Goal: Task Accomplishment & Management: Manage account settings

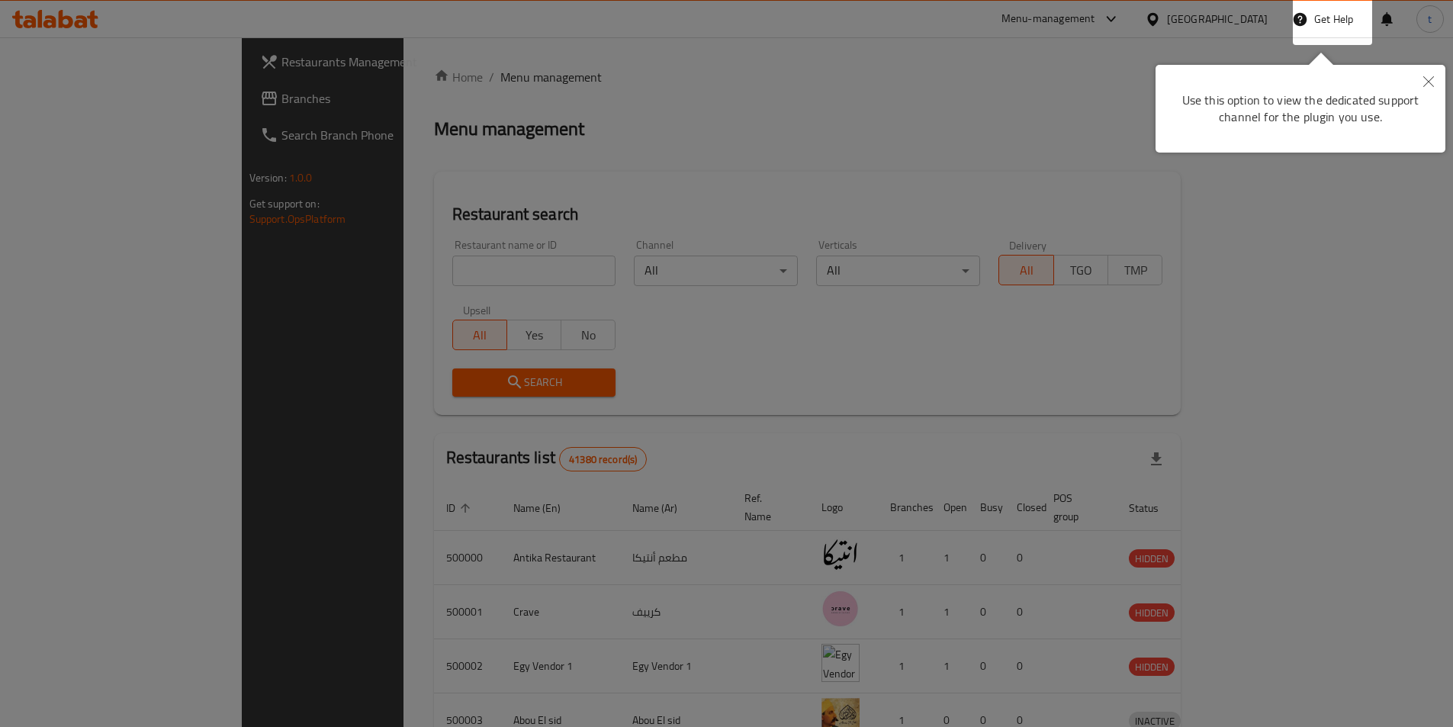
drag, startPoint x: 1426, startPoint y: 86, endPoint x: 1140, endPoint y: 117, distance: 288.4
click at [1426, 86] on icon "Close" at bounding box center [1428, 81] width 11 height 11
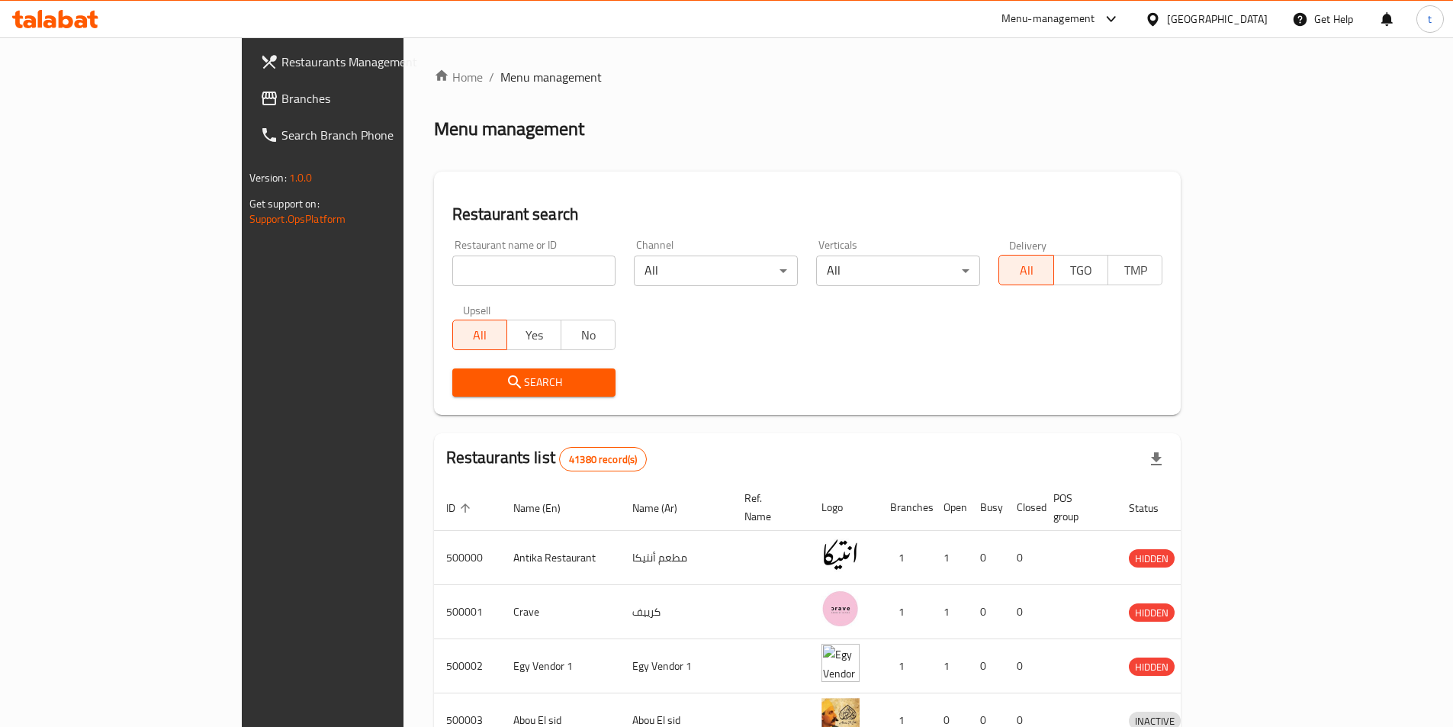
click at [281, 92] on span "Branches" at bounding box center [376, 98] width 191 height 18
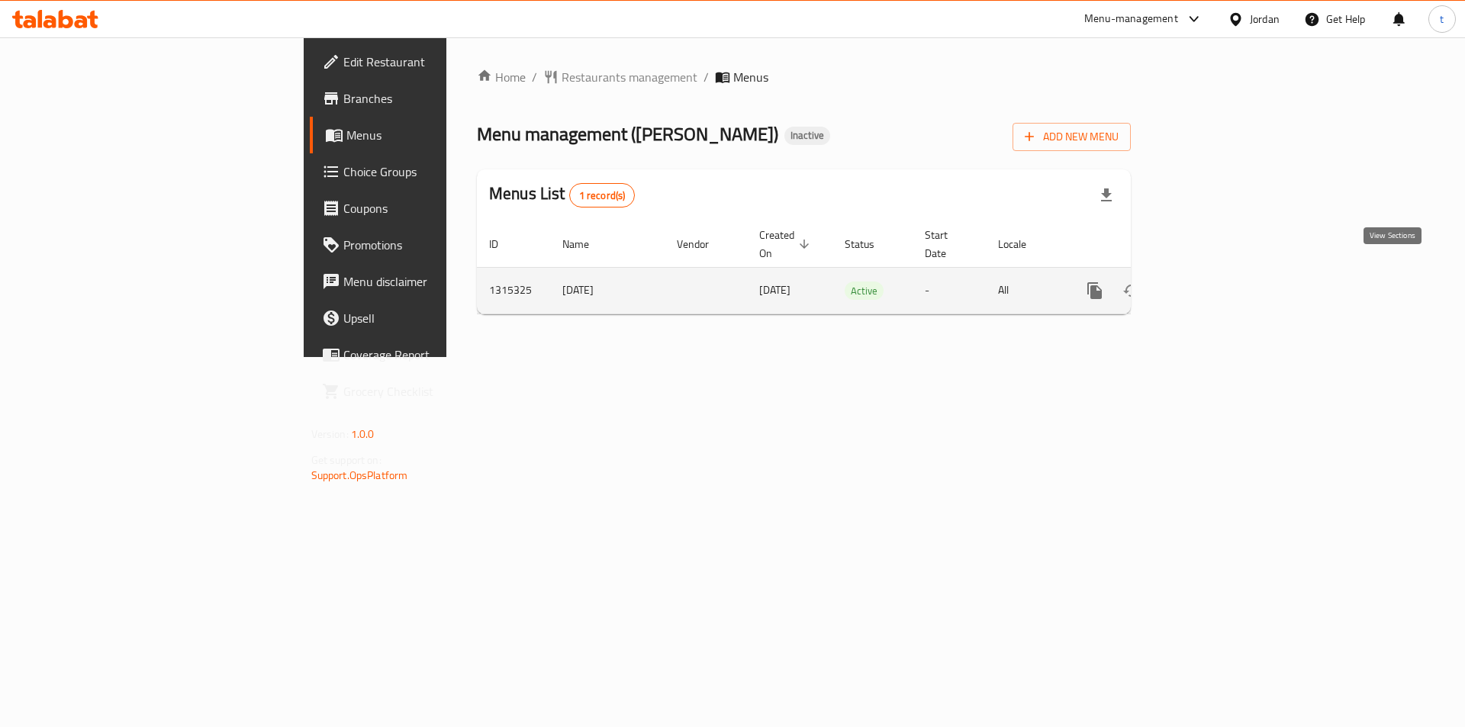
click at [1214, 282] on icon "enhanced table" at bounding box center [1204, 290] width 18 height 18
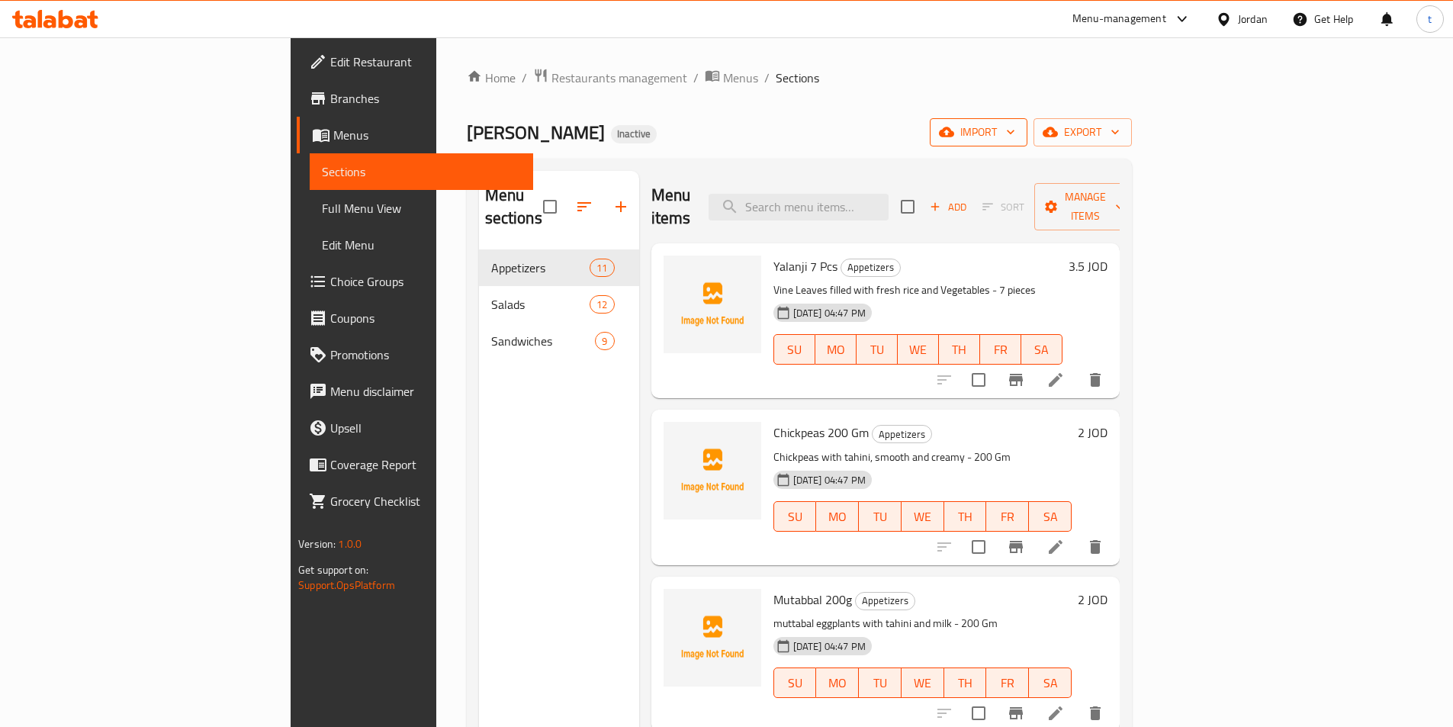
click at [1015, 130] on span "import" at bounding box center [978, 132] width 73 height 19
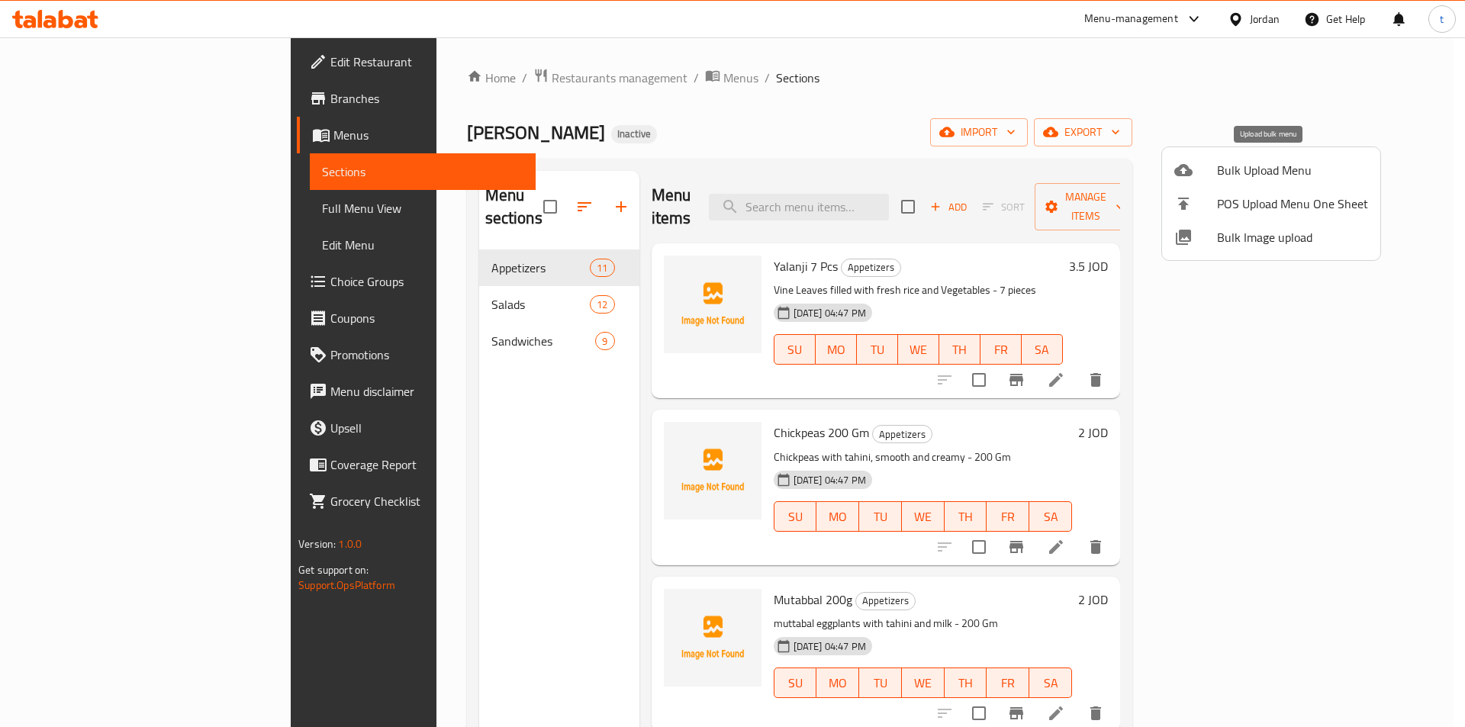
click at [1248, 164] on span "Bulk Upload Menu" at bounding box center [1292, 170] width 151 height 18
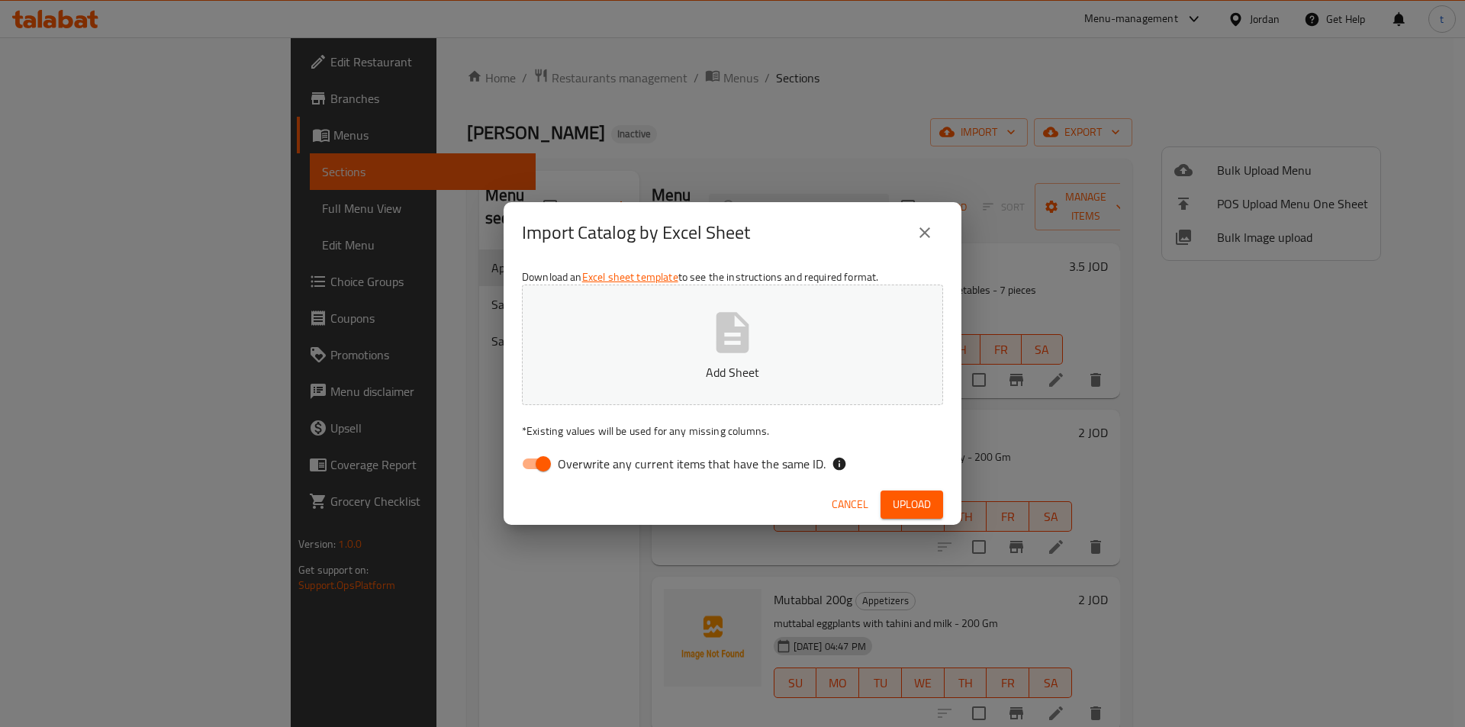
click at [541, 467] on input "Overwrite any current items that have the same ID." at bounding box center [543, 463] width 87 height 29
checkbox input "false"
click at [745, 300] on button "Add Sheet" at bounding box center [732, 345] width 421 height 121
click at [884, 495] on button "Upload" at bounding box center [911, 504] width 63 height 28
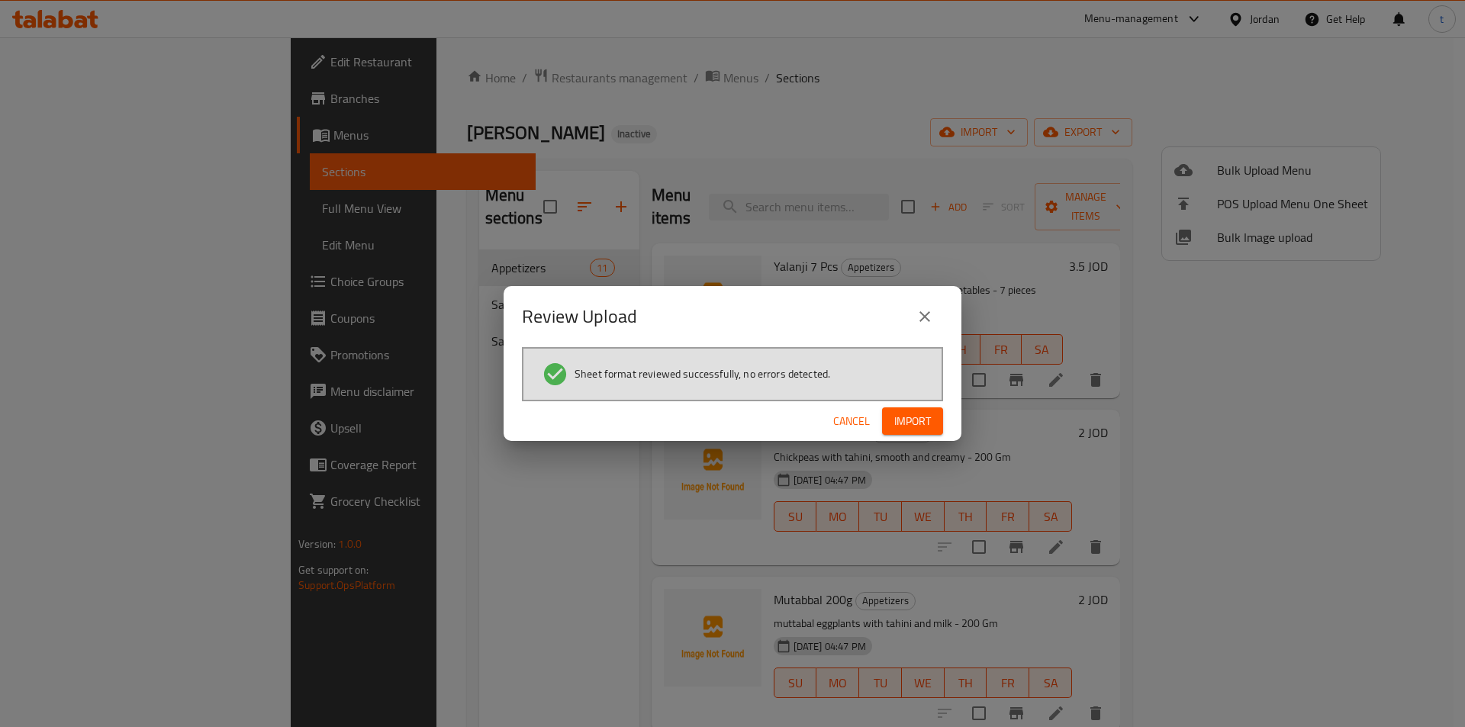
click at [920, 419] on span "Import" at bounding box center [912, 421] width 37 height 19
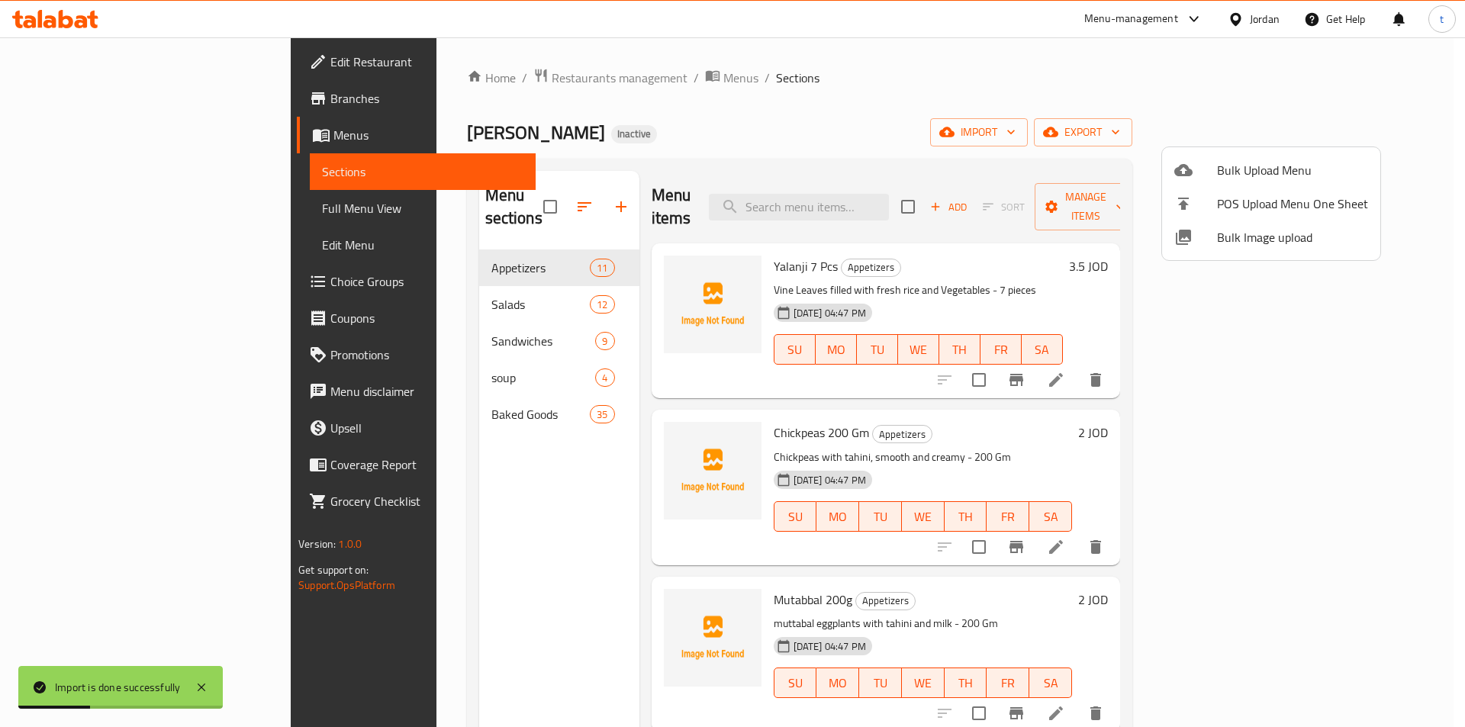
click at [359, 336] on div at bounding box center [732, 363] width 1465 height 727
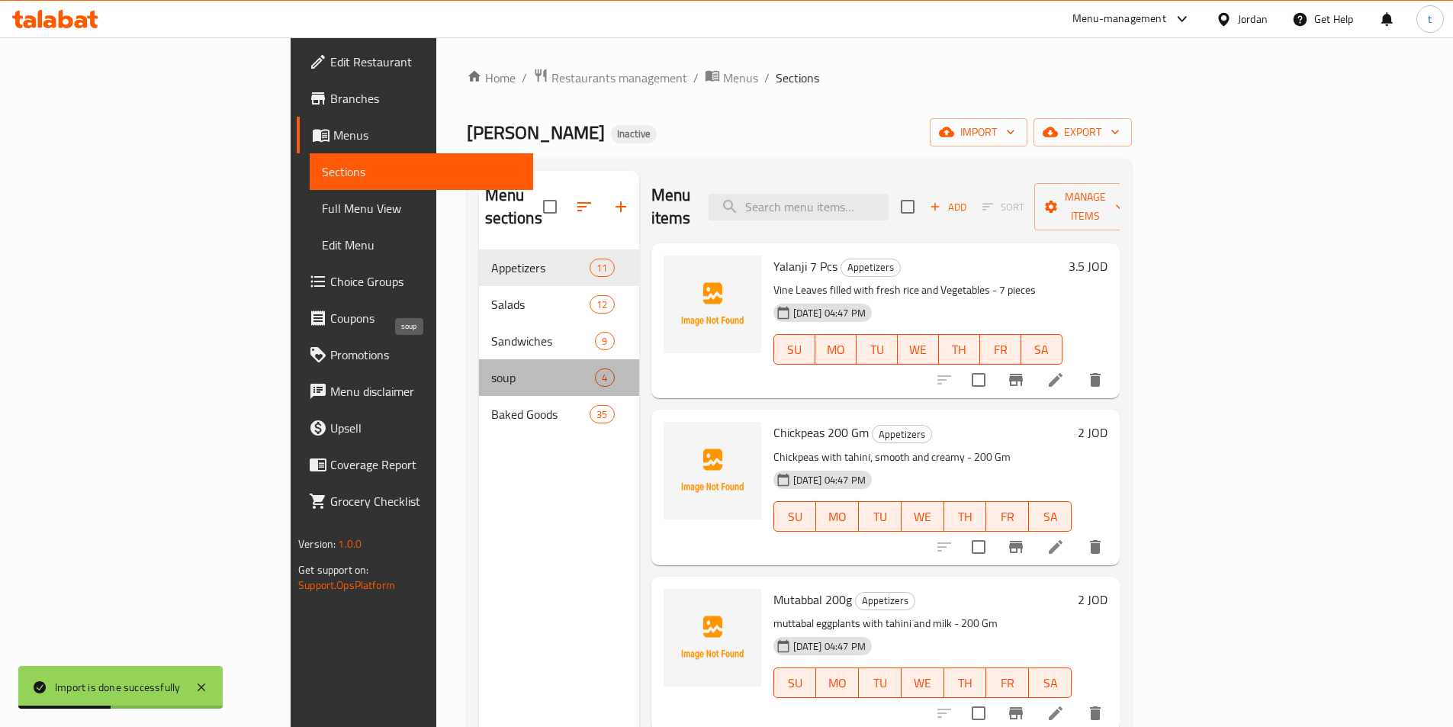
click at [491, 368] on span "soup" at bounding box center [543, 377] width 104 height 18
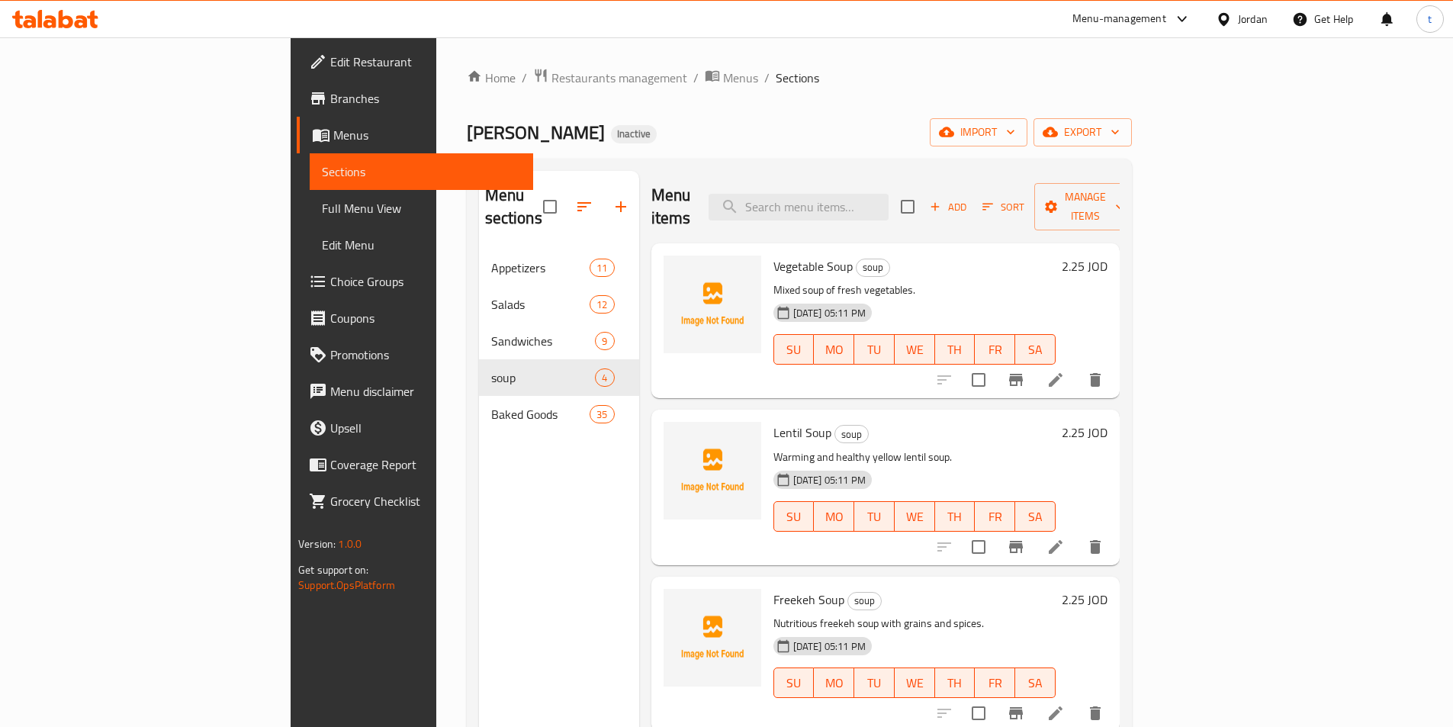
click at [322, 199] on span "Full Menu View" at bounding box center [421, 208] width 199 height 18
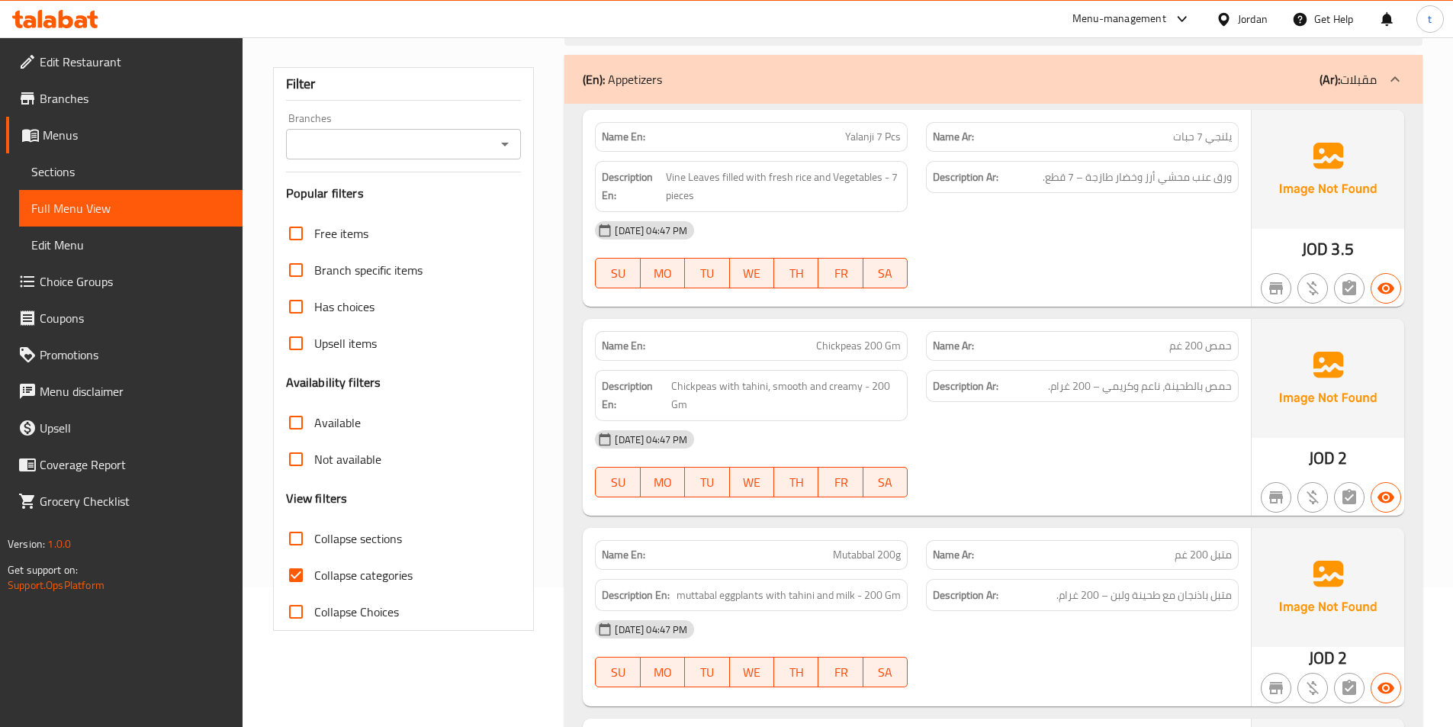
scroll to position [305, 0]
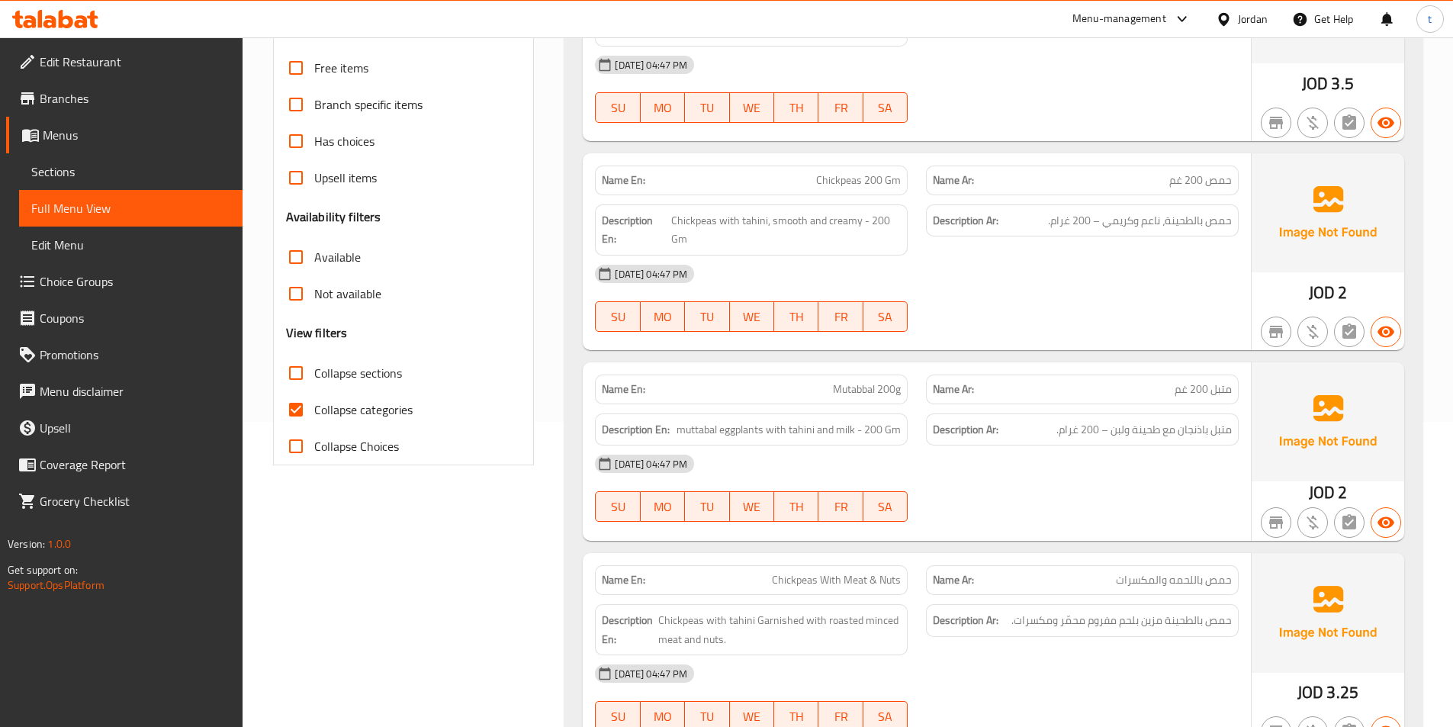
click at [298, 411] on input "Collapse categories" at bounding box center [296, 409] width 37 height 37
checkbox input "false"
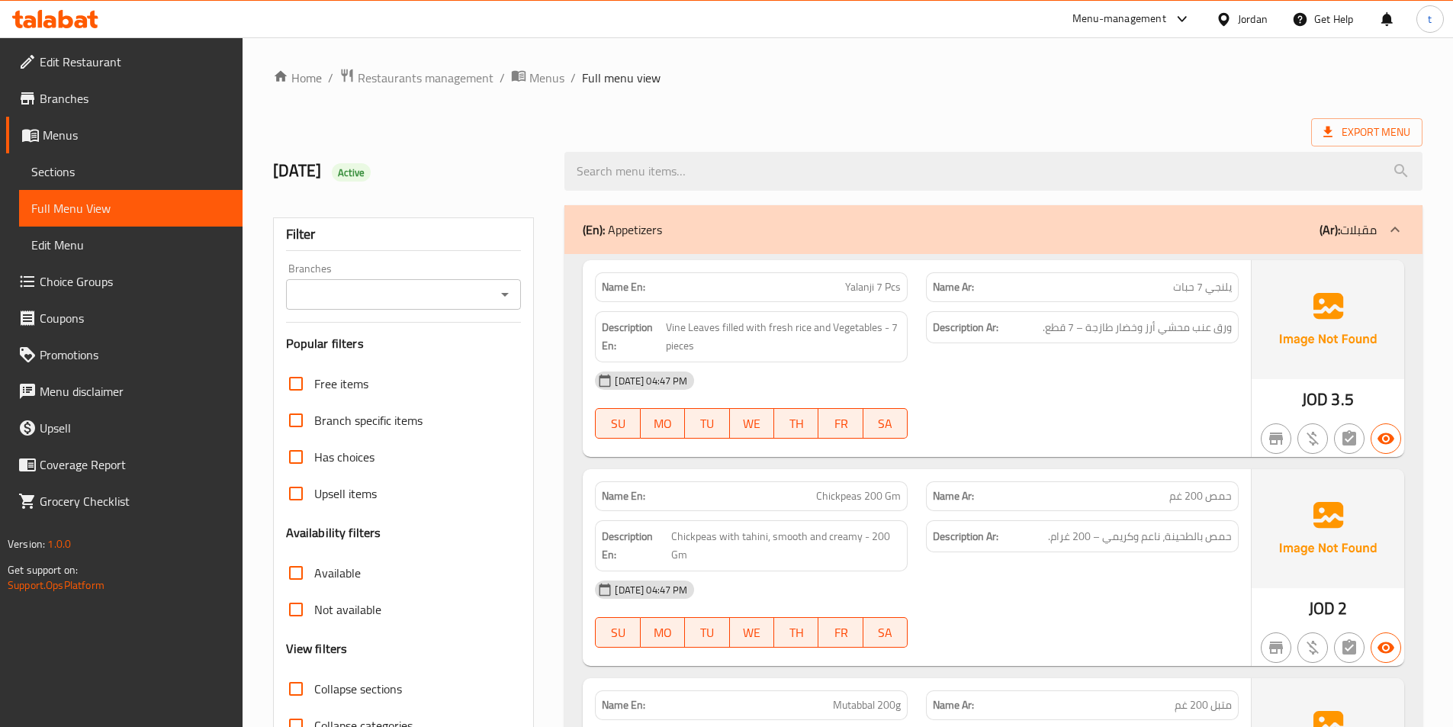
scroll to position [381, 0]
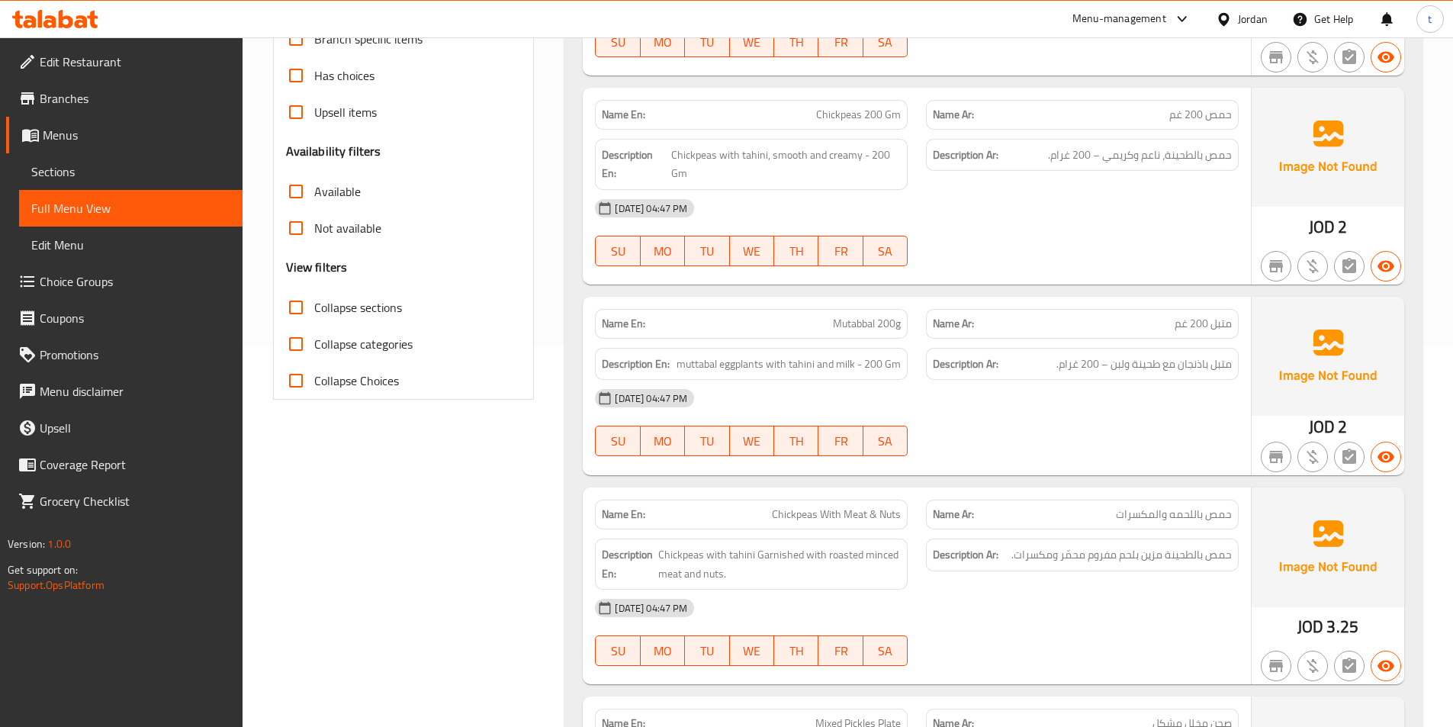
click at [292, 304] on input "Collapse sections" at bounding box center [296, 307] width 37 height 37
checkbox input "true"
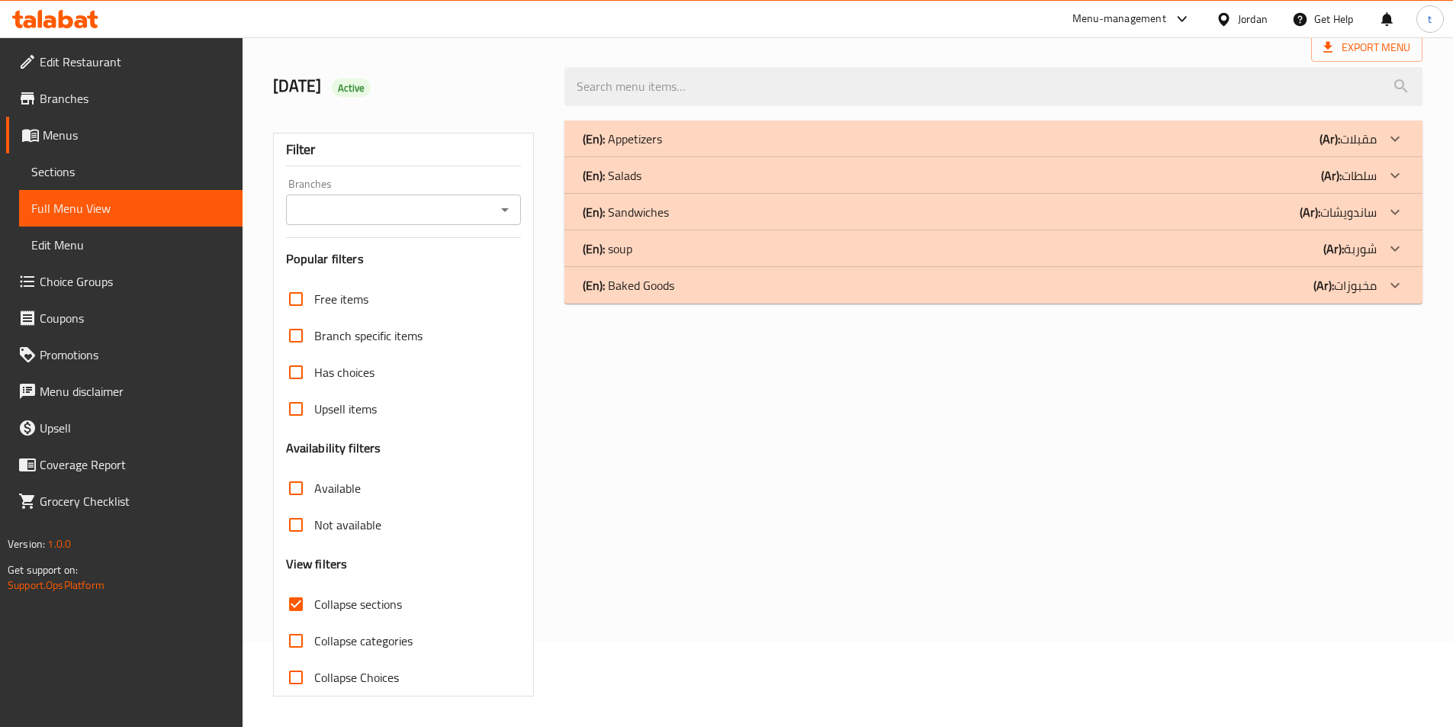
scroll to position [85, 0]
click at [739, 304] on div "(En): Appetizers (Ar): مقبلات Name En: Yalanji 7 Pcs Name Ar: يلنجي 7 حبات Desc…" at bounding box center [993, 408] width 876 height 594
click at [765, 286] on div "(En): Baked Goods (Ar): مخبوزات" at bounding box center [980, 285] width 794 height 18
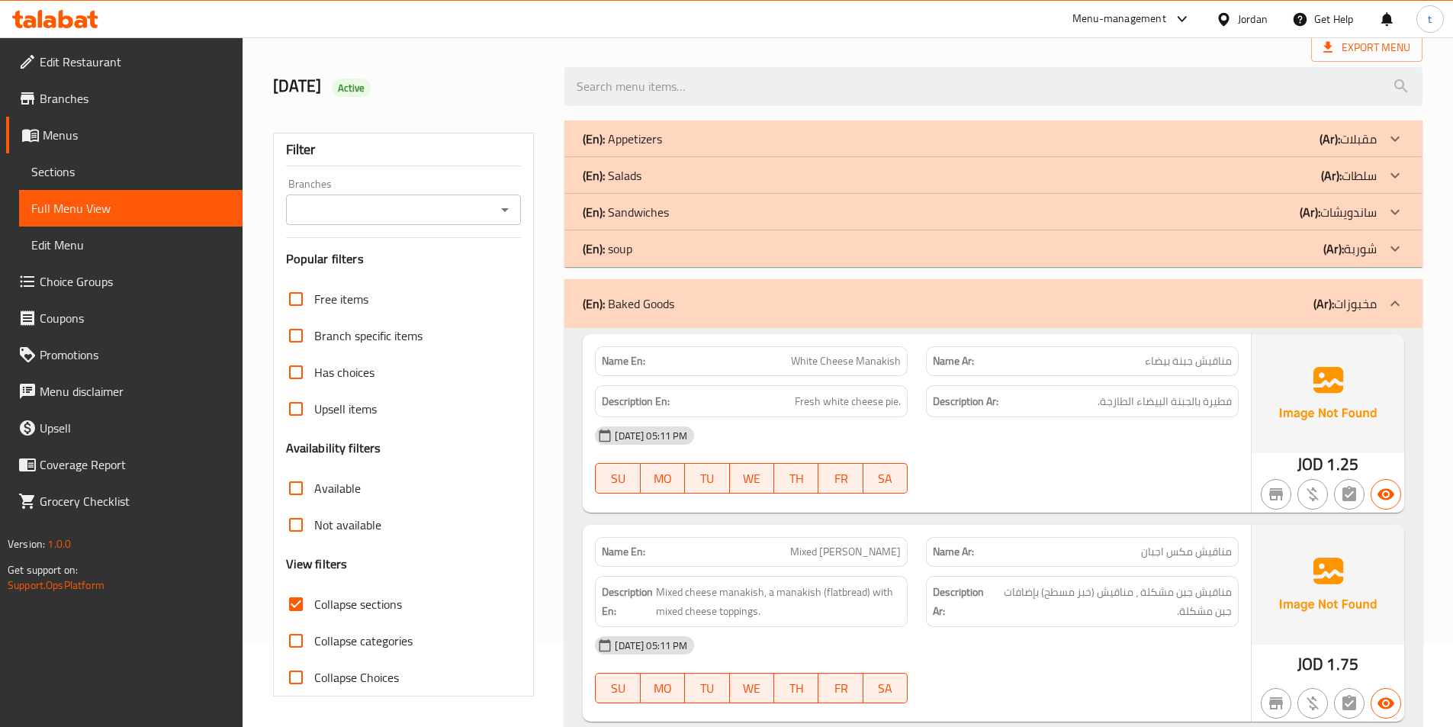
click at [904, 264] on div "(En): soup (Ar): شوربة" at bounding box center [993, 248] width 858 height 37
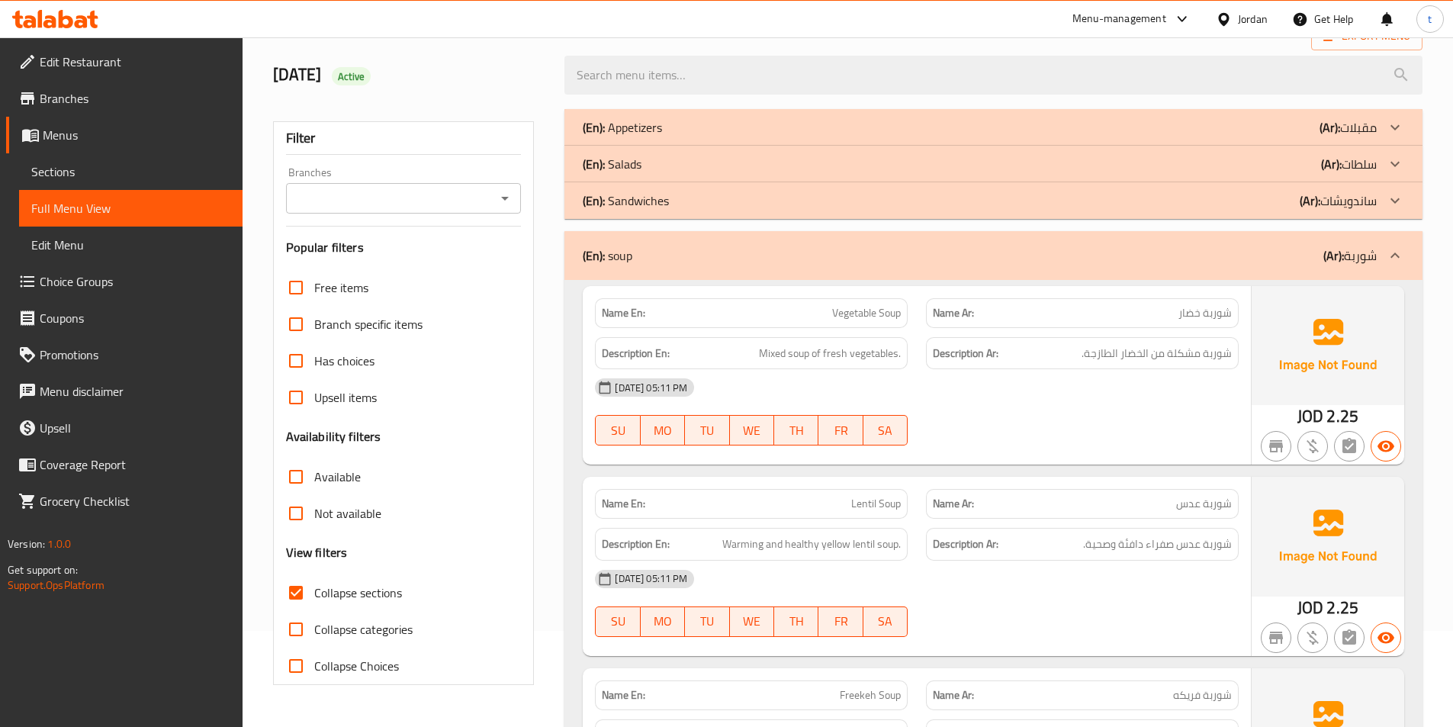
scroll to position [542, 0]
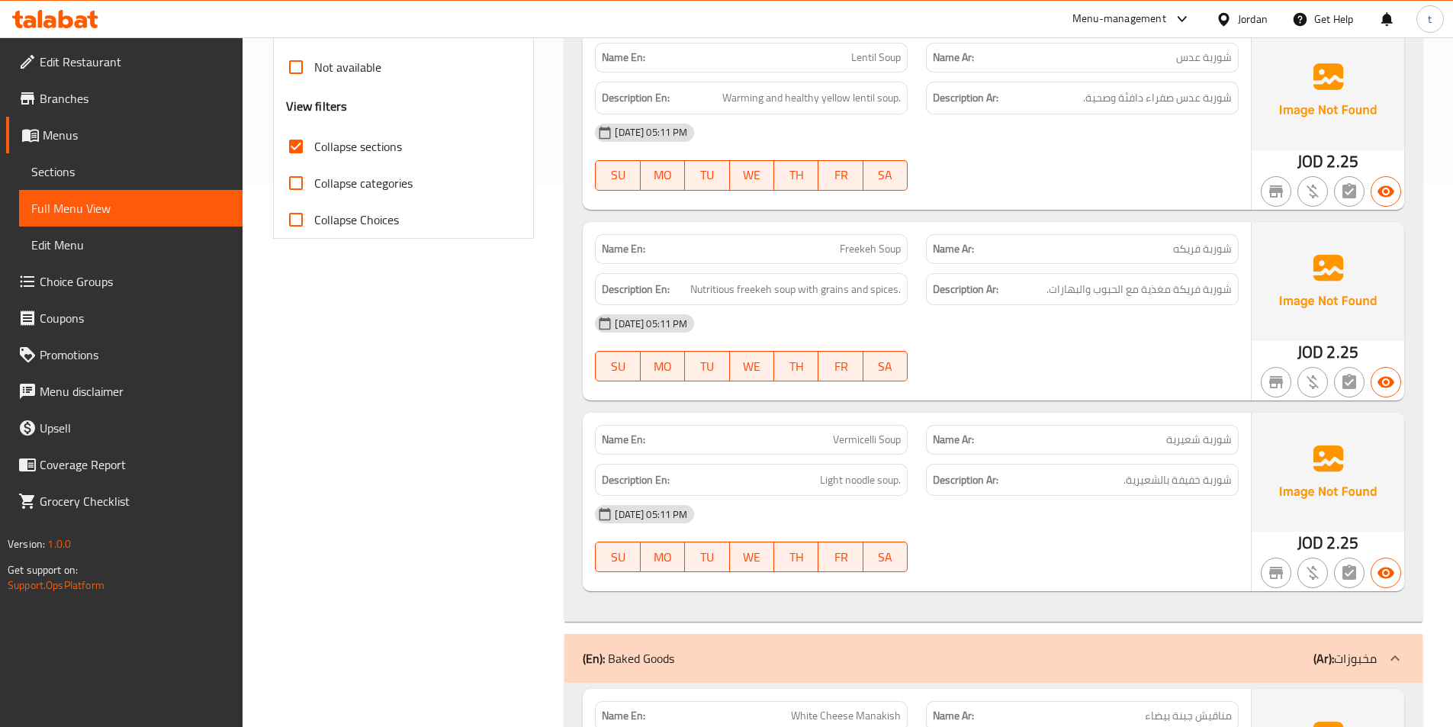
click at [96, 175] on span "Sections" at bounding box center [130, 171] width 199 height 18
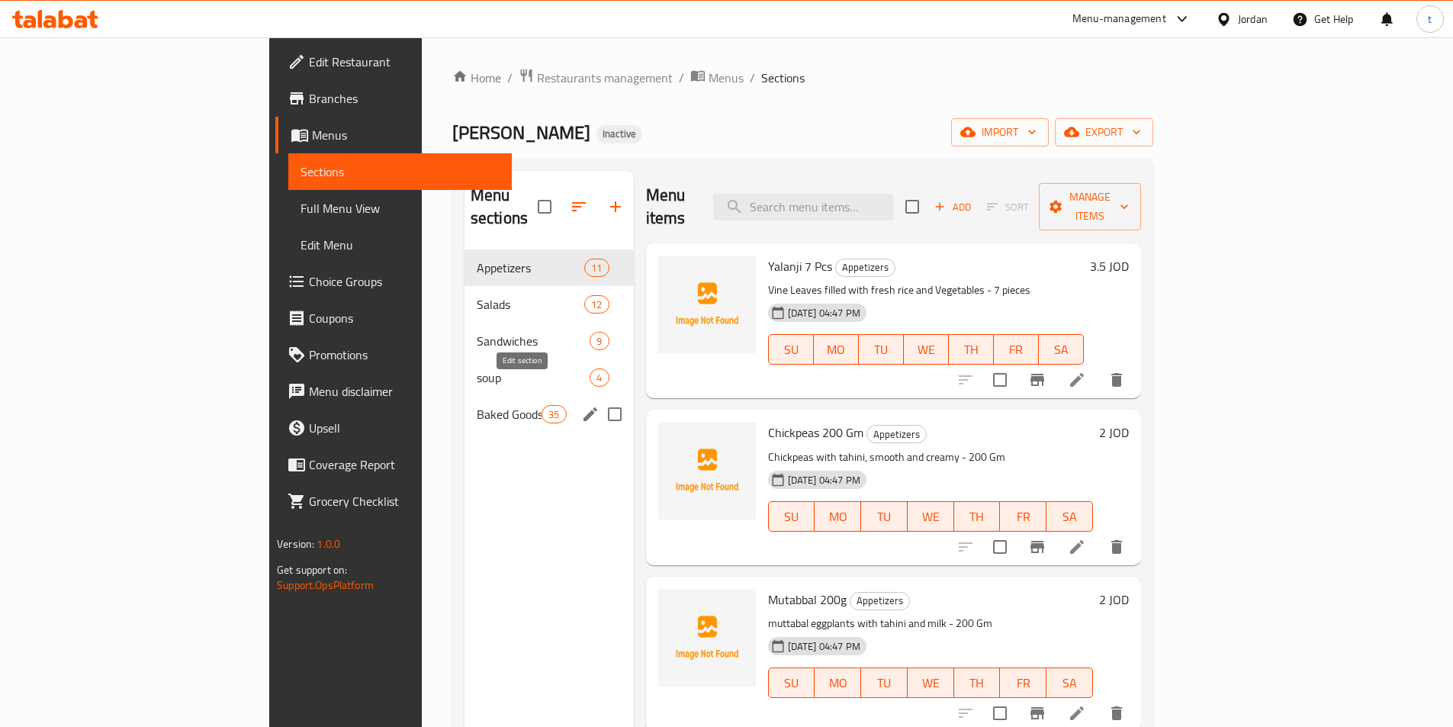
click at [584, 407] on icon "edit" at bounding box center [591, 414] width 14 height 14
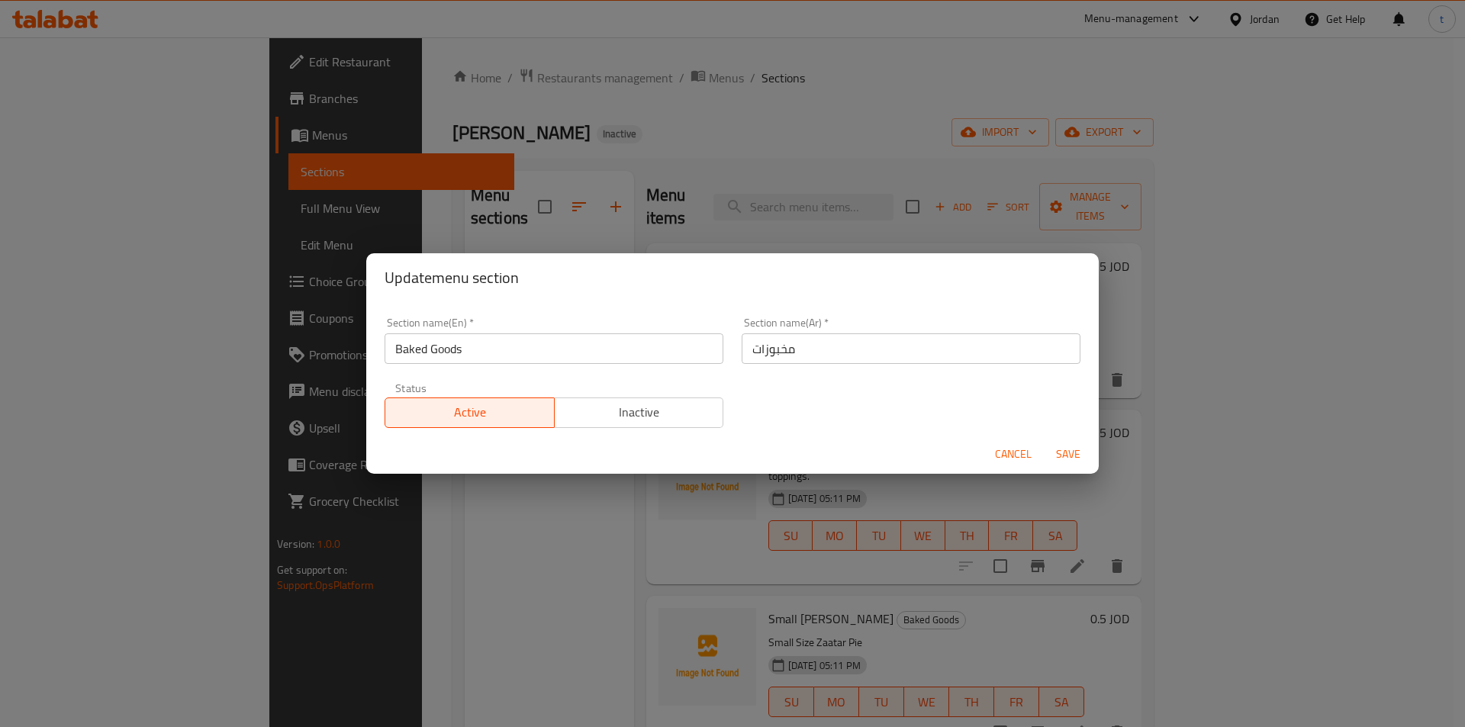
click at [986, 358] on input "مخبوزات" at bounding box center [910, 348] width 339 height 31
type input "f"
type input "باكيد جودز"
click at [1071, 455] on span "Save" at bounding box center [1068, 454] width 37 height 19
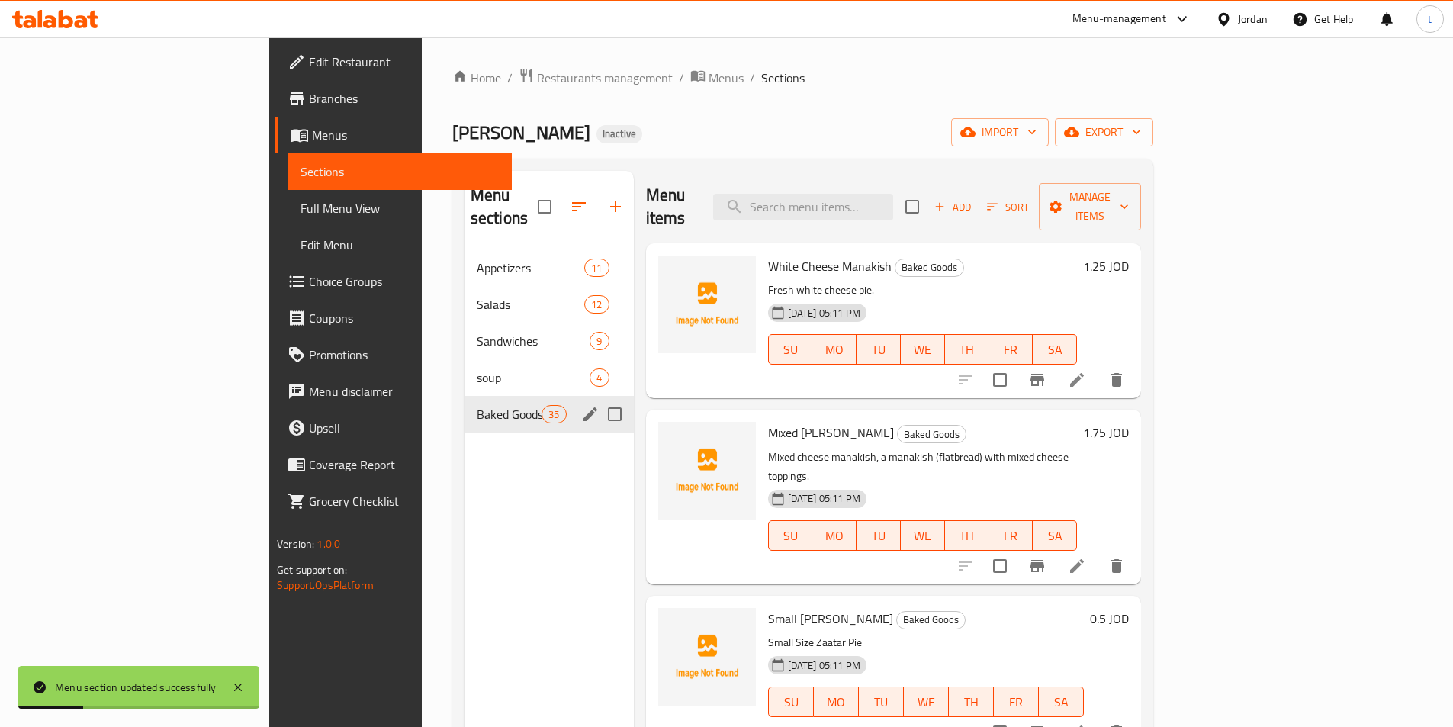
click at [581, 405] on icon "edit" at bounding box center [590, 414] width 18 height 18
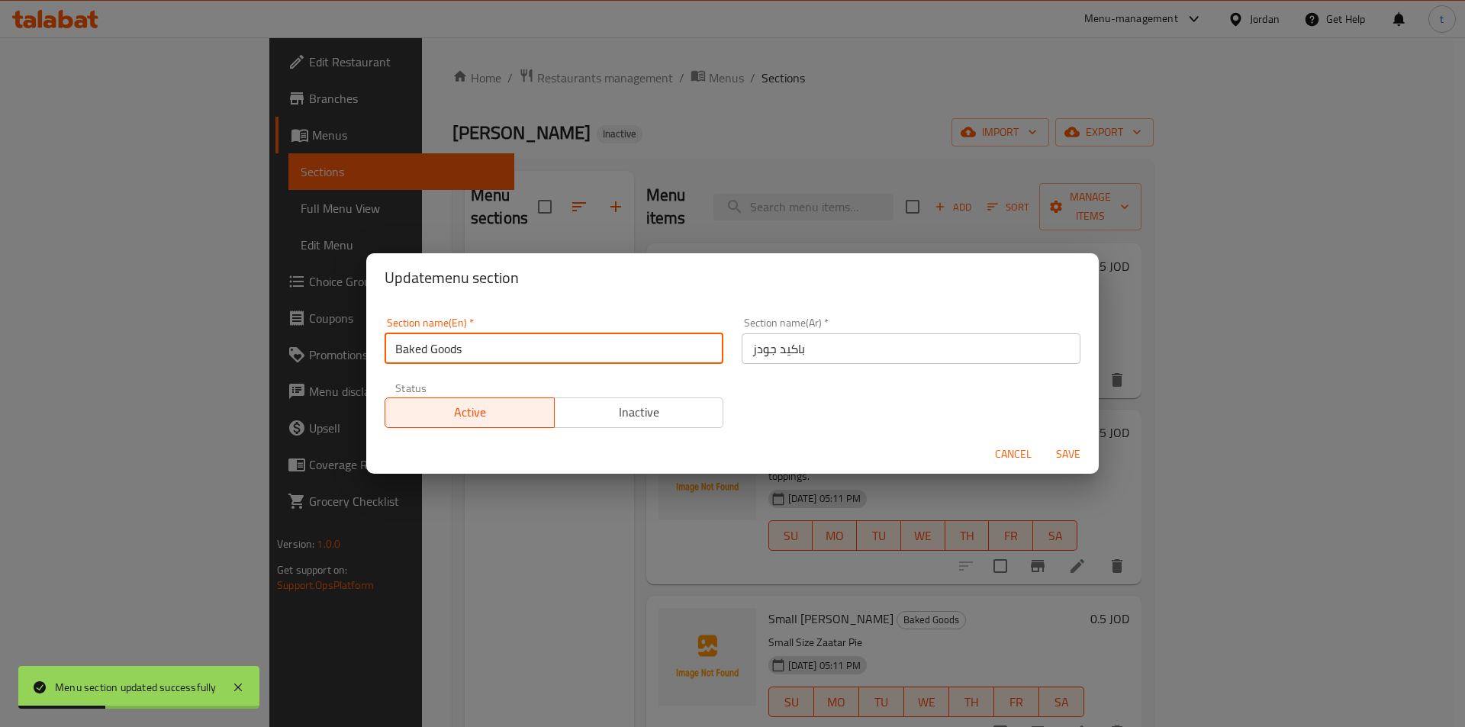
click at [524, 352] on input "Baked Goods" at bounding box center [553, 348] width 339 height 31
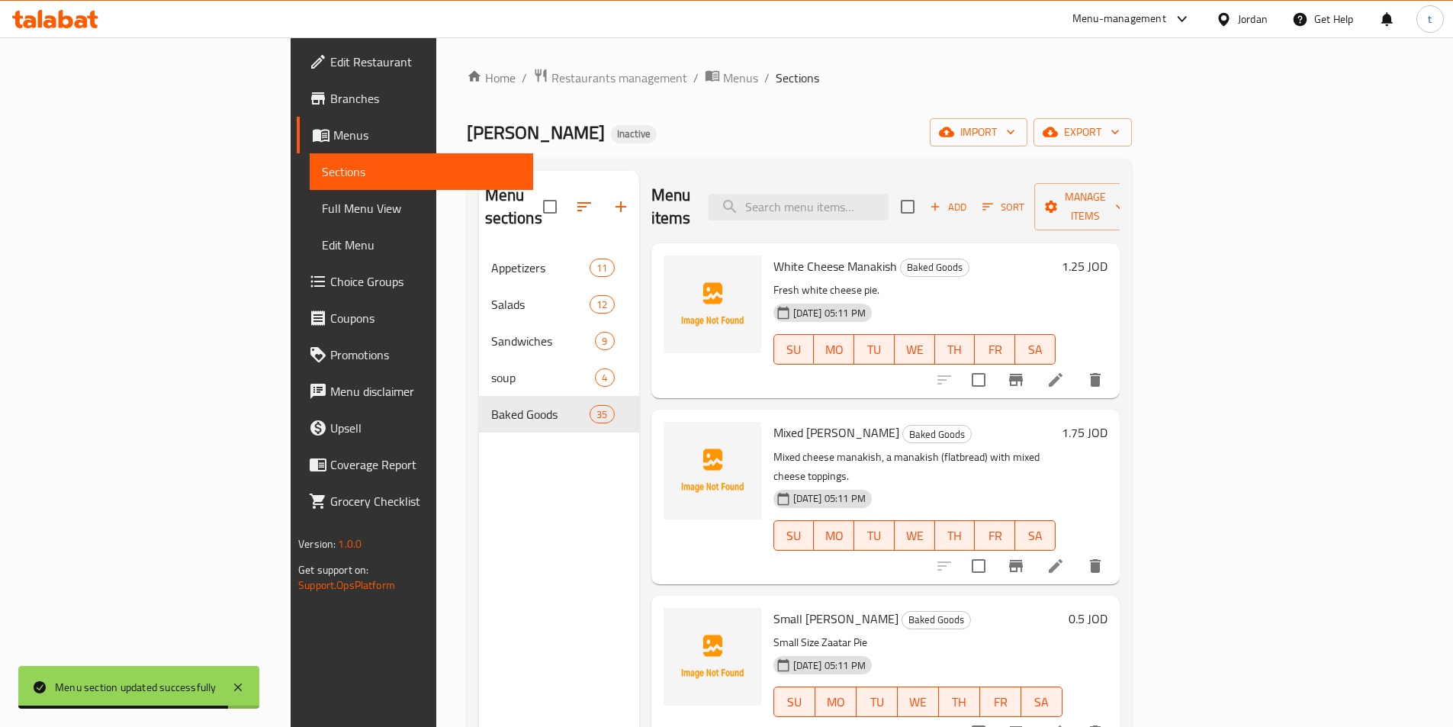
click at [322, 211] on span "Full Menu View" at bounding box center [421, 208] width 199 height 18
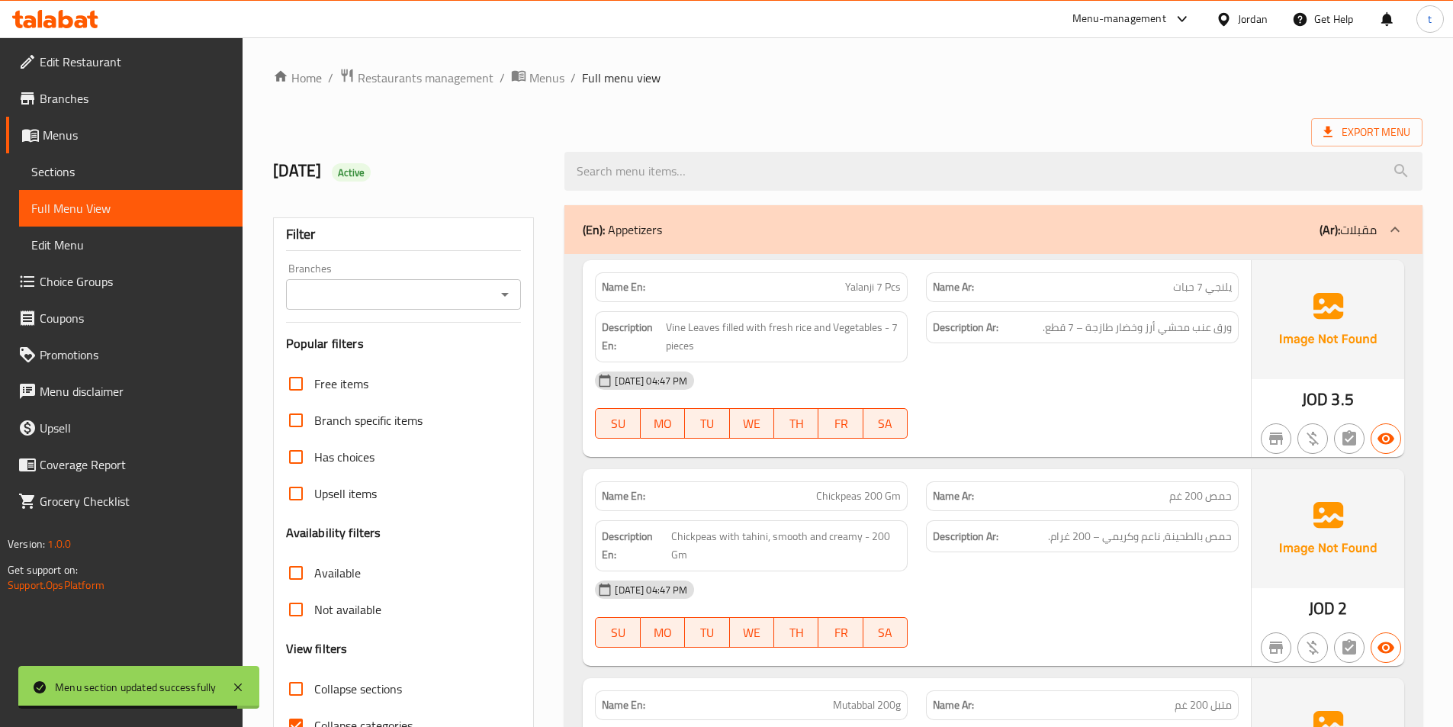
scroll to position [305, 0]
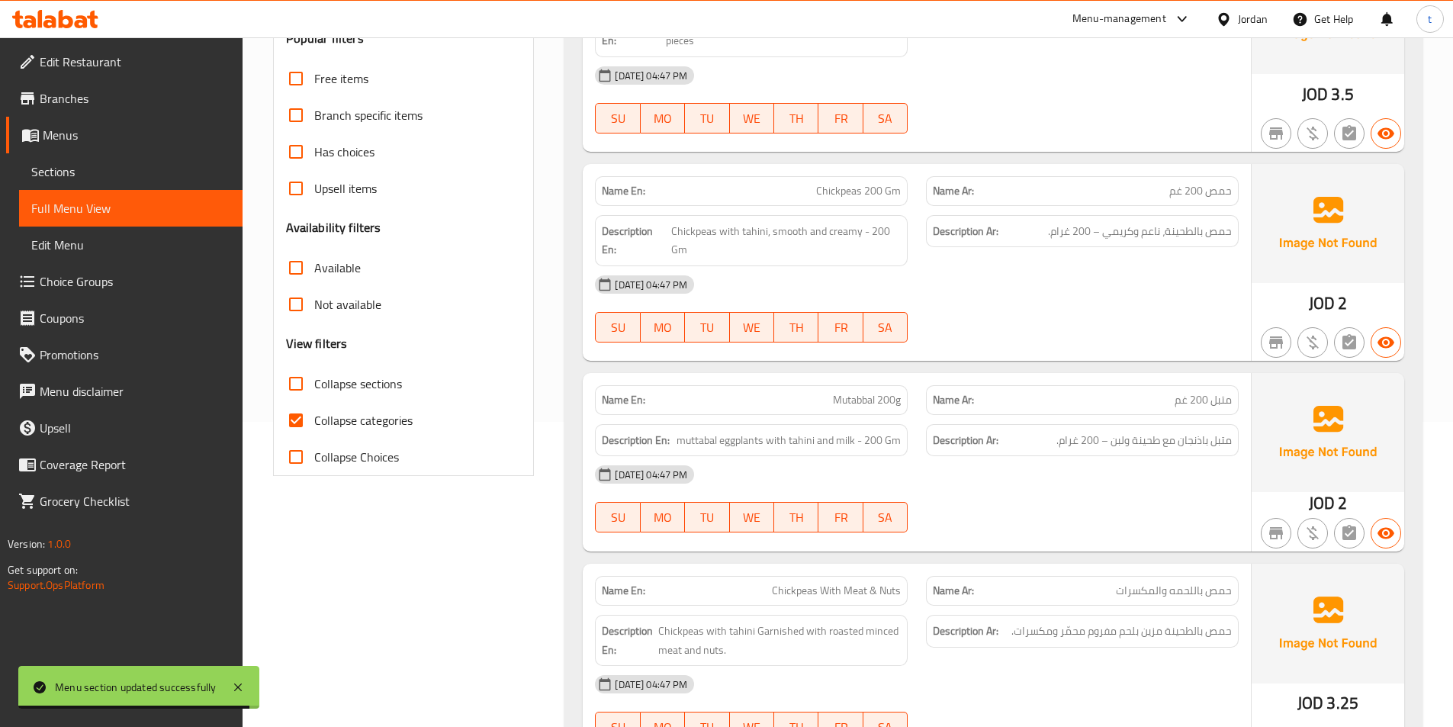
click at [298, 411] on input "Collapse categories" at bounding box center [296, 420] width 37 height 37
checkbox input "false"
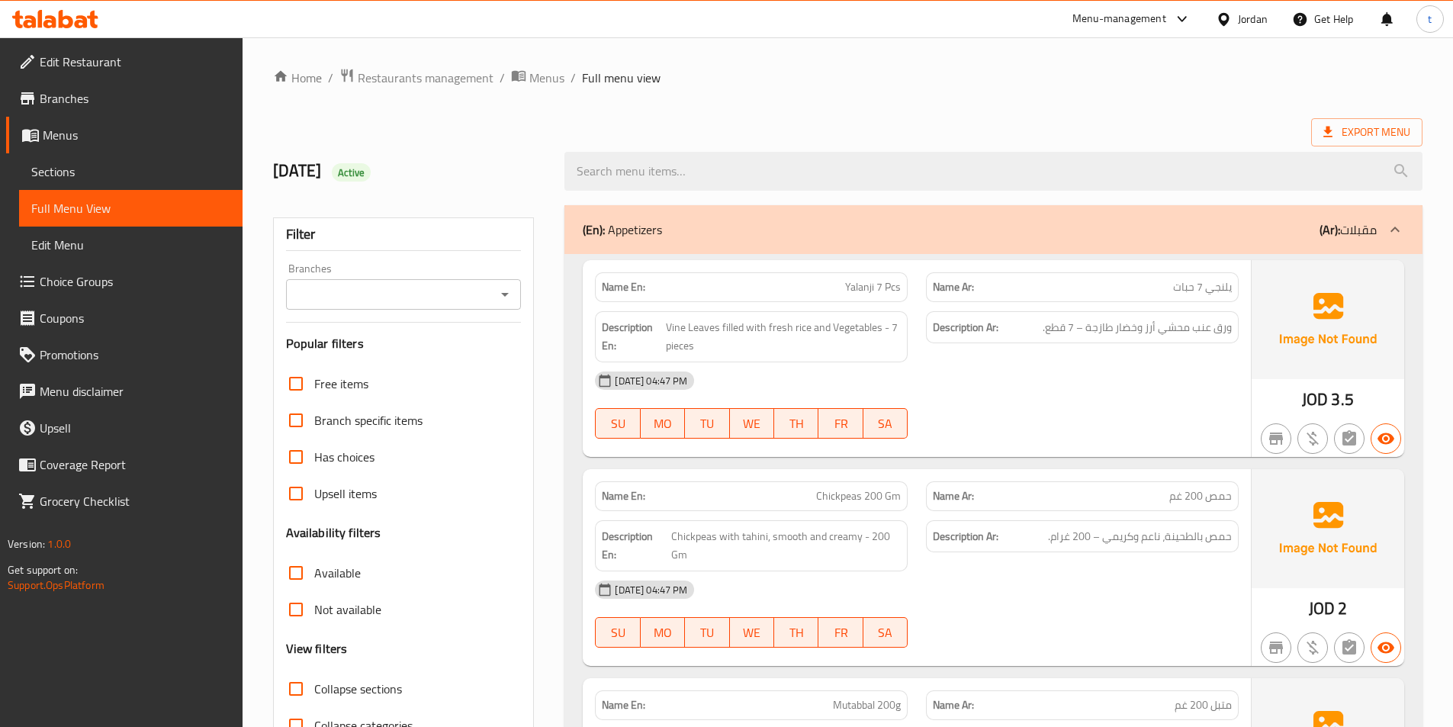
click at [1387, 220] on icon at bounding box center [1395, 229] width 18 height 18
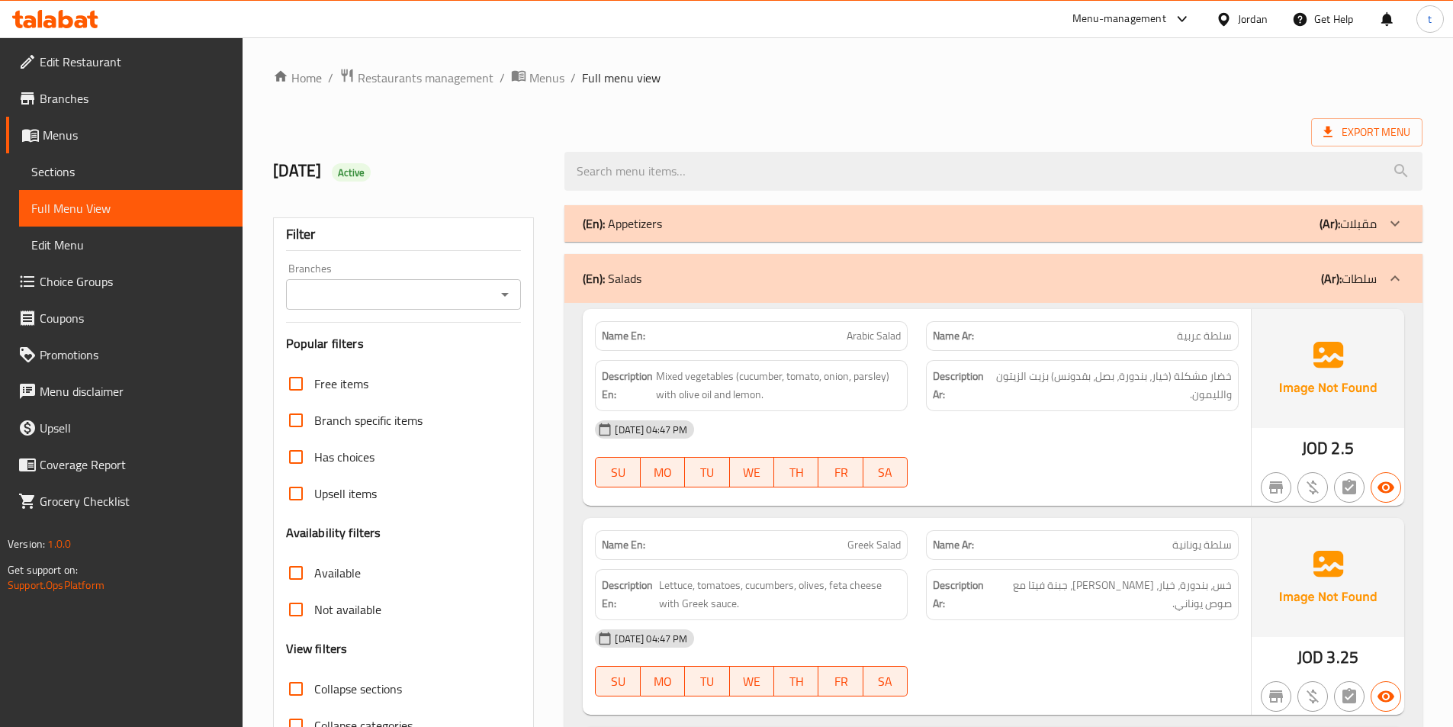
click at [1410, 288] on div at bounding box center [1395, 278] width 37 height 37
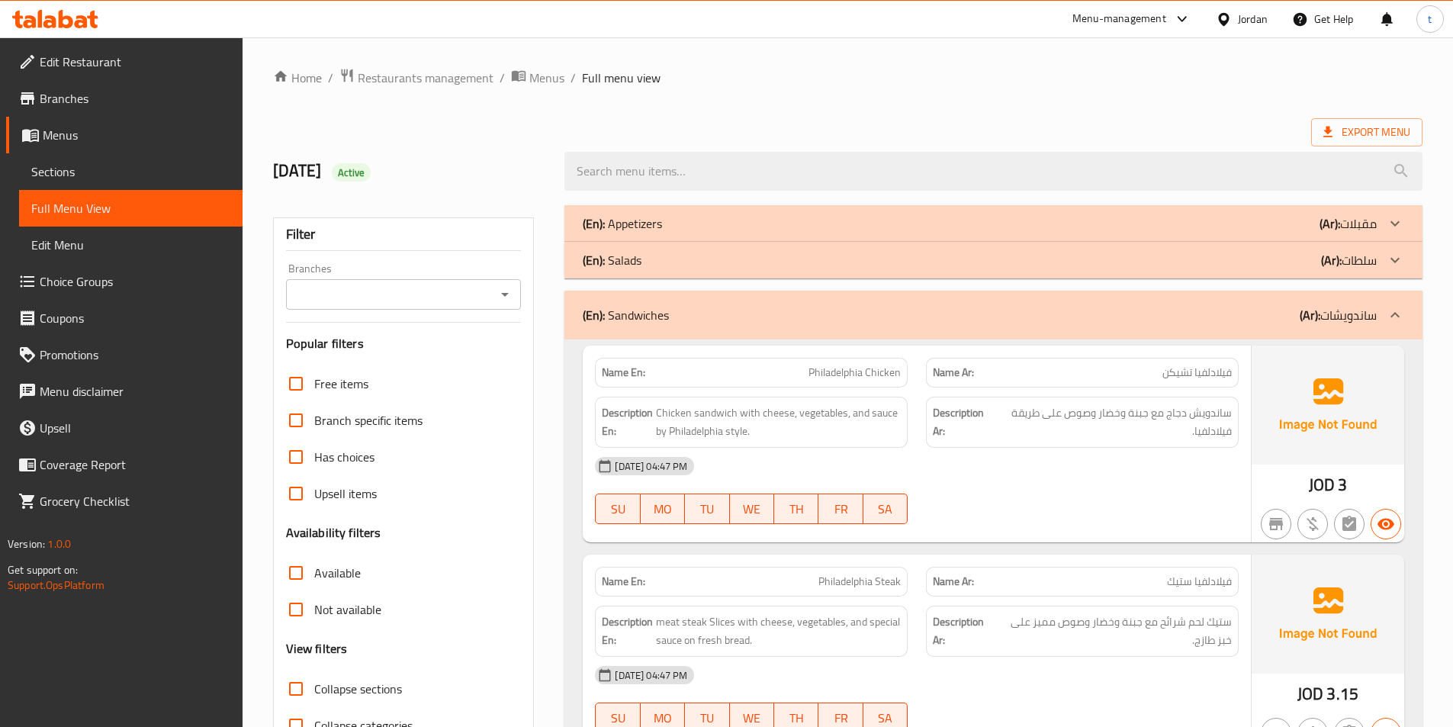
click at [1196, 372] on span "فيلادلفيا تشيكن" at bounding box center [1196, 373] width 69 height 16
click at [1026, 374] on p "Name Ar: فيلادلفيا تشيكن" at bounding box center [1082, 373] width 299 height 16
click at [839, 373] on span "Philadelphia Chicken" at bounding box center [855, 373] width 92 height 16
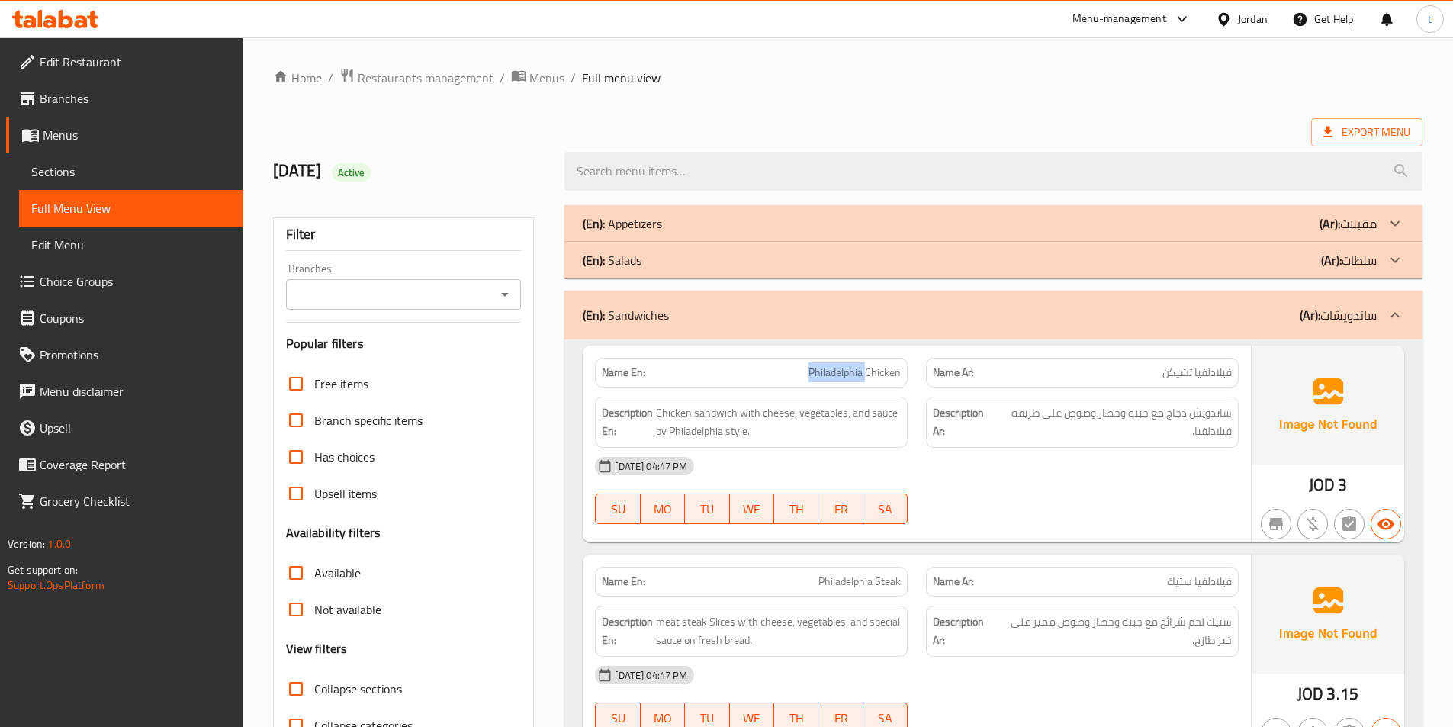
click at [839, 373] on span "Philadelphia Chicken" at bounding box center [855, 373] width 92 height 16
click at [1139, 384] on div "Name Ar: فيلادلفيا تشيكن" at bounding box center [1082, 373] width 313 height 30
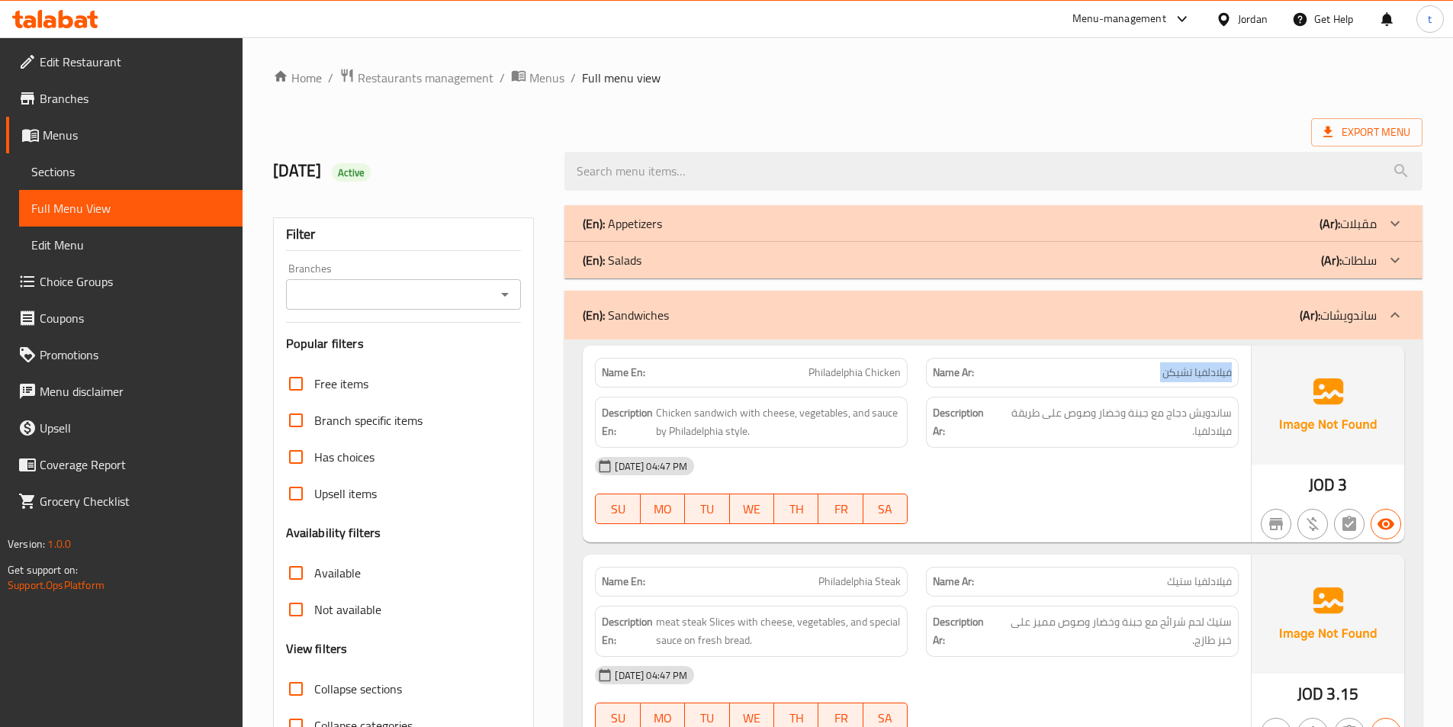
click at [1153, 381] on div "Name Ar: فيلادلفيا تشيكن" at bounding box center [1082, 373] width 313 height 30
click at [1050, 416] on span "ساندويش دجاج مع جبنة وخضار وصوص على طريقة فيلادلفيا." at bounding box center [1113, 422] width 236 height 37
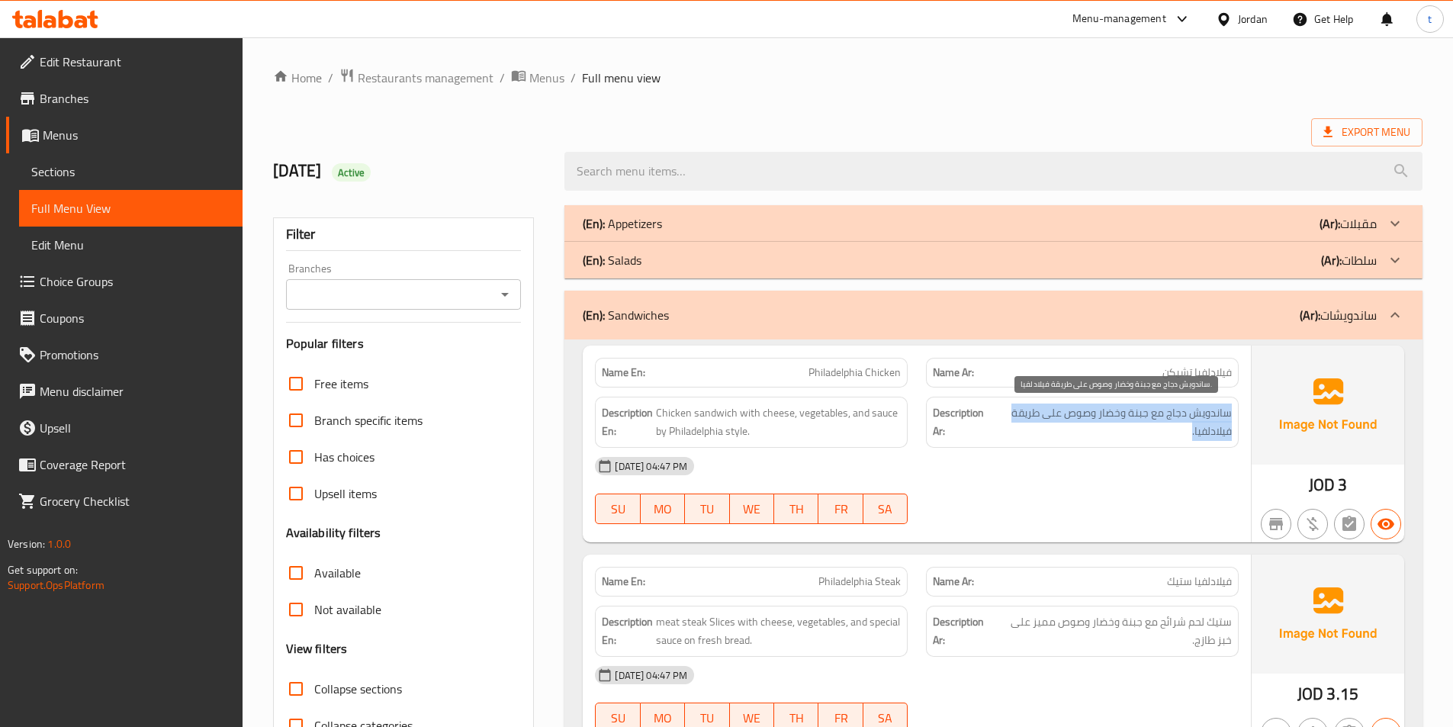
click at [1050, 416] on span "ساندويش دجاج مع جبنة وخضار وصوص على طريقة فيلادلفيا." at bounding box center [1113, 422] width 236 height 37
click at [1073, 453] on div "[DATE] 04:47 PM" at bounding box center [917, 466] width 662 height 37
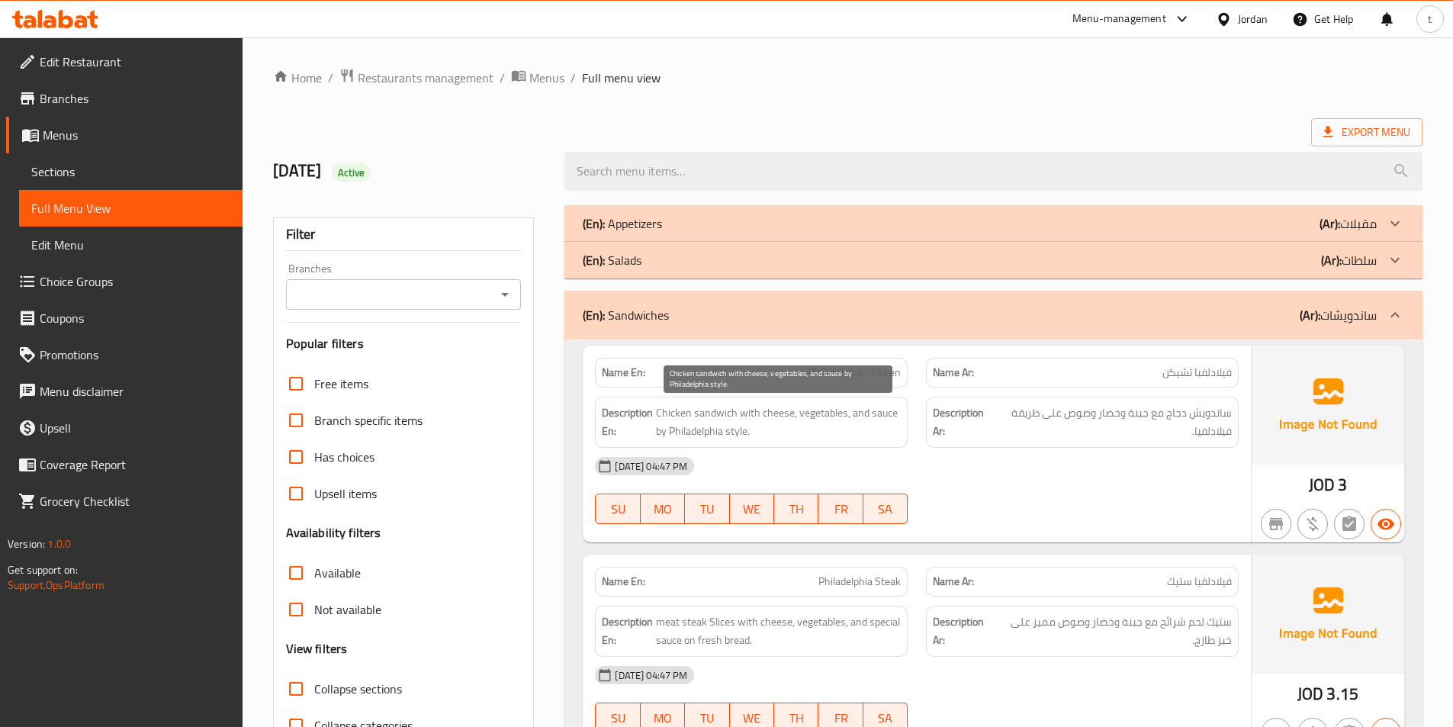
click at [773, 432] on span "Chicken sandwich with cheese, vegetables, and sauce by Philadelphia style." at bounding box center [778, 422] width 245 height 37
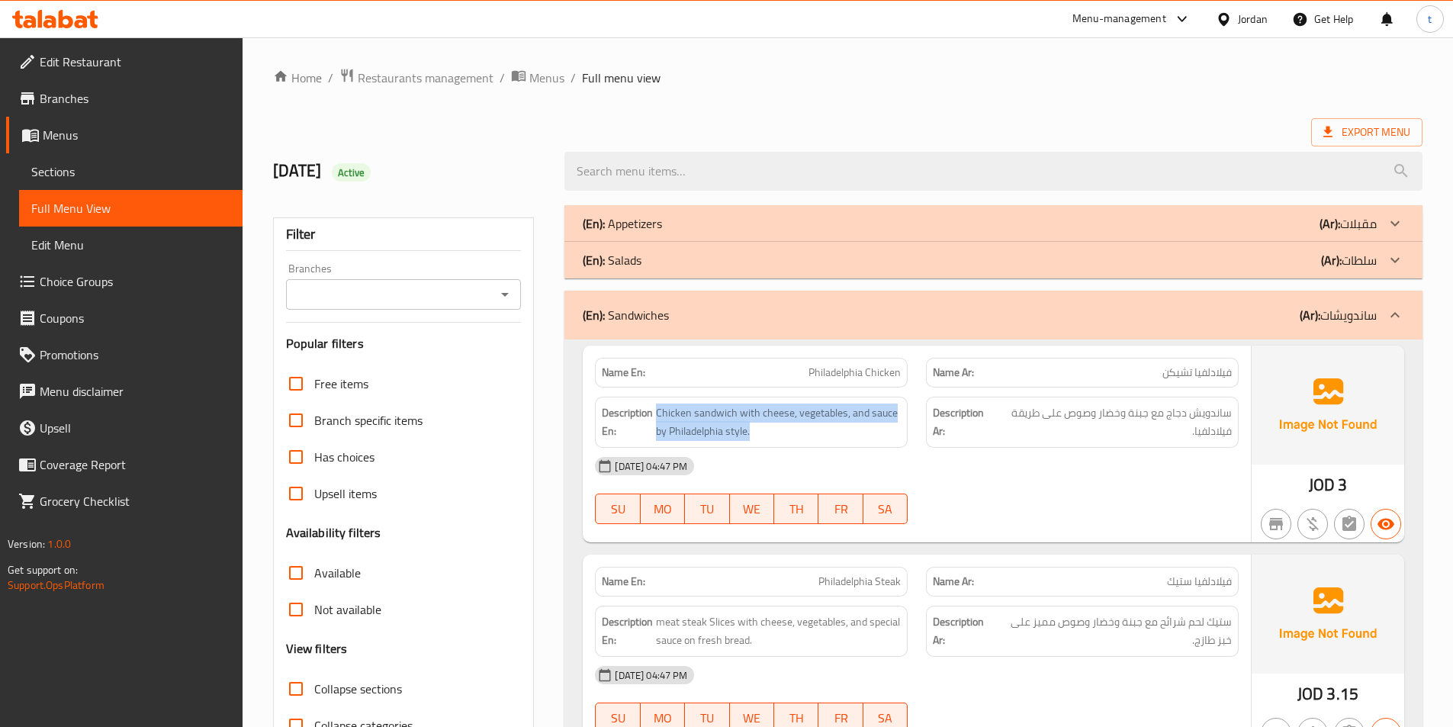
click at [1359, 314] on p "(Ar): ساندويشات" at bounding box center [1338, 315] width 77 height 18
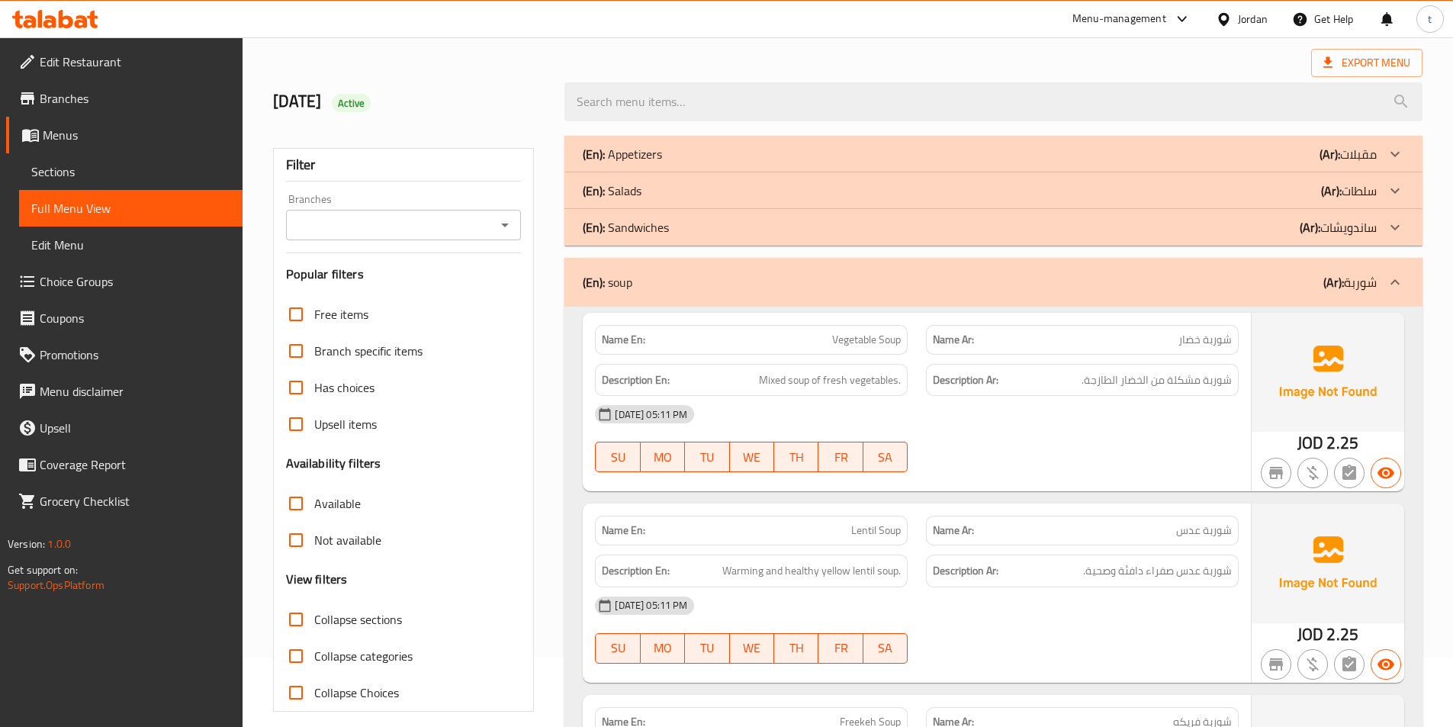
scroll to position [26, 0]
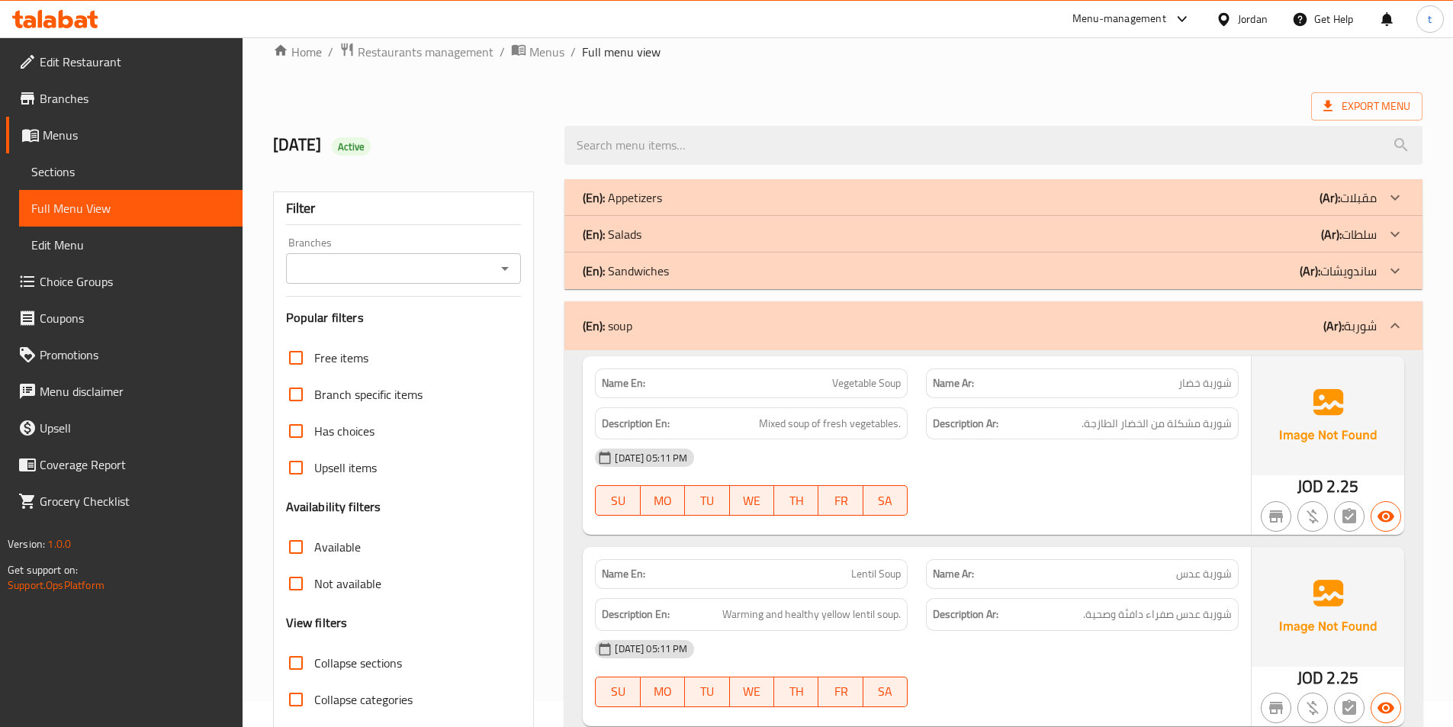
click at [1201, 378] on span "شوربة خضار" at bounding box center [1204, 383] width 53 height 16
click at [1191, 384] on span "شوربة خضار" at bounding box center [1204, 383] width 53 height 16
click at [884, 391] on span "Vegetable Soup" at bounding box center [866, 383] width 69 height 16
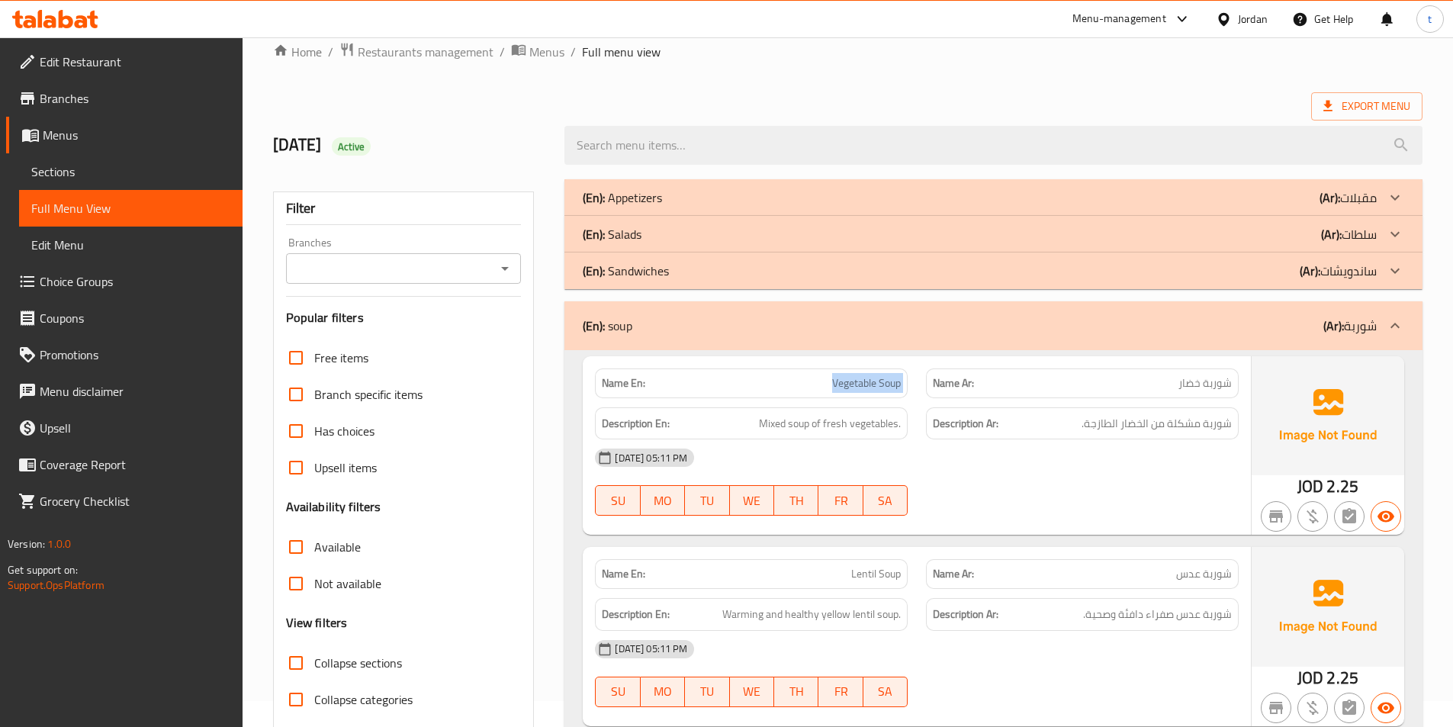
click at [884, 391] on span "Vegetable Soup" at bounding box center [866, 383] width 69 height 16
click at [802, 423] on span "Mixed soup of fresh vegetables." at bounding box center [830, 423] width 142 height 19
click at [791, 426] on span "Mixed soup of fresh vegetables." at bounding box center [830, 423] width 142 height 19
drag, startPoint x: 742, startPoint y: 428, endPoint x: 1067, endPoint y: 461, distance: 326.6
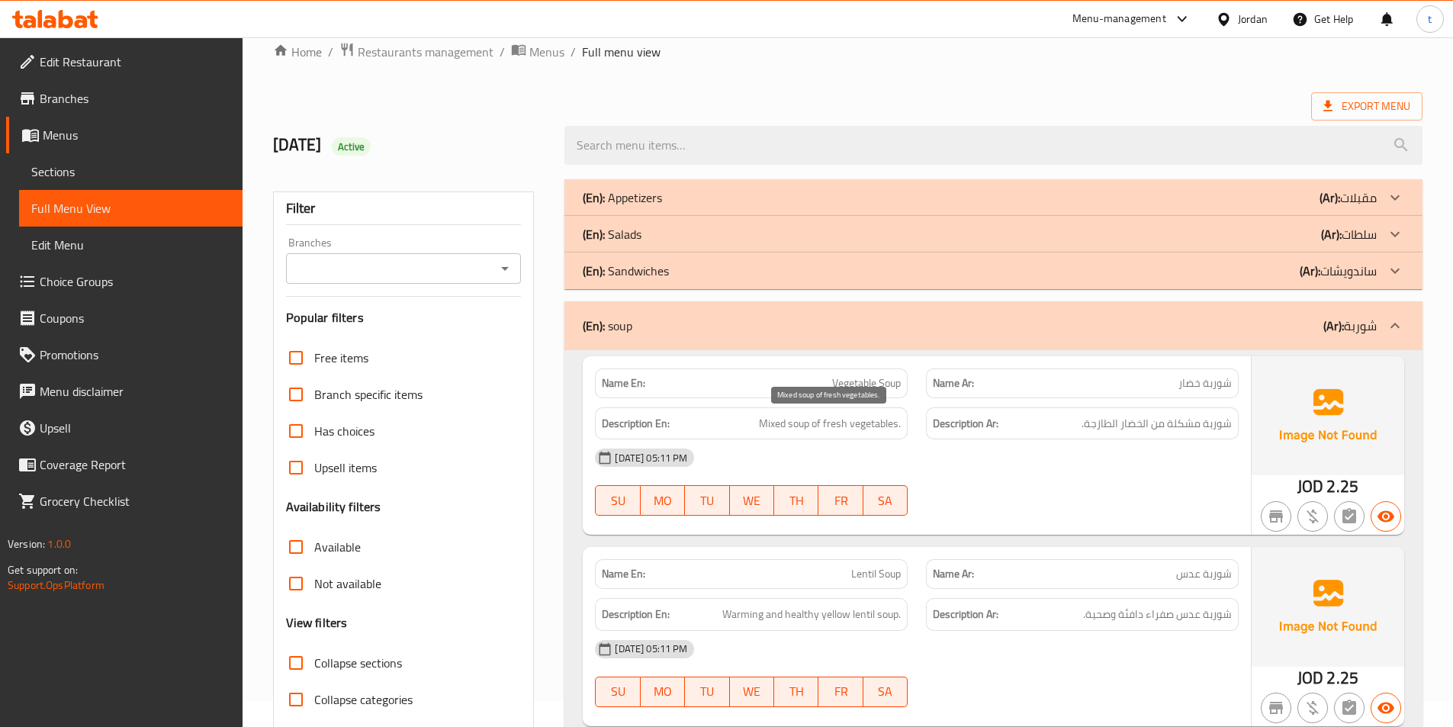
click at [1066, 460] on div "Name En: Vegetable Soup Name Ar: شوربة خضار Description En: Mixed soup of fresh…" at bounding box center [917, 445] width 668 height 178
drag, startPoint x: 1241, startPoint y: 421, endPoint x: 1230, endPoint y: 426, distance: 11.9
click at [1239, 422] on div "Description Ar: شوربة مشكلة من الخضار الطازجة." at bounding box center [1082, 423] width 331 height 51
click at [1230, 426] on span "شوربة مشكلة من الخضار الطازجة." at bounding box center [1157, 423] width 150 height 19
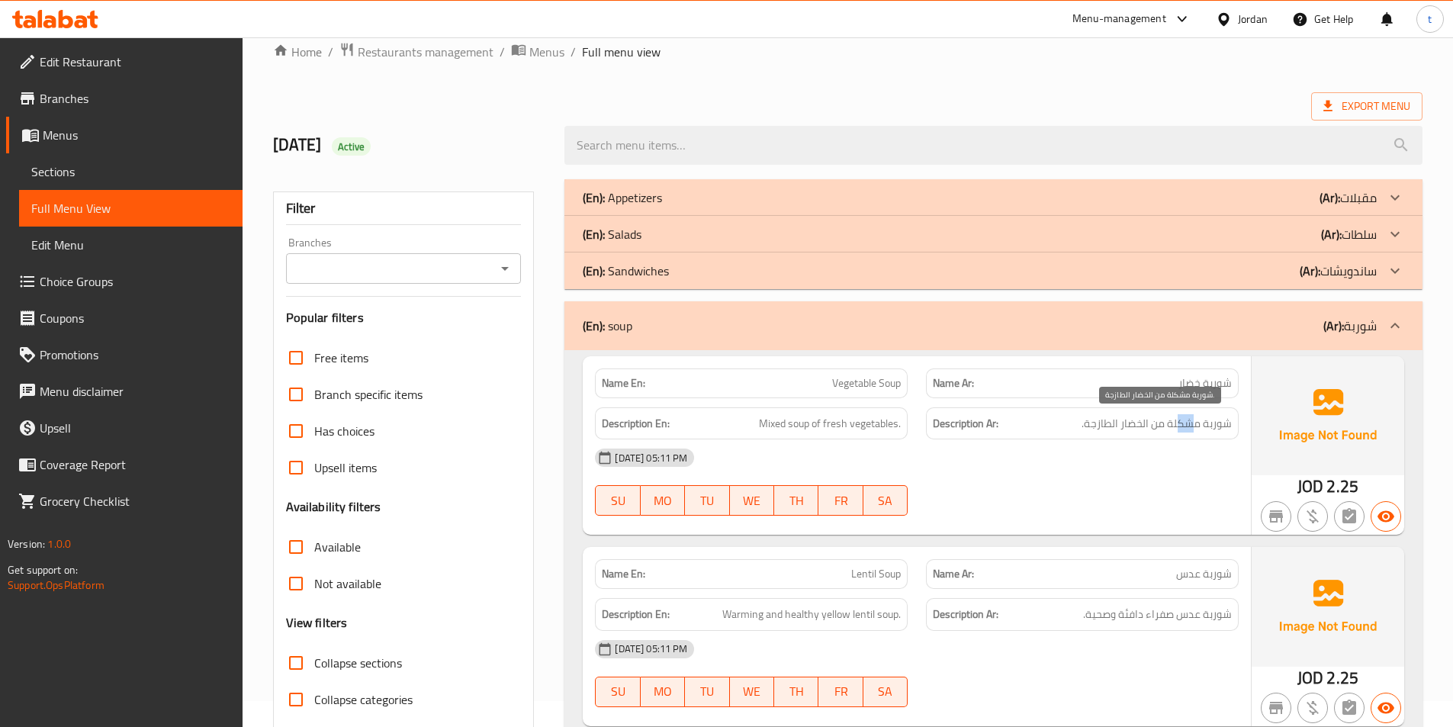
click at [1176, 423] on span "شوربة مشكلة من الخضار الطازجة." at bounding box center [1157, 423] width 150 height 19
click at [1126, 416] on span "شوربة مشكلة من الخضار الطازجة." at bounding box center [1157, 423] width 150 height 19
click at [1102, 415] on span "شوربة مشكلة من الخضار الطازجة." at bounding box center [1157, 423] width 150 height 19
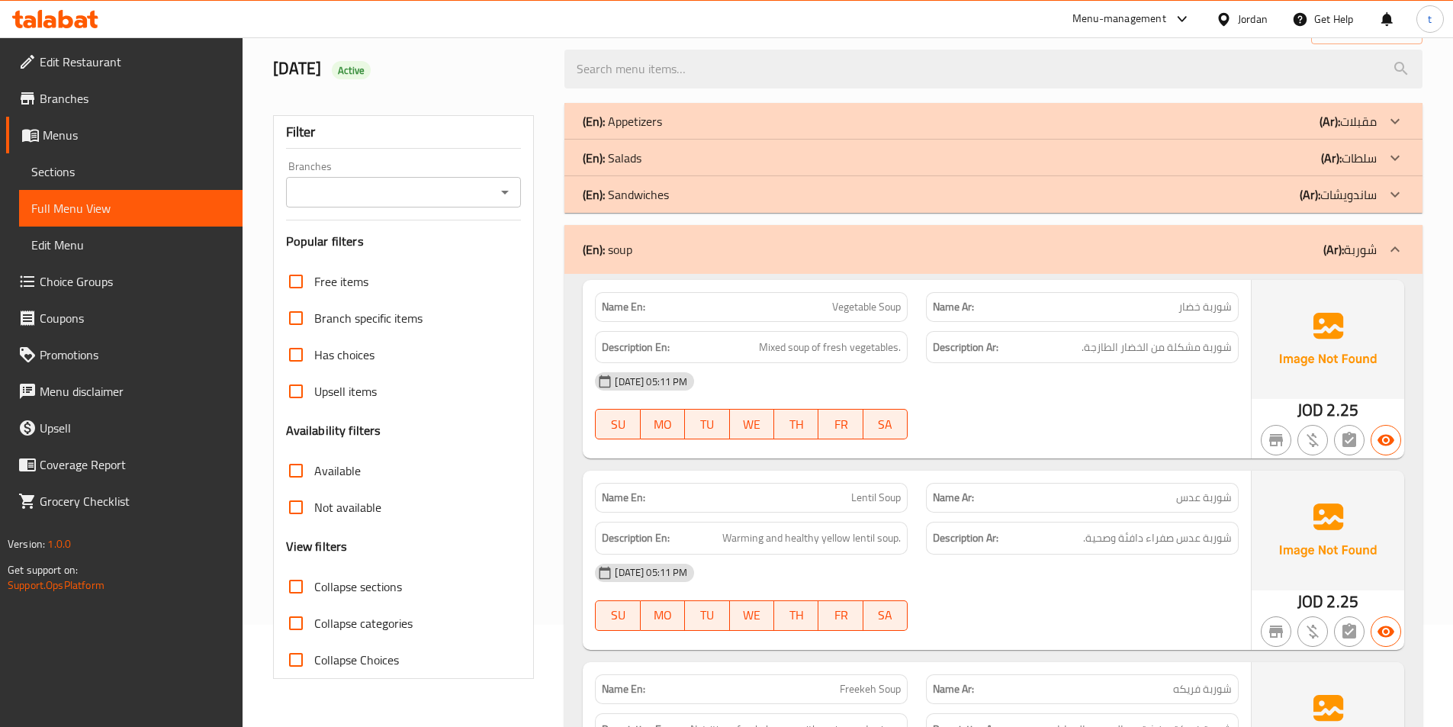
click at [1216, 494] on span "شوربة عدس" at bounding box center [1204, 498] width 56 height 16
click at [857, 494] on span "Lentil Soup" at bounding box center [876, 498] width 50 height 16
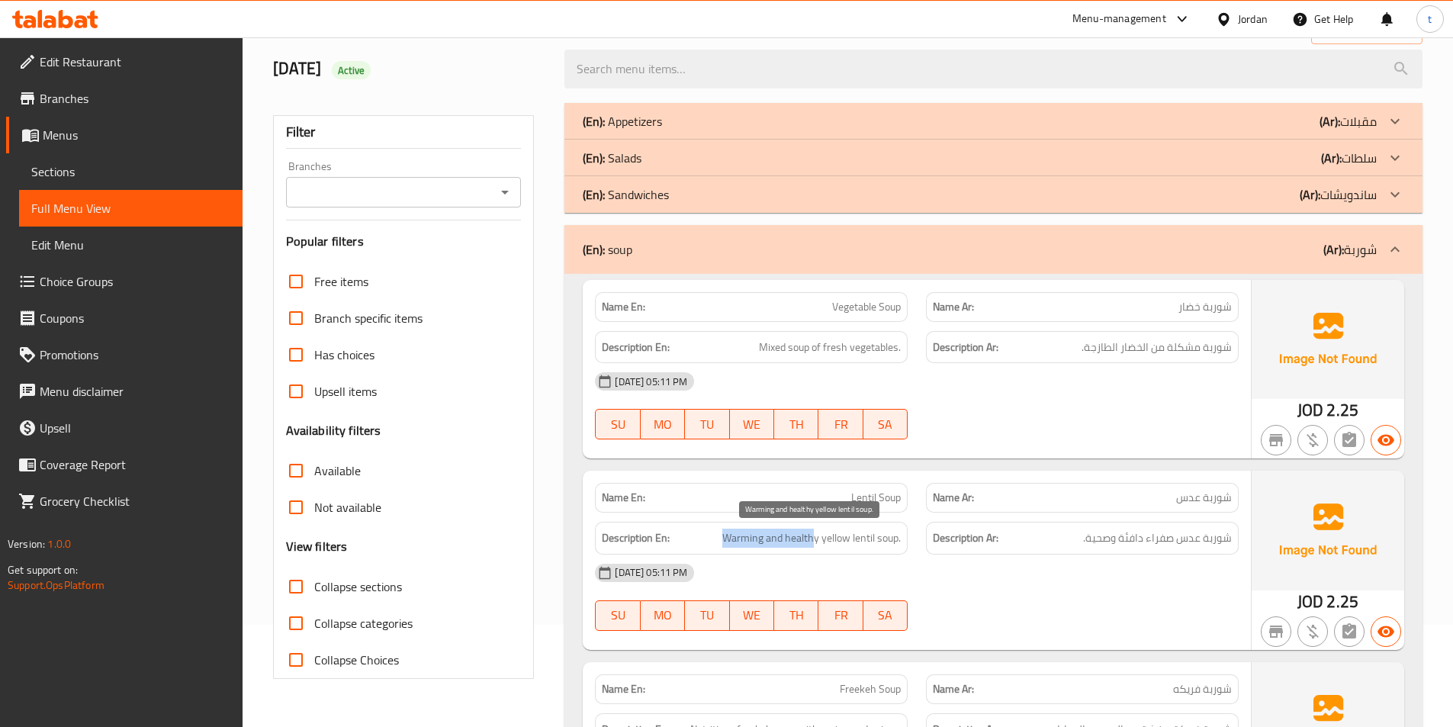
drag, startPoint x: 722, startPoint y: 538, endPoint x: 815, endPoint y: 532, distance: 94.0
click at [815, 532] on h6 "Description En: Warming and healthy yellow lentil soup." at bounding box center [751, 538] width 299 height 19
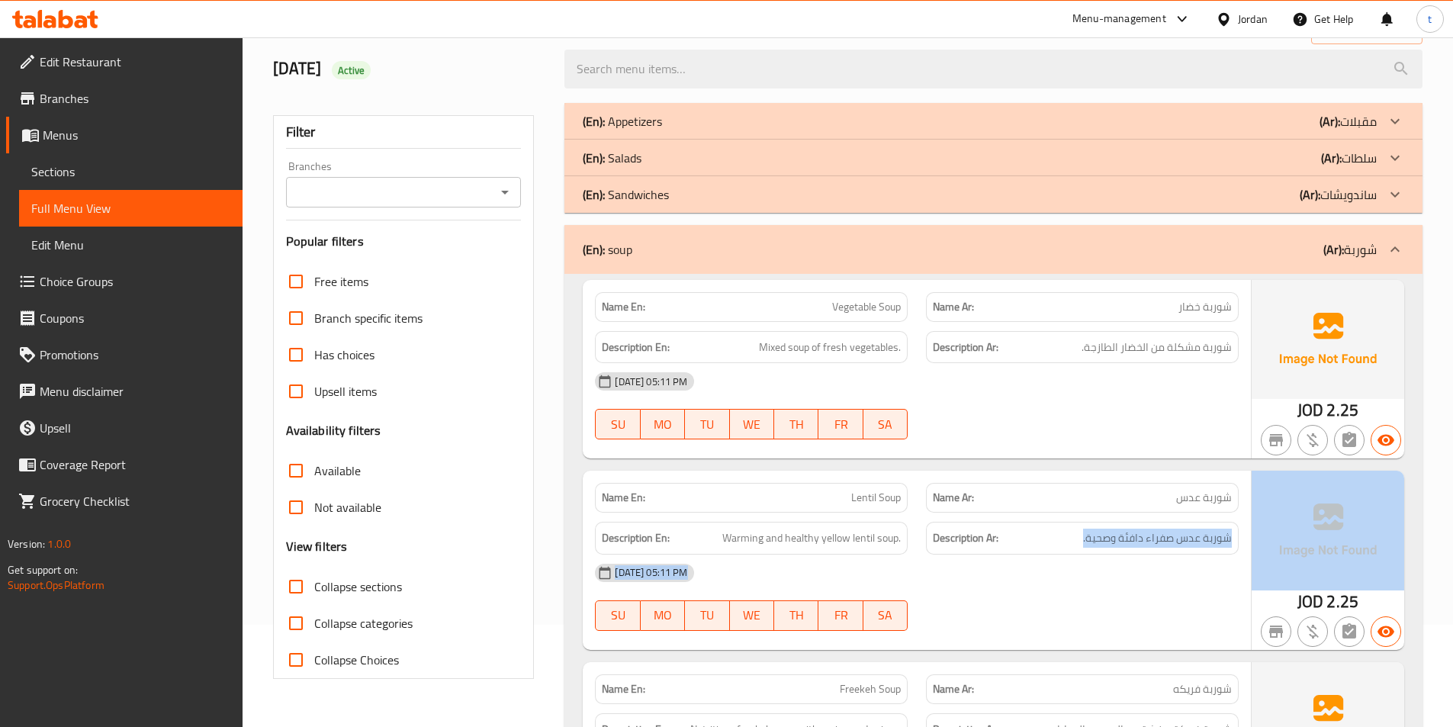
drag, startPoint x: 1237, startPoint y: 544, endPoint x: 1286, endPoint y: 544, distance: 48.8
click at [1286, 544] on div "Name En: Lentil Soup Name Ar: شوربة عدس Description En: Warming and healthy yel…" at bounding box center [993, 560] width 821 height 178
click at [1212, 544] on span "شوربة عدس صفراء دافئة وصحية." at bounding box center [1157, 538] width 149 height 19
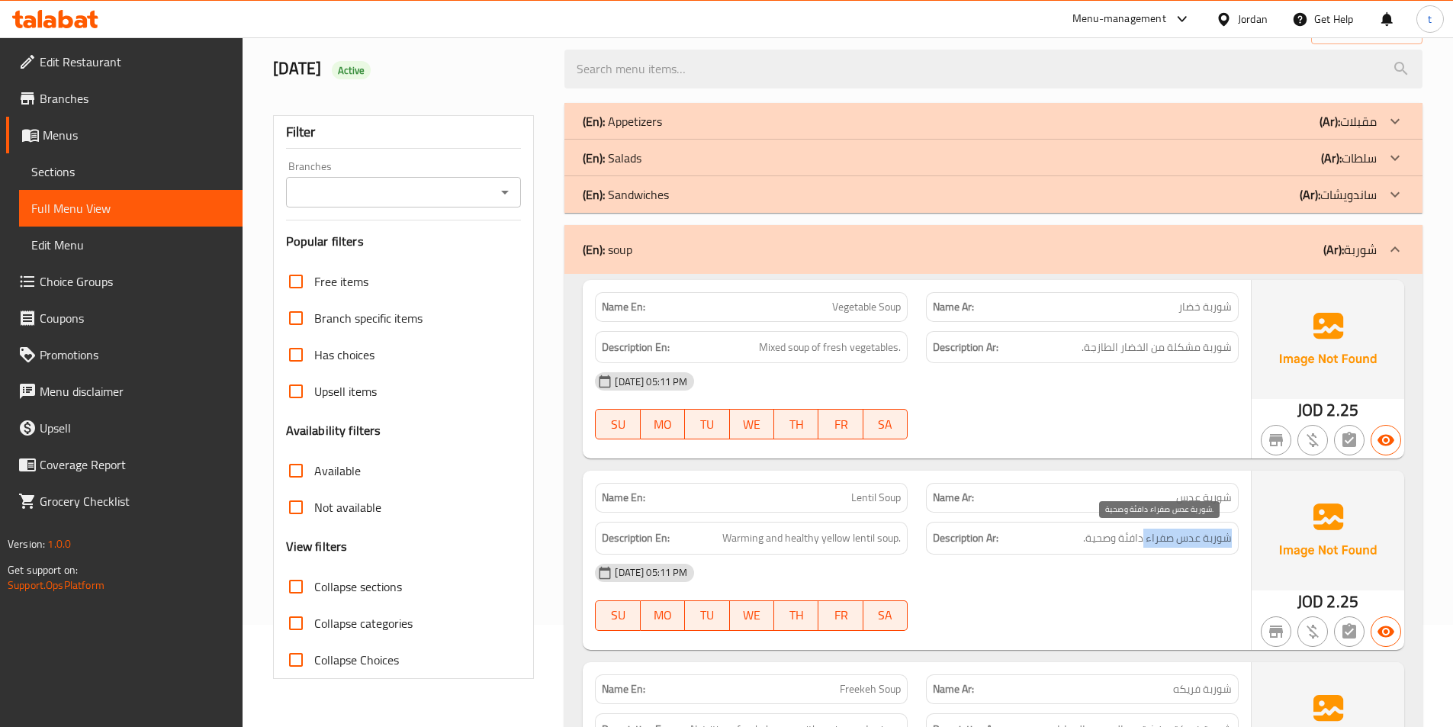
drag, startPoint x: 1143, startPoint y: 542, endPoint x: 1030, endPoint y: 542, distance: 112.9
click at [1030, 542] on h6 "Description Ar: شوربة عدس صفراء دافئة وصحية." at bounding box center [1082, 538] width 299 height 19
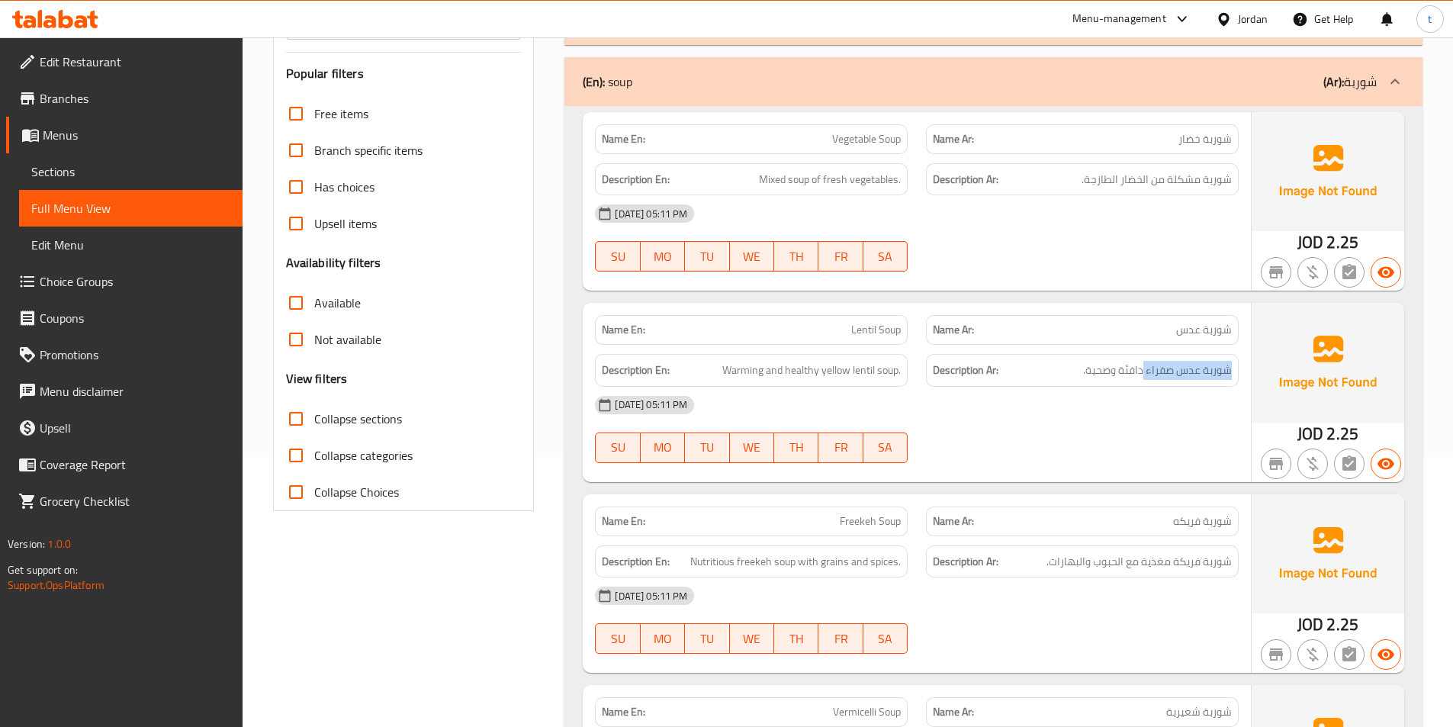
scroll to position [407, 0]
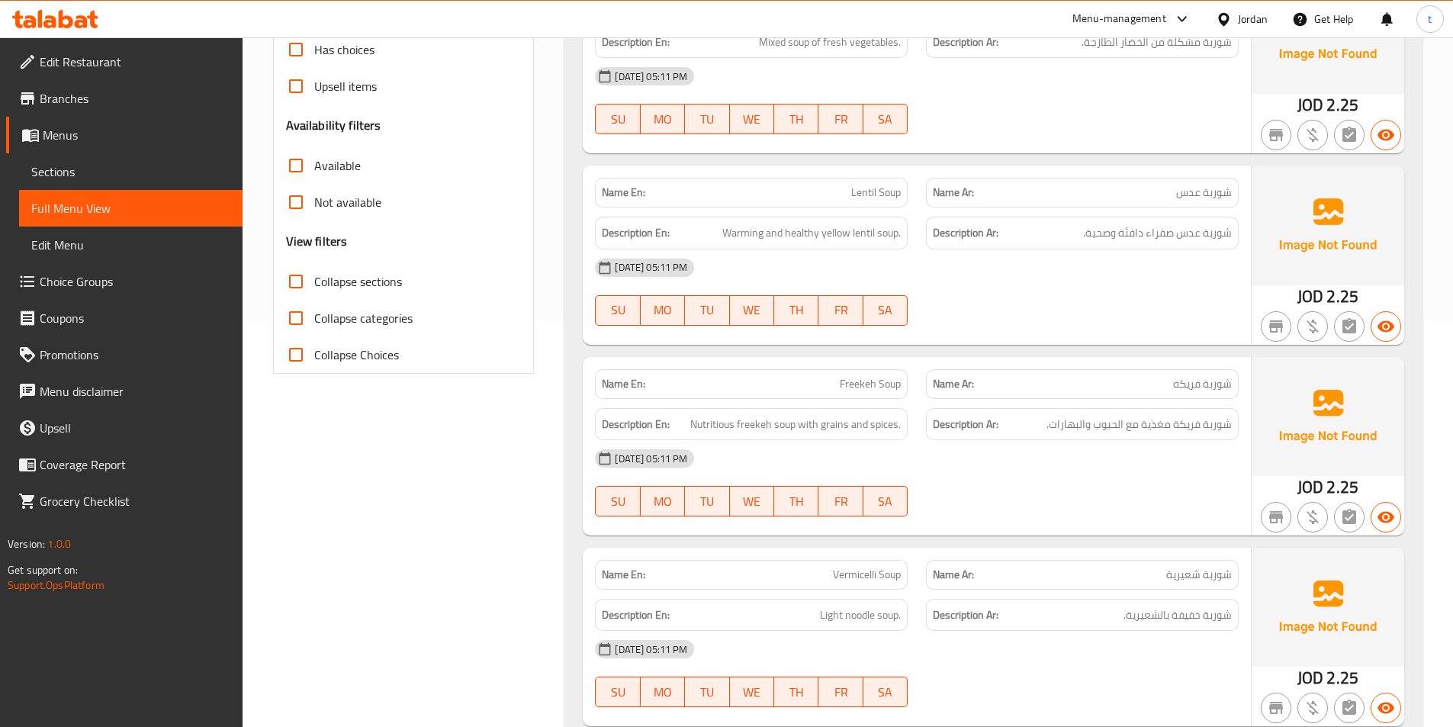
click at [1194, 391] on span "شوربة فريكه" at bounding box center [1202, 384] width 59 height 16
click at [873, 400] on div "Description En: Nutritious freekeh soup with grains and spices." at bounding box center [751, 424] width 331 height 51
click at [863, 384] on span "Freekeh Soup" at bounding box center [870, 384] width 61 height 16
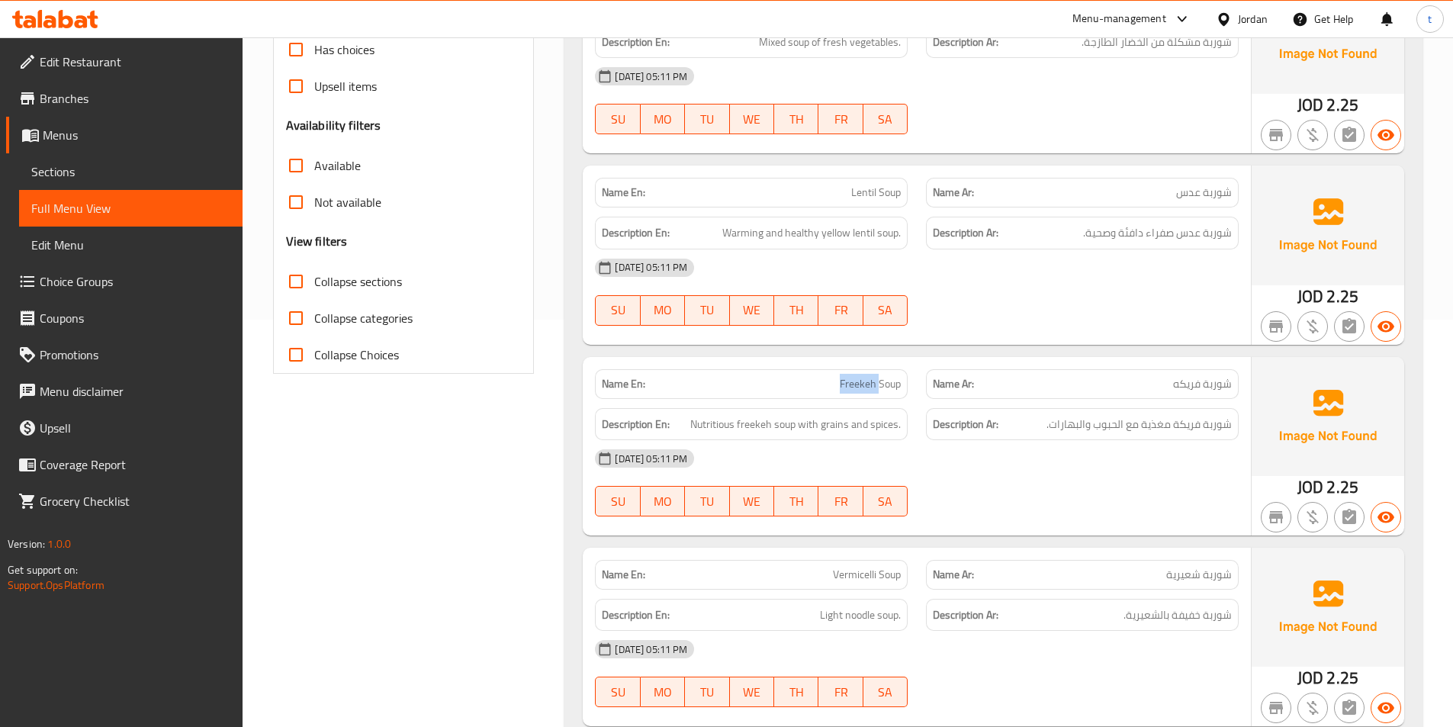
click at [863, 384] on span "Freekeh Soup" at bounding box center [870, 384] width 61 height 16
click at [1173, 391] on span "شوربة فريكه" at bounding box center [1202, 384] width 59 height 16
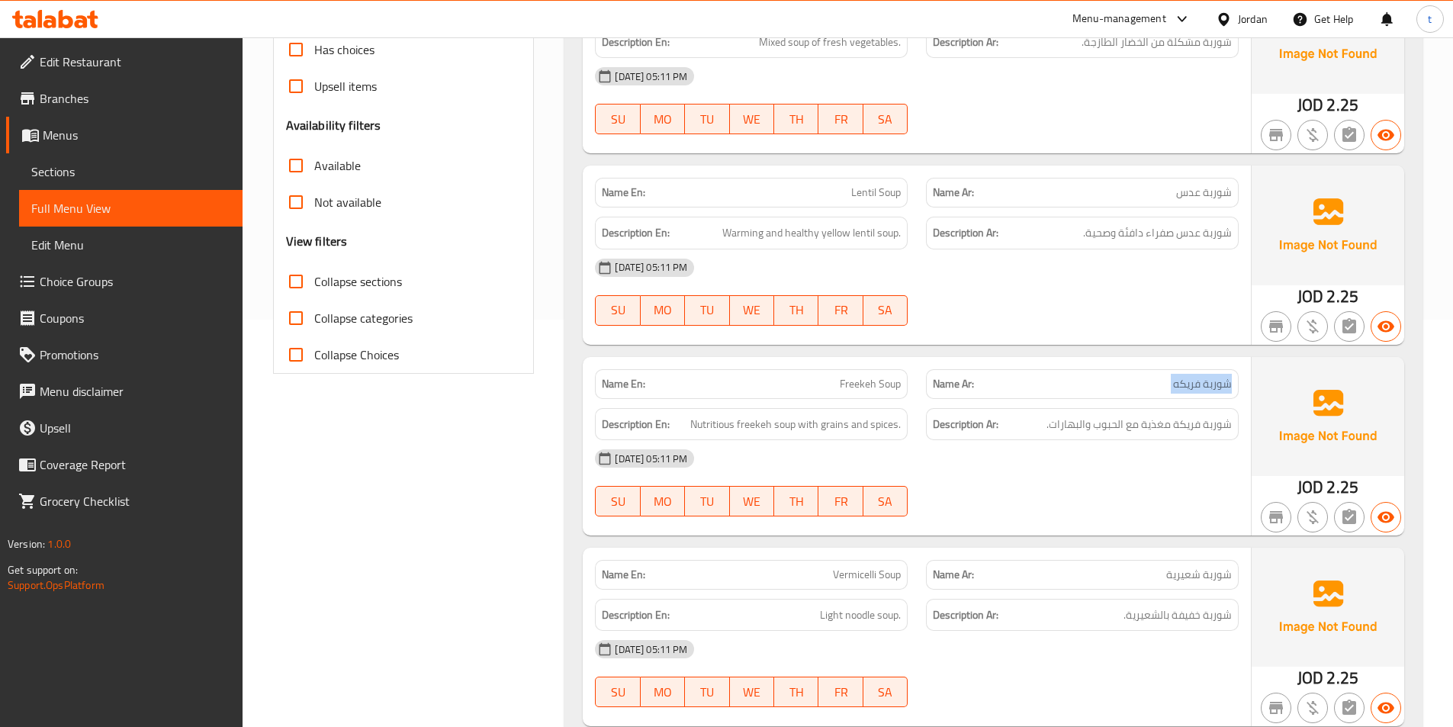
click at [1173, 391] on span "شوربة فريكه" at bounding box center [1202, 384] width 59 height 16
click at [861, 379] on span "Freekeh Soup" at bounding box center [870, 384] width 61 height 16
click at [1029, 384] on p "Name Ar: شوربة فريكه" at bounding box center [1082, 384] width 299 height 16
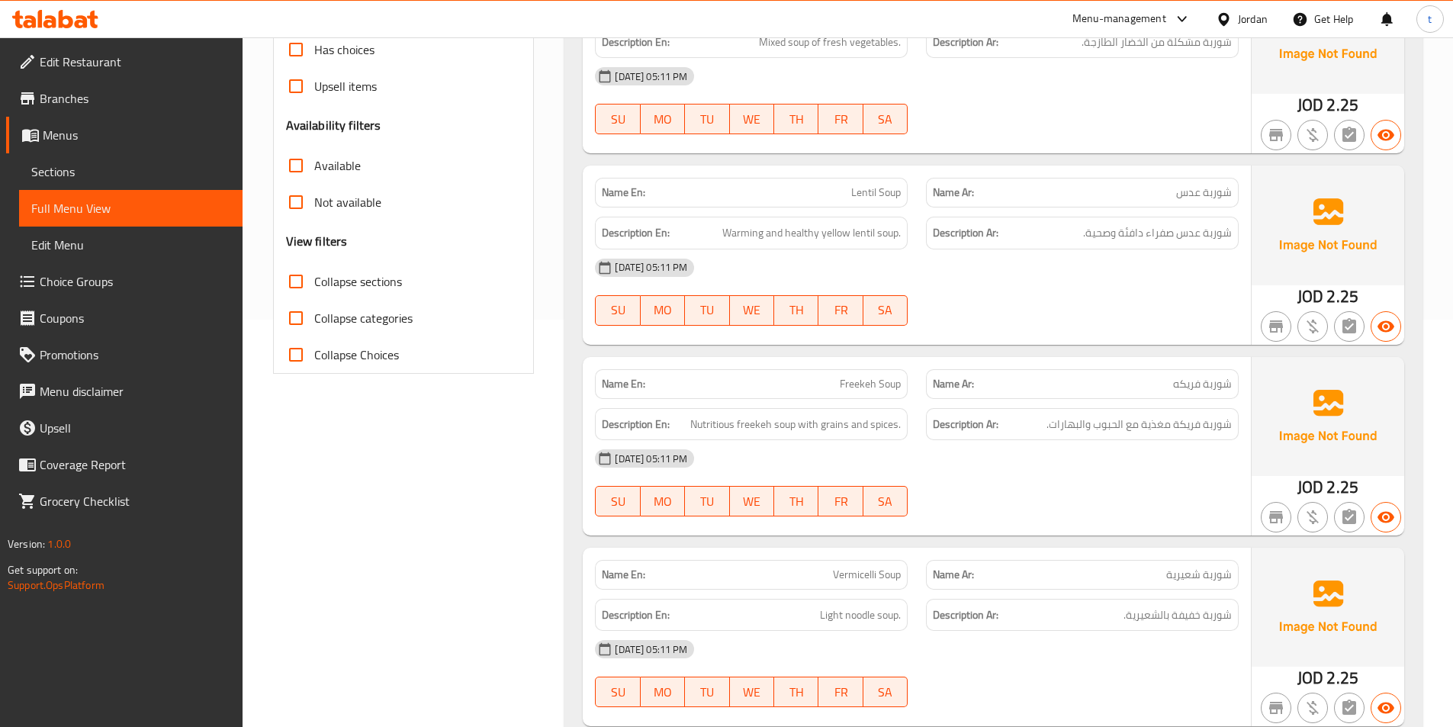
click at [1029, 384] on p "Name Ar: شوربة فريكه" at bounding box center [1082, 384] width 299 height 16
click at [1105, 389] on p "Name Ar: شوربة فريكه" at bounding box center [1082, 384] width 299 height 16
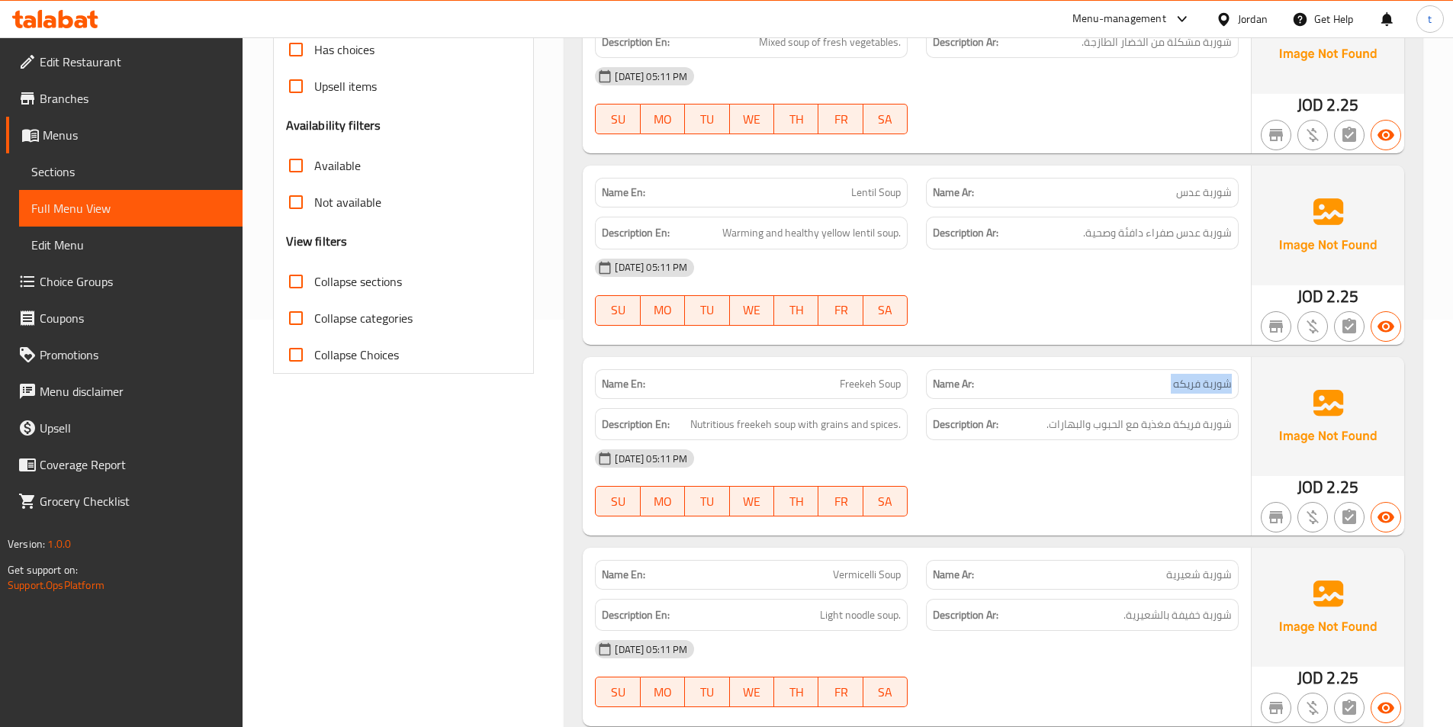
click at [1105, 389] on p "Name Ar: شوربة فريكه" at bounding box center [1082, 384] width 299 height 16
click at [693, 432] on span "Nutritious freekeh soup with grains and spices." at bounding box center [795, 424] width 211 height 19
click at [741, 435] on div "Description En: Nutritious freekeh soup with grains and spices." at bounding box center [751, 424] width 313 height 33
click at [1208, 381] on span "شوربة فريكه" at bounding box center [1202, 384] width 59 height 16
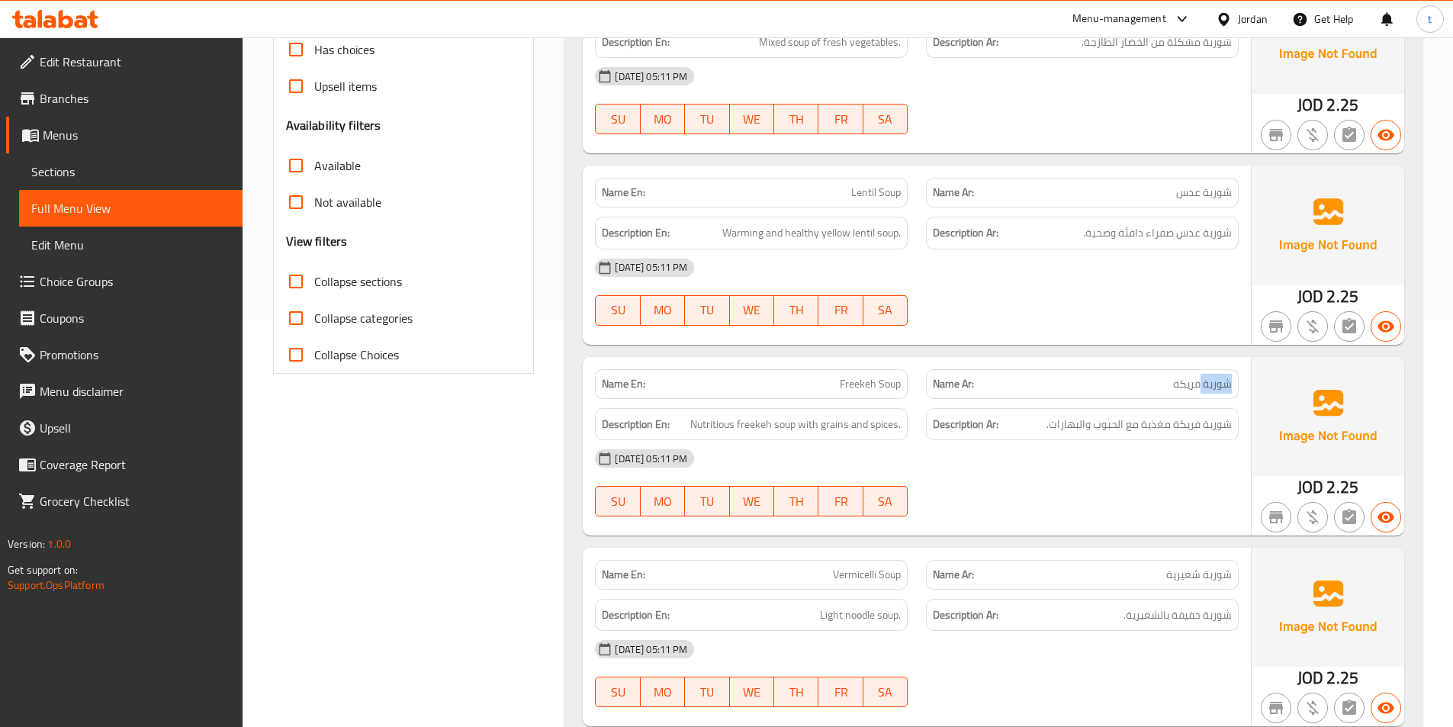
click at [1208, 381] on span "شوربة فريكه" at bounding box center [1202, 384] width 59 height 16
click at [1183, 385] on span "شوربة فريكه" at bounding box center [1202, 384] width 59 height 16
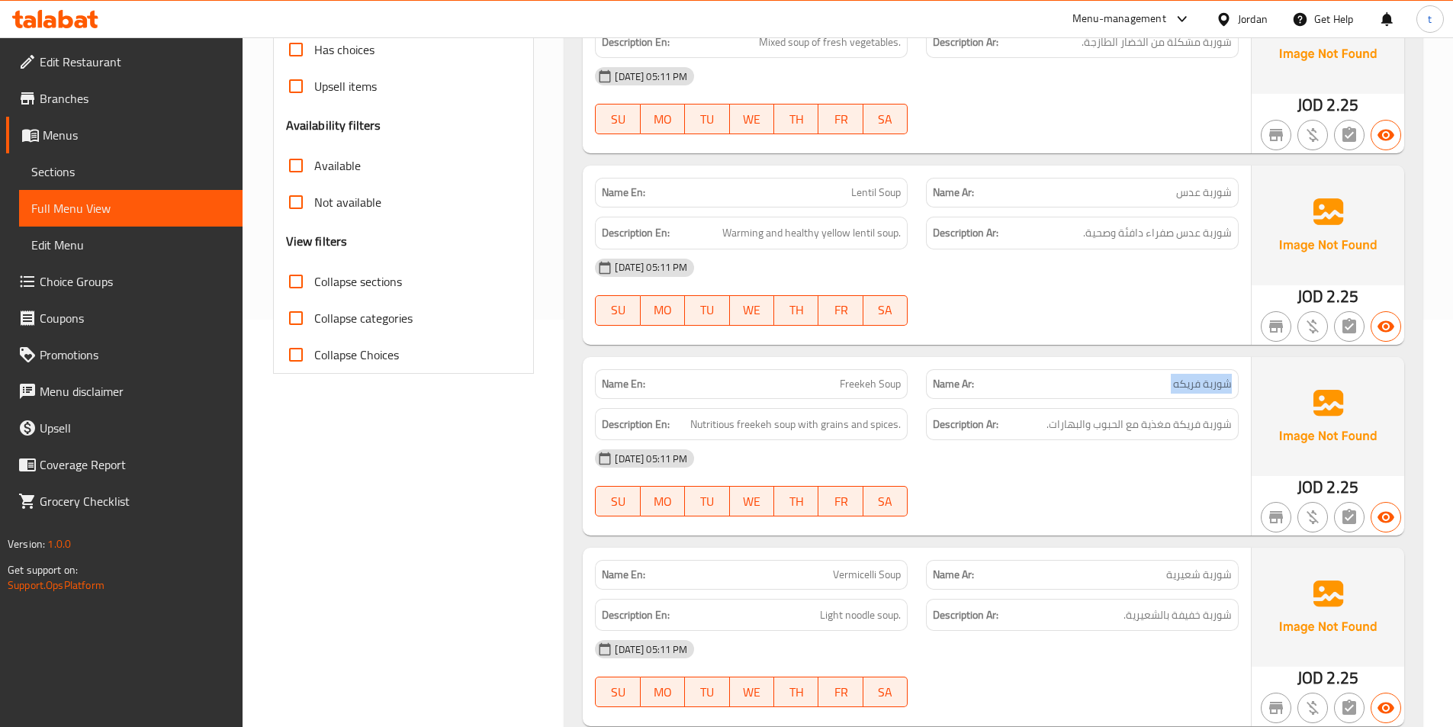
click at [1183, 385] on span "شوربة فريكه" at bounding box center [1202, 384] width 59 height 16
click at [1186, 426] on span "شوربة فريكة مغذية مع الحبوب والبهارات." at bounding box center [1139, 424] width 185 height 19
click at [706, 415] on span "Nutritious freekeh soup with grains and spices." at bounding box center [795, 424] width 211 height 19
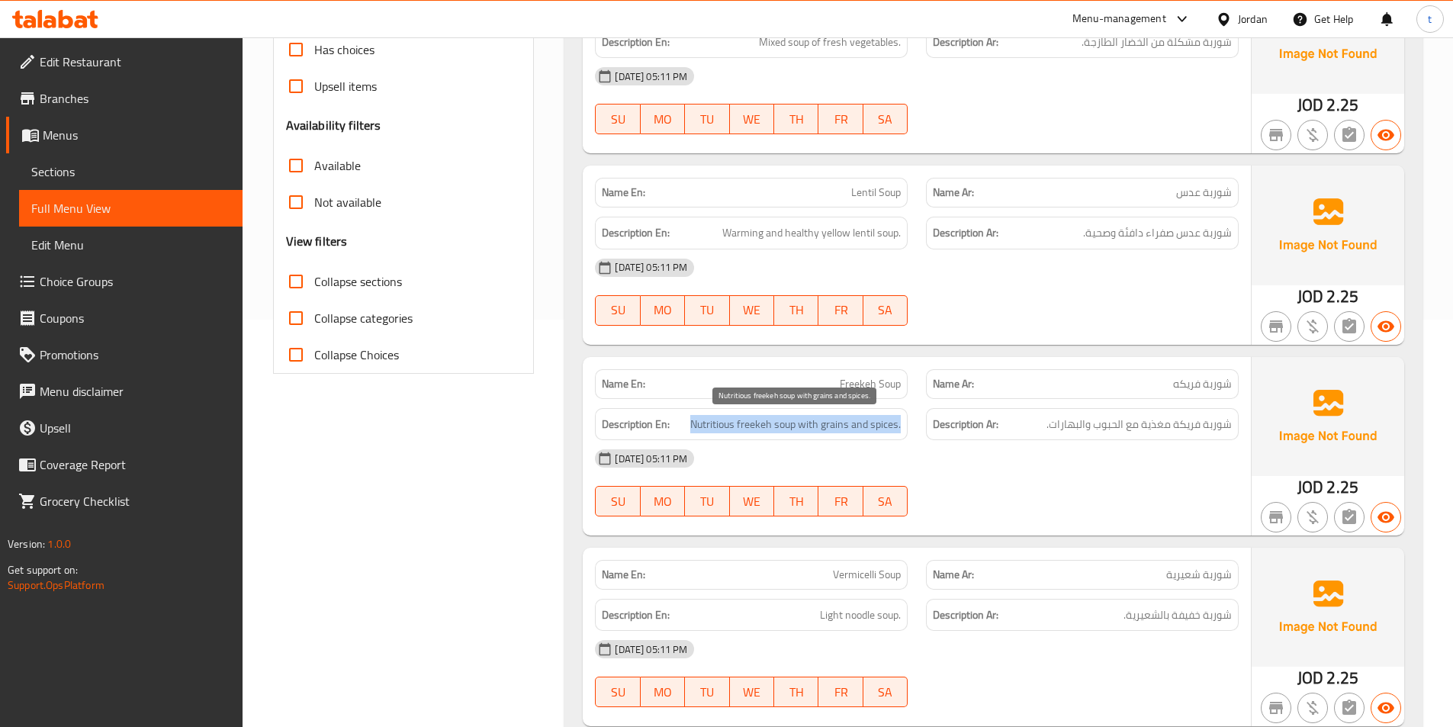
click at [706, 415] on span "Nutritious freekeh soup with grains and spices." at bounding box center [795, 424] width 211 height 19
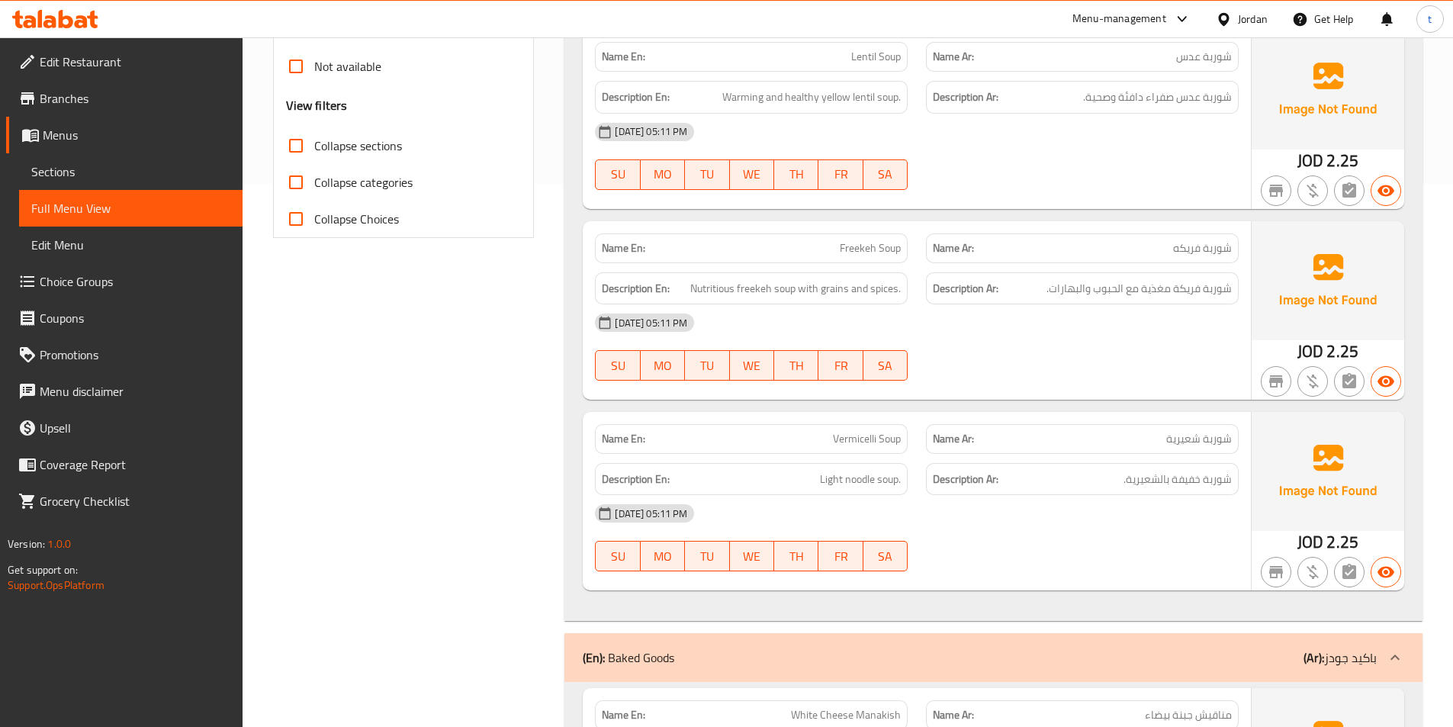
scroll to position [560, 0]
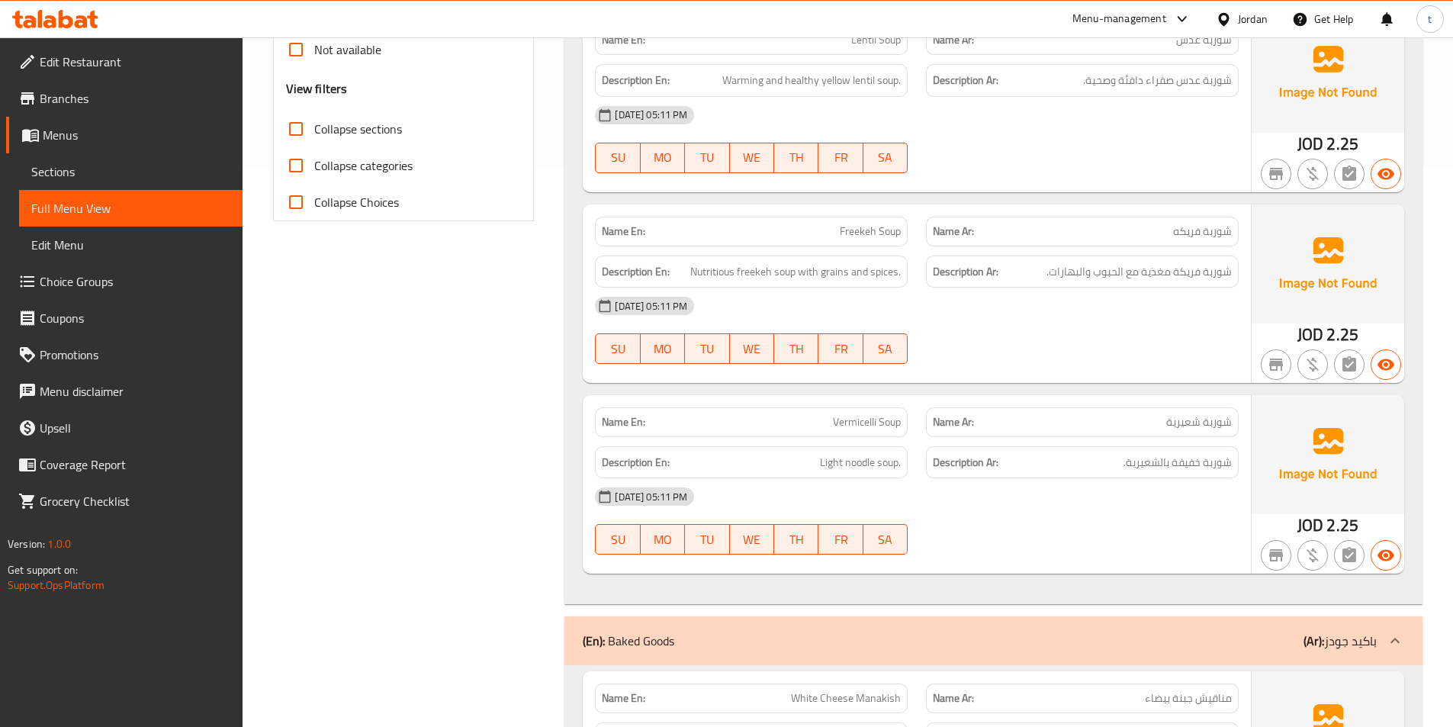
click at [1202, 420] on span "شوربة شعيرية" at bounding box center [1199, 422] width 66 height 16
drag, startPoint x: 821, startPoint y: 463, endPoint x: 889, endPoint y: 455, distance: 68.4
click at [889, 455] on span "Light noodle soup." at bounding box center [860, 462] width 81 height 19
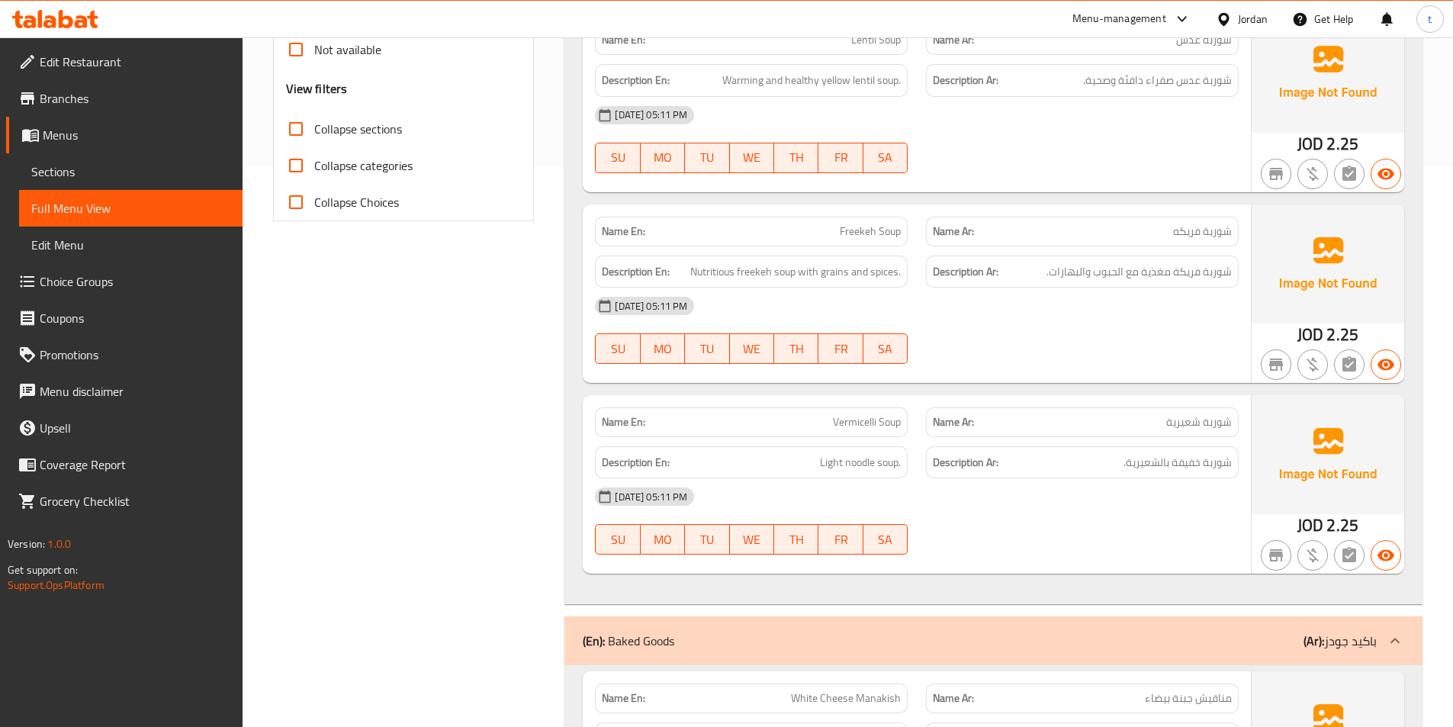
click at [876, 423] on span "Vermicelli Soup" at bounding box center [867, 422] width 68 height 16
copy span "Vermicelli Soup"
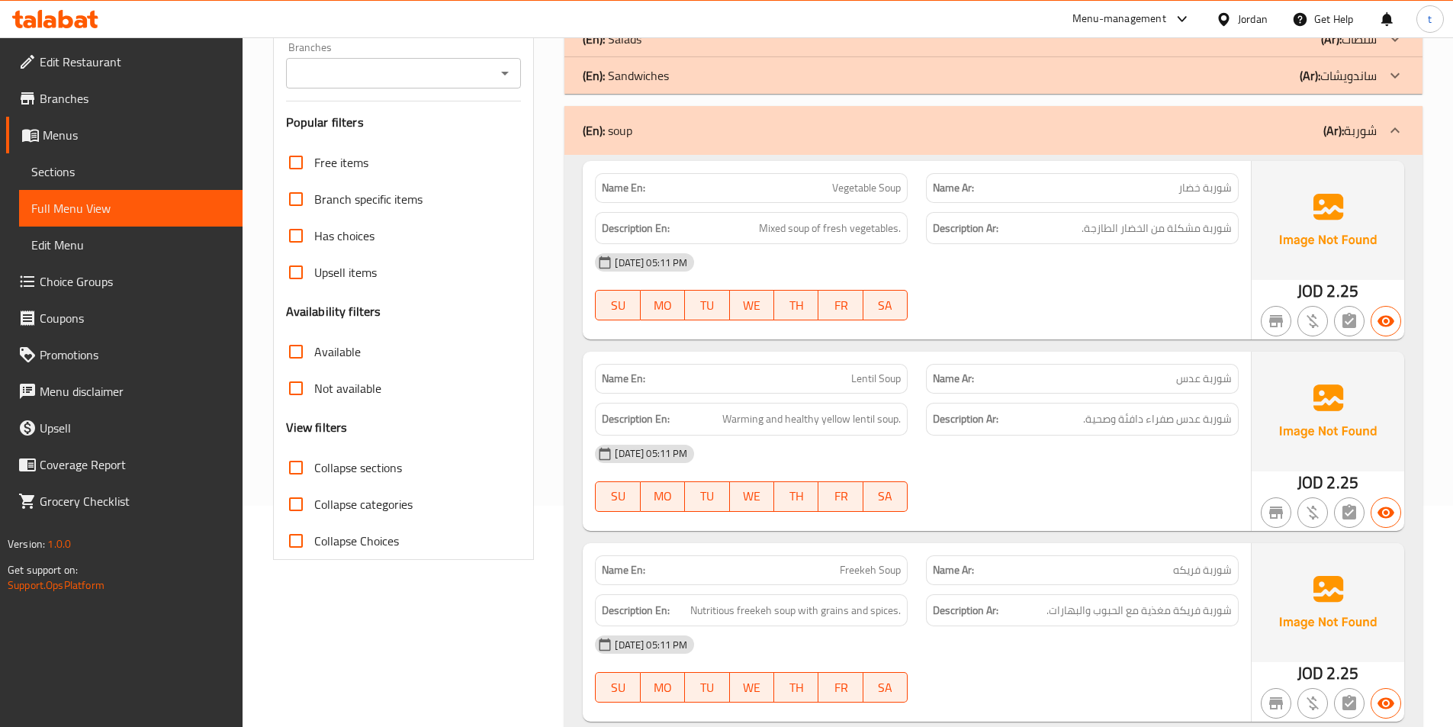
scroll to position [102, 0]
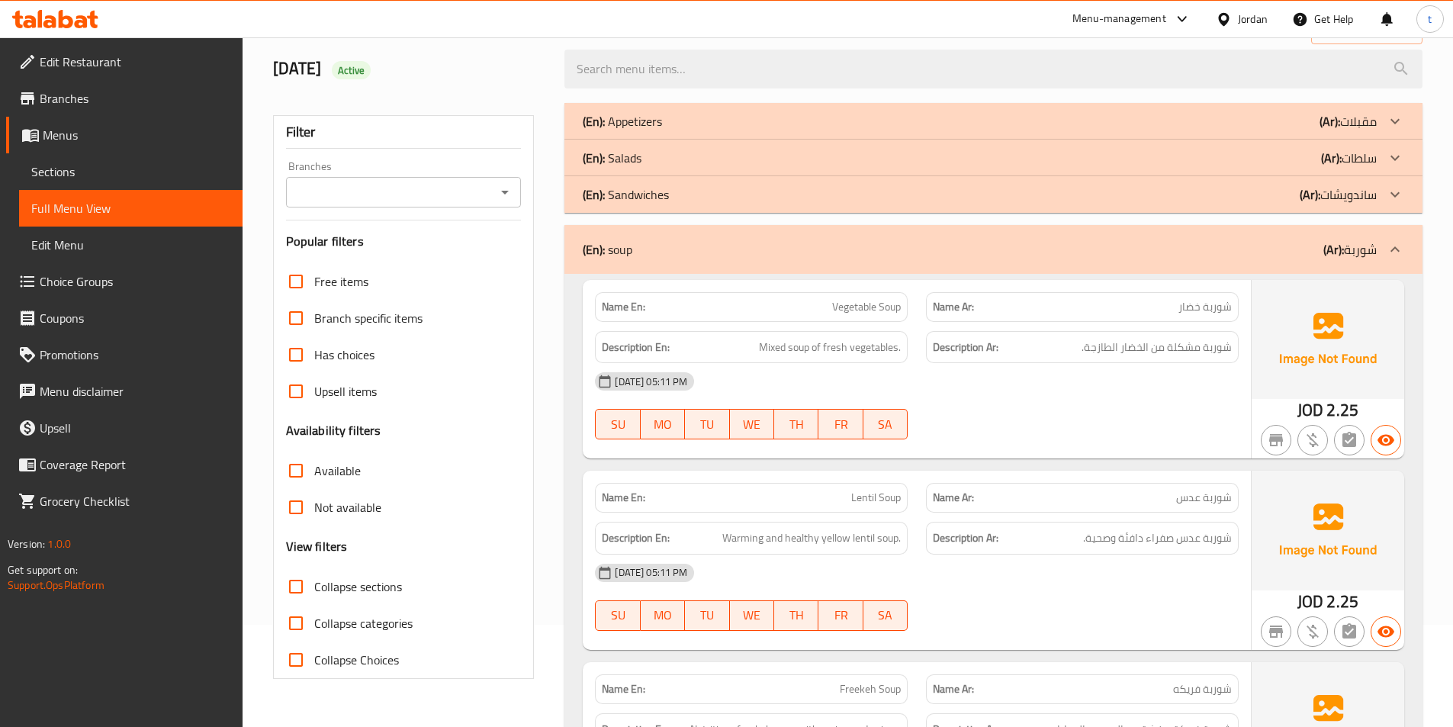
click at [856, 315] on span "Vegetable Soup" at bounding box center [866, 307] width 69 height 16
click at [1154, 297] on div "Name Ar: شوربة خضار" at bounding box center [1082, 307] width 313 height 30
click at [1159, 306] on p "Name Ar: شوربة خضار" at bounding box center [1082, 307] width 299 height 16
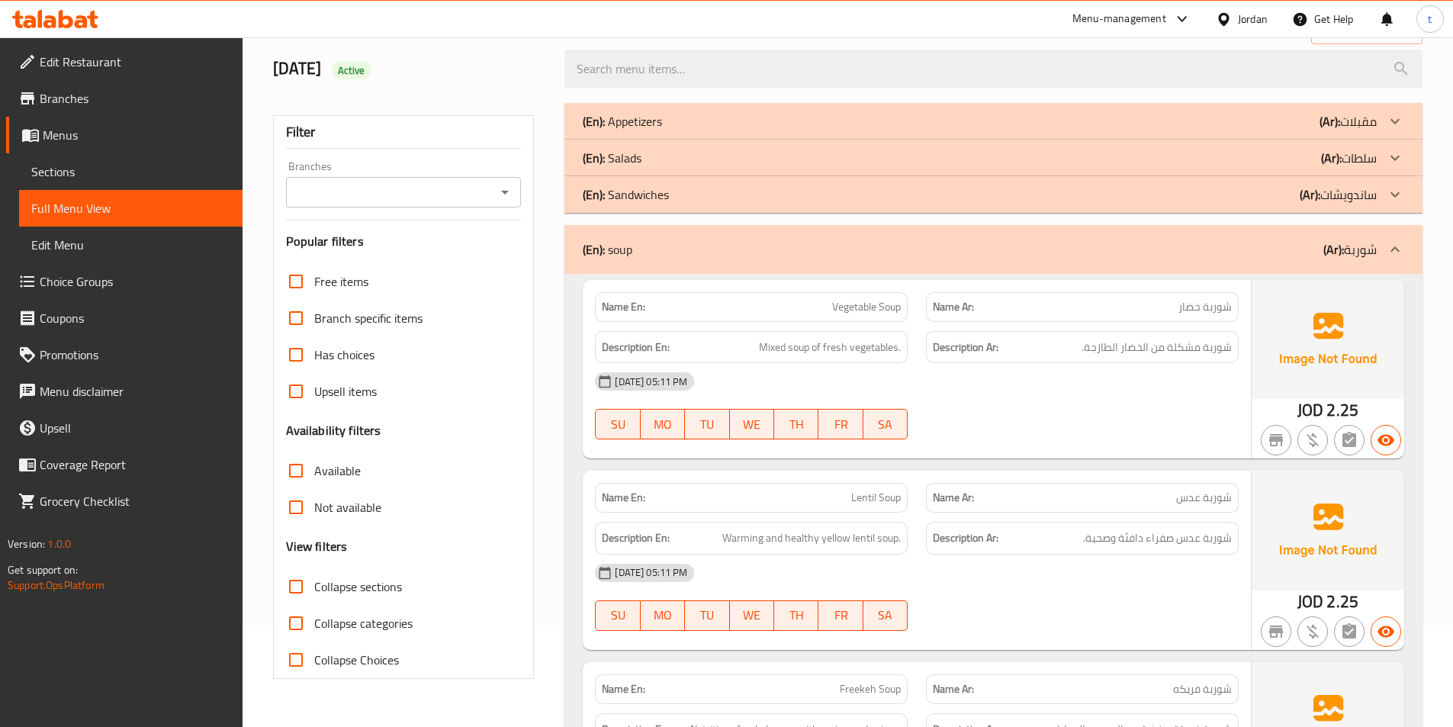
click at [1159, 306] on p "Name Ar: شوربة خضار" at bounding box center [1082, 307] width 299 height 16
drag, startPoint x: 1159, startPoint y: 306, endPoint x: 1168, endPoint y: 307, distance: 9.2
click at [1159, 307] on p "Name Ar: شوربة خضار" at bounding box center [1082, 307] width 299 height 16
click at [1194, 304] on span "شوربة خضار" at bounding box center [1204, 307] width 53 height 16
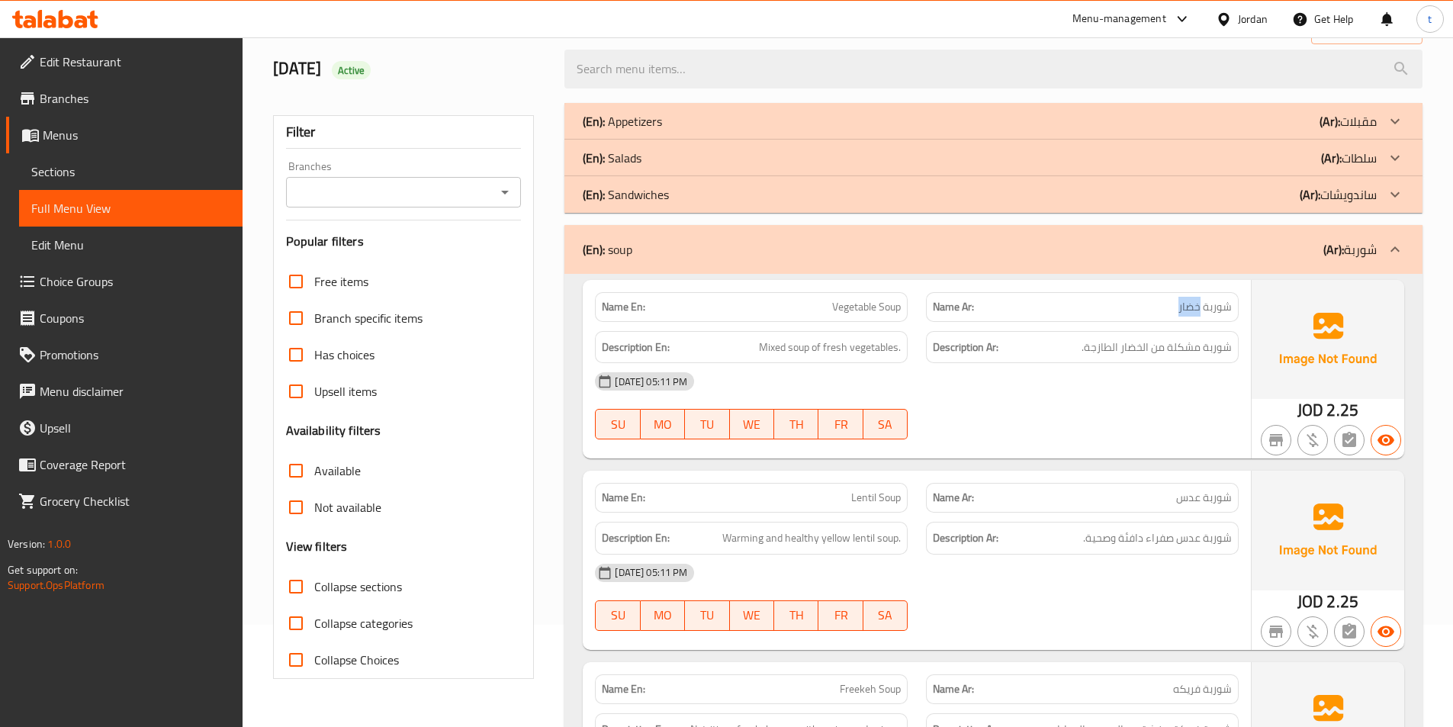
click at [1194, 304] on span "شوربة خضار" at bounding box center [1204, 307] width 53 height 16
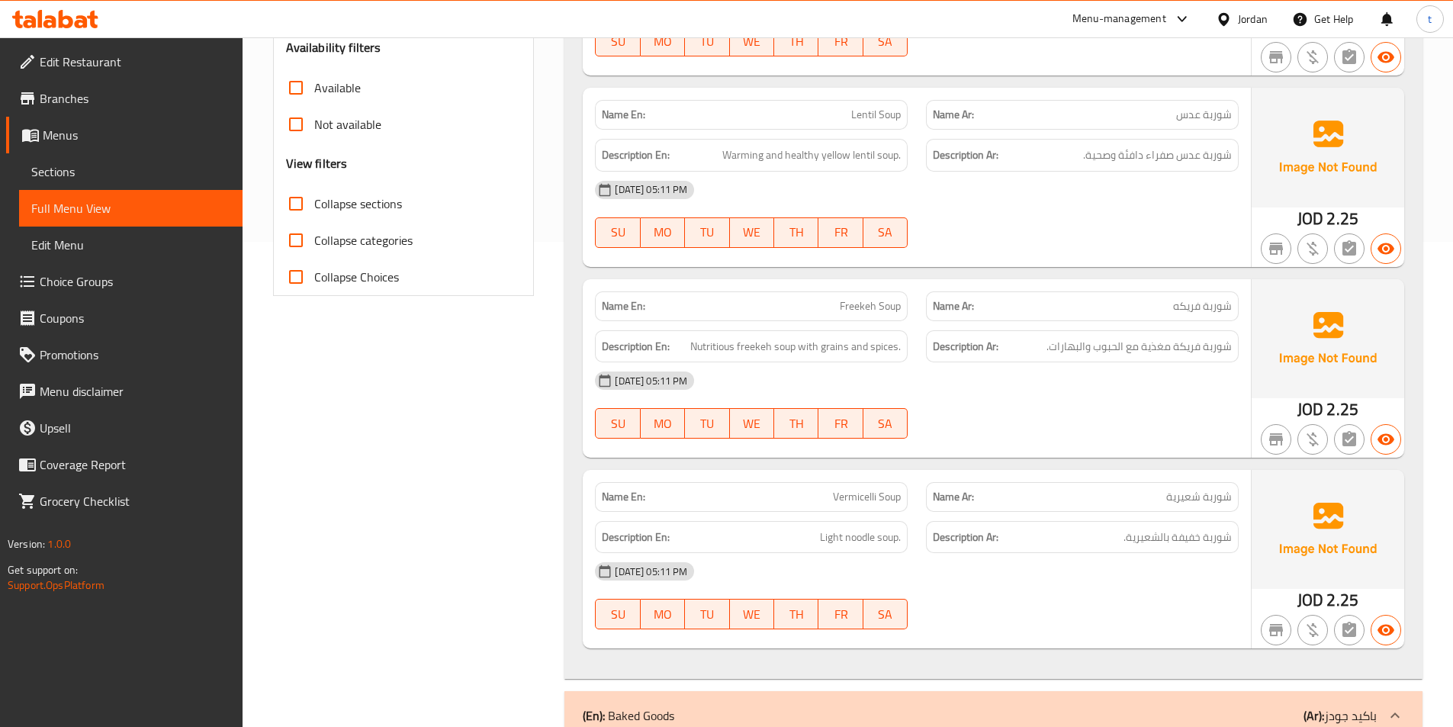
scroll to position [941, 0]
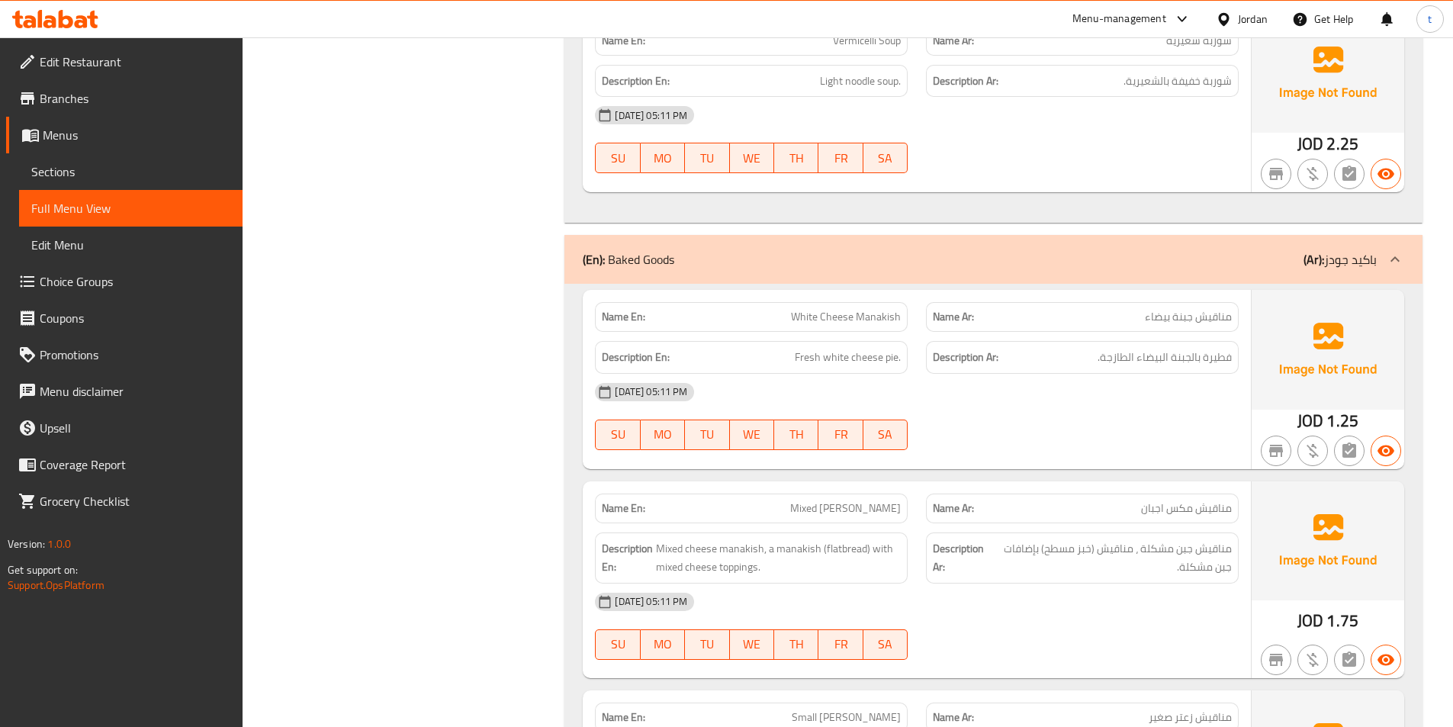
click at [1201, 320] on span "مناقيش جبنة بيضاء" at bounding box center [1188, 317] width 87 height 16
click at [835, 310] on span "White Cheese Manakish" at bounding box center [846, 317] width 110 height 16
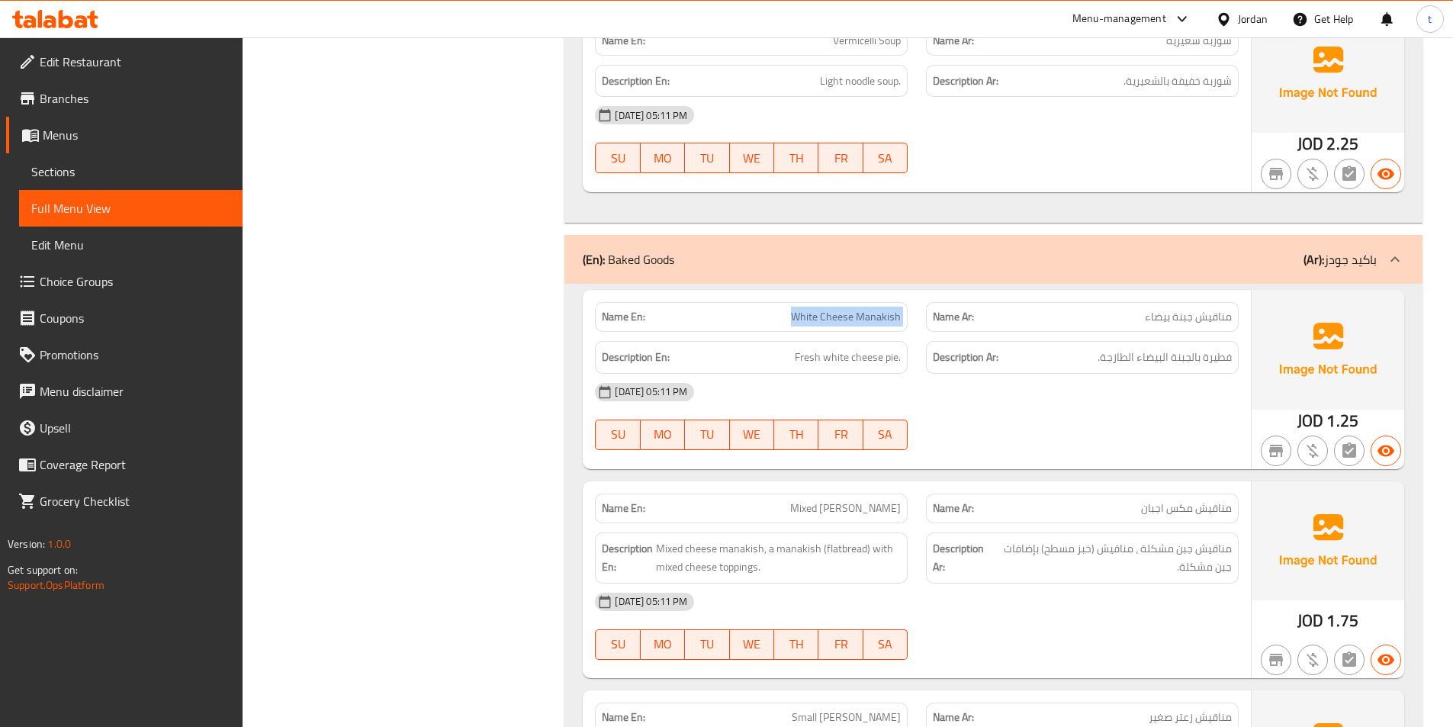
click at [835, 310] on span "White Cheese Manakish" at bounding box center [846, 317] width 110 height 16
click at [1168, 313] on span "مناقيش جبنة بيضاء" at bounding box center [1188, 317] width 87 height 16
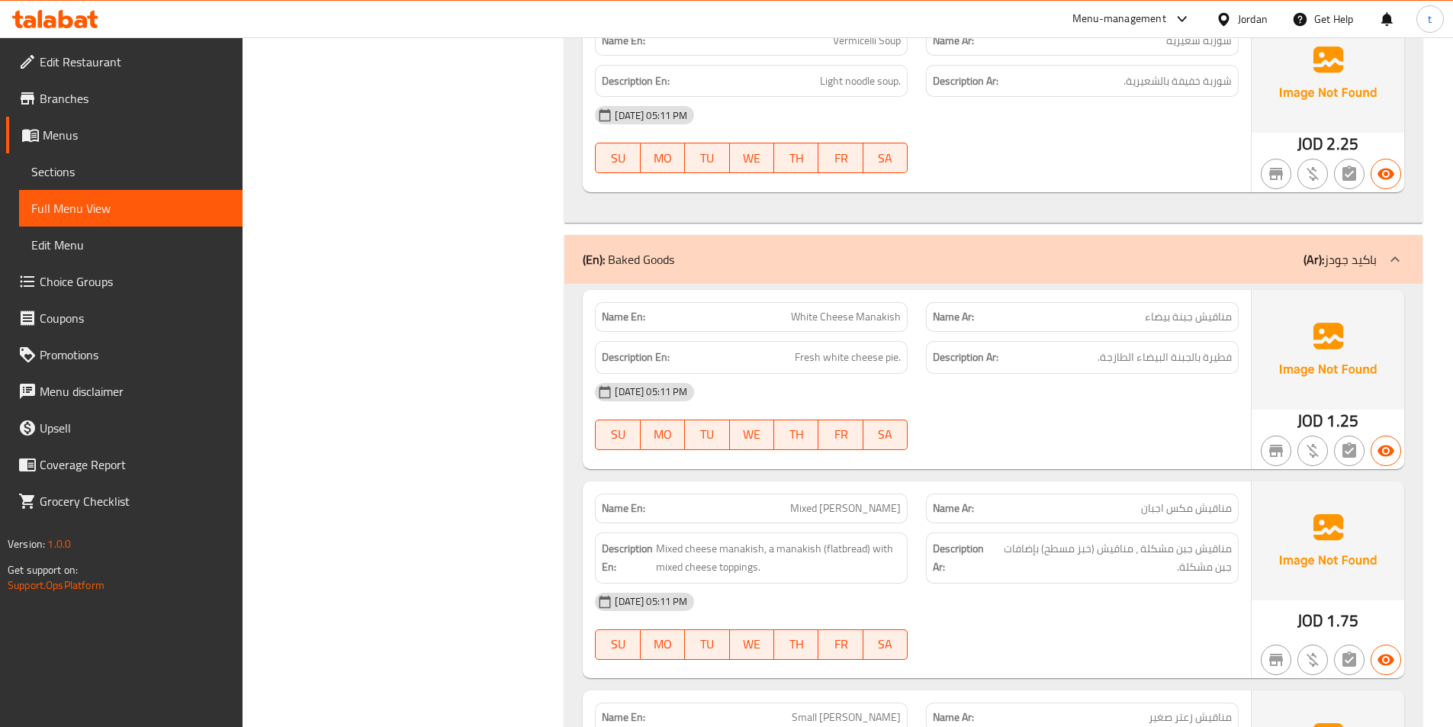
click at [1149, 352] on span "فطيرة بالجبنة البيضاء الطازجة." at bounding box center [1165, 357] width 134 height 19
click at [1226, 321] on span "مناقيش جبنة بيضاء" at bounding box center [1188, 317] width 87 height 16
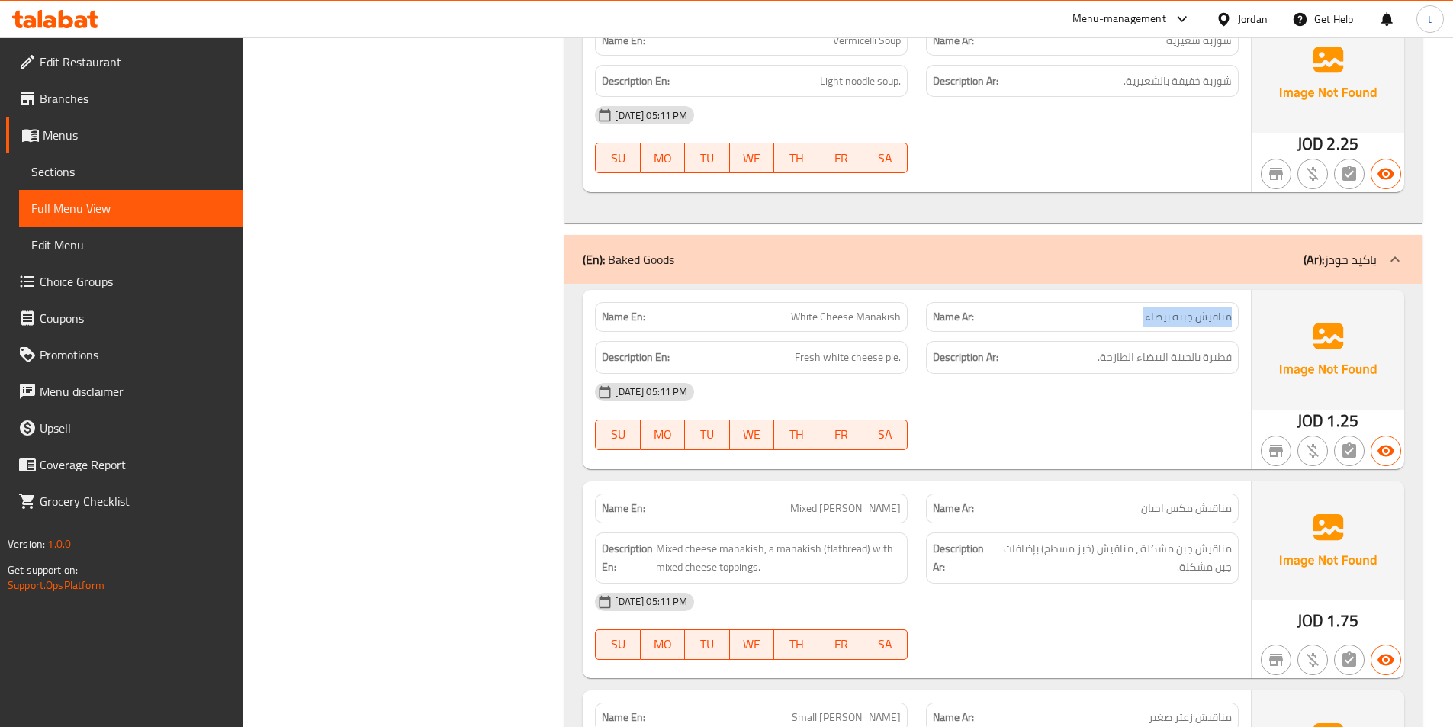
click at [1226, 321] on span "مناقيش جبنة بيضاء" at bounding box center [1188, 317] width 87 height 16
click at [874, 324] on span "White Cheese Manakish" at bounding box center [846, 317] width 110 height 16
drag, startPoint x: 796, startPoint y: 364, endPoint x: 888, endPoint y: 369, distance: 91.7
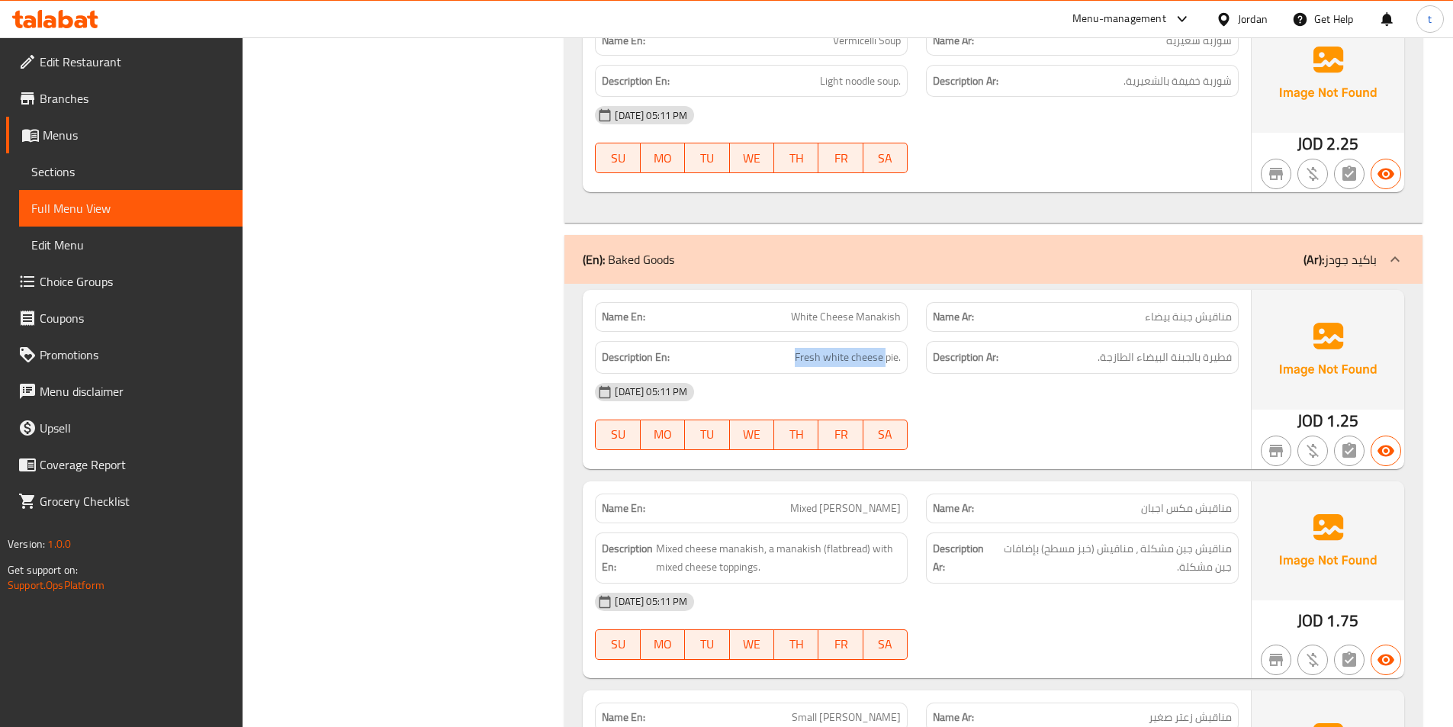
click at [888, 369] on div "Description En: Fresh white cheese pie." at bounding box center [751, 357] width 313 height 33
click at [886, 362] on span "Fresh white cheese pie." at bounding box center [848, 357] width 106 height 19
click at [1185, 516] on span "مناقيش مكس اجبان" at bounding box center [1186, 508] width 91 height 16
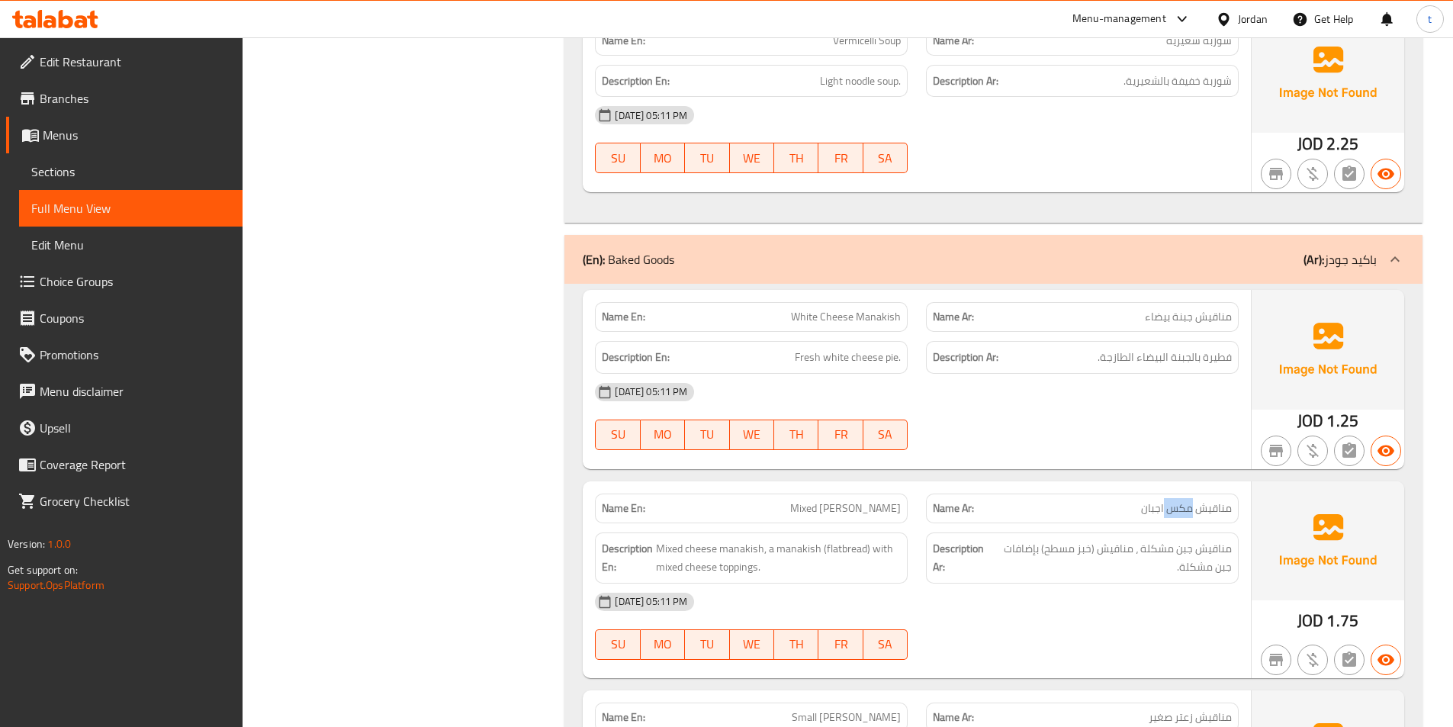
click at [1185, 516] on span "مناقيش مكس اجبان" at bounding box center [1186, 508] width 91 height 16
click at [826, 519] on div "Name En: Mixed Cheese Manakish" at bounding box center [751, 509] width 313 height 30
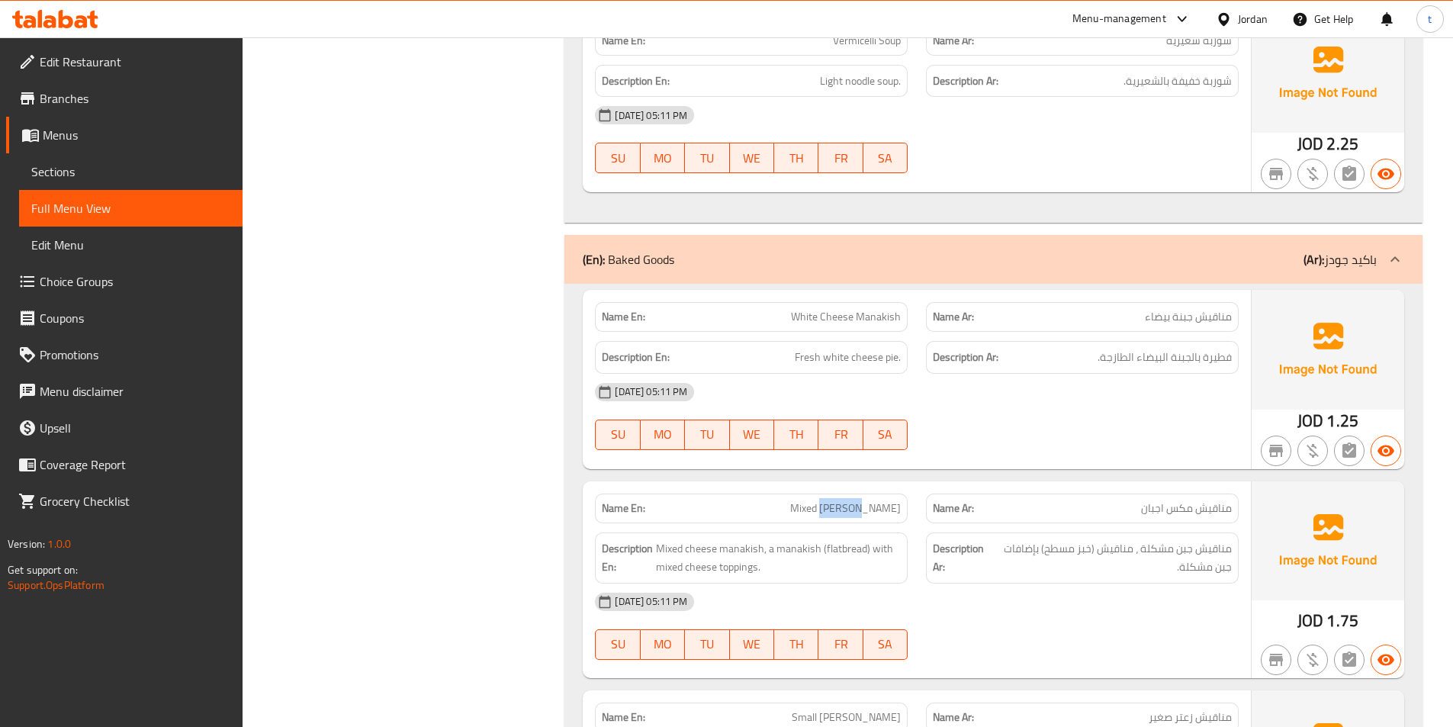
click at [827, 518] on div "Name En: Mixed Cheese Manakish" at bounding box center [751, 509] width 313 height 30
click at [1038, 506] on p "Name Ar: مناقيش مكس اجبان" at bounding box center [1082, 508] width 299 height 16
click at [838, 512] on span "Mixed [PERSON_NAME]" at bounding box center [845, 508] width 111 height 16
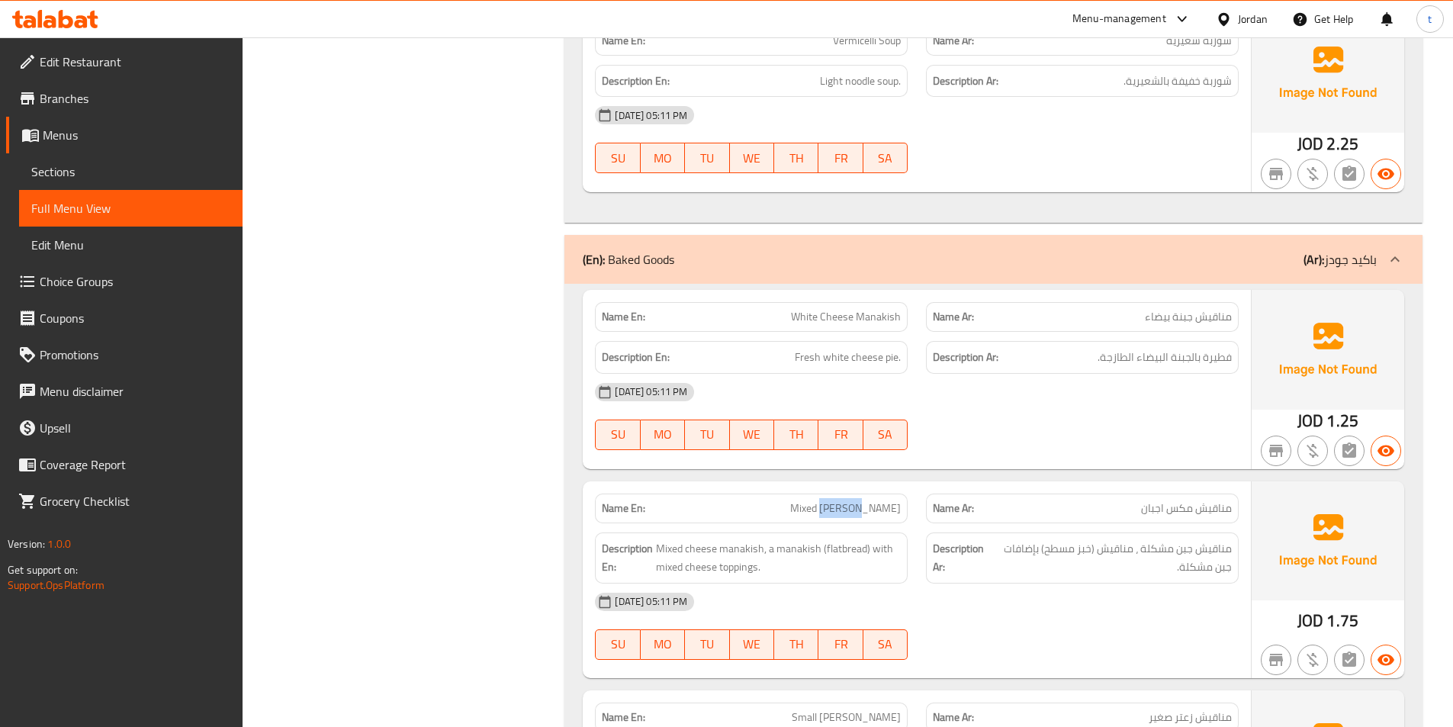
click at [838, 512] on span "Mixed [PERSON_NAME]" at bounding box center [845, 508] width 111 height 16
click at [881, 506] on span "Mixed [PERSON_NAME]" at bounding box center [845, 508] width 111 height 16
click at [1202, 506] on span "مناقيش مكس اجبان" at bounding box center [1186, 508] width 91 height 16
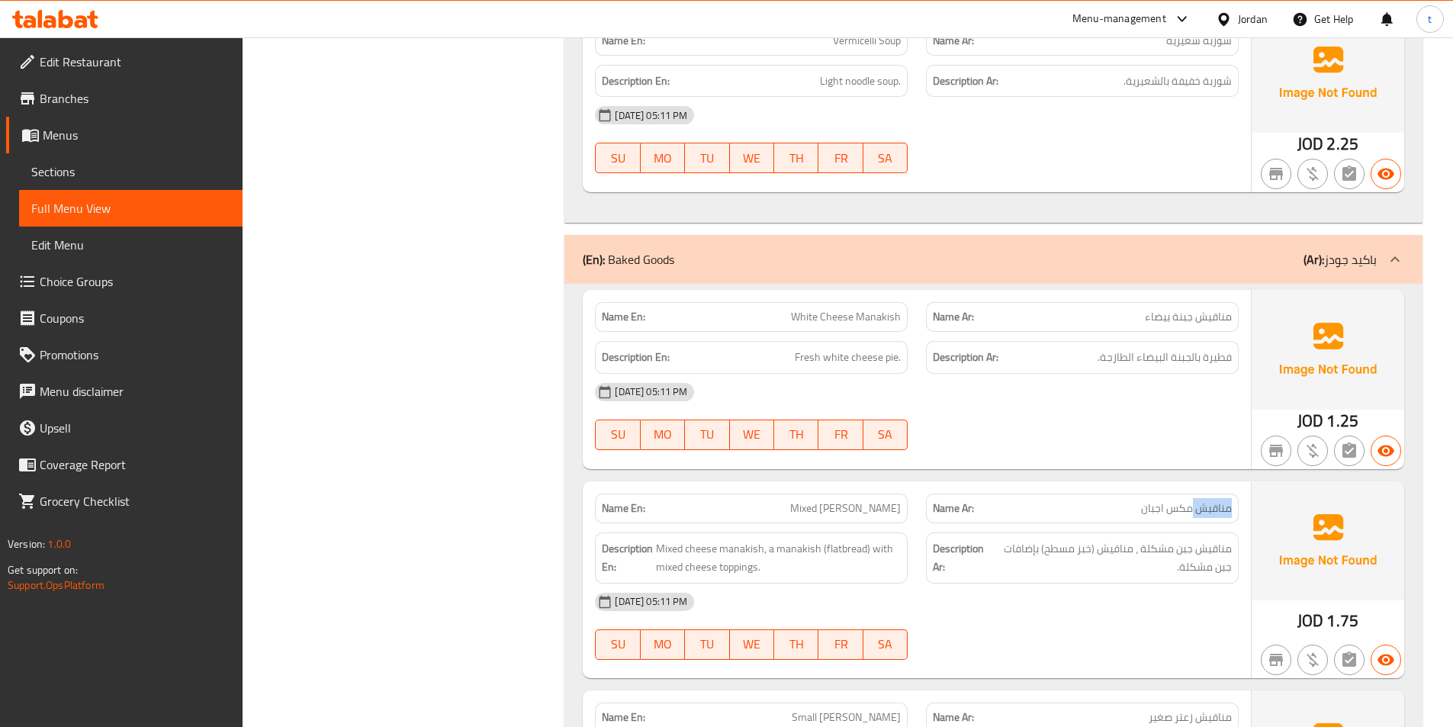
click at [1202, 506] on span "مناقيش مكس اجبان" at bounding box center [1186, 508] width 91 height 16
click at [1181, 505] on span "مناقيش مكس اجبان" at bounding box center [1186, 508] width 91 height 16
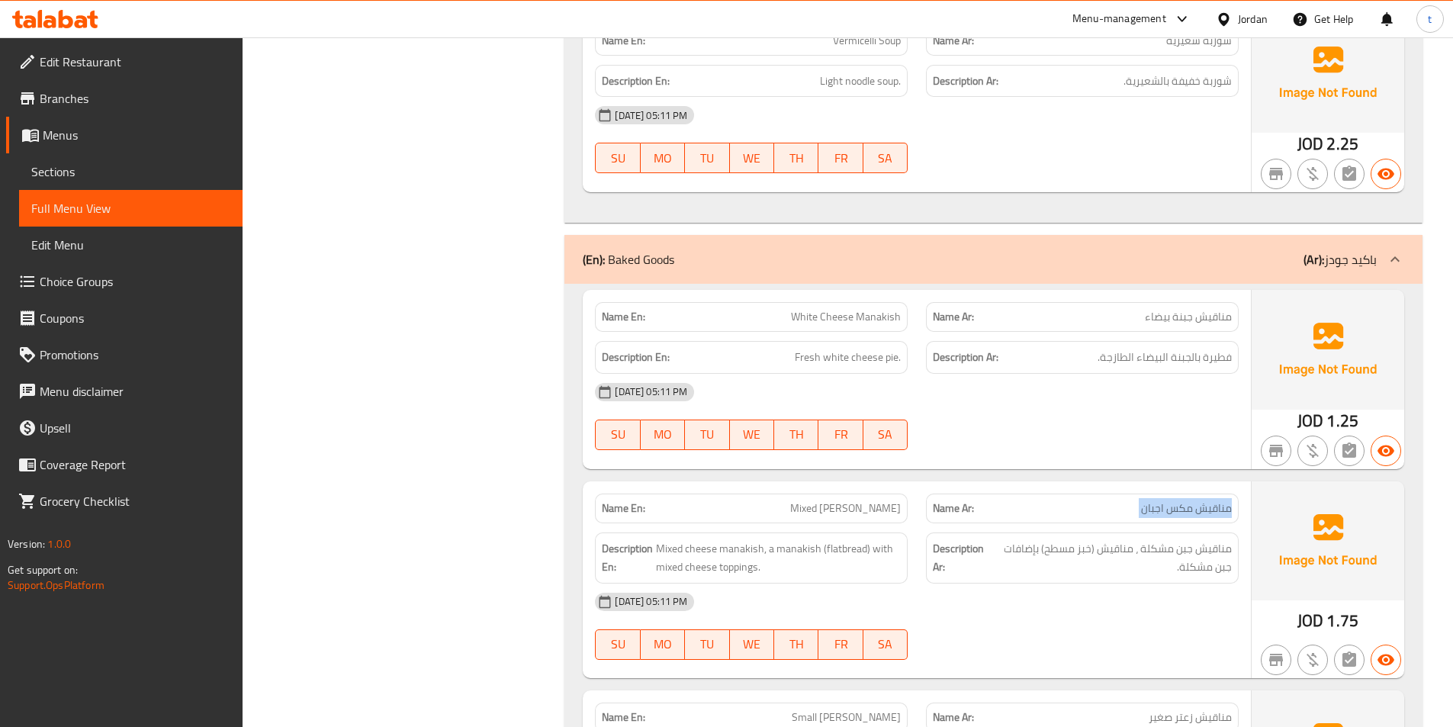
click at [1181, 505] on span "مناقيش مكس اجبان" at bounding box center [1186, 508] width 91 height 16
click at [1162, 505] on span "مناقيش مكس اجبان" at bounding box center [1186, 508] width 91 height 16
click at [850, 506] on span "Mixed [PERSON_NAME]" at bounding box center [845, 508] width 111 height 16
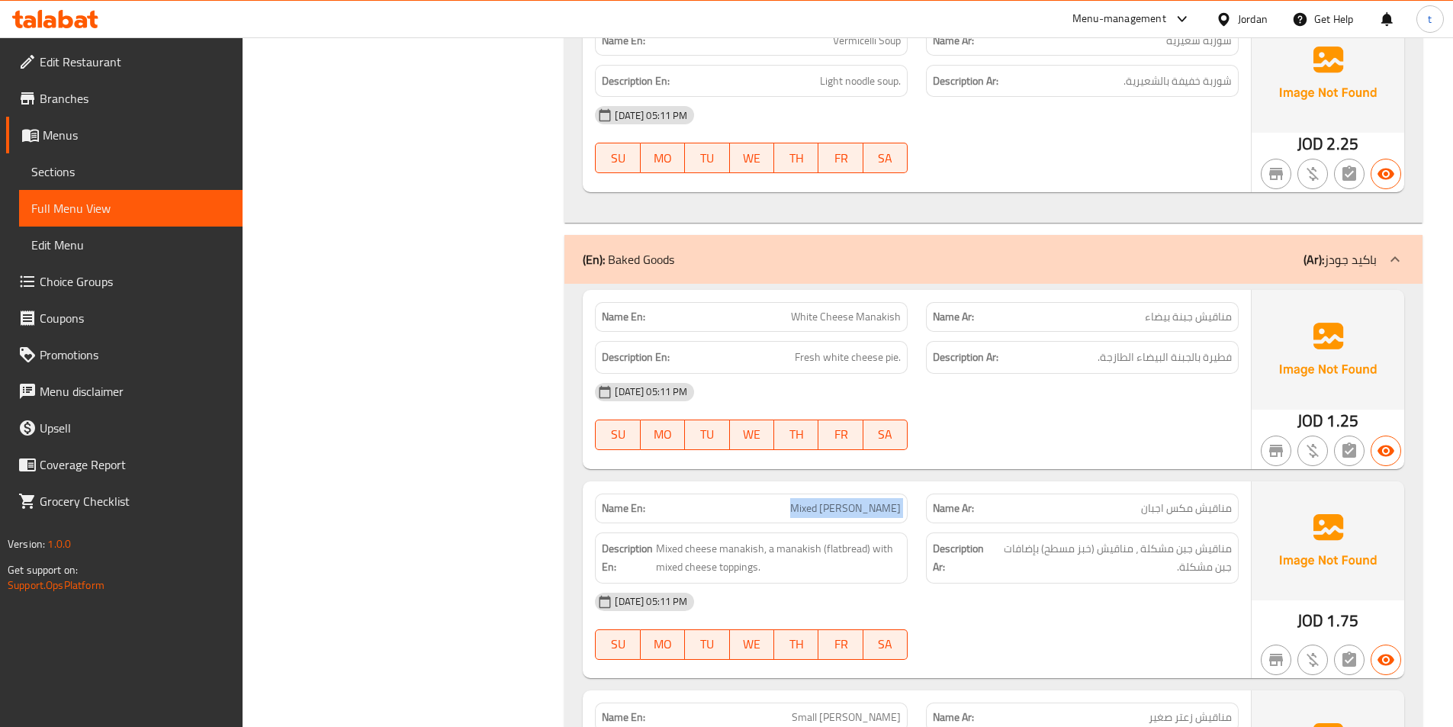
click at [850, 506] on span "Mixed [PERSON_NAME]" at bounding box center [845, 508] width 111 height 16
click at [1180, 516] on span "مناقيش مكس اجبان" at bounding box center [1186, 508] width 91 height 16
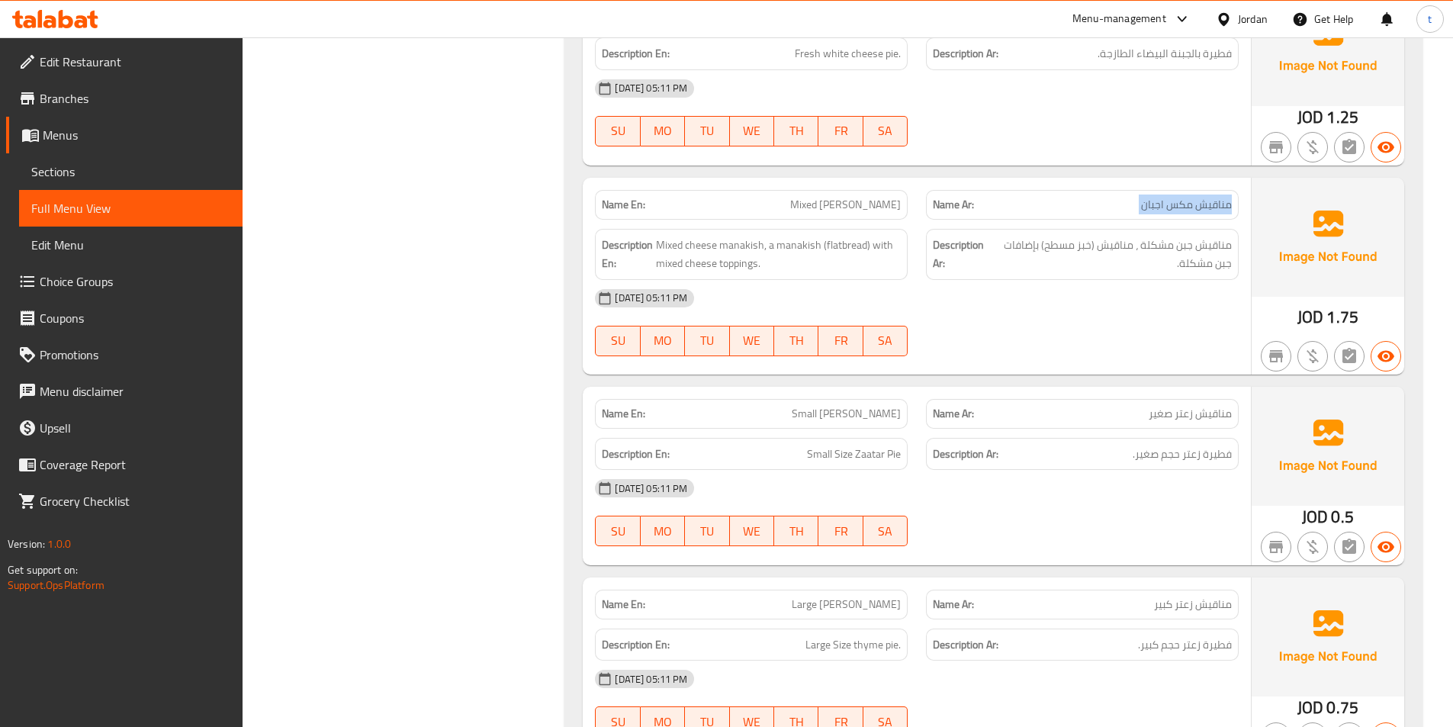
scroll to position [1246, 0]
click at [1210, 405] on span "مناقيش زعتر صغير" at bounding box center [1190, 412] width 83 height 16
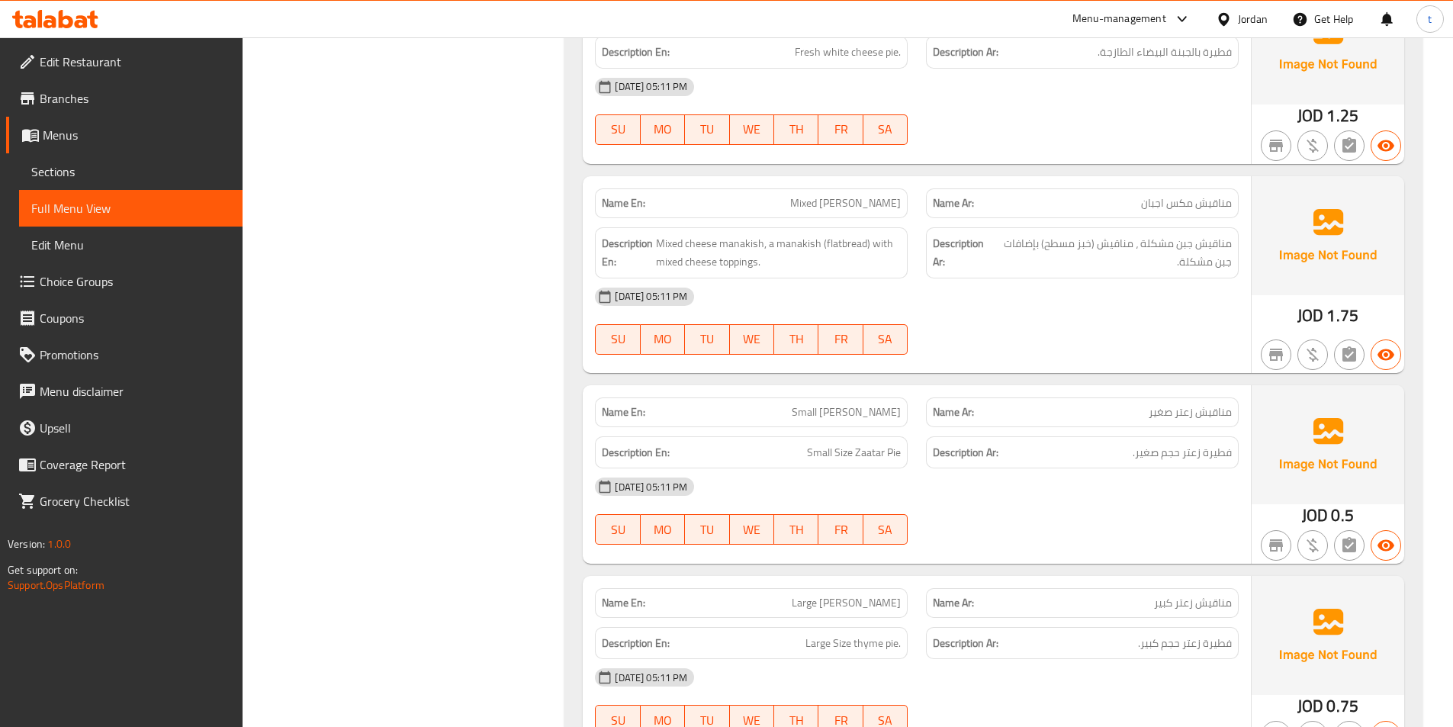
click at [802, 410] on span "Small [PERSON_NAME]" at bounding box center [846, 412] width 109 height 16
click at [803, 413] on span "Small [PERSON_NAME]" at bounding box center [846, 412] width 109 height 16
click at [812, 449] on span "Small Size Zaatar Pie" at bounding box center [854, 452] width 94 height 19
click at [1165, 411] on span "مناقيش زعتر صغير" at bounding box center [1190, 412] width 83 height 16
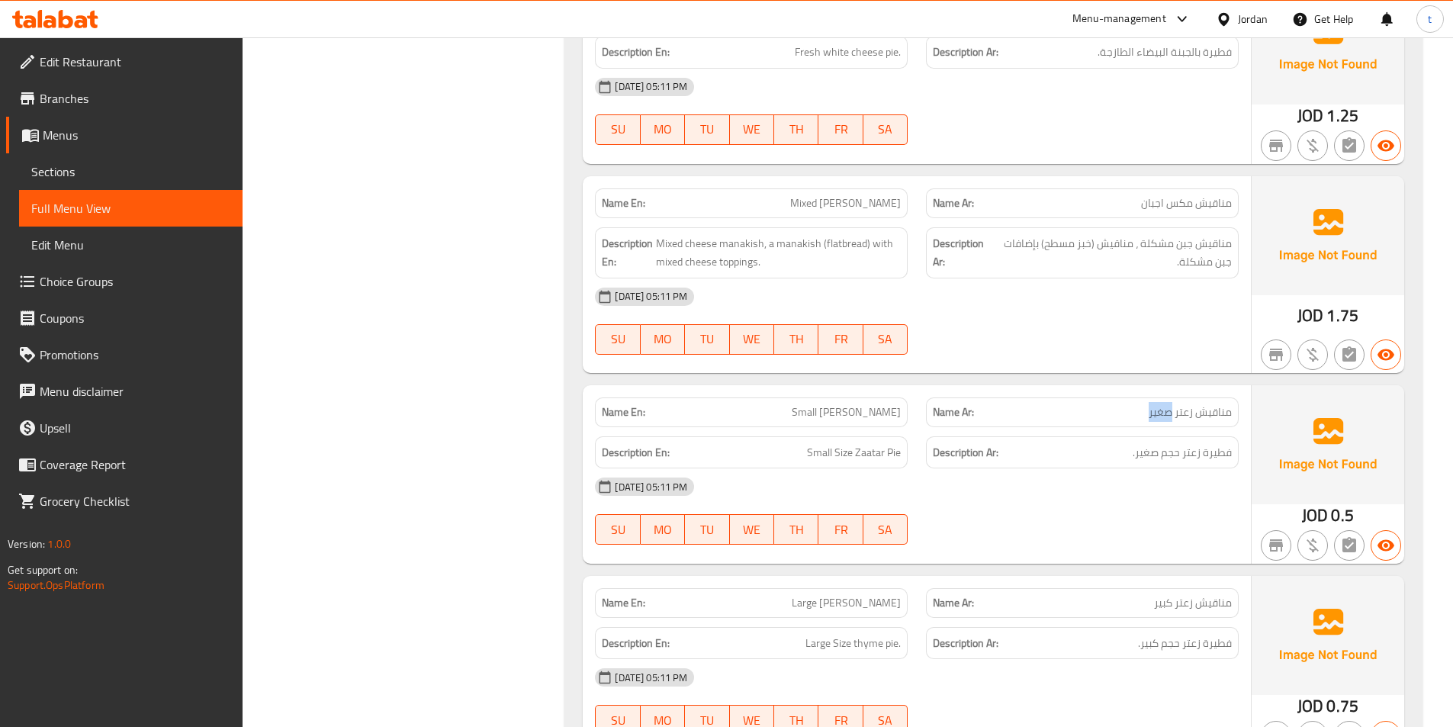
click at [1165, 411] on span "مناقيش زعتر صغير" at bounding box center [1190, 412] width 83 height 16
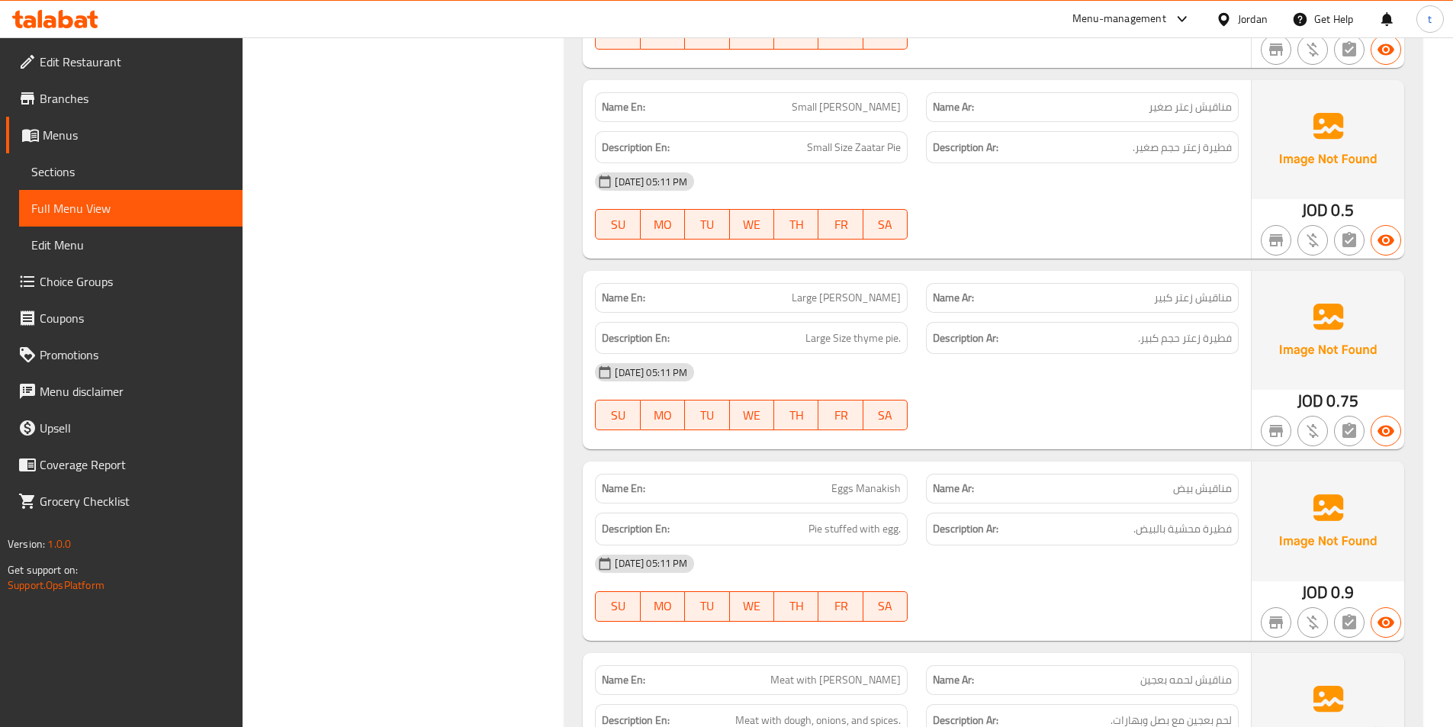
click at [825, 300] on span "Large [PERSON_NAME]" at bounding box center [846, 298] width 109 height 16
click at [826, 326] on div "Description En: Large Size thyme pie." at bounding box center [751, 338] width 313 height 33
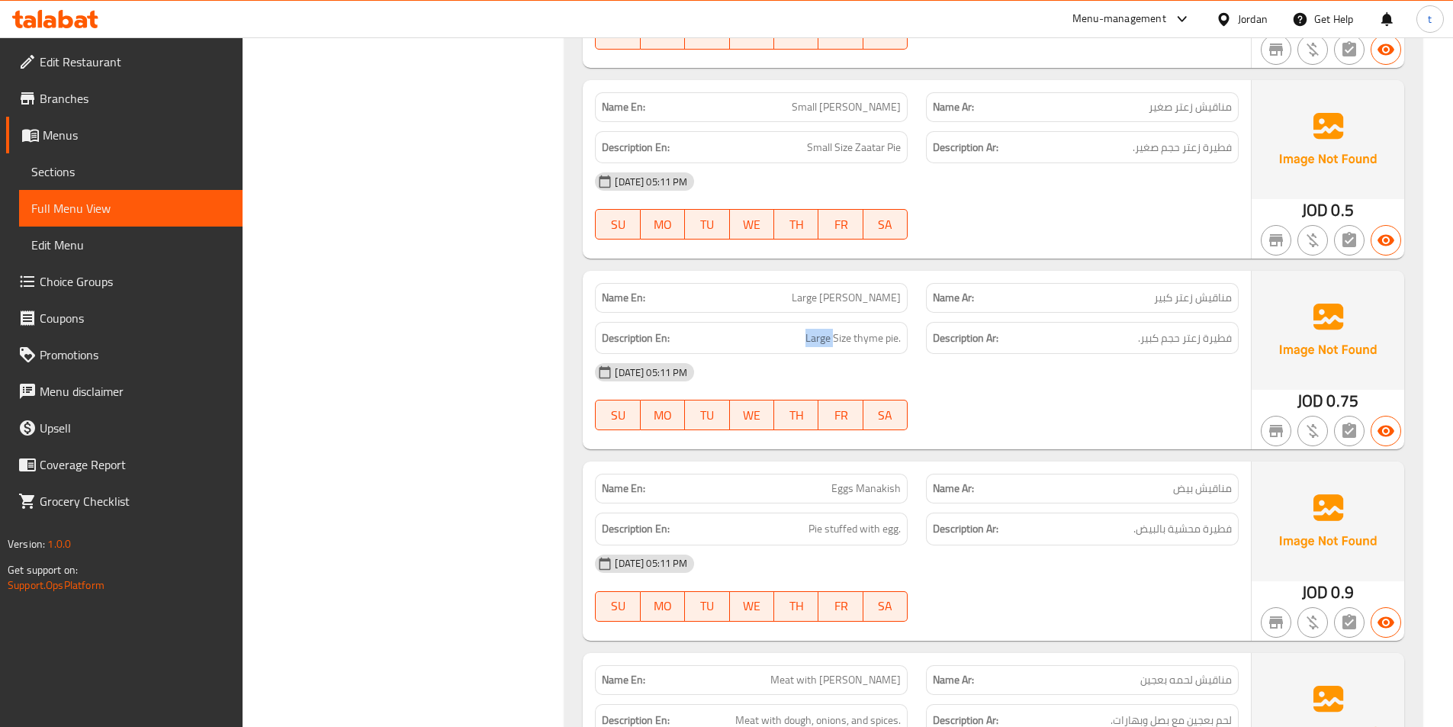
click at [826, 326] on div "Description En: Large Size thyme pie." at bounding box center [751, 338] width 313 height 33
click at [826, 337] on span "Large Size thyme pie." at bounding box center [852, 338] width 95 height 19
click at [839, 340] on span "Large Size thyme pie." at bounding box center [852, 338] width 95 height 19
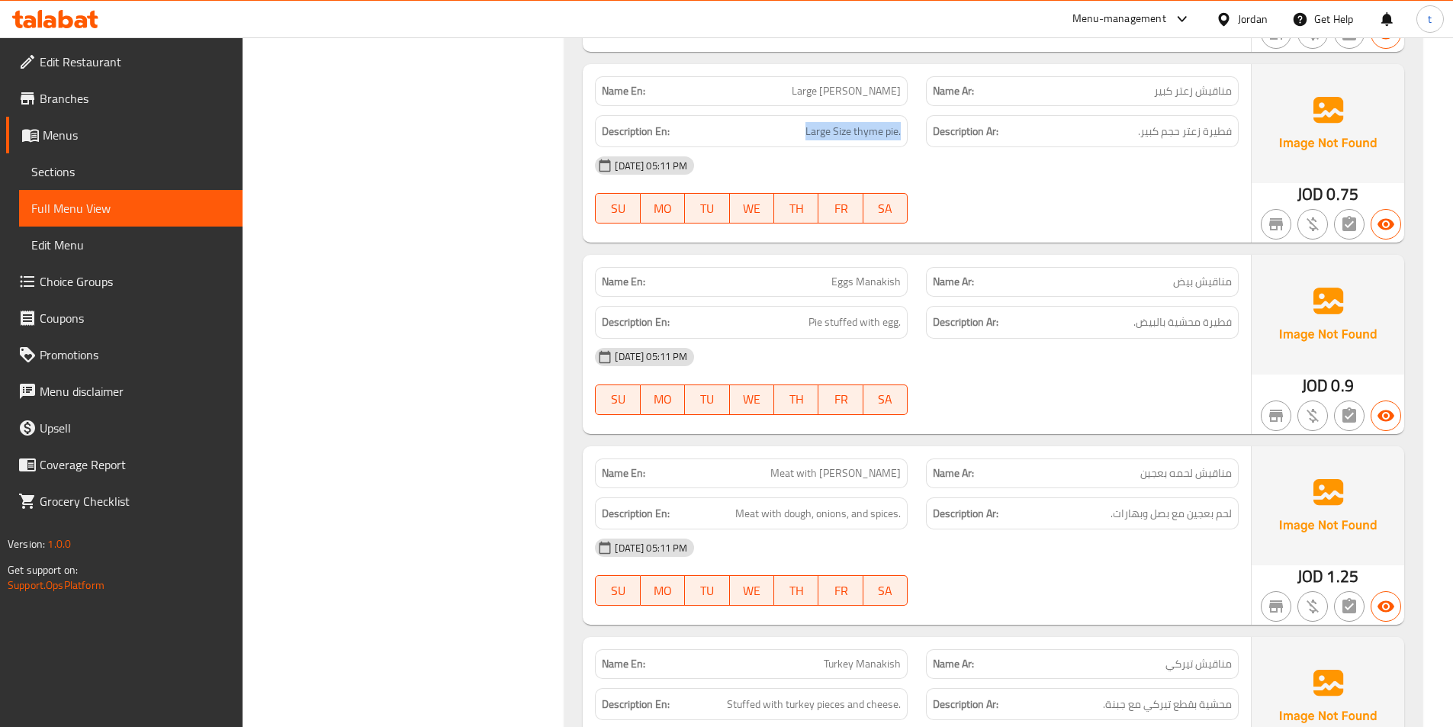
scroll to position [1780, 0]
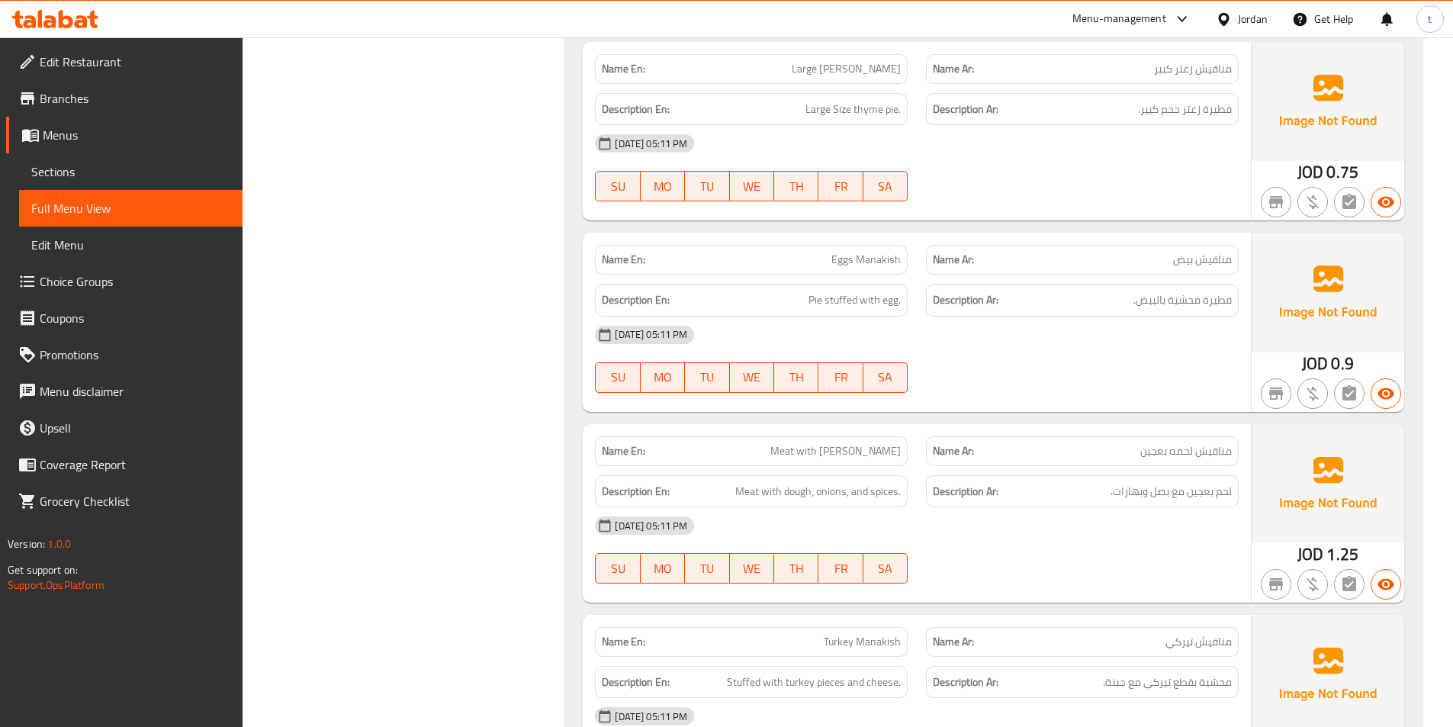
click at [1212, 265] on span "مناقيش بيض" at bounding box center [1202, 260] width 59 height 16
click at [847, 273] on div "Name En: Eggs Manakish" at bounding box center [751, 260] width 313 height 30
click at [821, 312] on div "Description En: Pie stuffed with egg." at bounding box center [751, 300] width 313 height 33
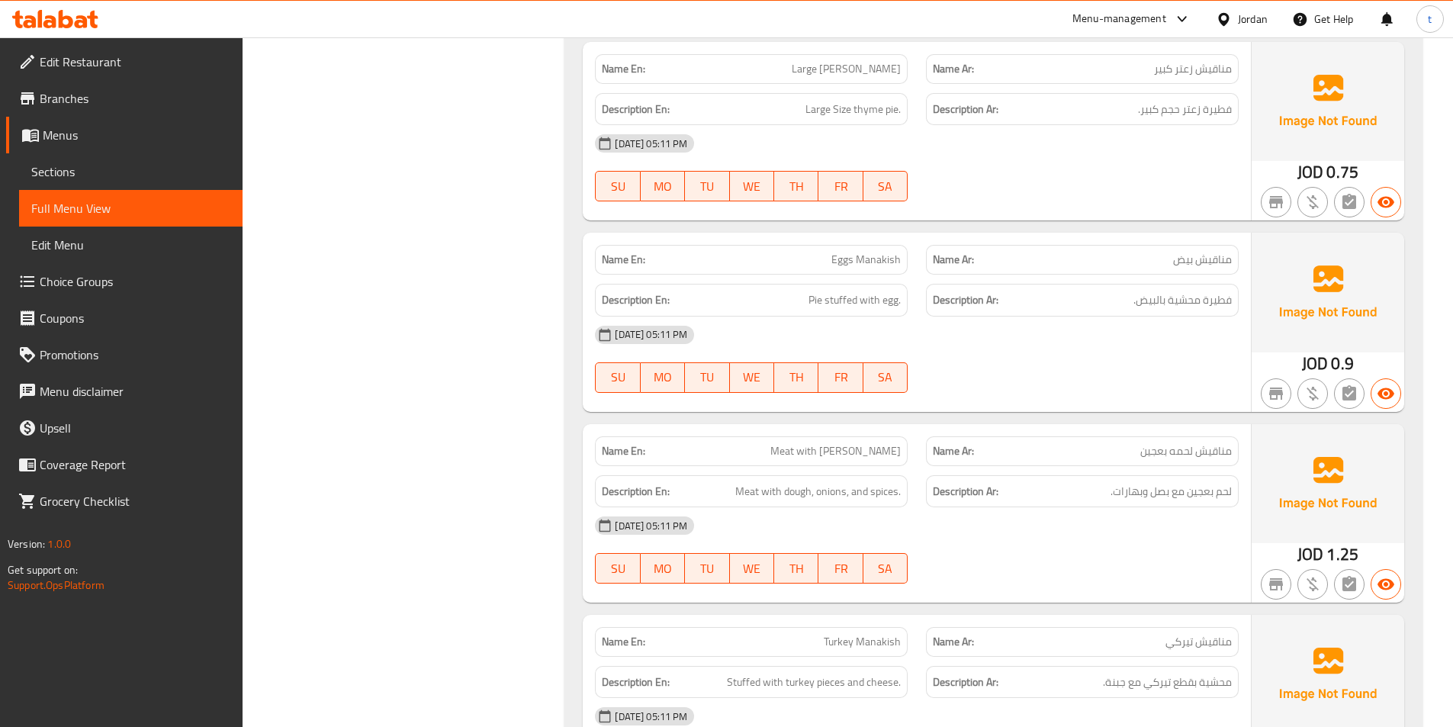
click at [824, 305] on span "Pie stuffed with egg." at bounding box center [855, 300] width 92 height 19
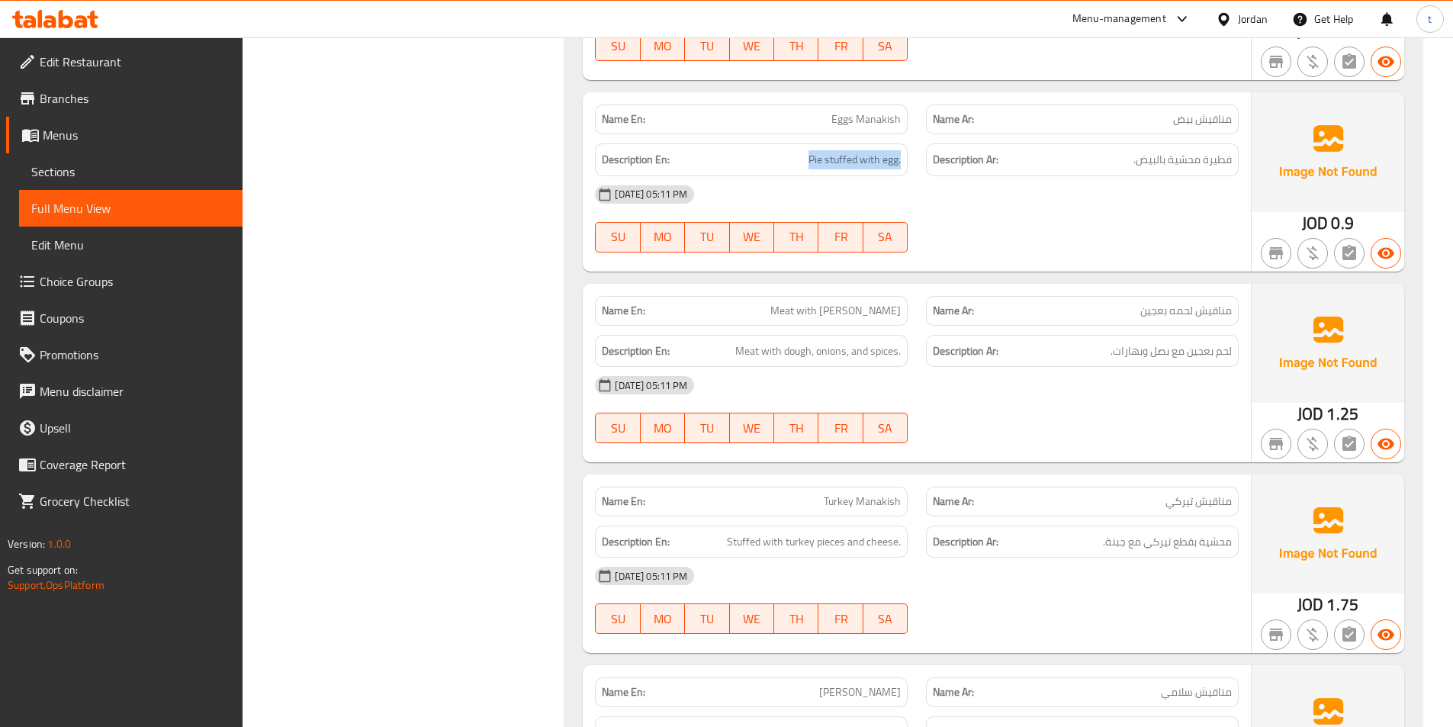
scroll to position [1933, 0]
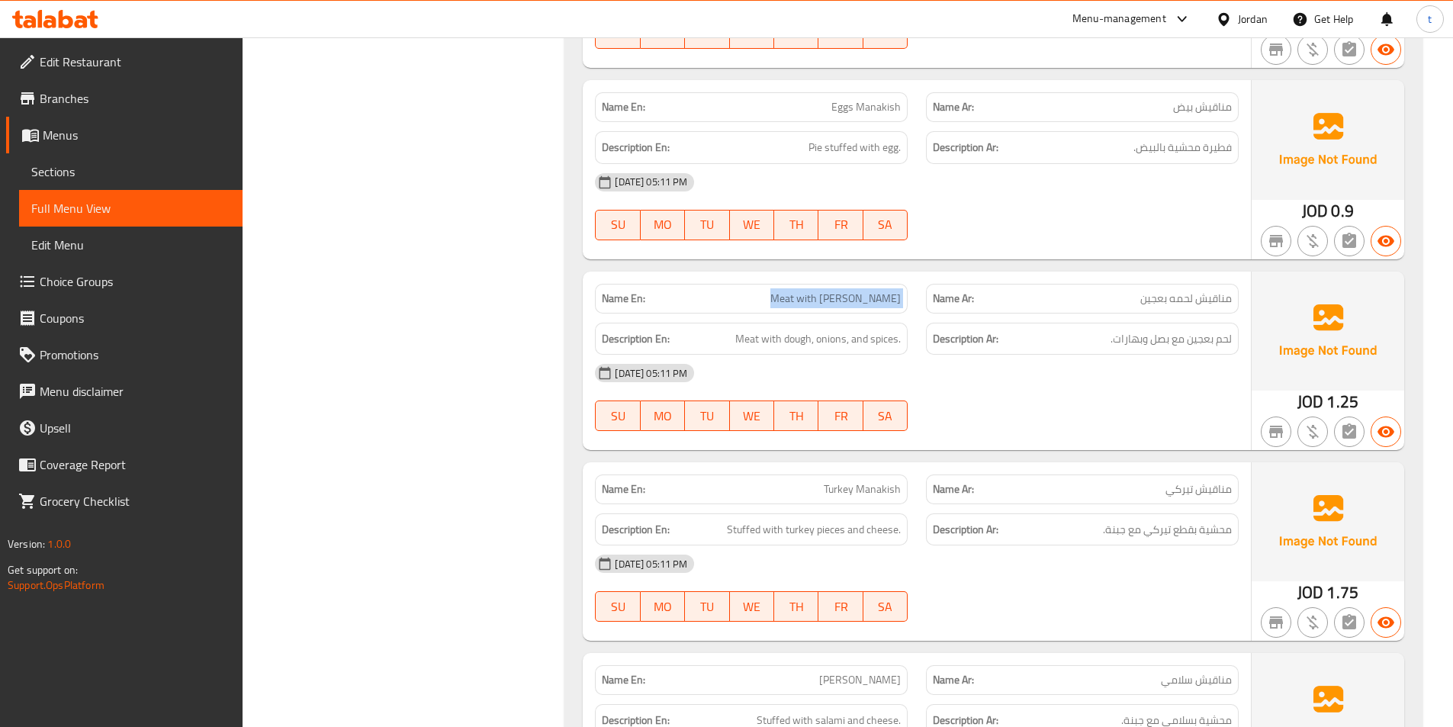
drag, startPoint x: 779, startPoint y: 295, endPoint x: 928, endPoint y: 293, distance: 149.5
click at [928, 293] on div "Name En: Meat with Dough Manakish Name Ar: مناقيش لحمه بعجين" at bounding box center [917, 299] width 662 height 48
drag, startPoint x: 1227, startPoint y: 294, endPoint x: 978, endPoint y: 320, distance: 250.8
click at [1043, 295] on p "Name Ar: مناقيش لحمه بعجين" at bounding box center [1082, 299] width 299 height 16
drag, startPoint x: 738, startPoint y: 335, endPoint x: 894, endPoint y: 338, distance: 156.4
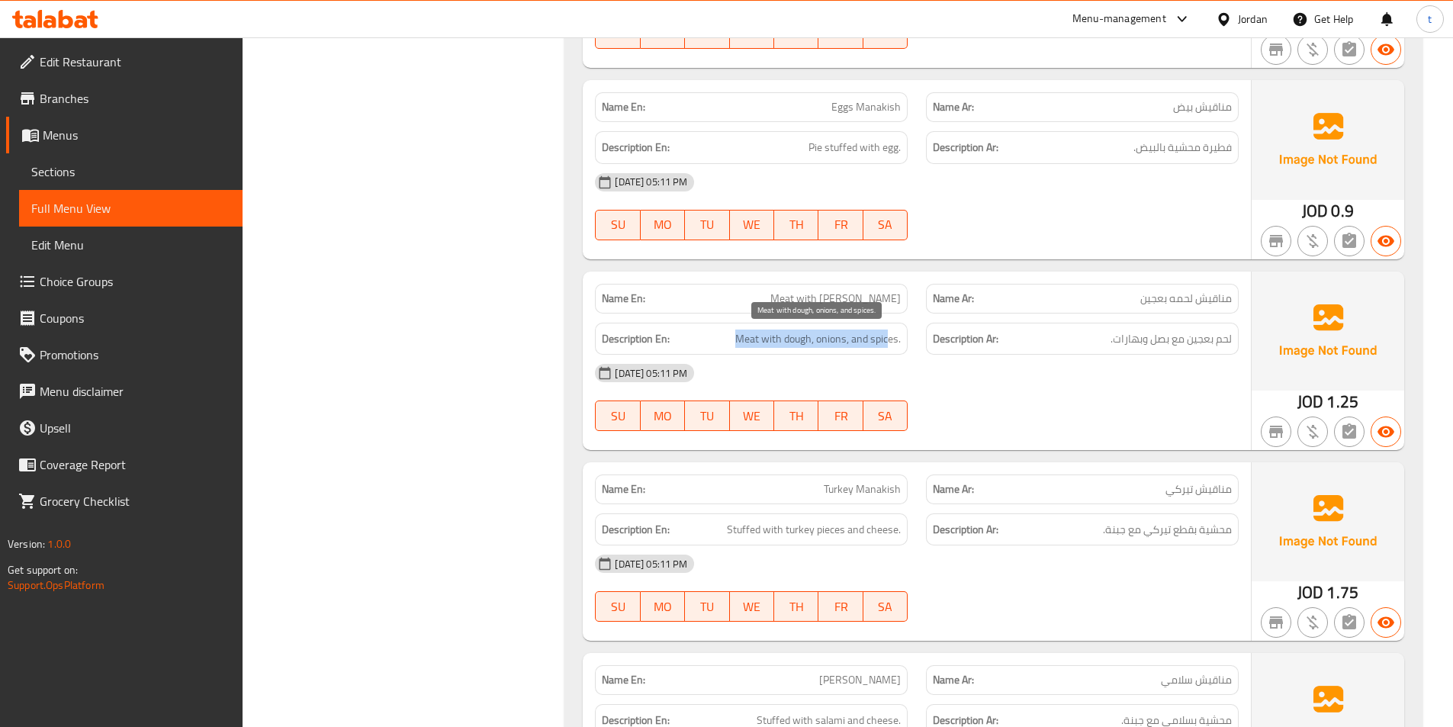
click at [889, 338] on span "Meat with dough, onions, and spices." at bounding box center [818, 339] width 166 height 19
drag, startPoint x: 1223, startPoint y: 339, endPoint x: 1088, endPoint y: 340, distance: 135.8
click at [1088, 340] on h6 "Description Ar: لحم بعجين مع بصل وبهارات." at bounding box center [1082, 339] width 299 height 19
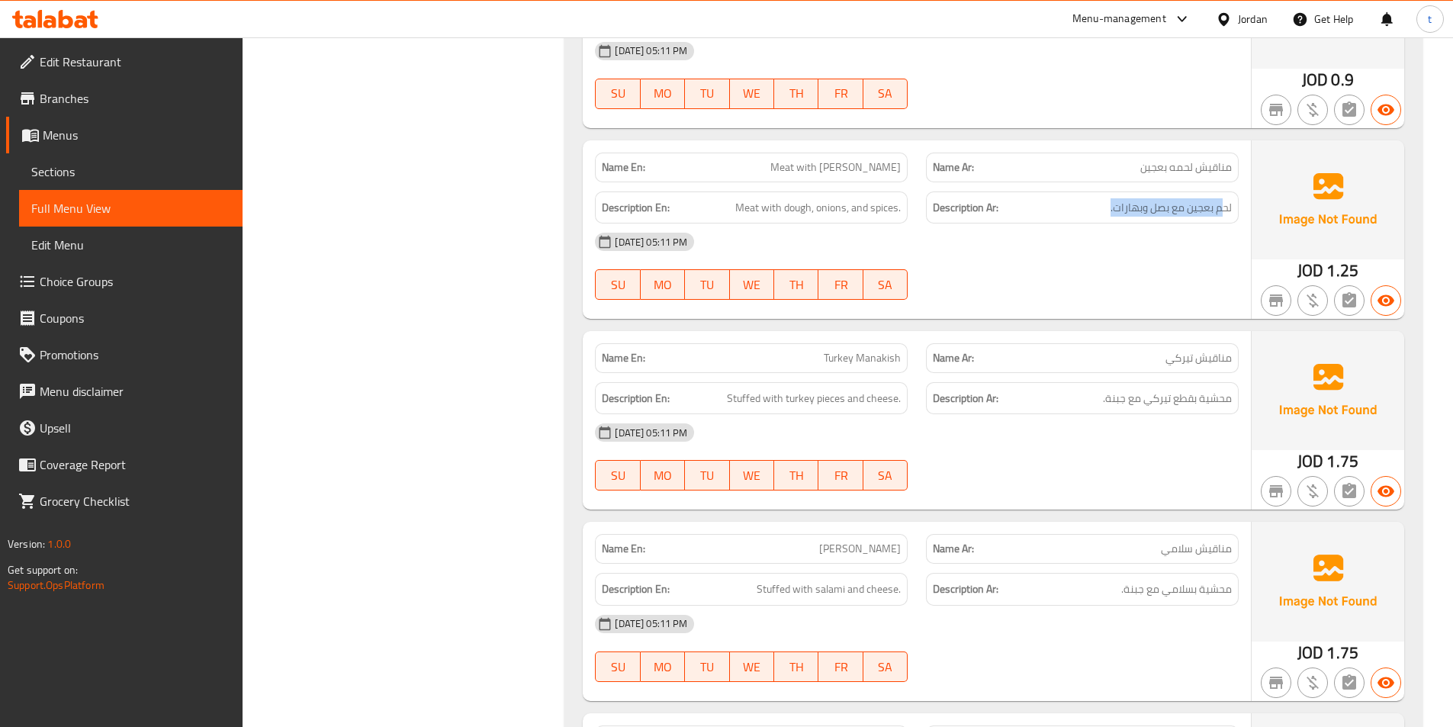
scroll to position [2085, 0]
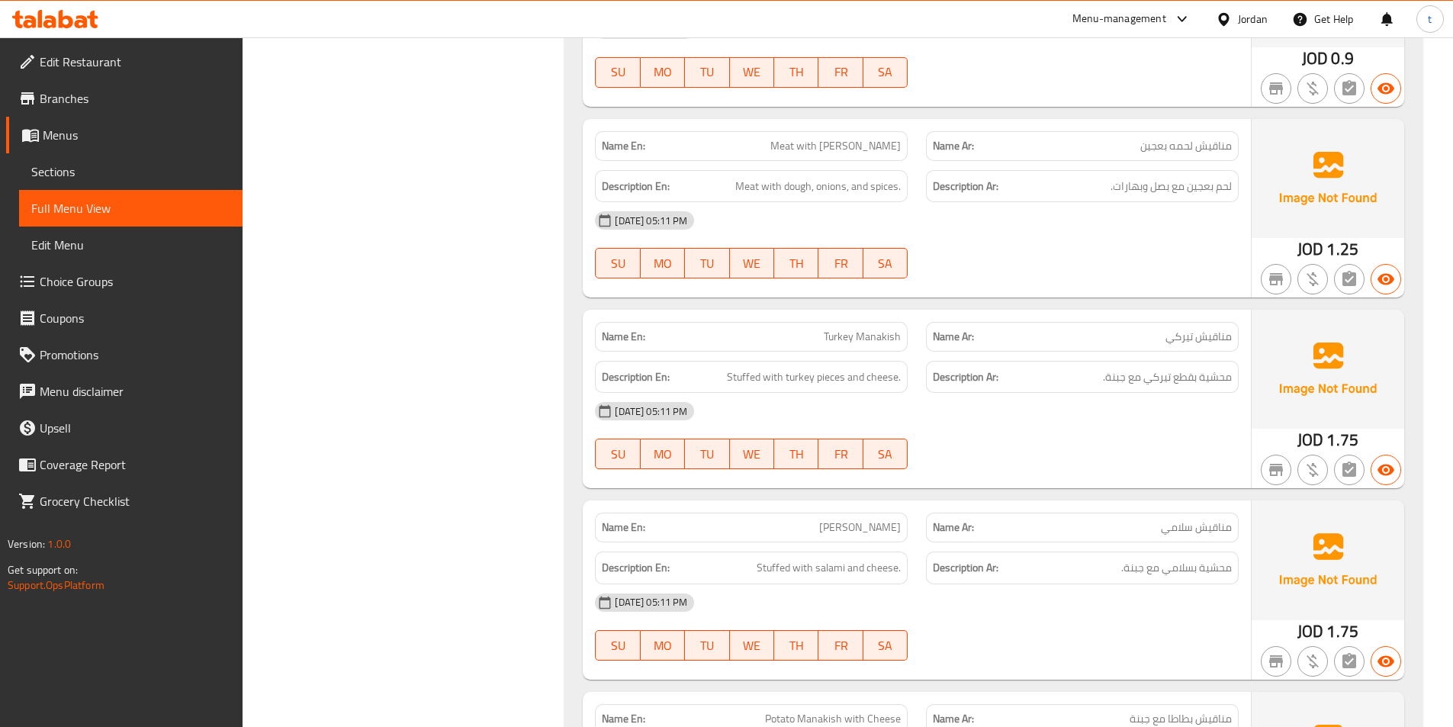
click at [857, 339] on span "Turkey Manakish" at bounding box center [862, 337] width 77 height 16
click at [1207, 334] on span "مناقيش تيركي" at bounding box center [1199, 337] width 66 height 16
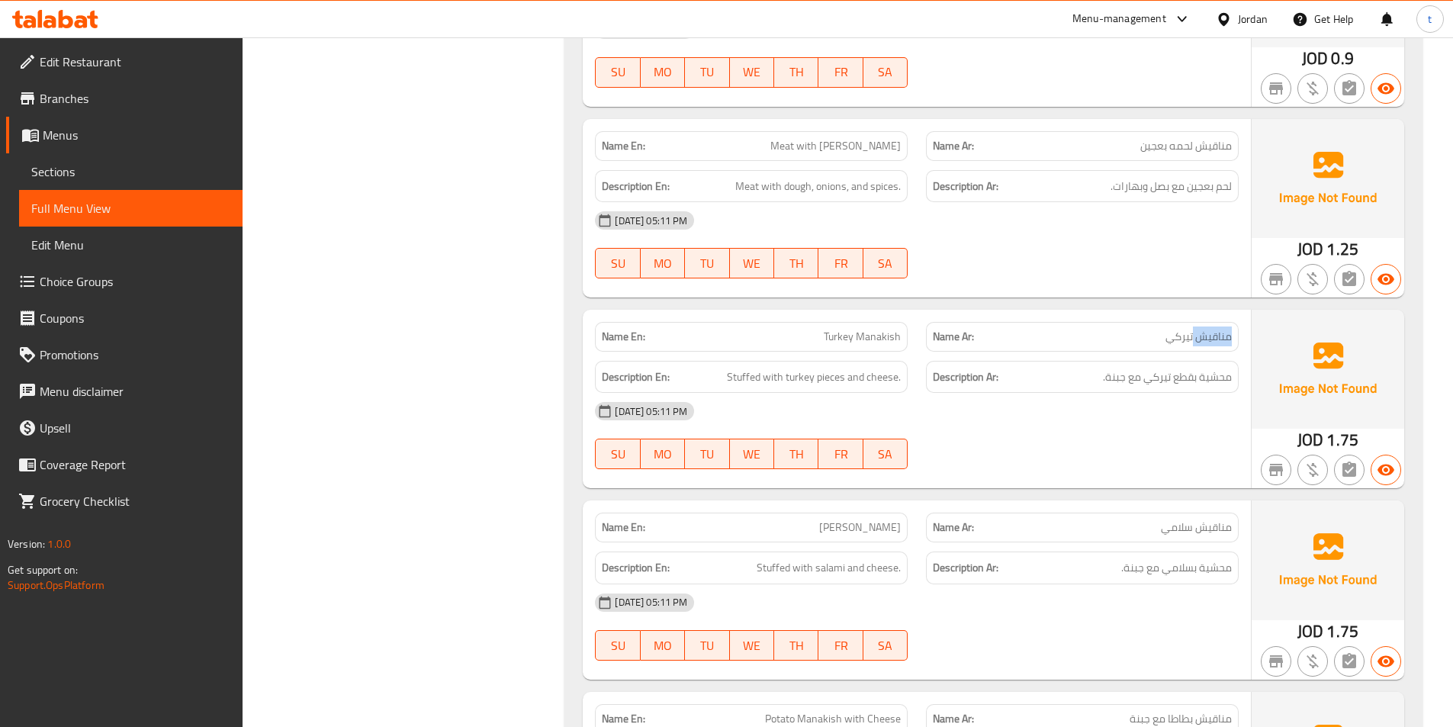
click at [1207, 334] on span "مناقيش تيركي" at bounding box center [1199, 337] width 66 height 16
drag, startPoint x: 737, startPoint y: 377, endPoint x: 897, endPoint y: 378, distance: 160.2
click at [897, 378] on span "Stuffed with turkey pieces and cheese." at bounding box center [814, 377] width 174 height 19
drag, startPoint x: 1222, startPoint y: 381, endPoint x: 1090, endPoint y: 392, distance: 132.5
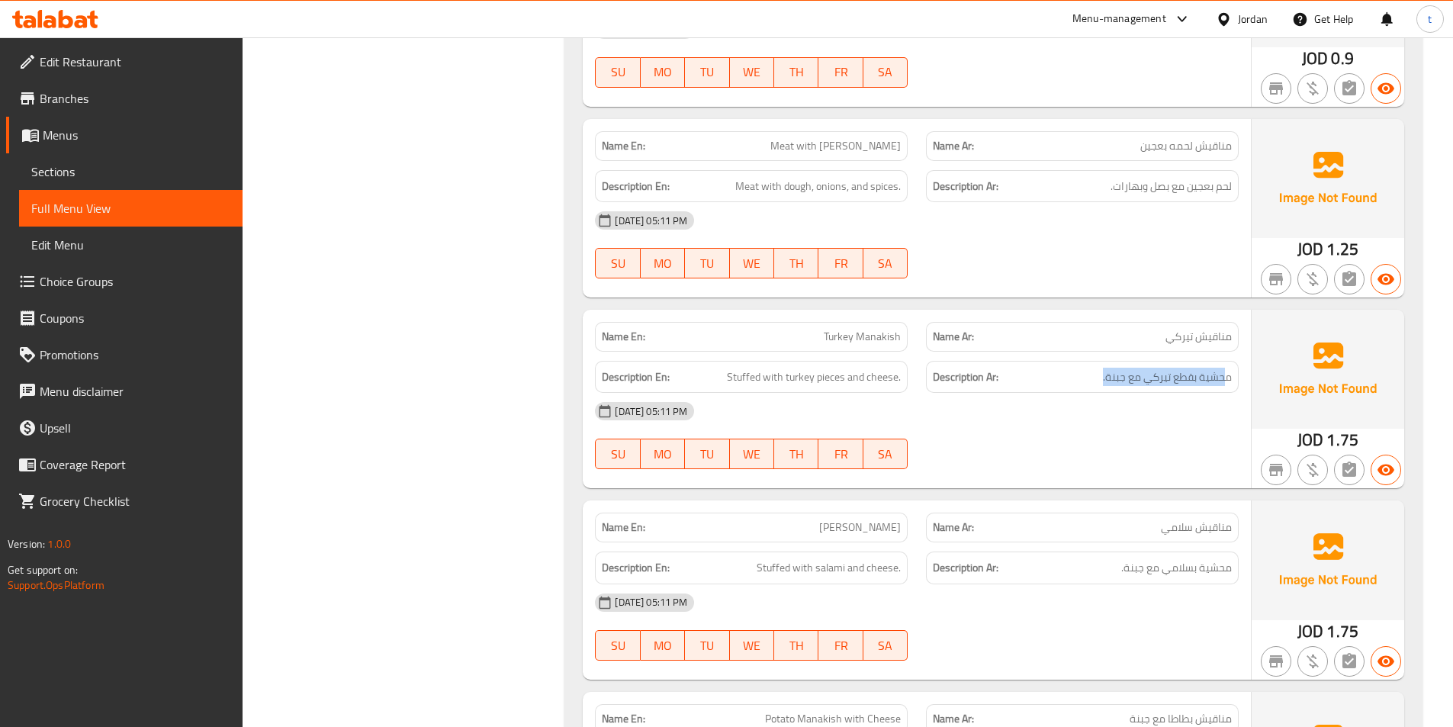
click at [1090, 392] on div "Description Ar: محشية بقطع تيركي مع جبنة." at bounding box center [1082, 377] width 313 height 33
click at [812, 532] on p "Name En: Salami Manakish" at bounding box center [751, 527] width 299 height 16
click at [854, 537] on div "Name En: Salami Manakish" at bounding box center [751, 528] width 313 height 30
click at [831, 520] on span "[PERSON_NAME]" at bounding box center [860, 527] width 82 height 16
click at [830, 520] on span "[PERSON_NAME]" at bounding box center [860, 527] width 82 height 16
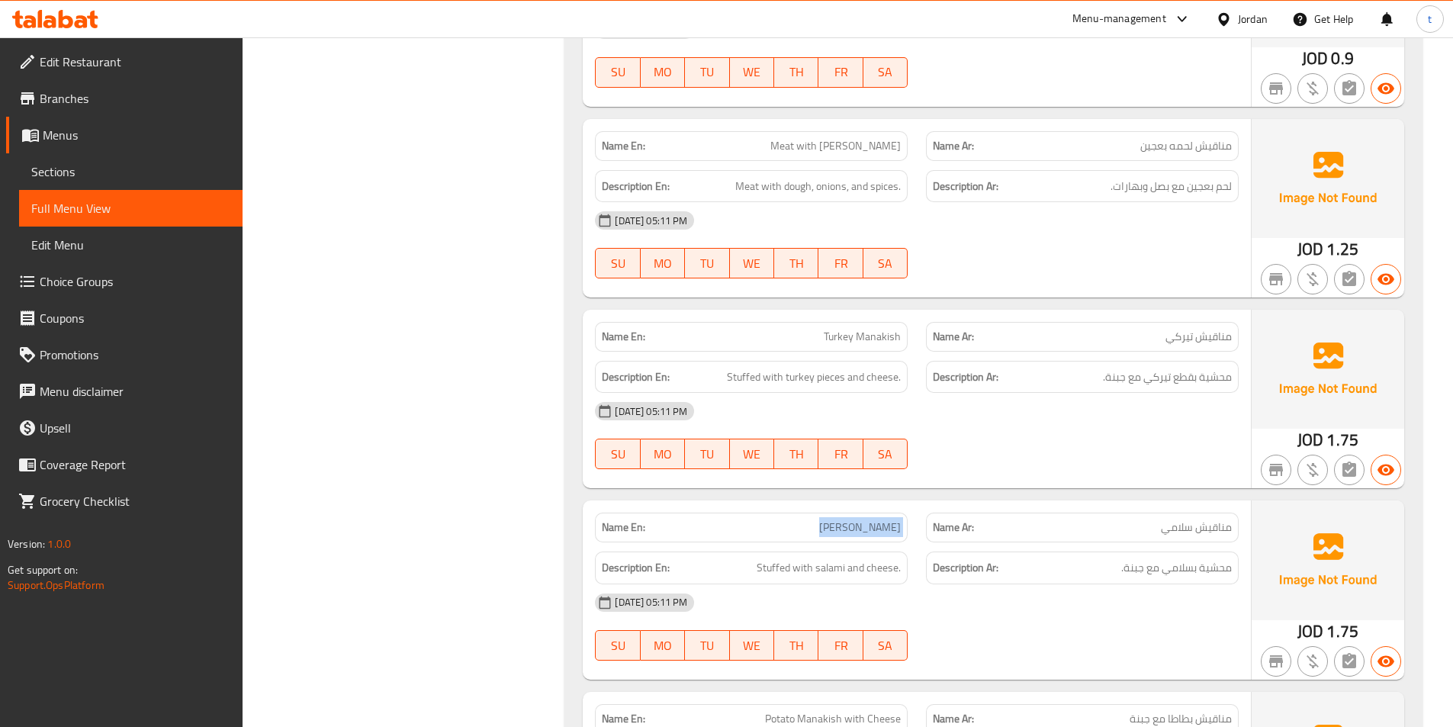
click at [830, 520] on span "[PERSON_NAME]" at bounding box center [860, 527] width 82 height 16
click at [810, 543] on div "Description En: Stuffed with salami and cheese." at bounding box center [751, 567] width 331 height 51
click at [1185, 521] on span "مناقيش سلامي" at bounding box center [1196, 527] width 71 height 16
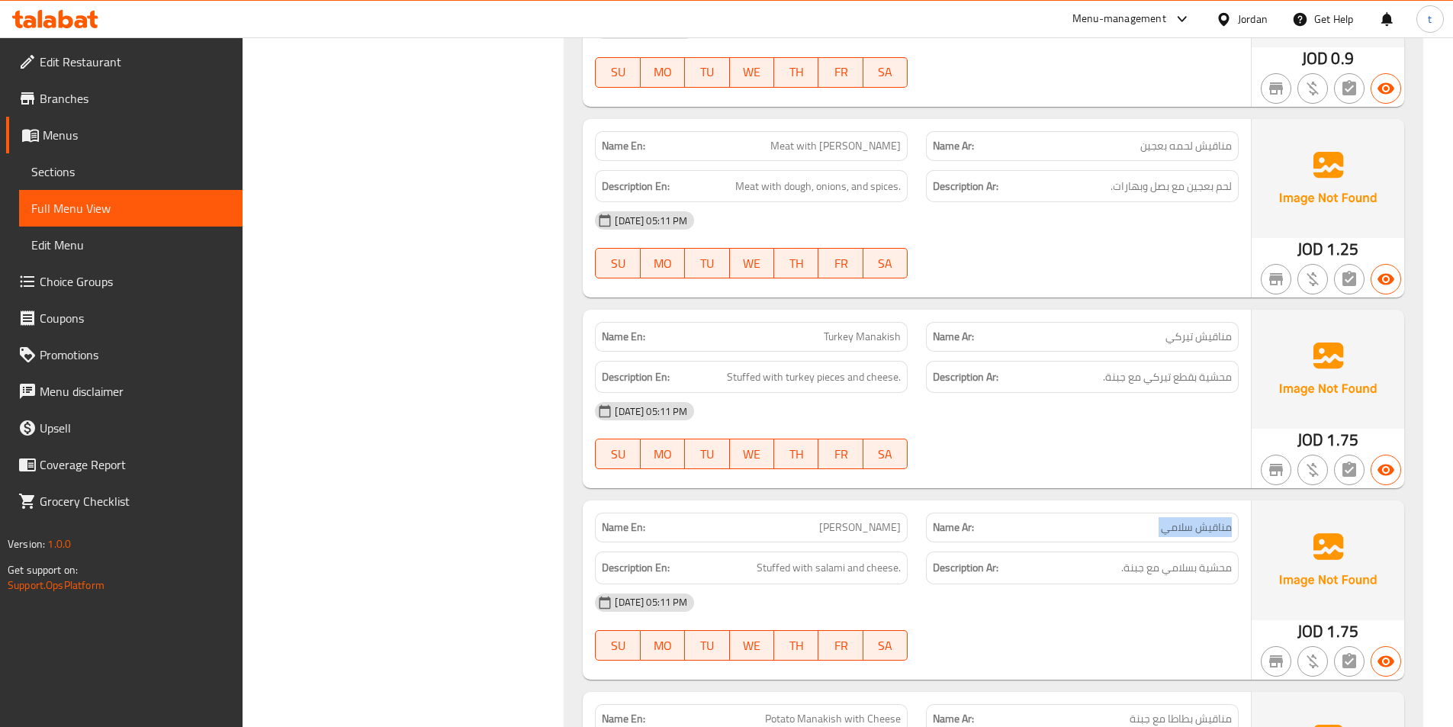
click at [1185, 521] on span "مناقيش سلامي" at bounding box center [1196, 527] width 71 height 16
drag, startPoint x: 751, startPoint y: 562, endPoint x: 930, endPoint y: 584, distance: 179.9
click at [930, 584] on div "Name En: Salami Manakish Name Ar: مناقيش سلامي Description En: Stuffed with sal…" at bounding box center [917, 589] width 668 height 178
click at [1116, 571] on h6 "Description Ar: محشية بسلامي مع جبنة." at bounding box center [1082, 567] width 299 height 19
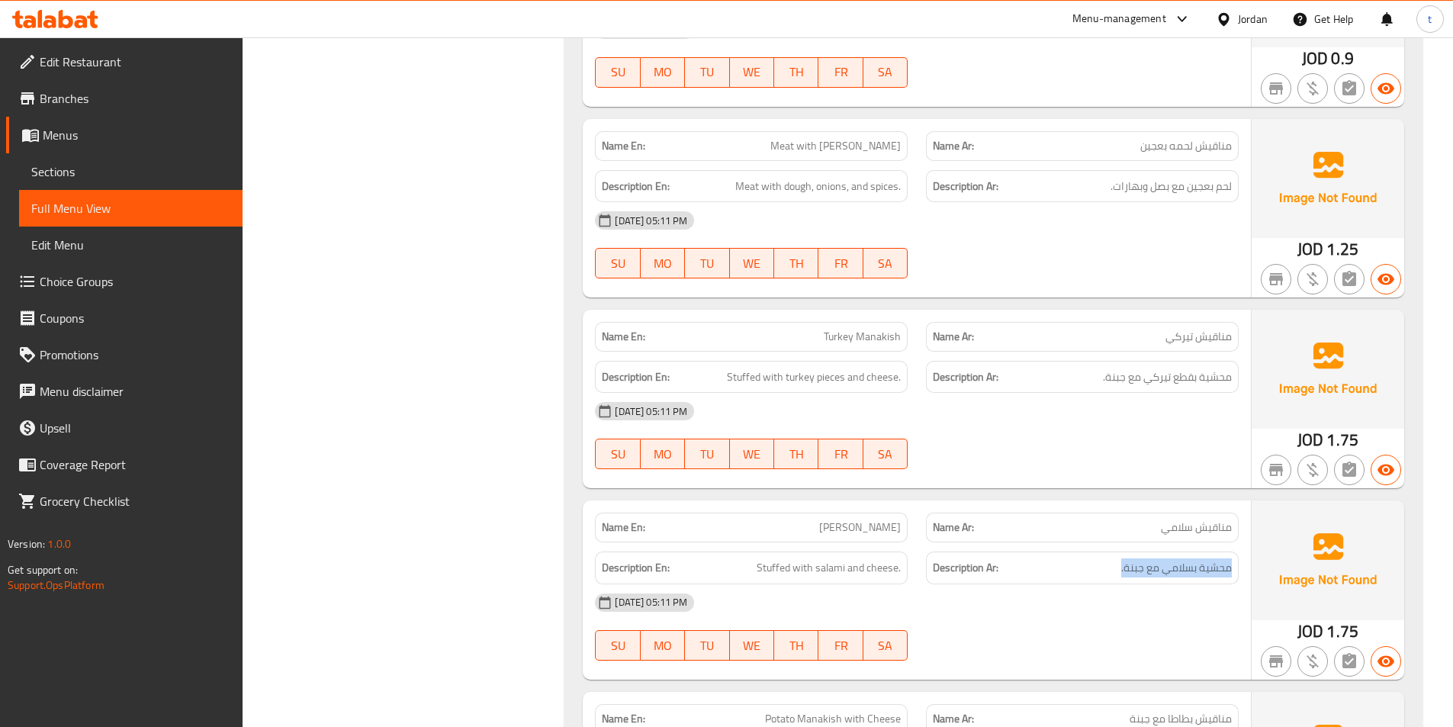
click at [1116, 571] on h6 "Description Ar: محشية بسلامي مع جبنة." at bounding box center [1082, 567] width 299 height 19
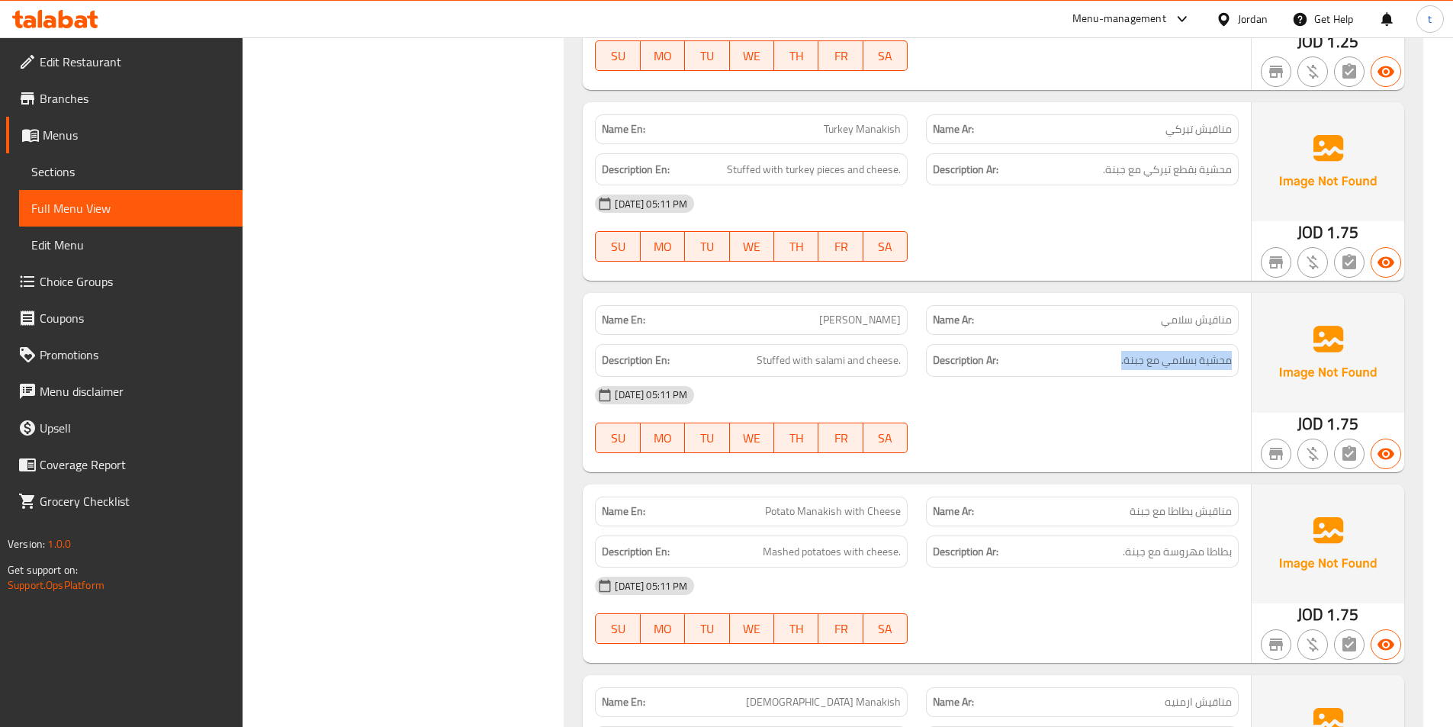
scroll to position [2314, 0]
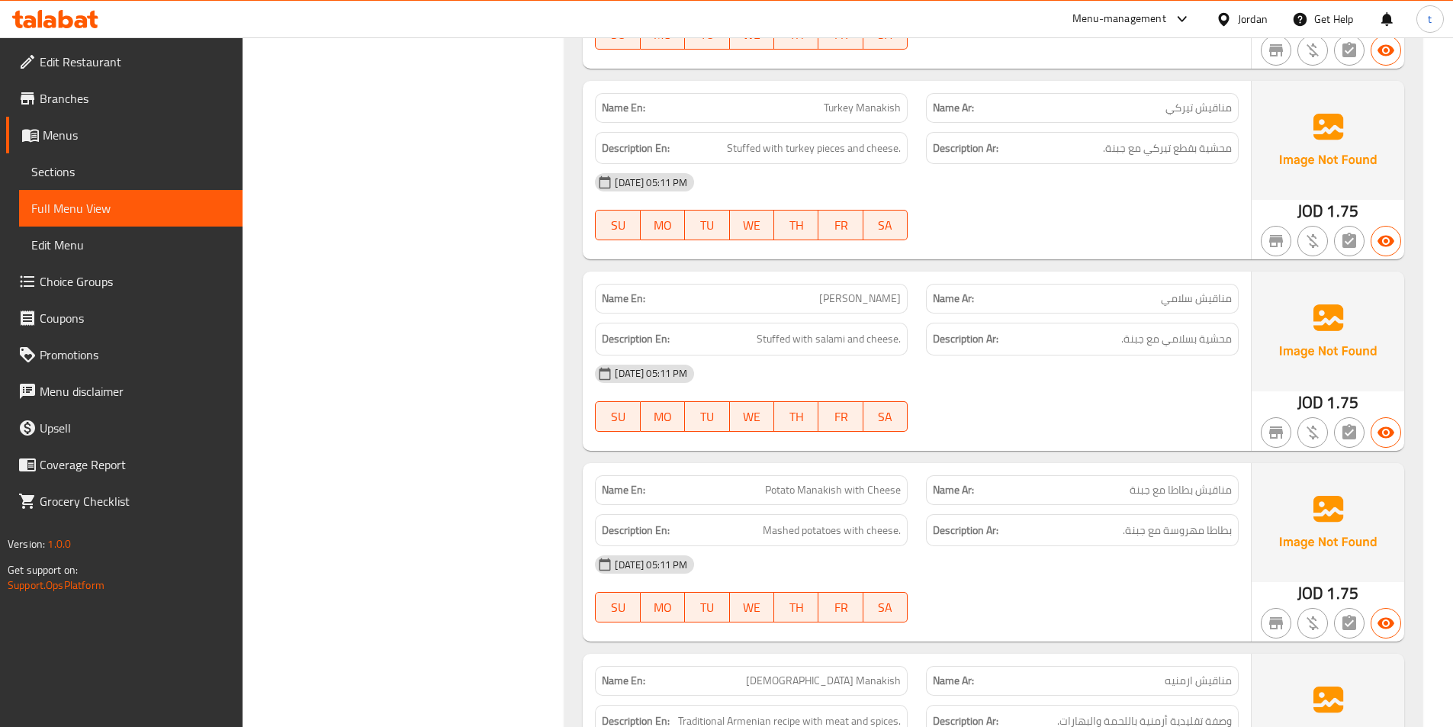
click at [777, 485] on span "Potato Manakish with Cheese" at bounding box center [833, 490] width 136 height 16
click at [834, 494] on span "Potato Manakish with Cheese" at bounding box center [833, 490] width 136 height 16
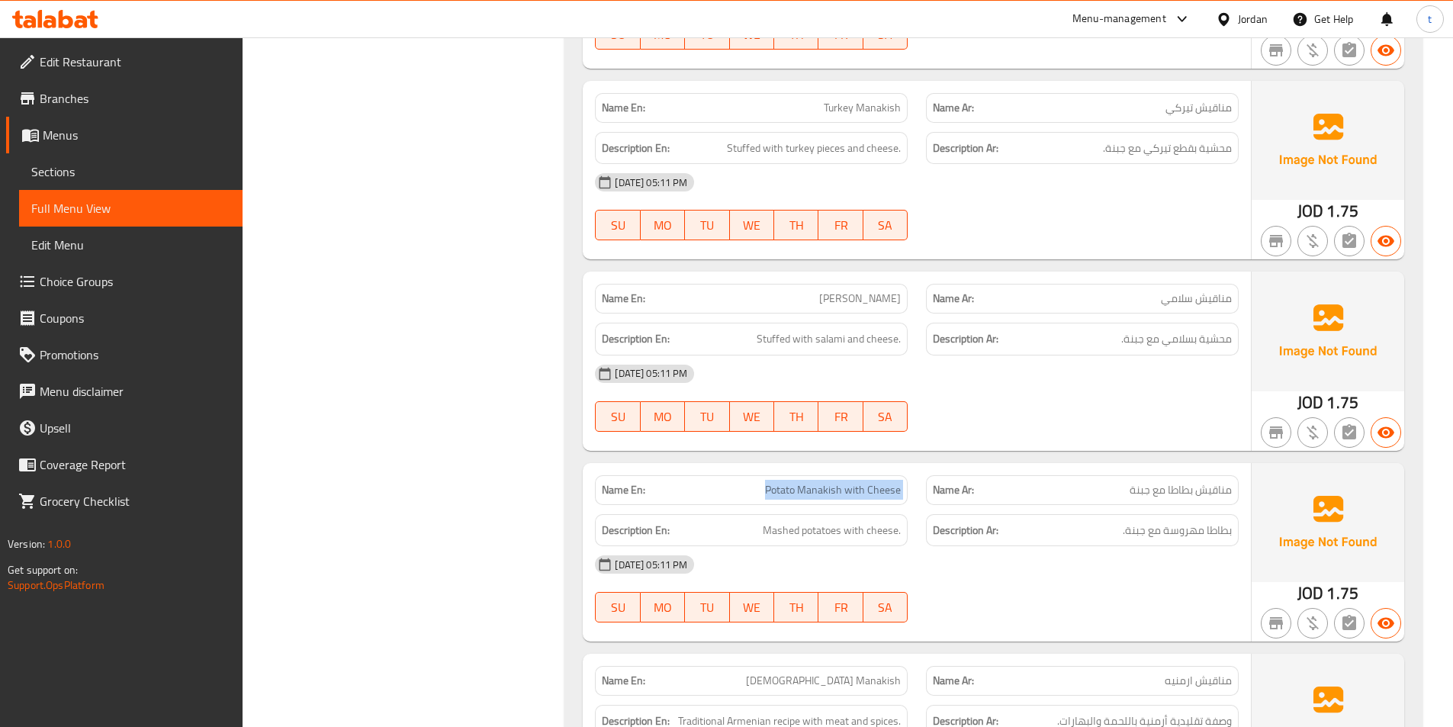
click at [833, 495] on span "Potato Manakish with Cheese" at bounding box center [833, 490] width 136 height 16
click at [1219, 486] on span "مناقيش بطاطا مع جبنة" at bounding box center [1181, 490] width 102 height 16
click at [1182, 487] on span "مناقيش بطاطا مع جبنة" at bounding box center [1181, 490] width 102 height 16
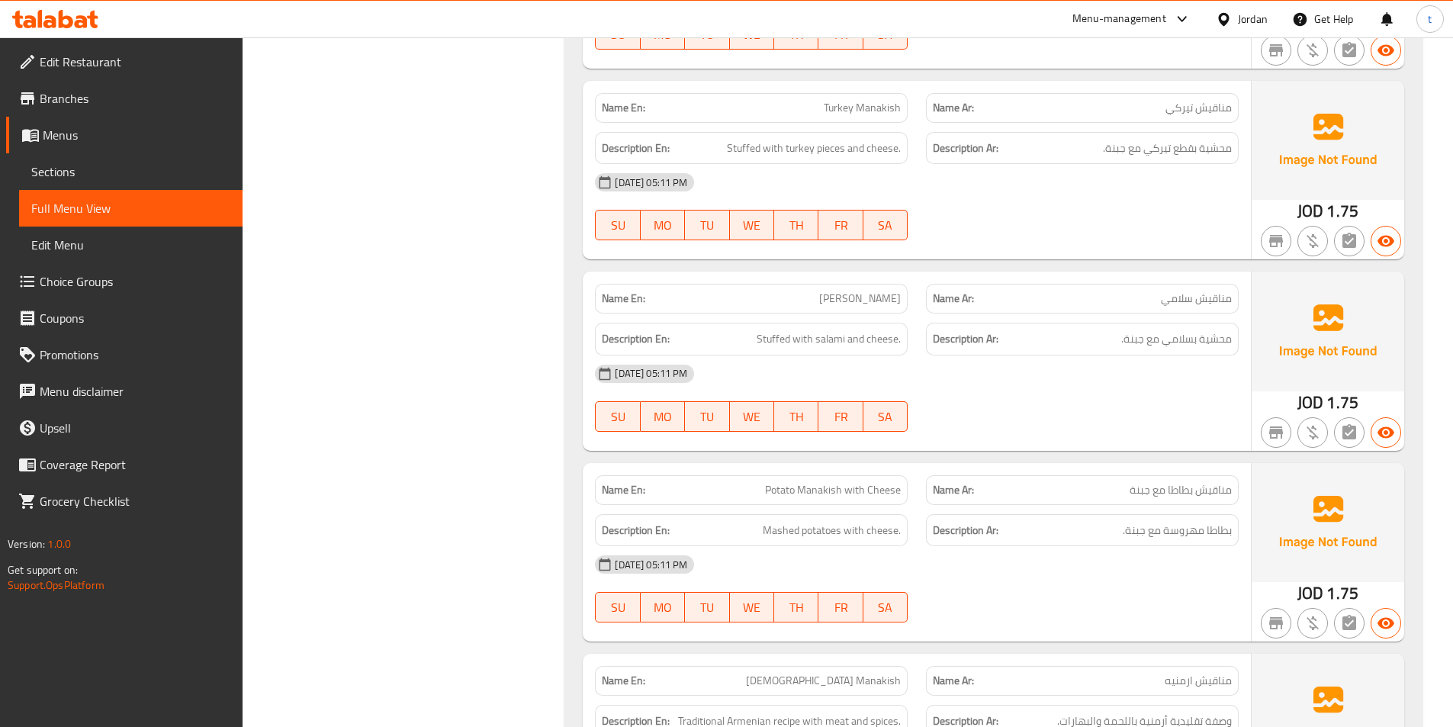
click at [878, 497] on span "Potato Manakish with Cheese" at bounding box center [833, 490] width 136 height 16
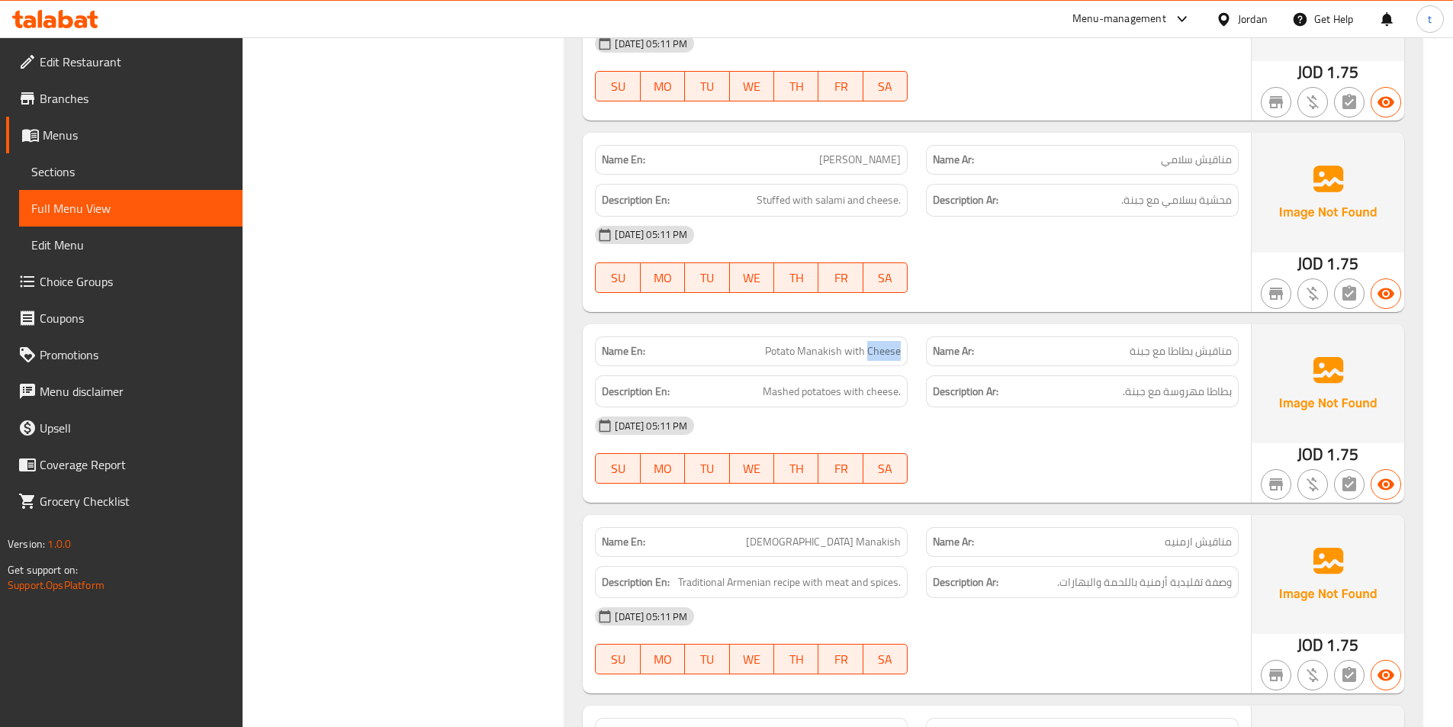
scroll to position [2467, 0]
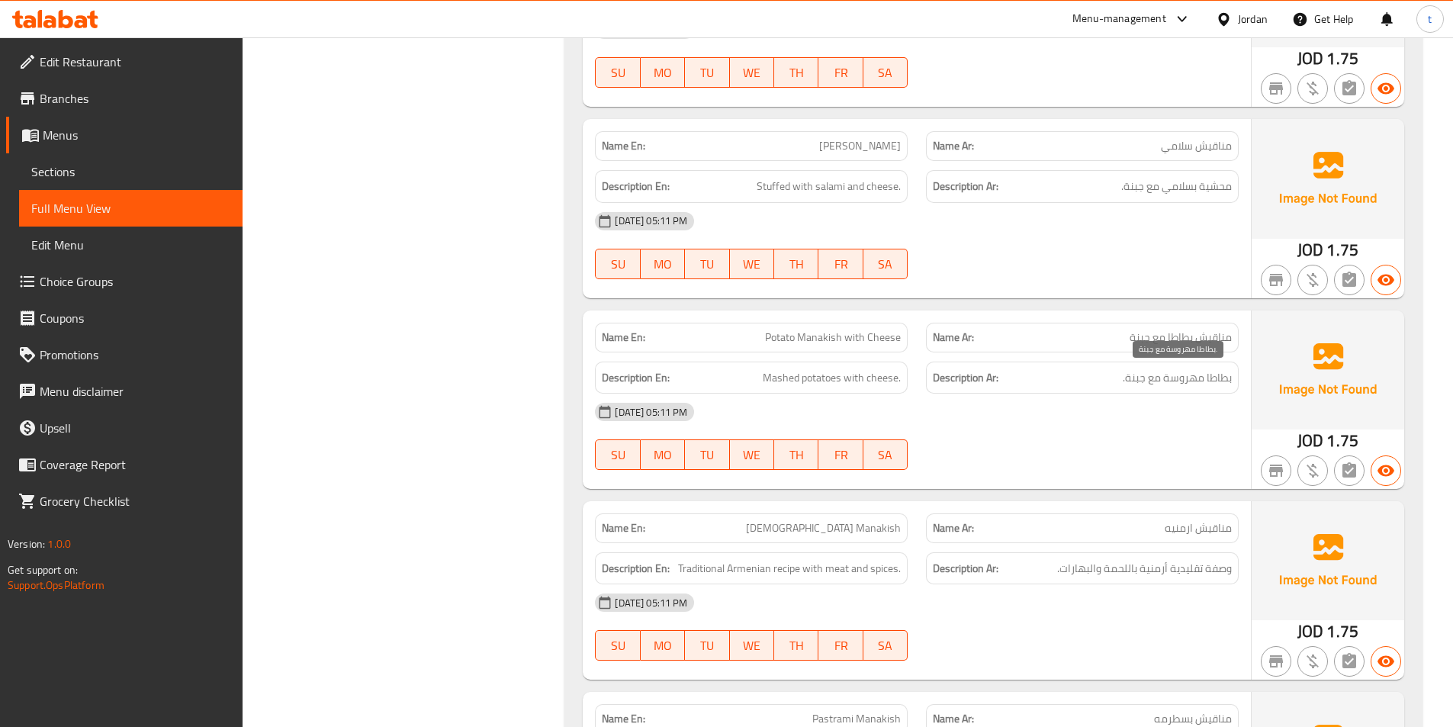
click at [1216, 373] on span "بطاطا مهروسة مع جبنة." at bounding box center [1177, 377] width 109 height 19
drag, startPoint x: 778, startPoint y: 380, endPoint x: 990, endPoint y: 429, distance: 217.6
click at [990, 429] on div "Name En: Potato Manakish with Cheese Name Ar: مناقيش بطاطا مع جبنة Description …" at bounding box center [917, 399] width 668 height 178
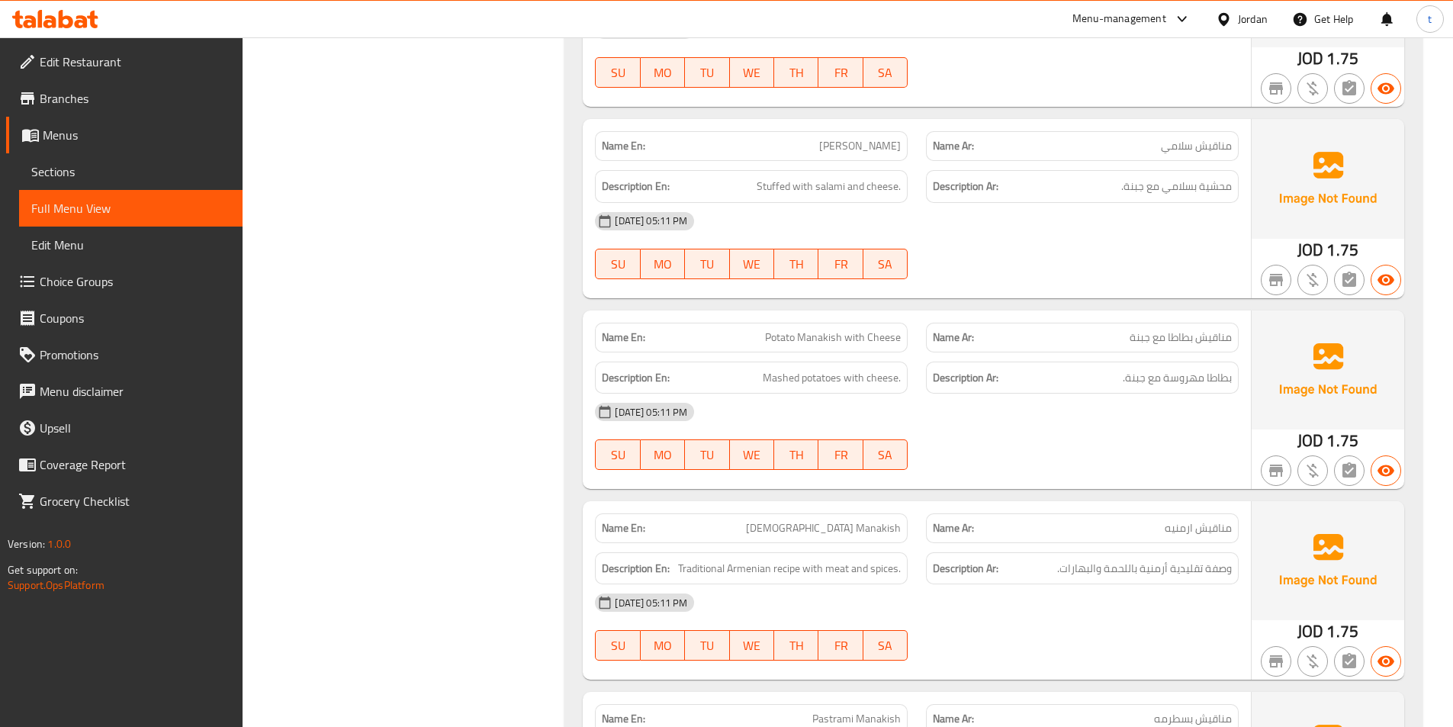
click at [770, 342] on span "Potato Manakish with Cheese" at bounding box center [833, 338] width 136 height 16
drag, startPoint x: 765, startPoint y: 337, endPoint x: 895, endPoint y: 346, distance: 130.0
click at [895, 346] on p "Name En: Potato Manakish with Cheese" at bounding box center [751, 338] width 299 height 16
drag, startPoint x: 1213, startPoint y: 342, endPoint x: 1116, endPoint y: 341, distance: 96.9
click at [1116, 341] on p "Name Ar: مناقيش بطاطا مع جبنة" at bounding box center [1082, 338] width 299 height 16
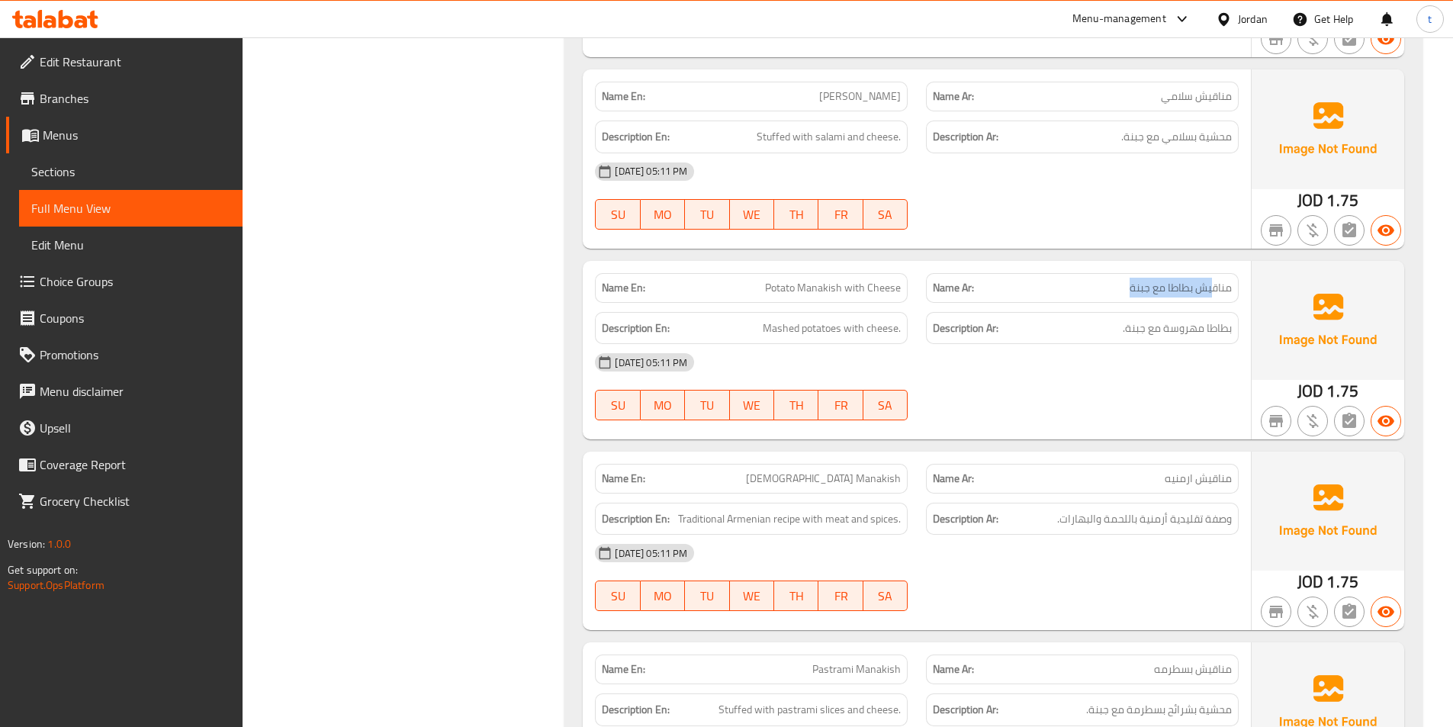
scroll to position [2543, 0]
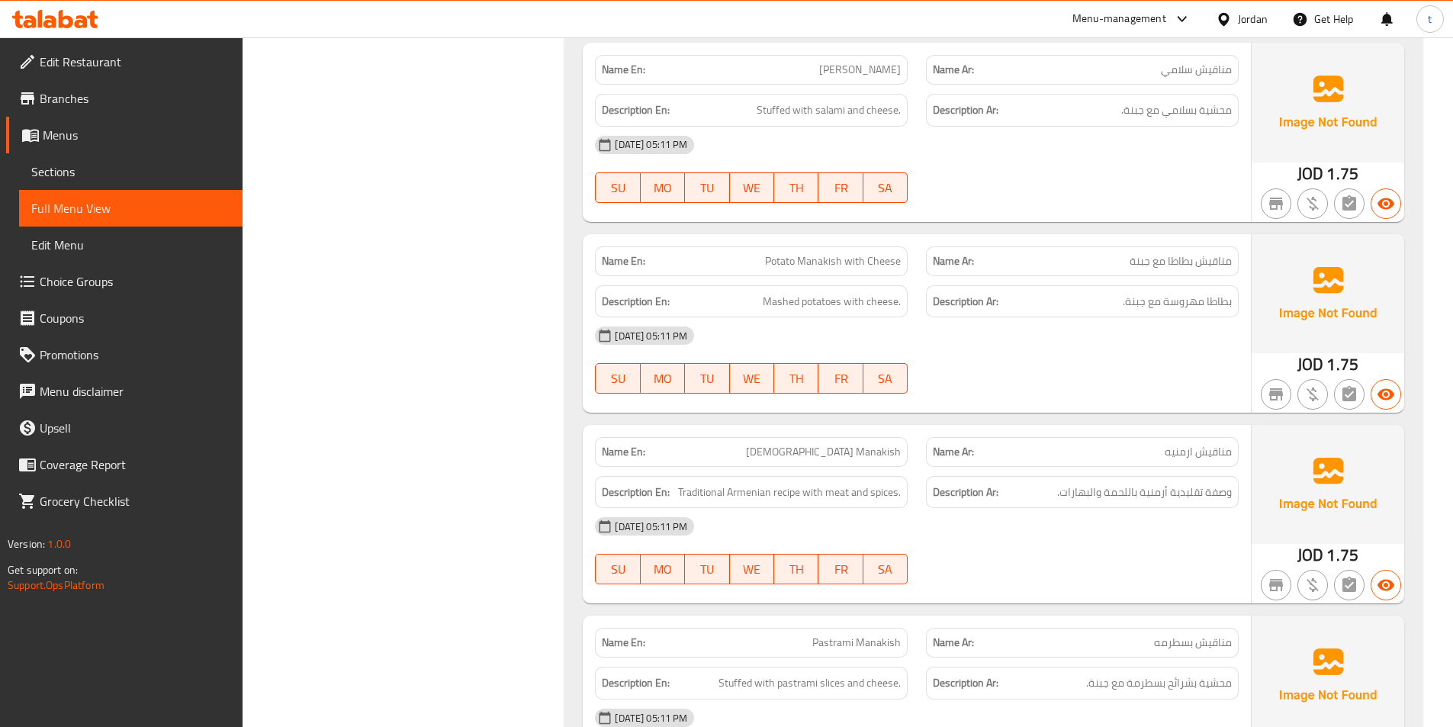
click at [825, 449] on span "[DEMOGRAPHIC_DATA] Manakish" at bounding box center [823, 452] width 155 height 16
click at [869, 450] on span "[DEMOGRAPHIC_DATA] Manakish" at bounding box center [823, 452] width 155 height 16
drag, startPoint x: 685, startPoint y: 495, endPoint x: 936, endPoint y: 517, distance: 251.9
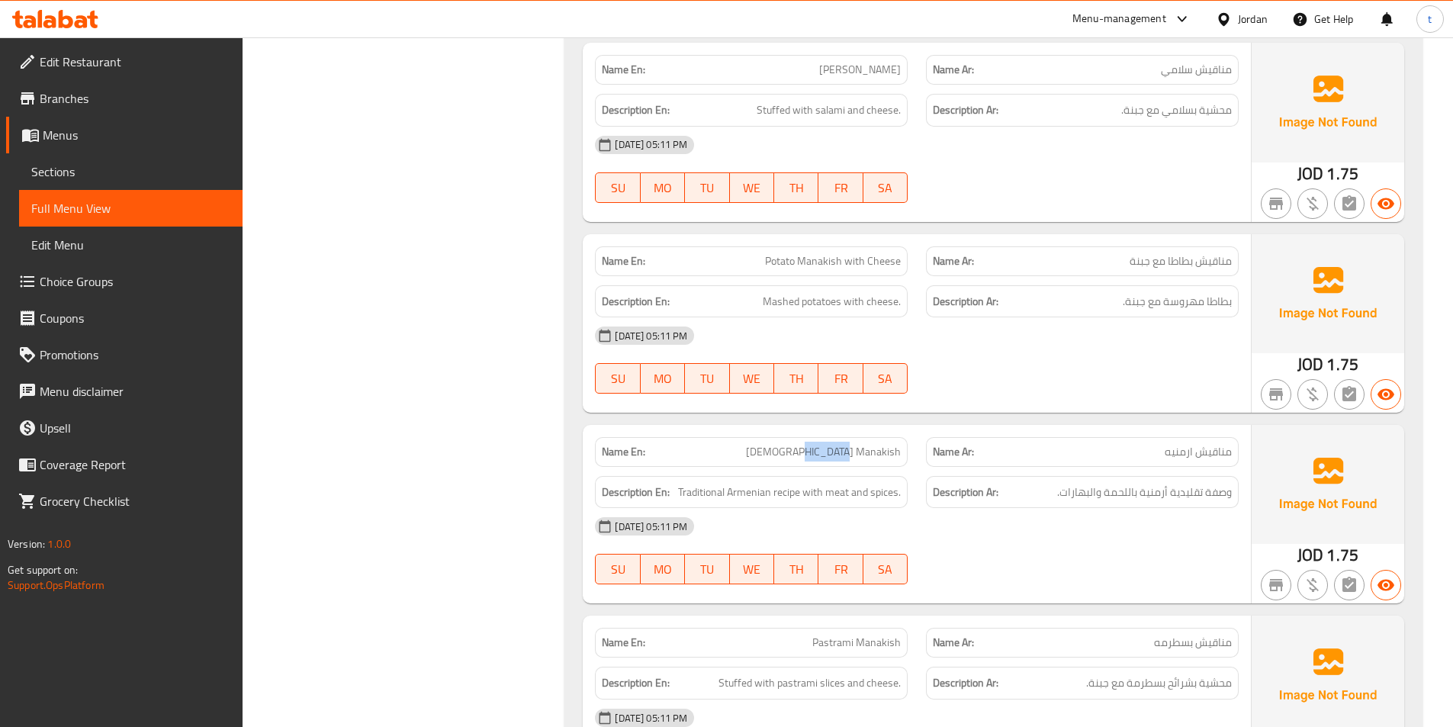
click at [936, 517] on div "Name En: Armenian Manakish Name Ar: مناقيش ارمنيه Description En: Traditional A…" at bounding box center [917, 514] width 668 height 178
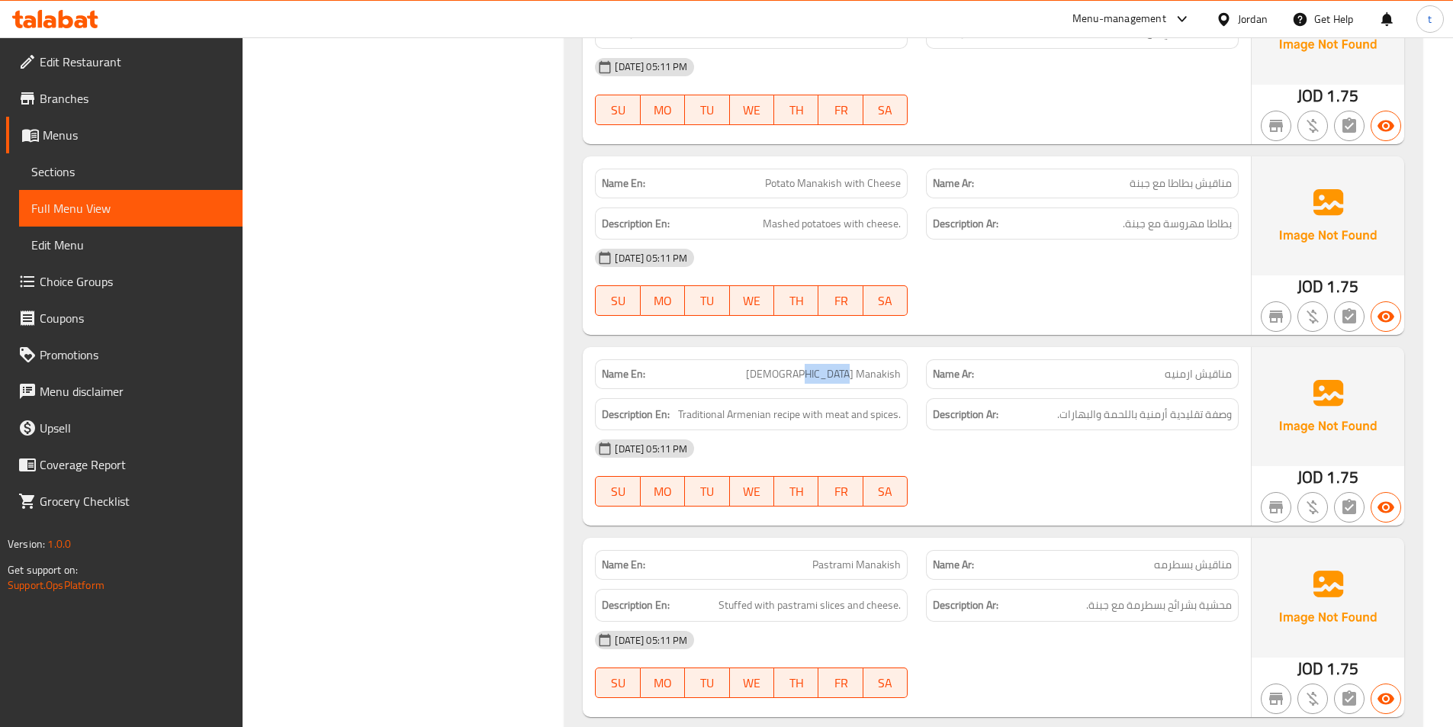
scroll to position [2848, 0]
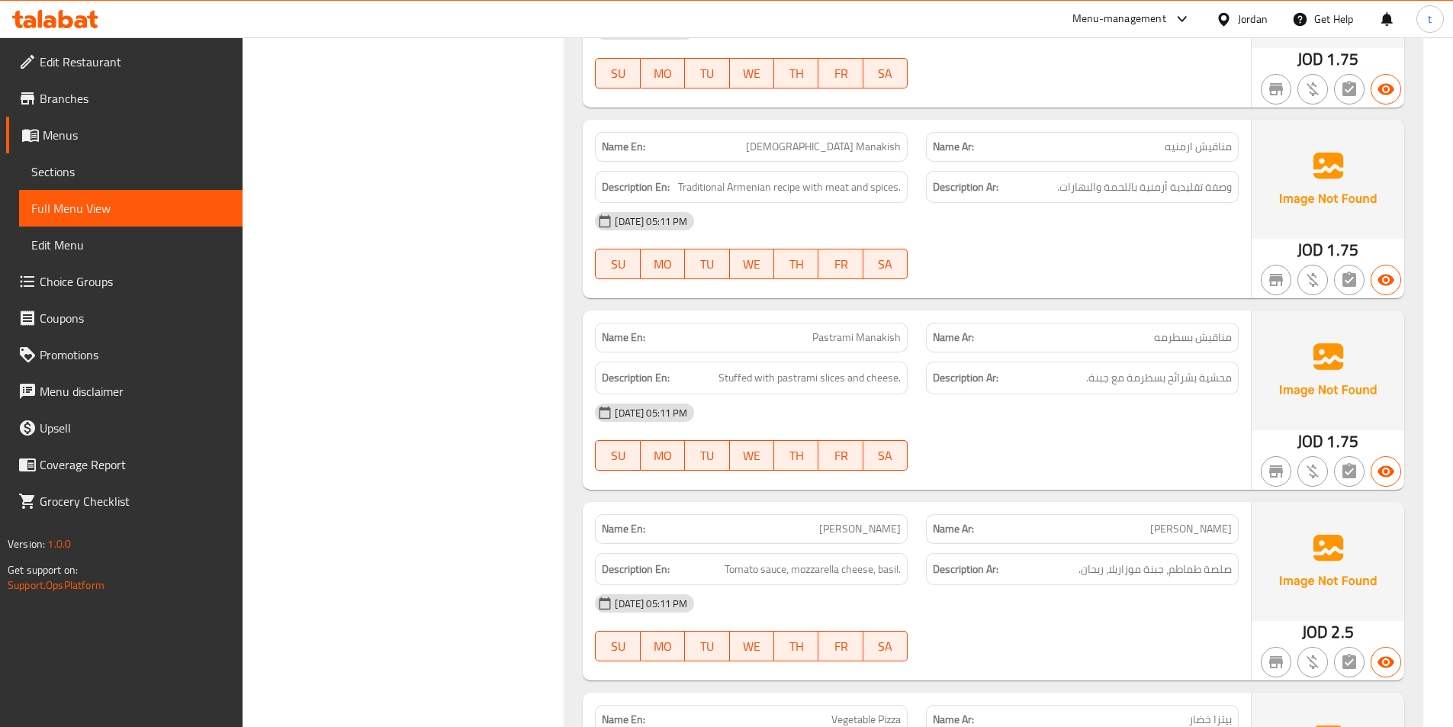
click at [1167, 346] on span "مناقيش بسطرمه" at bounding box center [1193, 338] width 78 height 16
click at [855, 338] on span "Pastrami Manakish" at bounding box center [856, 338] width 88 height 16
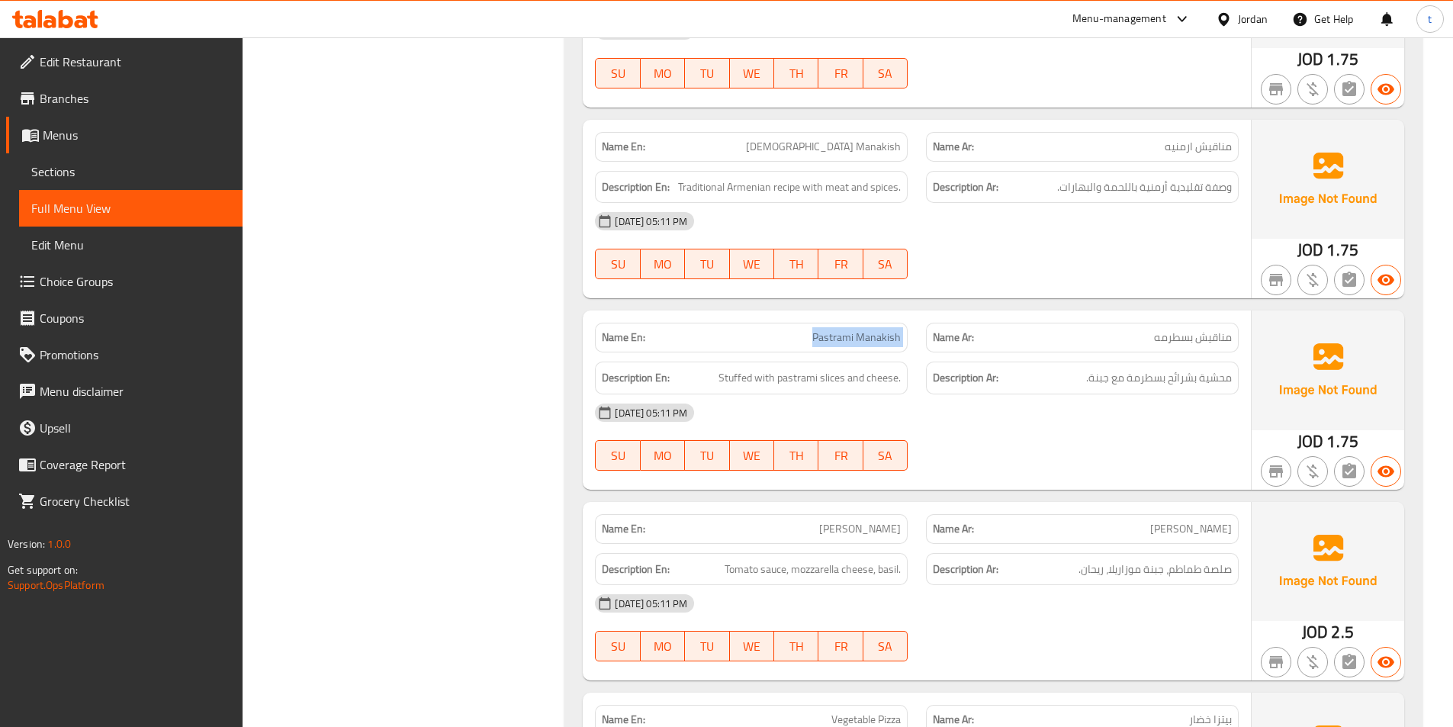
click at [855, 338] on span "Pastrami Manakish" at bounding box center [856, 338] width 88 height 16
drag, startPoint x: 712, startPoint y: 385, endPoint x: 957, endPoint y: 408, distance: 245.9
click at [957, 403] on div "Name En: Pastrami Manakish Name Ar: مناقيش بسطرمه Description En: Stuffed with …" at bounding box center [917, 399] width 668 height 178
click at [1230, 390] on div "Description Ar: محشية بشرائح بسطرمة مع جبنة." at bounding box center [1082, 378] width 313 height 33
drag, startPoint x: 1217, startPoint y: 377, endPoint x: 1050, endPoint y: 358, distance: 168.0
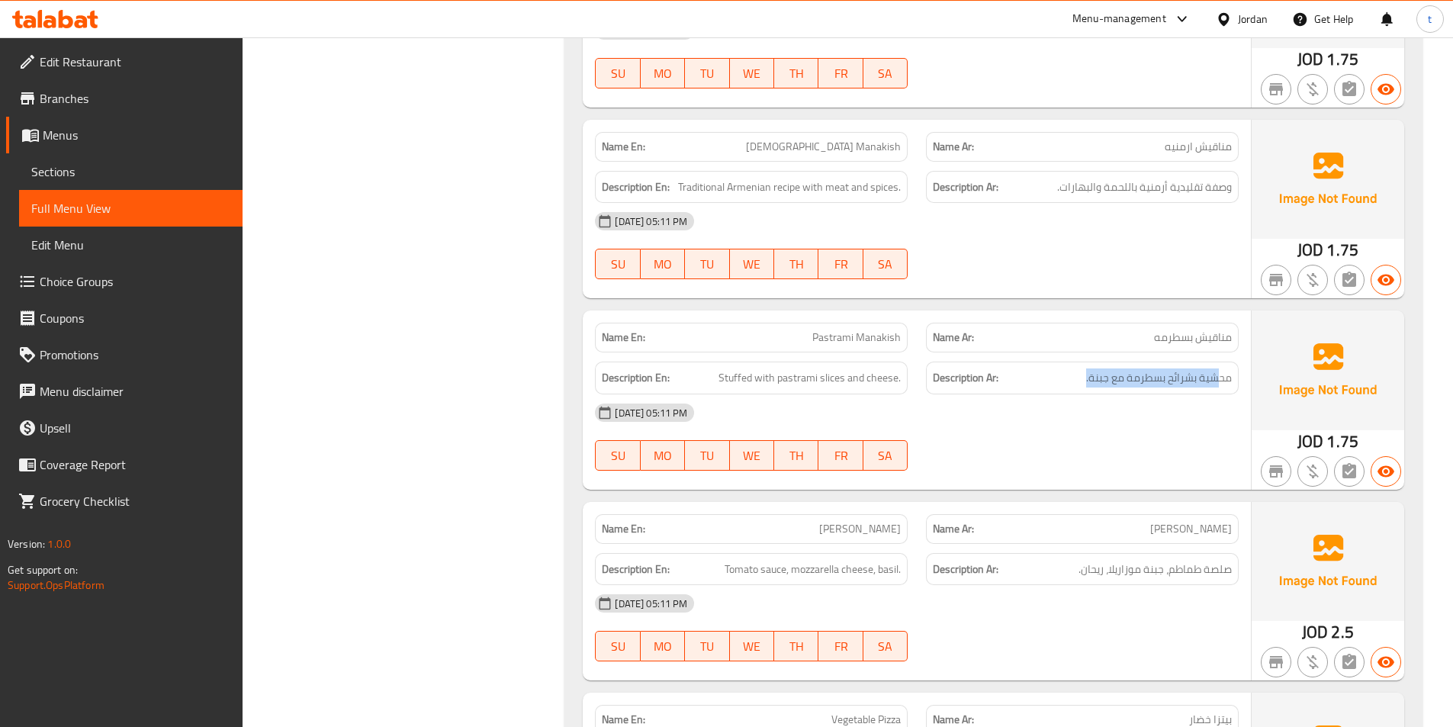
click at [1050, 358] on div "Description Ar: محشية بشرائح بسطرمة مع جبنة." at bounding box center [1082, 377] width 331 height 51
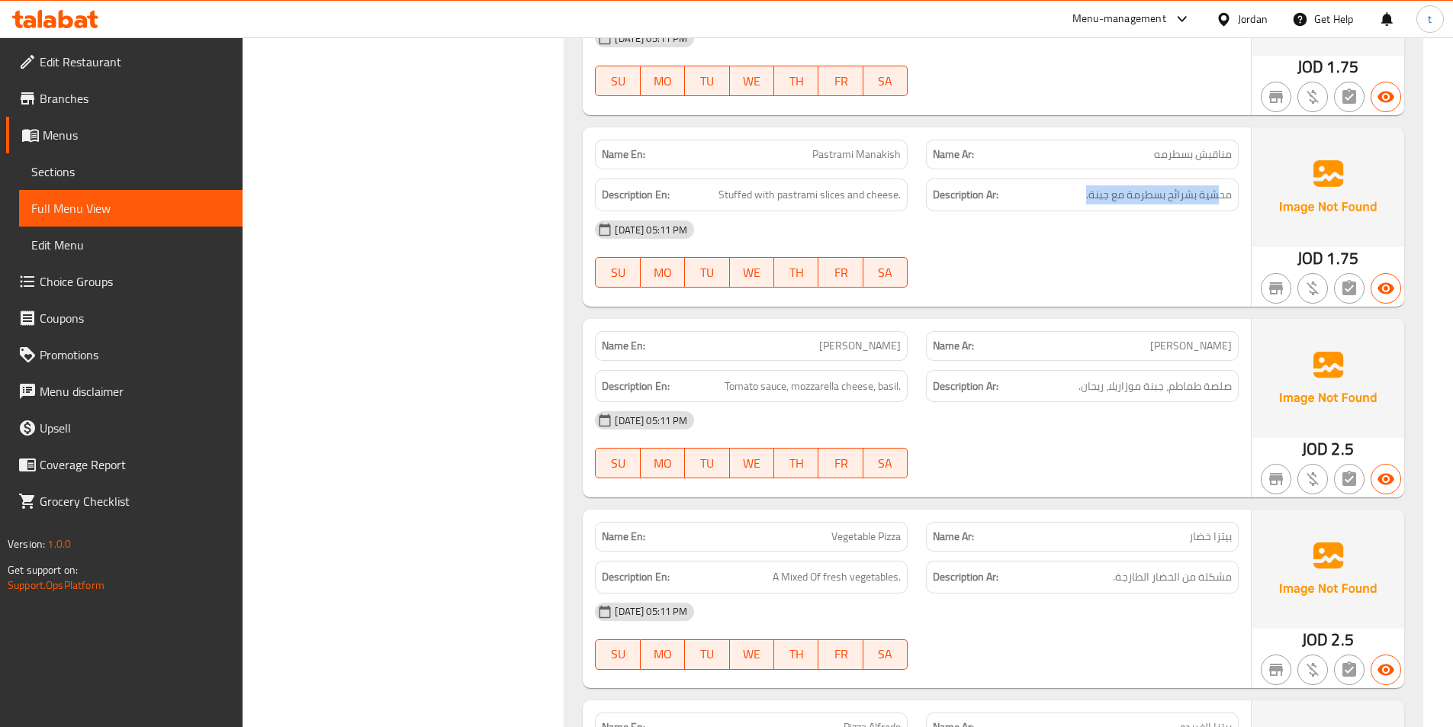
scroll to position [3077, 0]
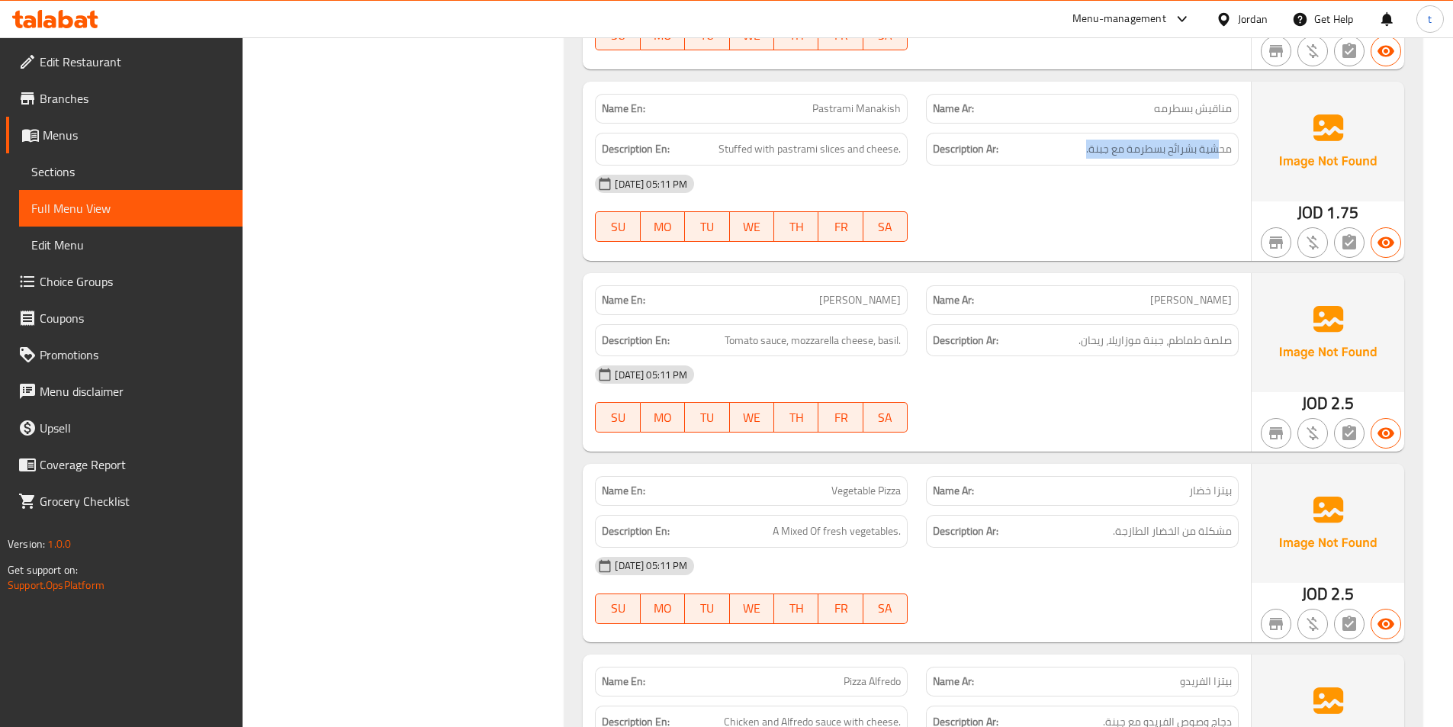
drag, startPoint x: 826, startPoint y: 294, endPoint x: 894, endPoint y: 302, distance: 68.3
click at [894, 302] on span "[PERSON_NAME]" at bounding box center [860, 300] width 82 height 16
click at [749, 339] on span "Tomato sauce, mozzarella cheese, basil." at bounding box center [813, 340] width 176 height 19
click at [1182, 304] on span "[PERSON_NAME]" at bounding box center [1191, 300] width 82 height 16
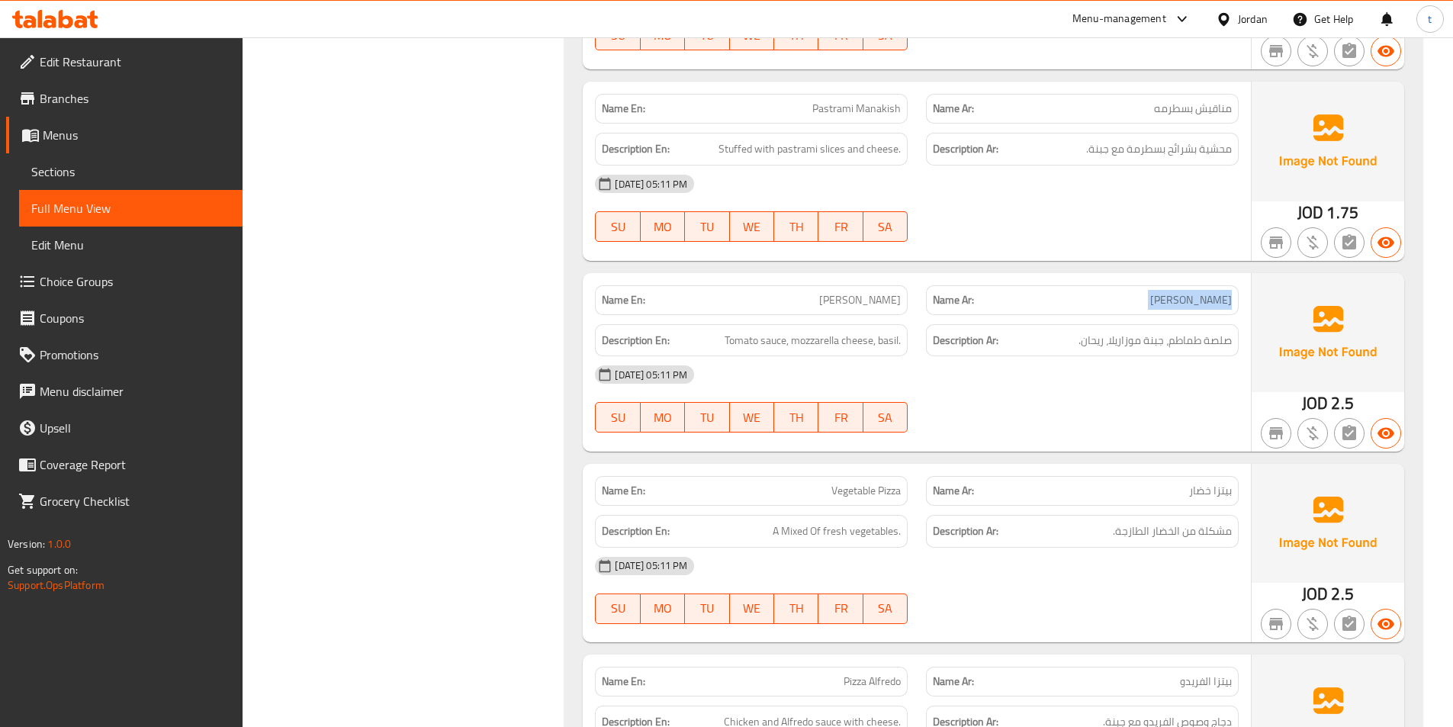
click at [1182, 304] on span "[PERSON_NAME]" at bounding box center [1191, 300] width 82 height 16
drag, startPoint x: 725, startPoint y: 340, endPoint x: 783, endPoint y: 339, distance: 58.0
click at [783, 339] on span "Tomato sauce, mozzarella cheese, basil." at bounding box center [813, 340] width 176 height 19
drag, startPoint x: 1228, startPoint y: 341, endPoint x: 1135, endPoint y: 337, distance: 93.1
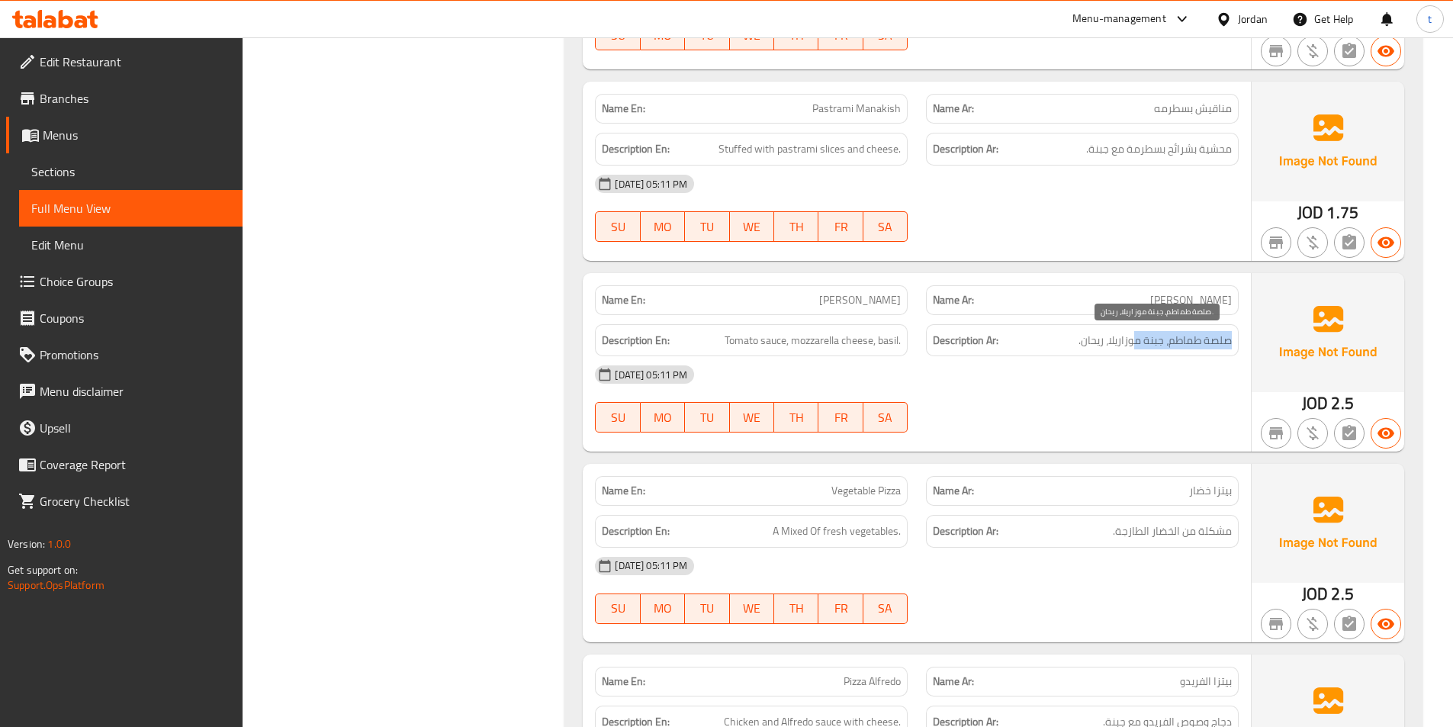
click at [1135, 337] on span "صلصة طماطم، جبنة موزاريلا، ريحان." at bounding box center [1155, 340] width 153 height 19
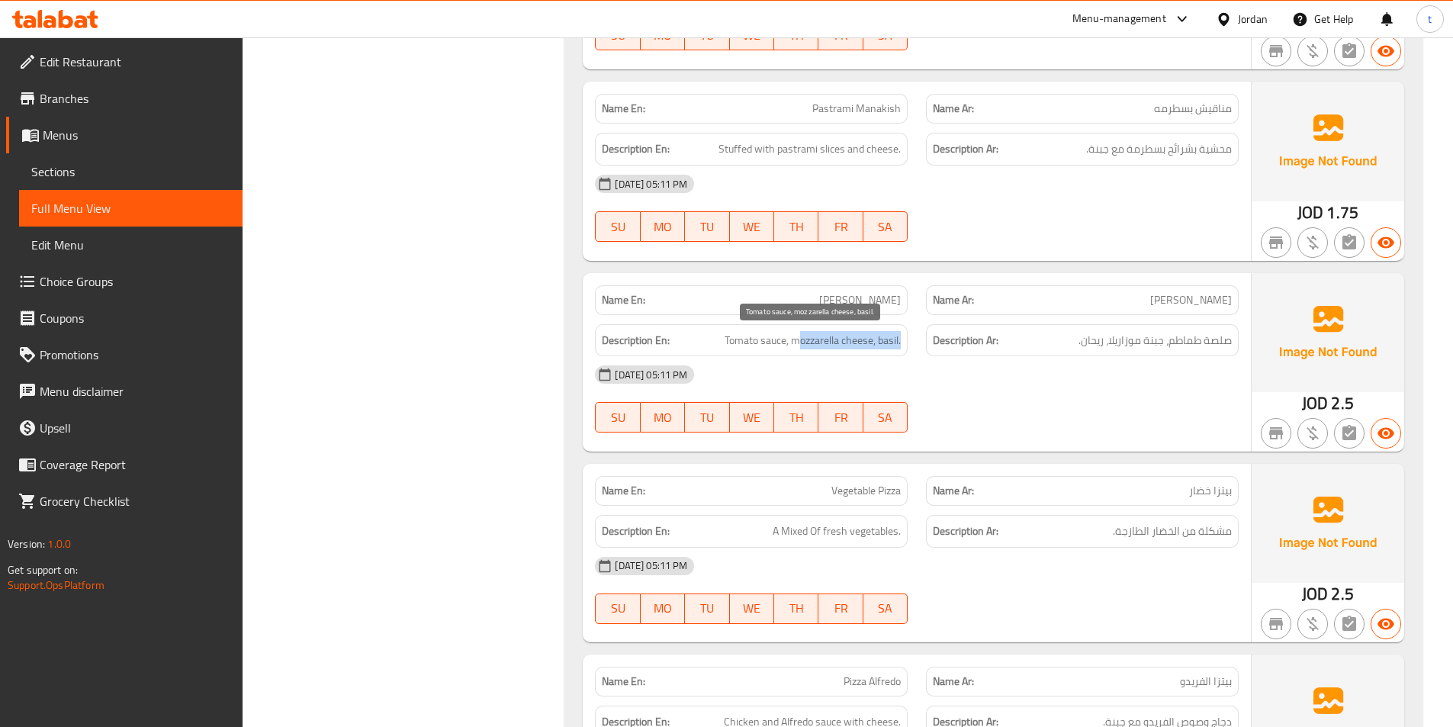
drag, startPoint x: 800, startPoint y: 337, endPoint x: 905, endPoint y: 339, distance: 104.5
click at [905, 339] on div "Description En: Tomato sauce, mozzarella cheese, basil." at bounding box center [751, 340] width 313 height 33
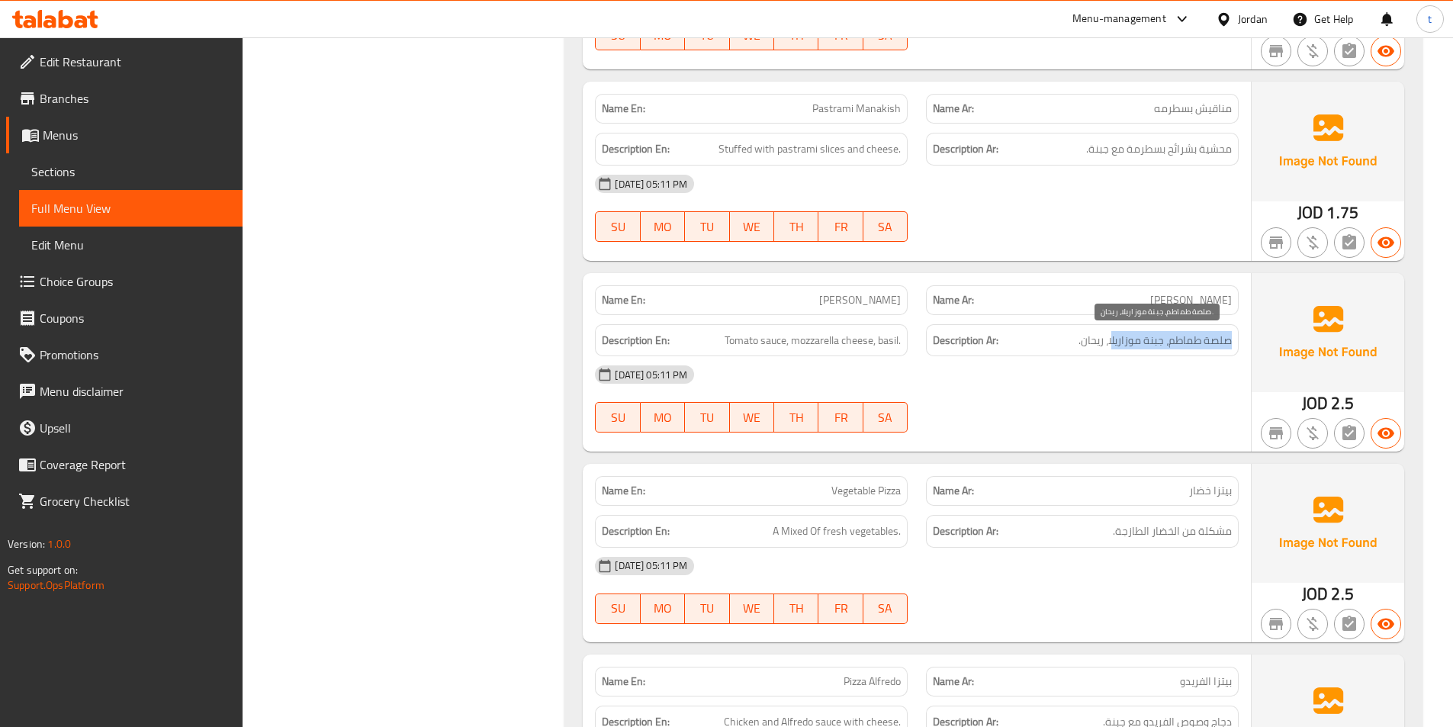
drag, startPoint x: 1085, startPoint y: 345, endPoint x: 1014, endPoint y: 345, distance: 70.9
click at [1014, 345] on h6 "Description Ar: صلصة طماطم، جبنة موزاريلا، ريحان." at bounding box center [1082, 340] width 299 height 19
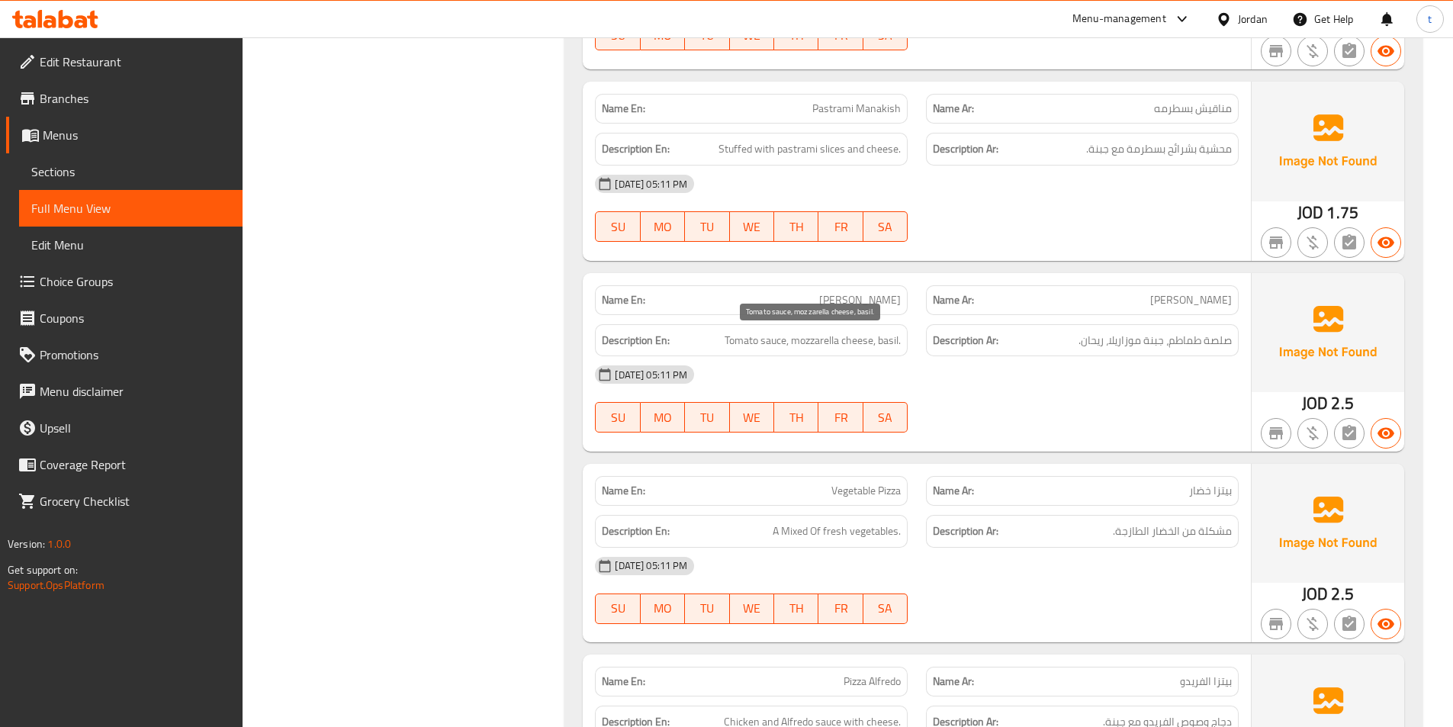
click at [892, 341] on span "Tomato sauce, mozzarella cheese, basil." at bounding box center [813, 340] width 176 height 19
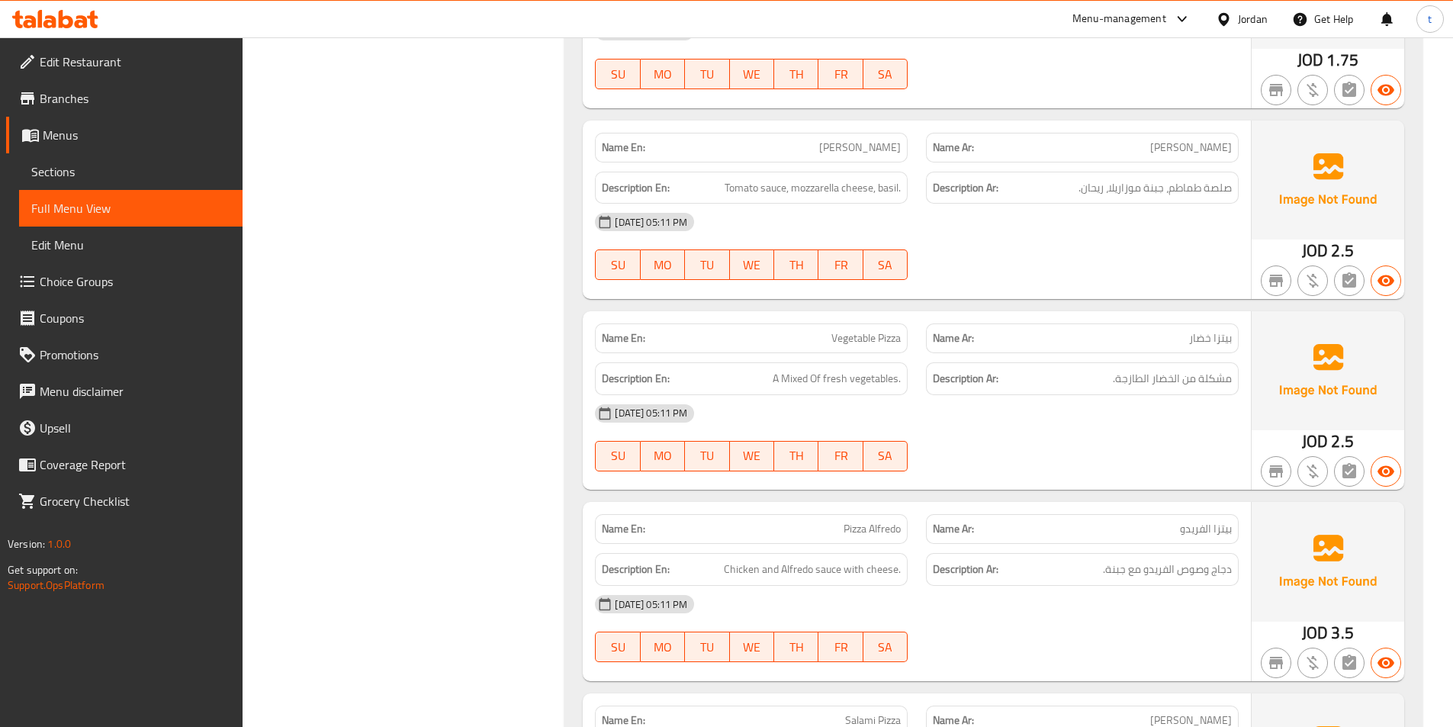
click at [848, 336] on span "Vegetable Pizza" at bounding box center [865, 338] width 69 height 16
click at [1218, 341] on span "بيتزا خضار" at bounding box center [1210, 338] width 43 height 16
click at [1217, 342] on span "بيتزا خضار" at bounding box center [1210, 338] width 43 height 16
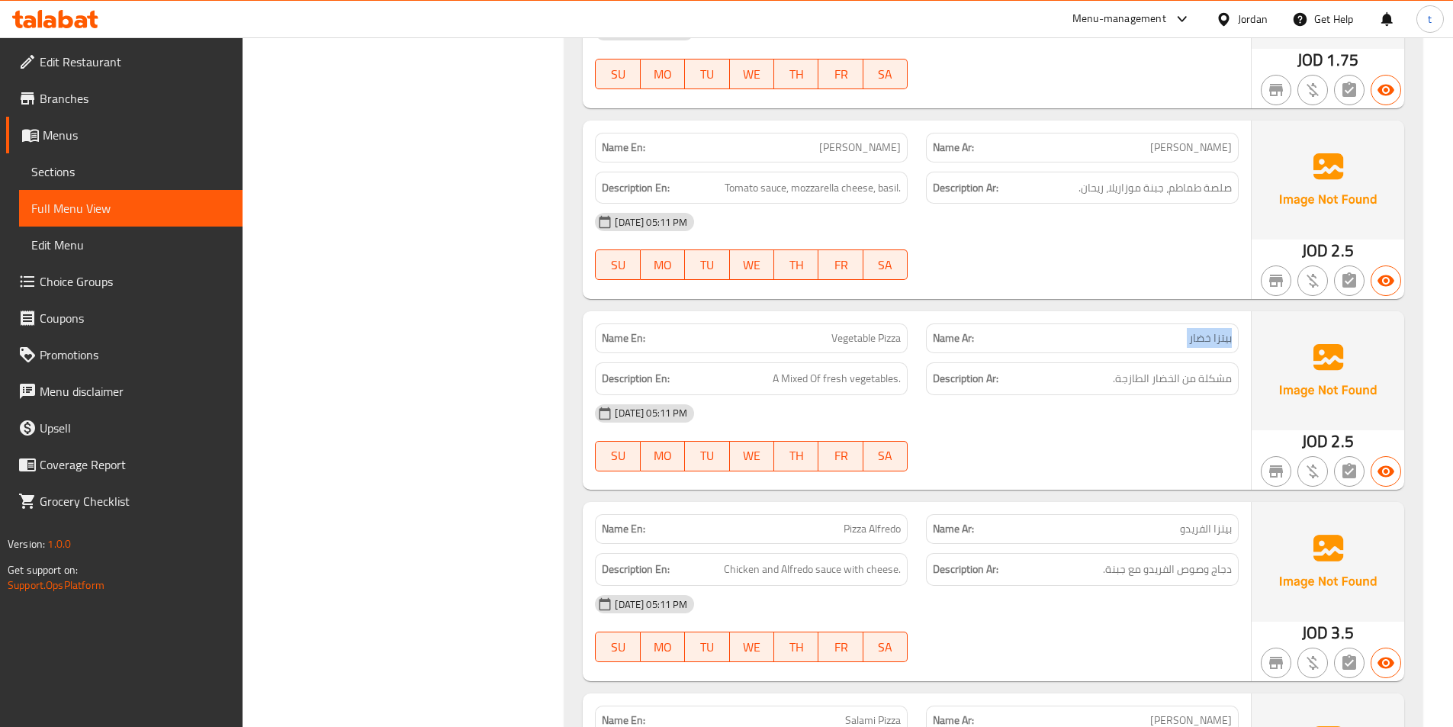
click at [1217, 342] on span "بيتزا خضار" at bounding box center [1210, 338] width 43 height 16
drag, startPoint x: 1229, startPoint y: 383, endPoint x: 1106, endPoint y: 382, distance: 122.8
click at [1106, 382] on h6 "Description Ar: مشكلة من الخضار الطازجة." at bounding box center [1082, 378] width 299 height 19
drag, startPoint x: 750, startPoint y: 384, endPoint x: 859, endPoint y: 379, distance: 109.2
click at [859, 379] on h6 "Description En: A Mixed Of fresh vegetables." at bounding box center [751, 378] width 299 height 19
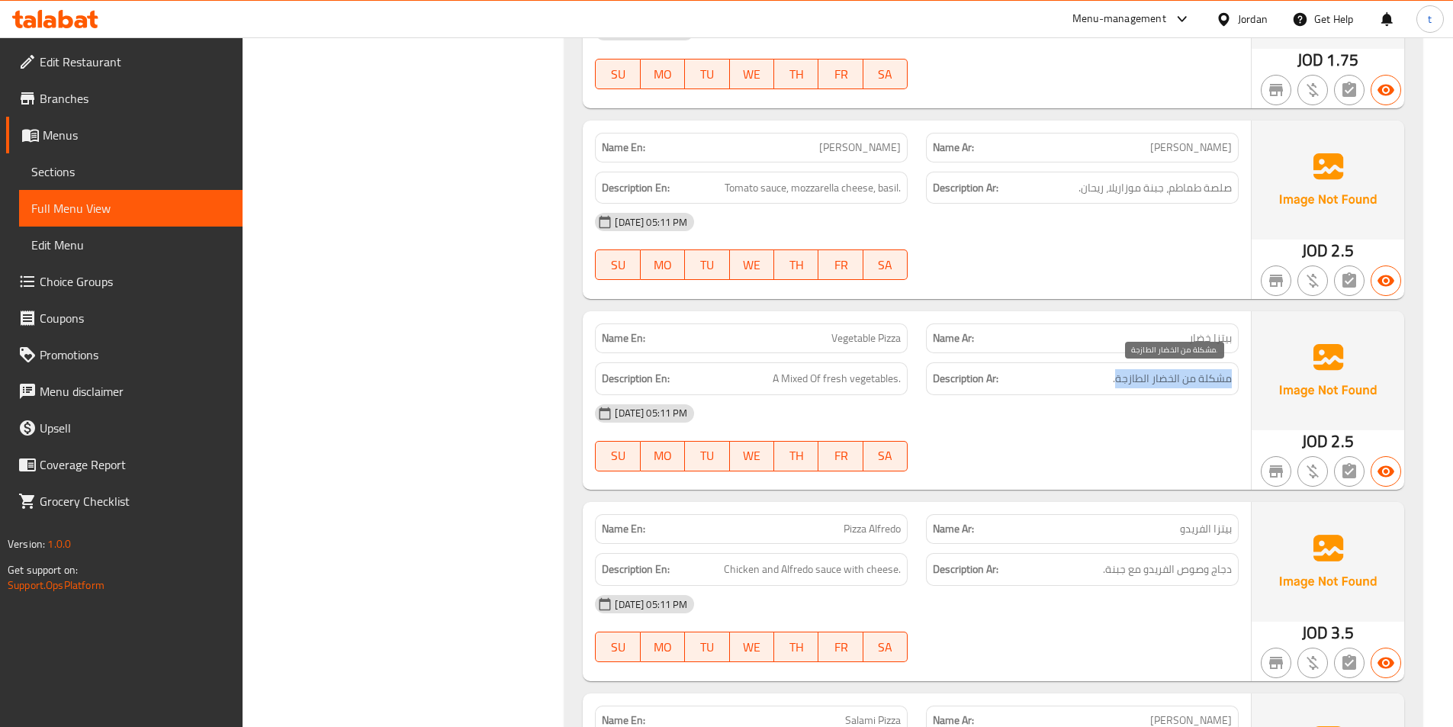
drag, startPoint x: 1231, startPoint y: 378, endPoint x: 1117, endPoint y: 387, distance: 114.8
click at [1117, 387] on span "مشكلة من الخضار الطازجة." at bounding box center [1172, 378] width 119 height 19
click at [844, 529] on span "Pizza Alfredo" at bounding box center [872, 529] width 57 height 16
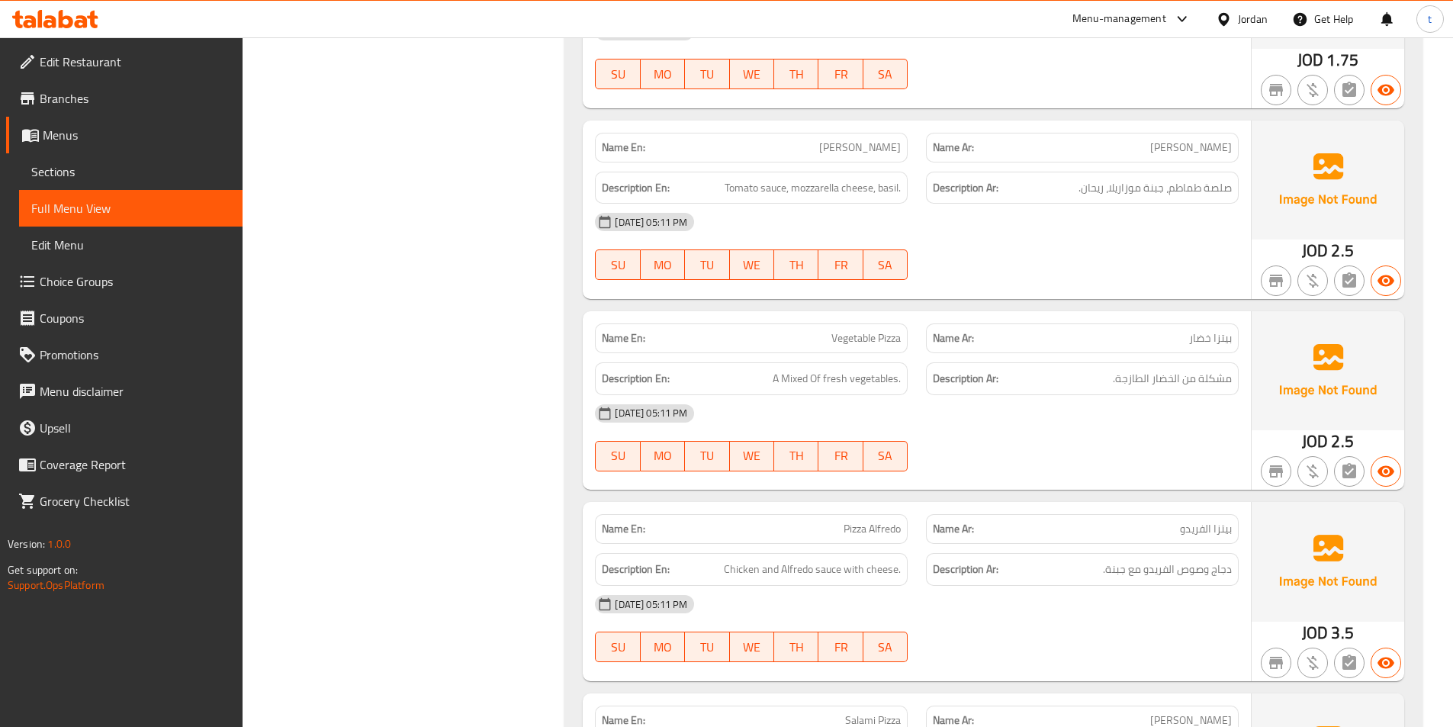
click at [1211, 521] on span "بيتزا الفريدو" at bounding box center [1206, 529] width 52 height 16
drag, startPoint x: 725, startPoint y: 565, endPoint x: 989, endPoint y: 567, distance: 263.9
click at [988, 567] on div "Description En: Chicken and Alfredo sauce with cheese. Description Ar: دجاج وصو…" at bounding box center [917, 569] width 662 height 51
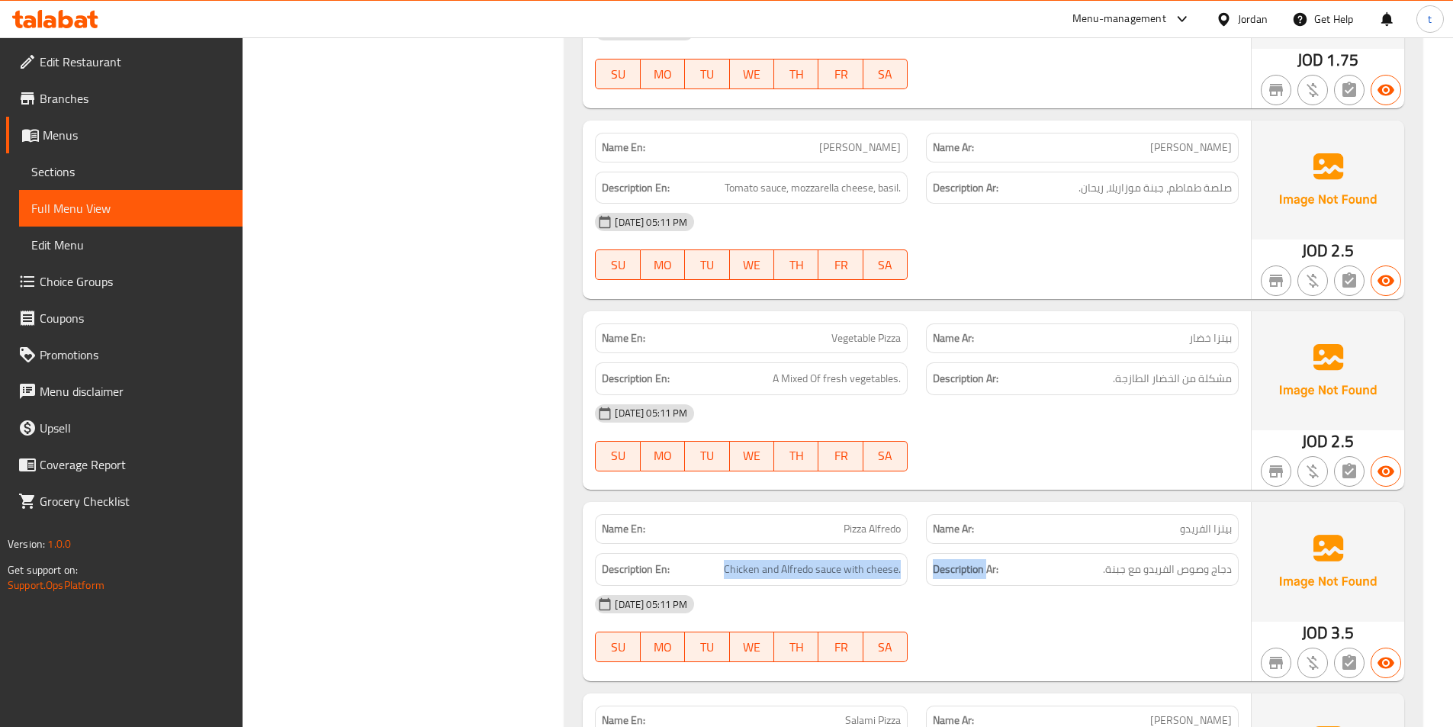
drag, startPoint x: 1225, startPoint y: 570, endPoint x: 1120, endPoint y: 586, distance: 106.5
click at [1120, 586] on div "Name En: Pizza Alfredo Name Ar: بيتزا الفريدو Description En: Chicken and Alfre…" at bounding box center [917, 591] width 668 height 178
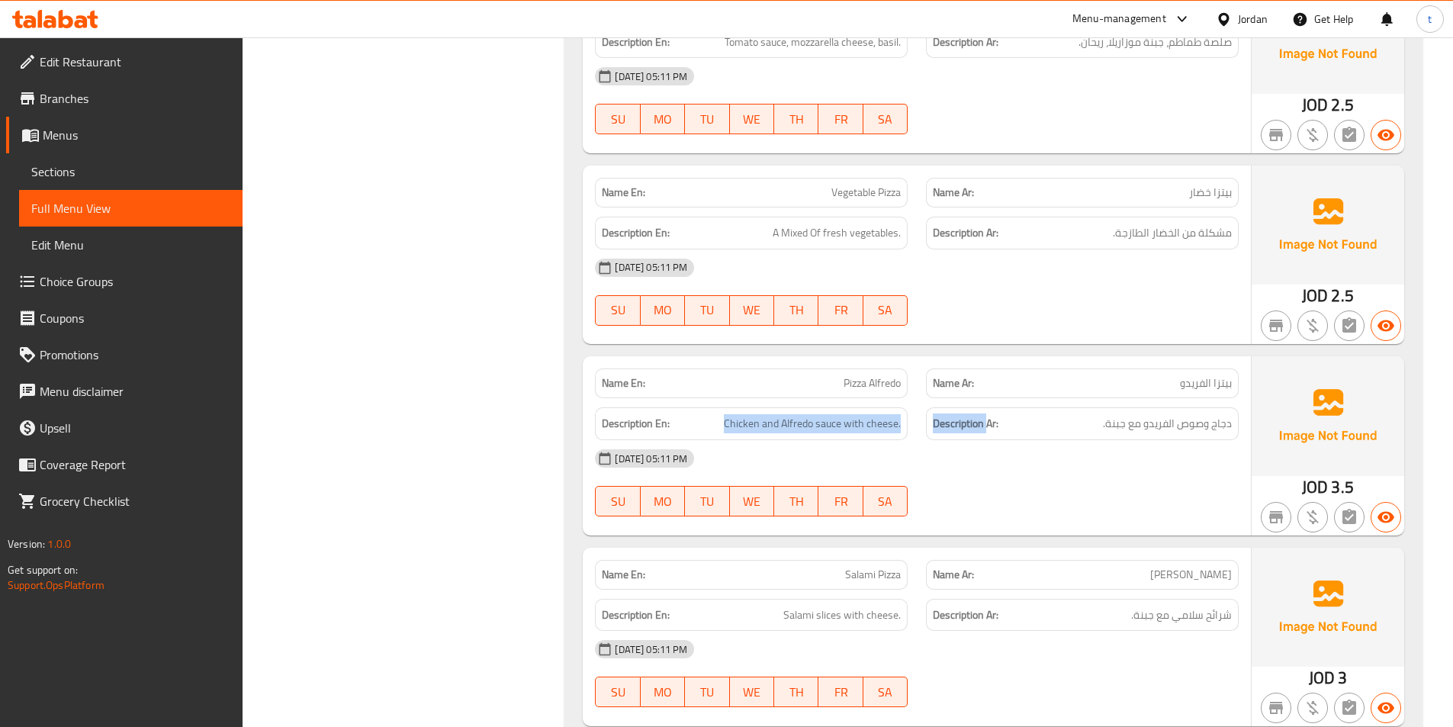
scroll to position [3382, 0]
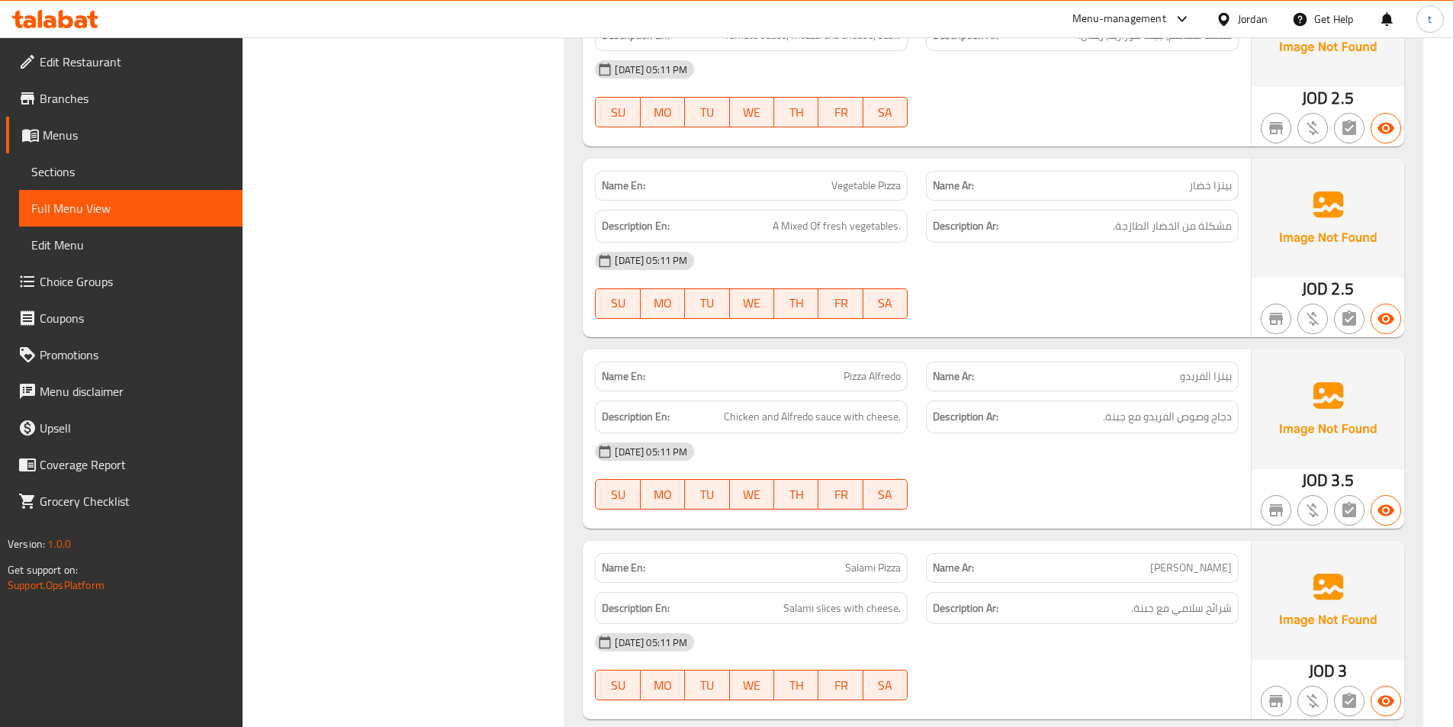
click at [849, 560] on span "Salami Pizza" at bounding box center [873, 568] width 56 height 16
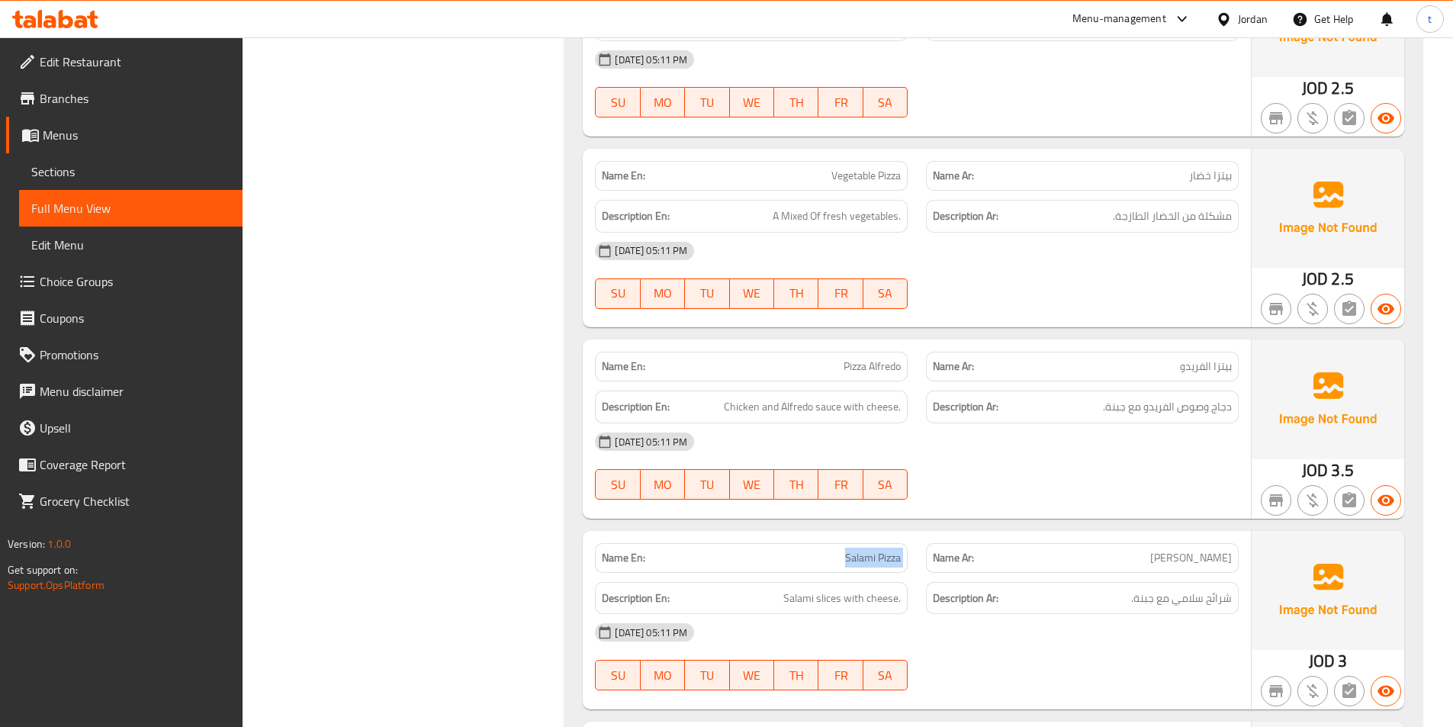
scroll to position [3535, 0]
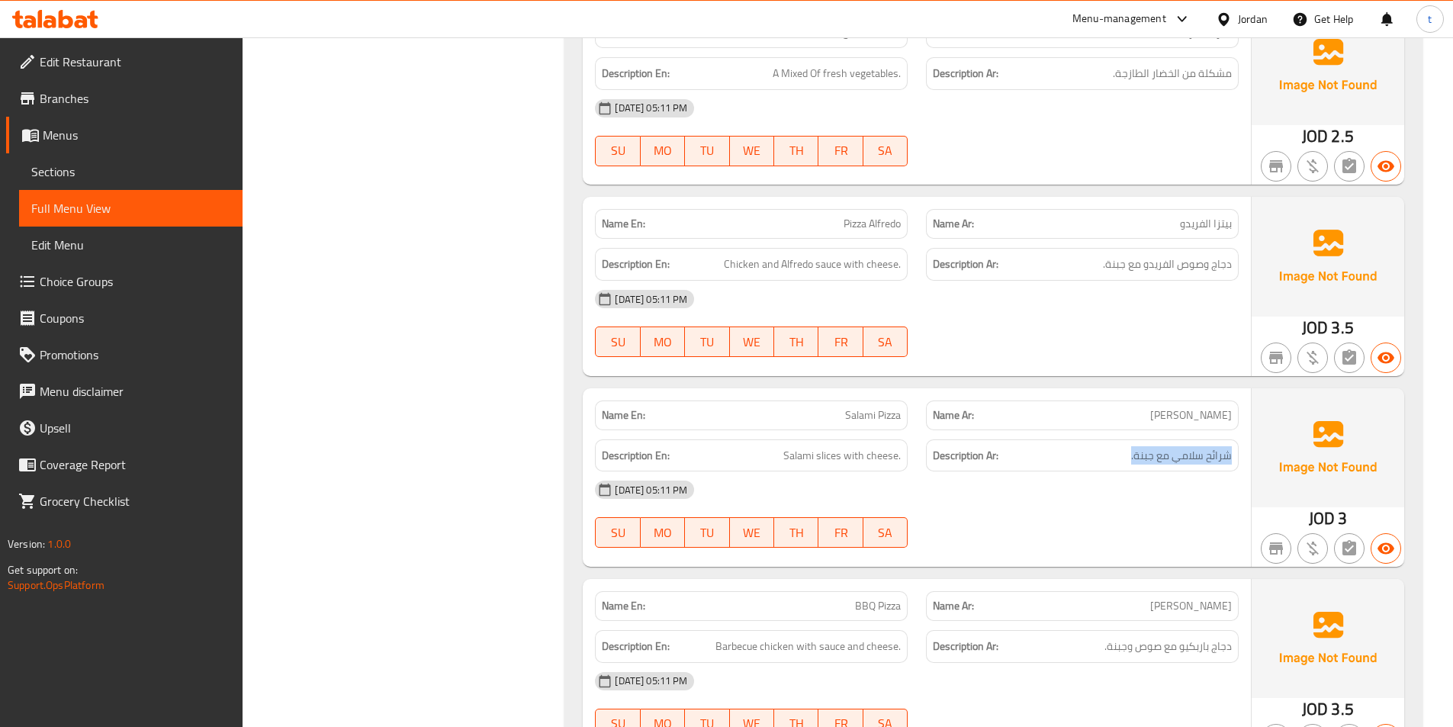
drag, startPoint x: 1235, startPoint y: 456, endPoint x: 1069, endPoint y: 465, distance: 165.7
click at [1072, 465] on div "Description Ar: شرائح سلامي مع جبنة." at bounding box center [1082, 455] width 313 height 33
drag, startPoint x: 779, startPoint y: 455, endPoint x: 944, endPoint y: 455, distance: 165.5
click at [944, 453] on div "Description En: Salami slices with cheese. Description Ar: شرائح سلامي مع جبنة." at bounding box center [917, 455] width 662 height 51
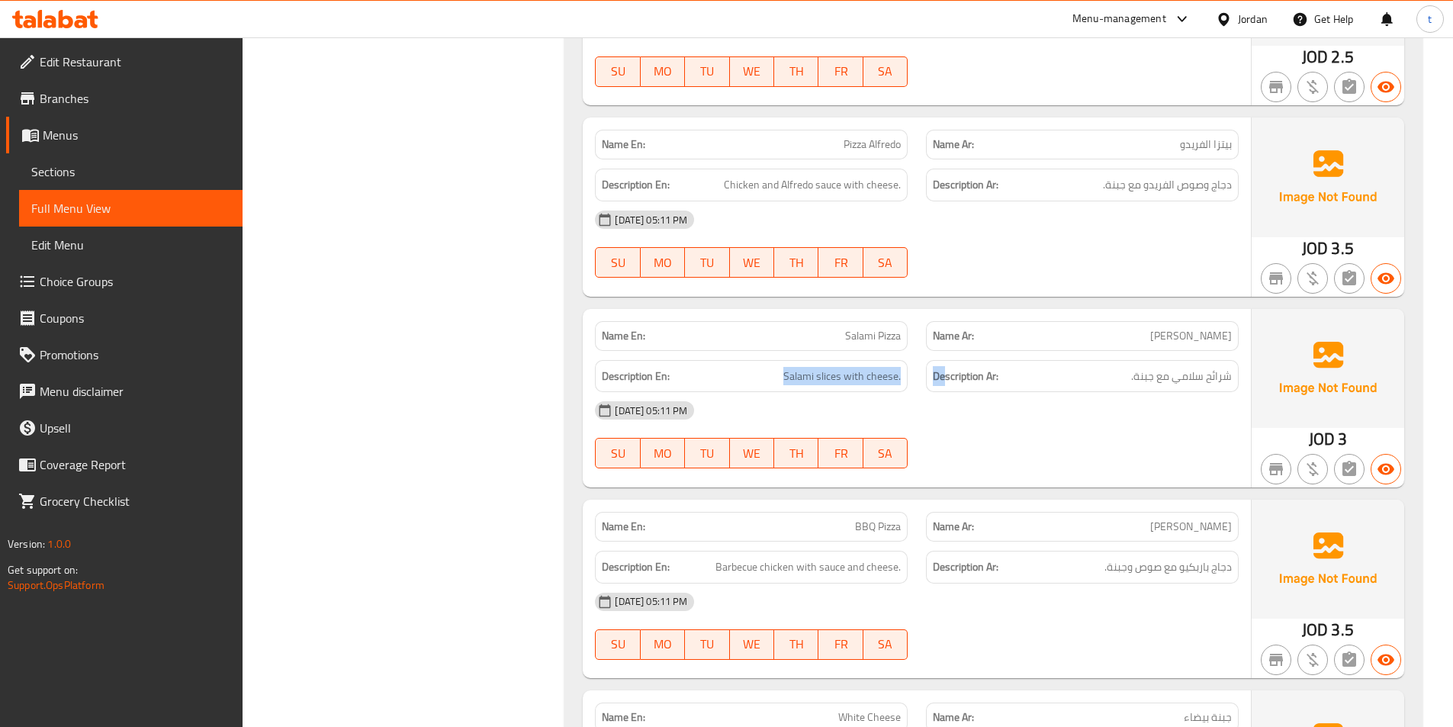
scroll to position [3687, 0]
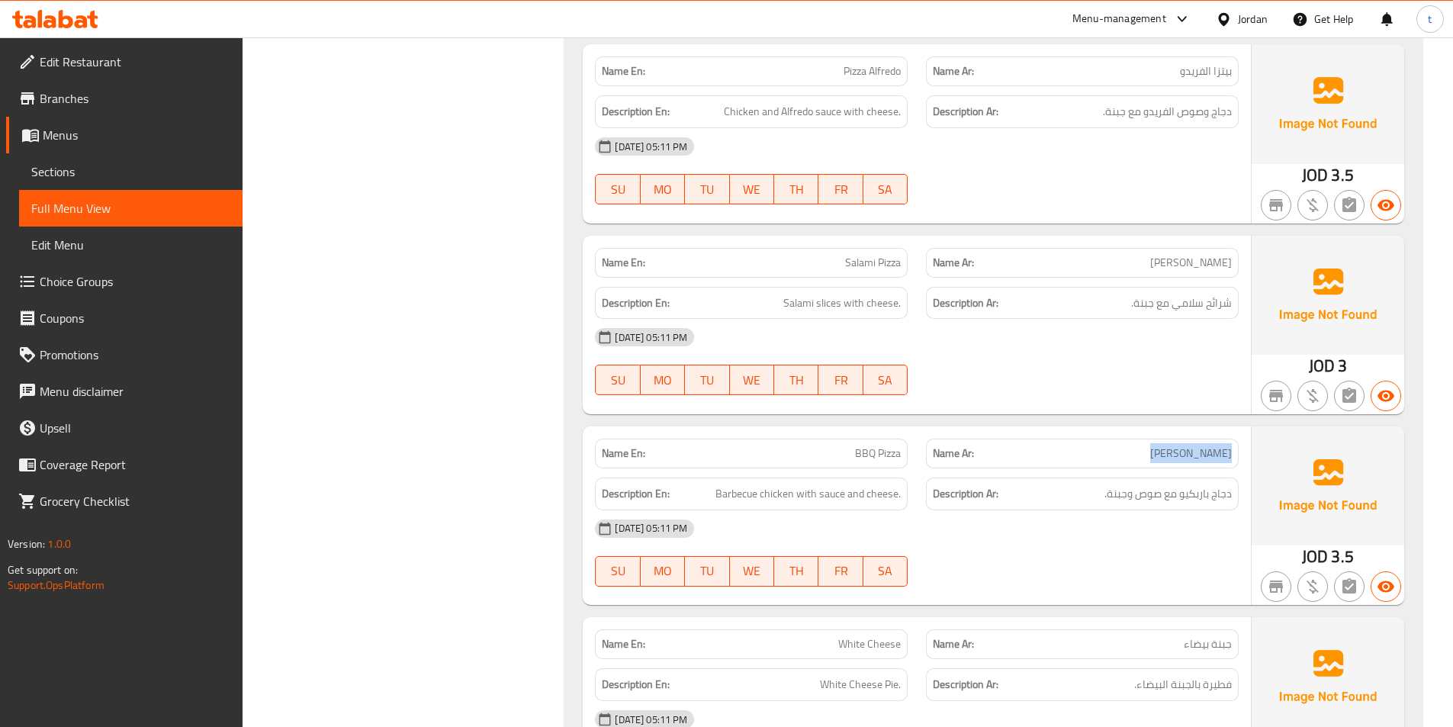
drag, startPoint x: 1234, startPoint y: 449, endPoint x: 1069, endPoint y: 462, distance: 165.3
click at [1070, 462] on div "Name Ar: بيتزا باربكيو" at bounding box center [1082, 454] width 313 height 30
drag, startPoint x: 844, startPoint y: 463, endPoint x: 934, endPoint y: 458, distance: 90.2
click at [934, 458] on div "Name En: BBQ Pizza Name Ar: بيتزا باربكيو" at bounding box center [917, 453] width 662 height 48
drag, startPoint x: 719, startPoint y: 499, endPoint x: 834, endPoint y: 497, distance: 116.0
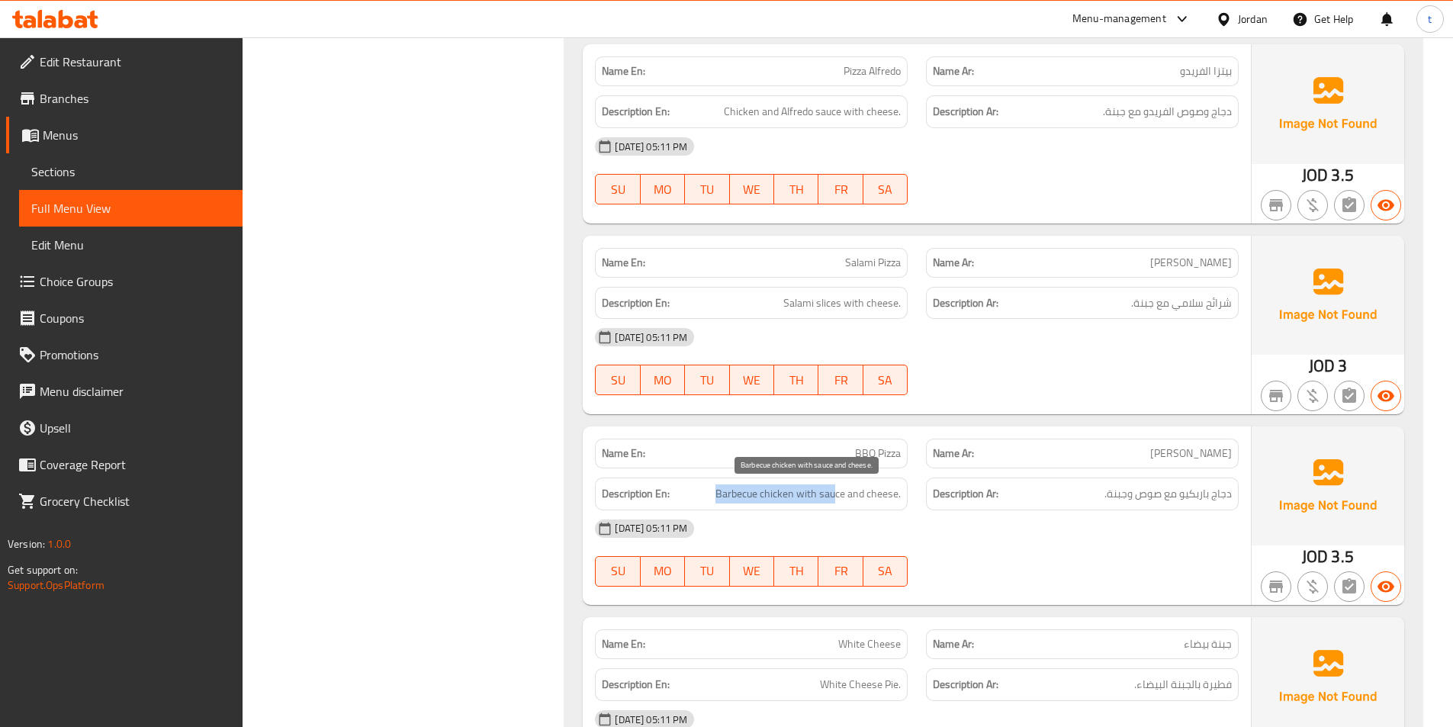
click at [834, 497] on span "Barbecue chicken with sauce and cheese." at bounding box center [807, 493] width 185 height 19
drag, startPoint x: 1198, startPoint y: 502, endPoint x: 1032, endPoint y: 509, distance: 166.4
click at [1032, 509] on div "Description Ar: دجاج باربكيو مع صوص وجبنة." at bounding box center [1082, 493] width 313 height 33
drag, startPoint x: 786, startPoint y: 493, endPoint x: 891, endPoint y: 484, distance: 104.8
click at [878, 486] on span "Barbecue chicken with sauce and cheese." at bounding box center [807, 493] width 185 height 19
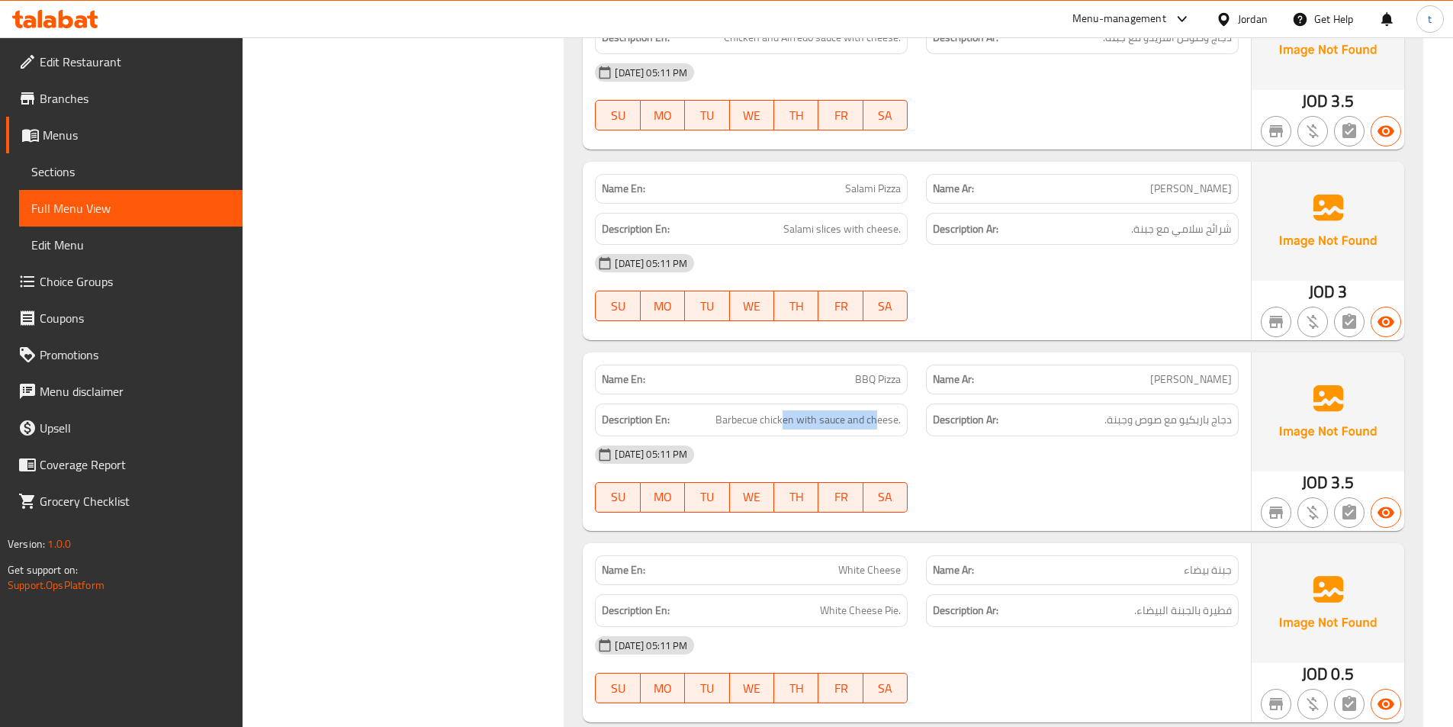
scroll to position [3916, 0]
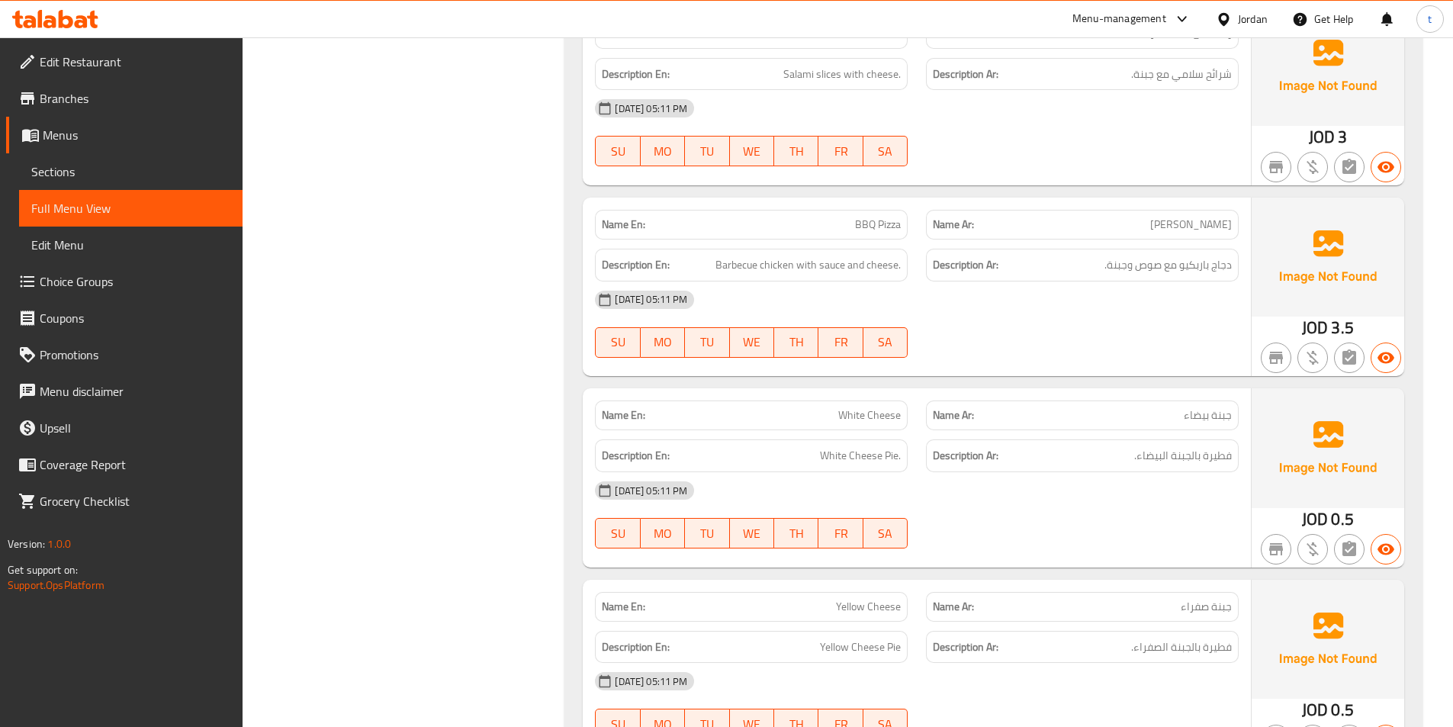
click at [1211, 418] on span "جبنة بيضاء" at bounding box center [1208, 415] width 48 height 16
click at [842, 414] on span "White Cheese" at bounding box center [869, 415] width 63 height 16
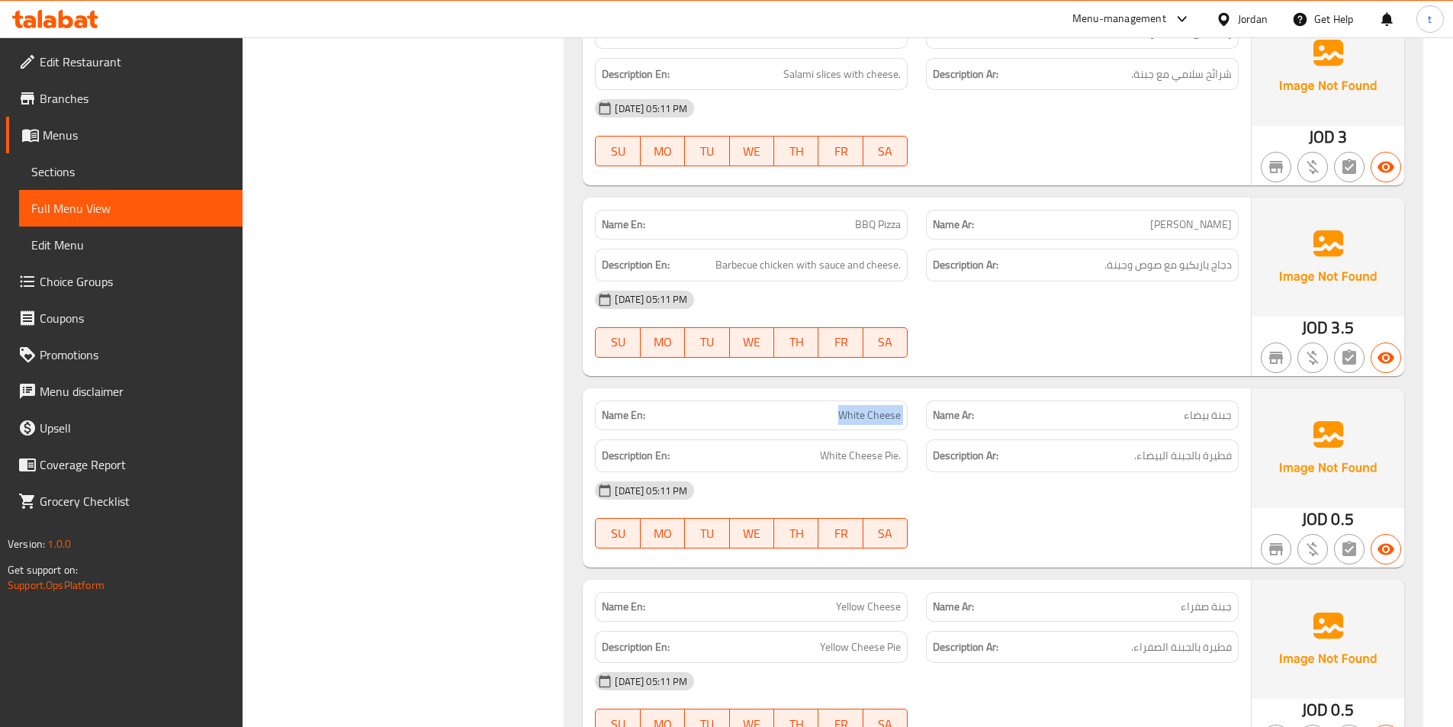
click at [842, 414] on span "White Cheese" at bounding box center [869, 415] width 63 height 16
drag, startPoint x: 1230, startPoint y: 465, endPoint x: 1139, endPoint y: 470, distance: 90.9
click at [1139, 470] on div "Description Ar: فطيرة بالجبنة البيضاء." at bounding box center [1082, 455] width 313 height 33
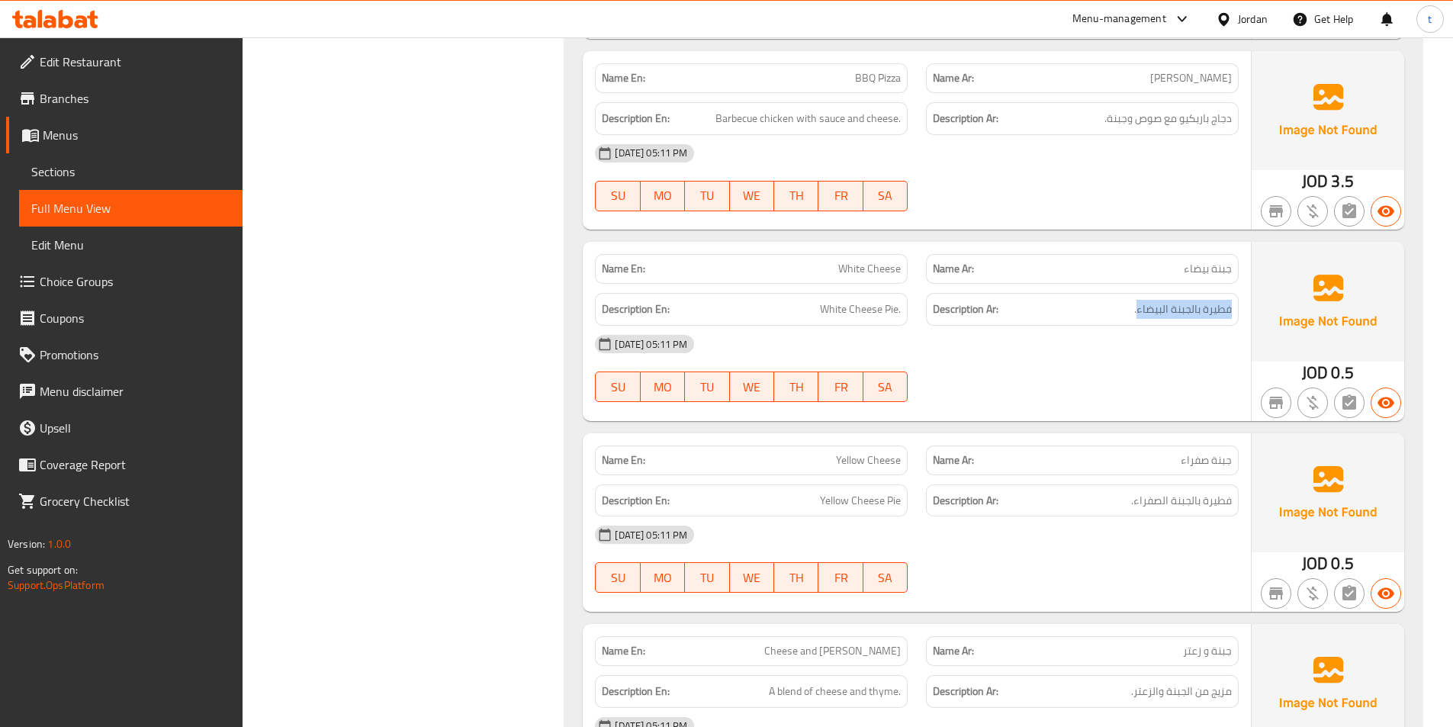
scroll to position [4069, 0]
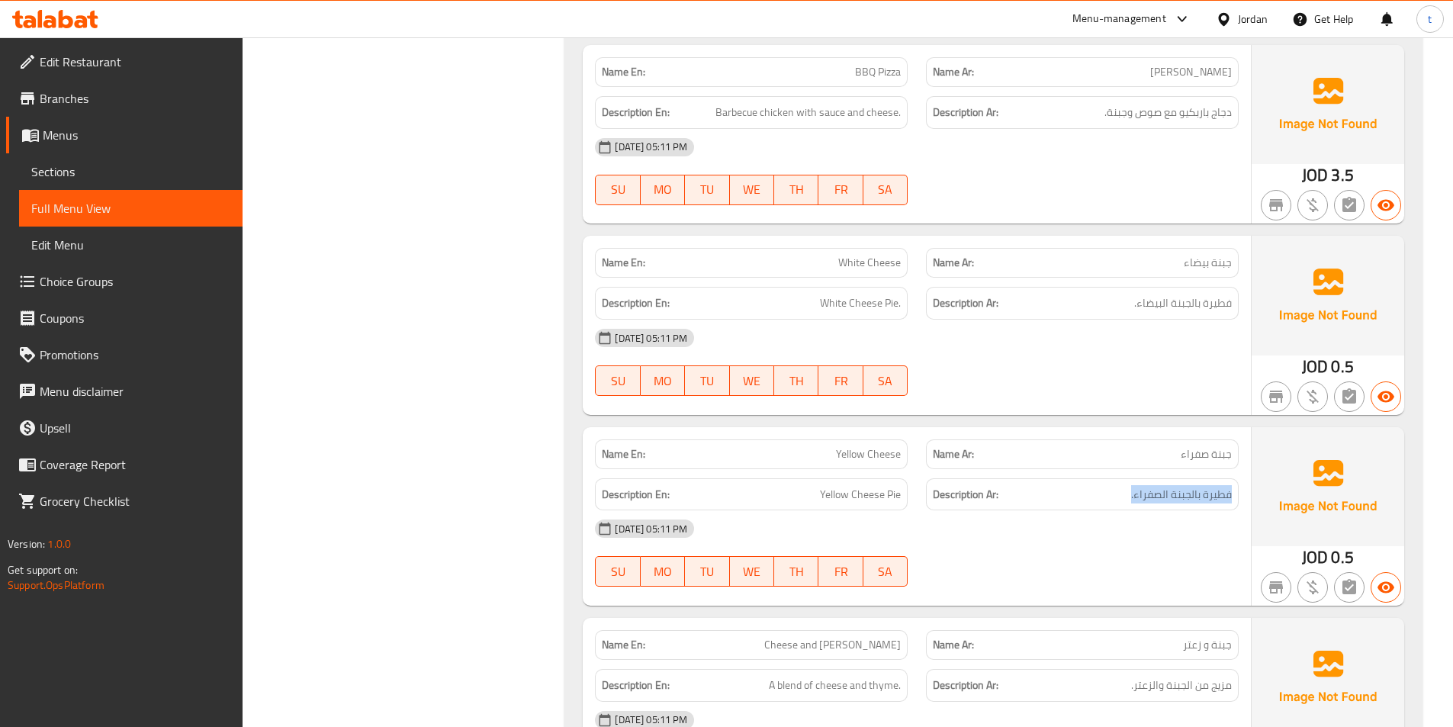
drag, startPoint x: 1179, startPoint y: 499, endPoint x: 1117, endPoint y: 506, distance: 62.3
click at [1117, 506] on div "Description Ar: فطيرة بالجبنة الصفراء." at bounding box center [1082, 494] width 313 height 33
click at [845, 442] on div "Name En: Yellow Cheese" at bounding box center [751, 454] width 313 height 30
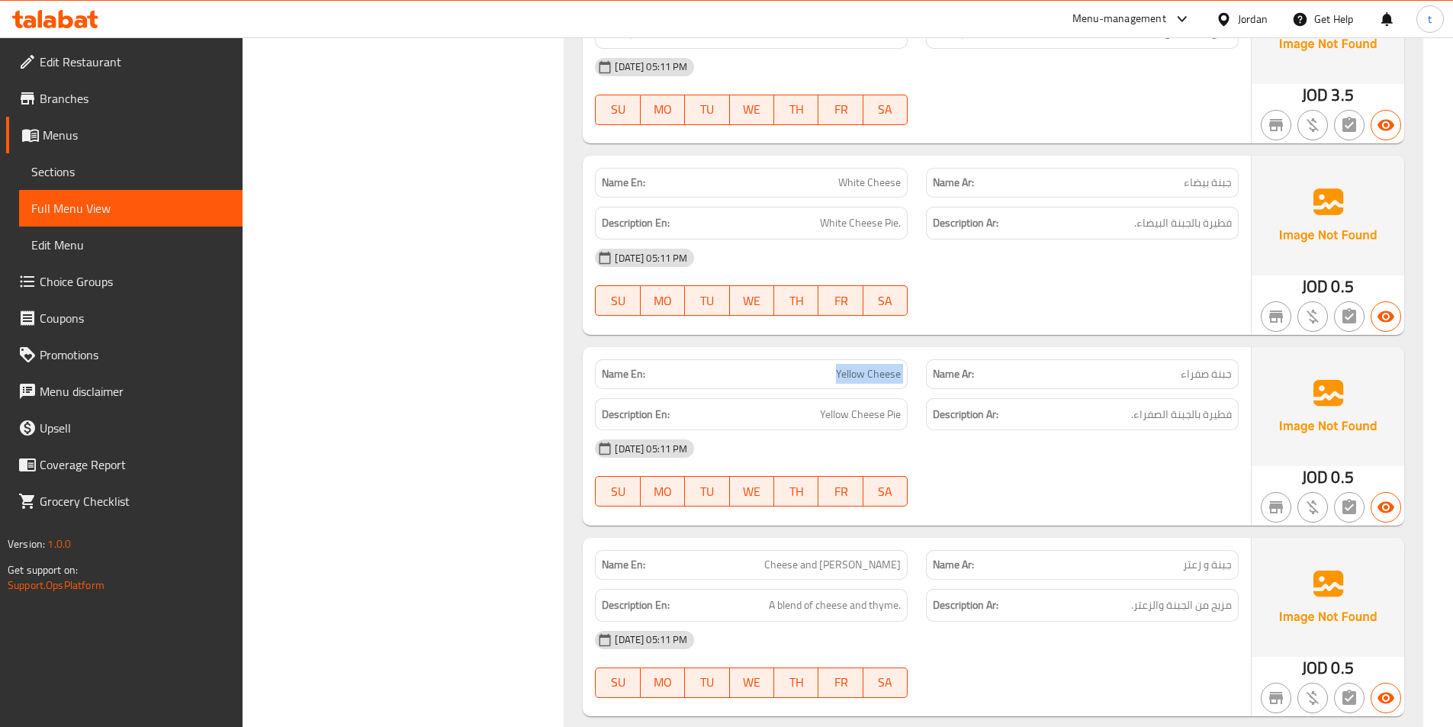
scroll to position [4297, 0]
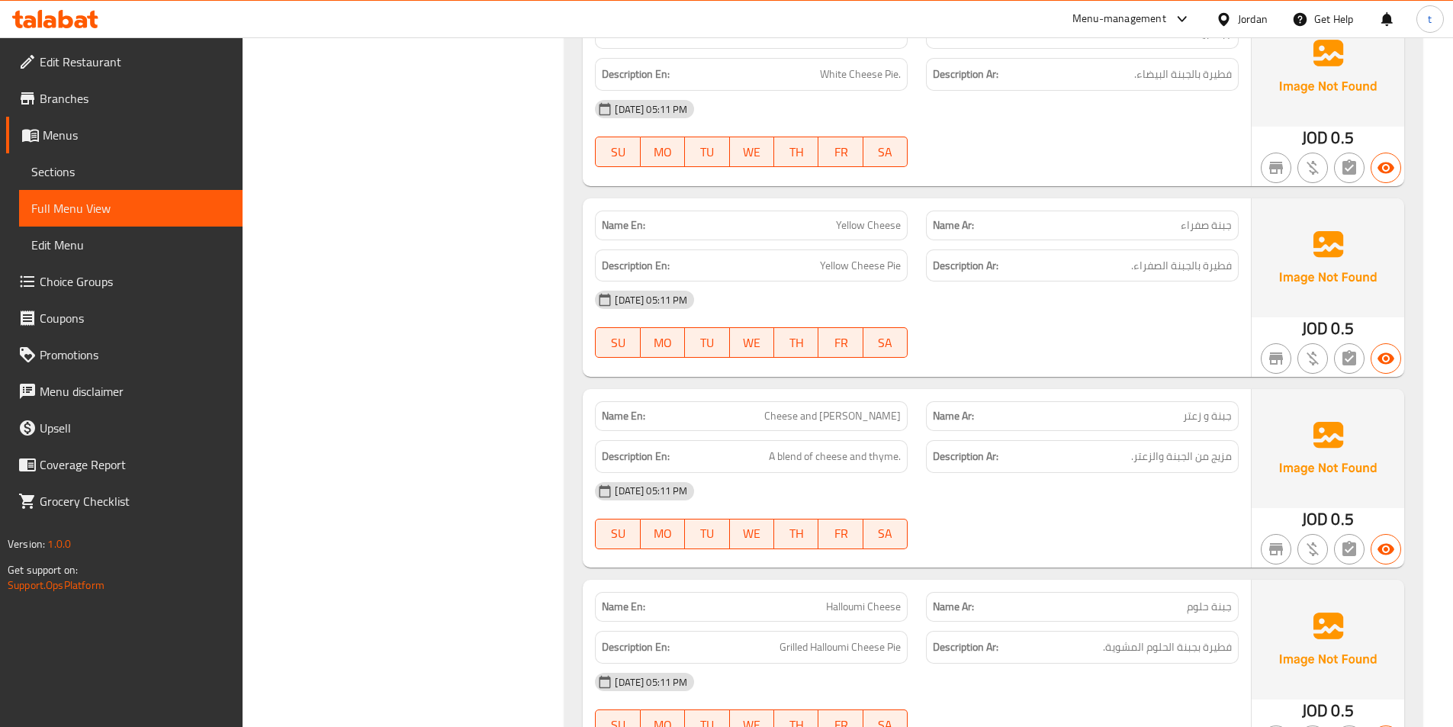
click at [845, 424] on span "Cheese and [PERSON_NAME]" at bounding box center [832, 416] width 137 height 16
click at [1178, 414] on p "Name Ar: جبنة و زعتر" at bounding box center [1082, 416] width 299 height 16
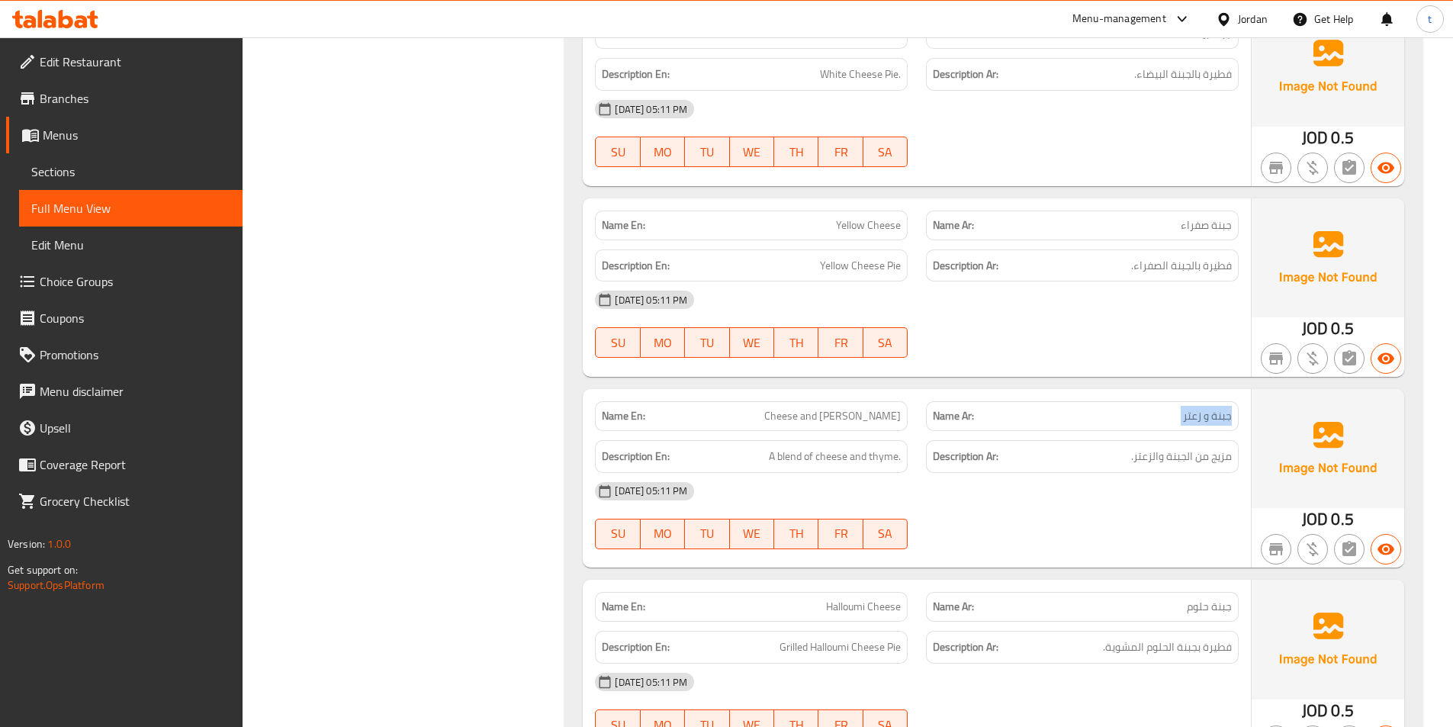
click at [1178, 414] on p "Name Ar: جبنة و زعتر" at bounding box center [1082, 416] width 299 height 16
drag, startPoint x: 761, startPoint y: 454, endPoint x: 933, endPoint y: 458, distance: 171.7
click at [933, 458] on div "Description En: A blend of cheese and thyme. Description Ar: مزيج من الجبنة وال…" at bounding box center [917, 456] width 662 height 51
drag, startPoint x: 1222, startPoint y: 464, endPoint x: 1067, endPoint y: 472, distance: 155.1
click at [1067, 472] on div "Name En: Cheese and Zaatar Name Ar: جبنة و زعتر Description En: A blend of chee…" at bounding box center [917, 478] width 668 height 178
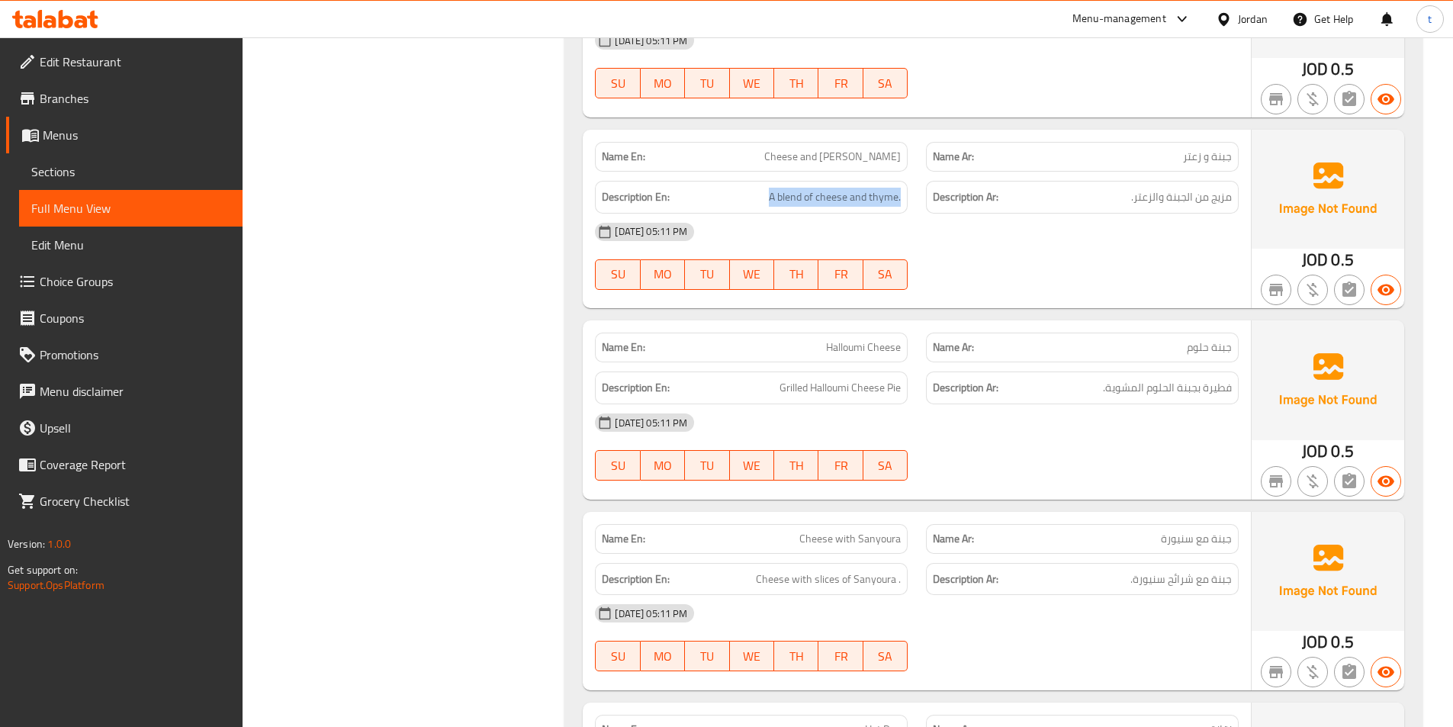
scroll to position [4603, 0]
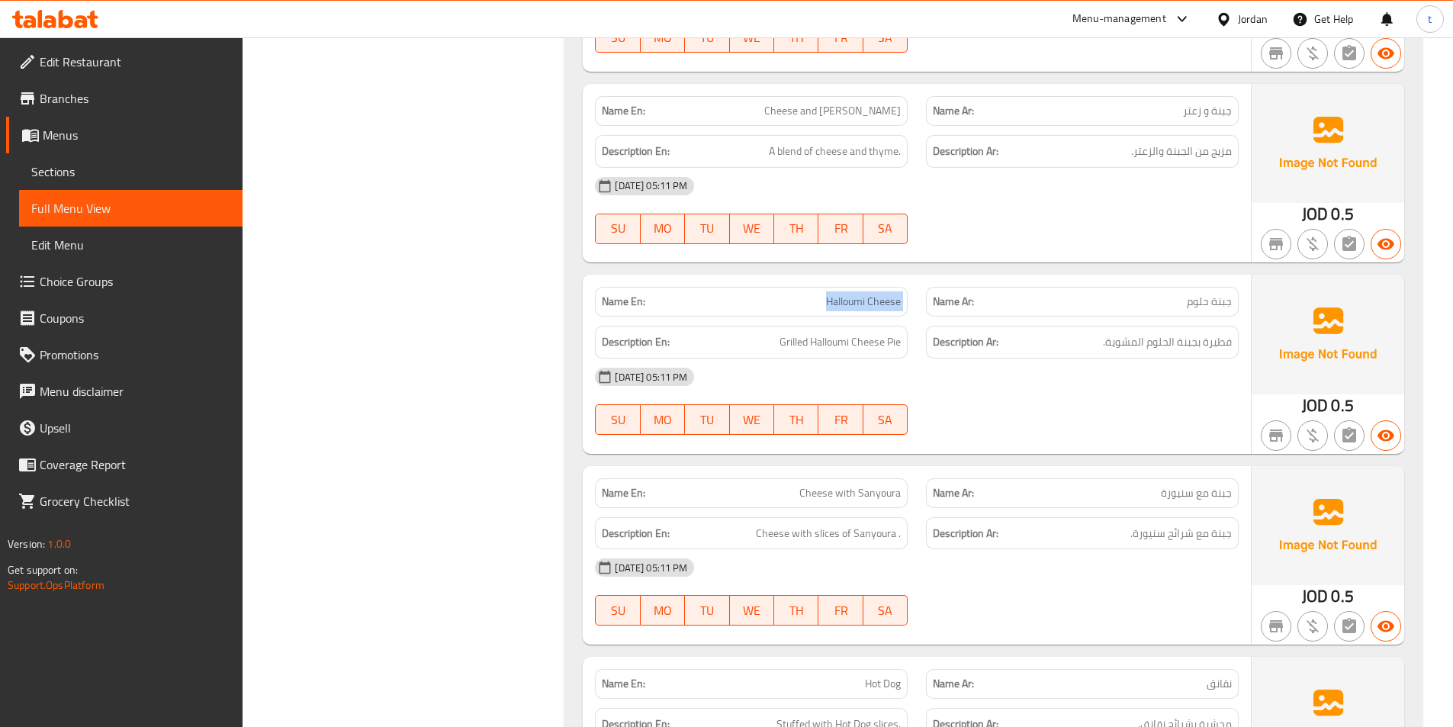
drag, startPoint x: 811, startPoint y: 310, endPoint x: 936, endPoint y: 311, distance: 125.1
click at [936, 311] on div "Name En: Halloumi Cheese Name Ar: جبنة حلوم" at bounding box center [917, 302] width 662 height 48
drag, startPoint x: 1231, startPoint y: 349, endPoint x: 1130, endPoint y: 356, distance: 101.7
click at [1130, 356] on div "Description Ar: فطيرة بجبنة الحلوم المشوية." at bounding box center [1082, 342] width 313 height 33
drag, startPoint x: 763, startPoint y: 344, endPoint x: 902, endPoint y: 340, distance: 138.9
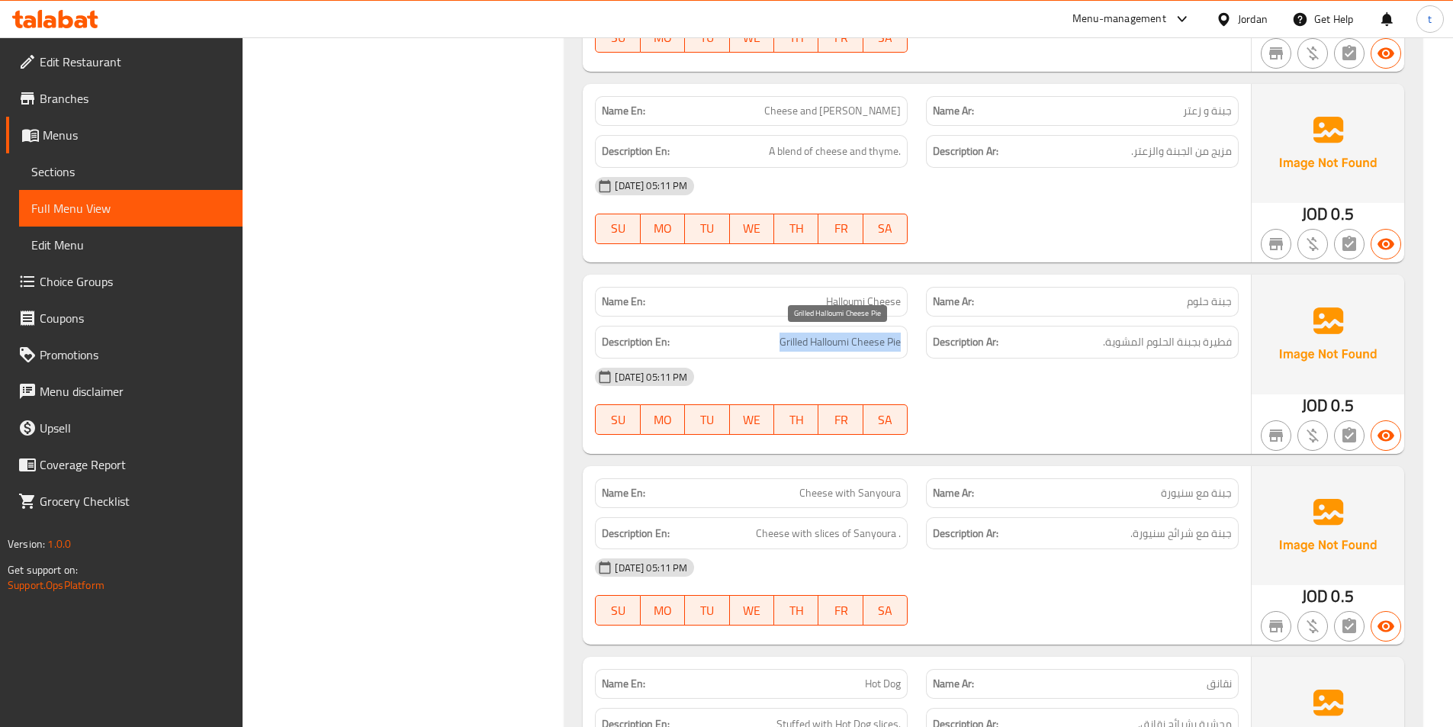
click at [902, 340] on div "Description En: Grilled Halloumi Cheese Pie" at bounding box center [751, 342] width 313 height 33
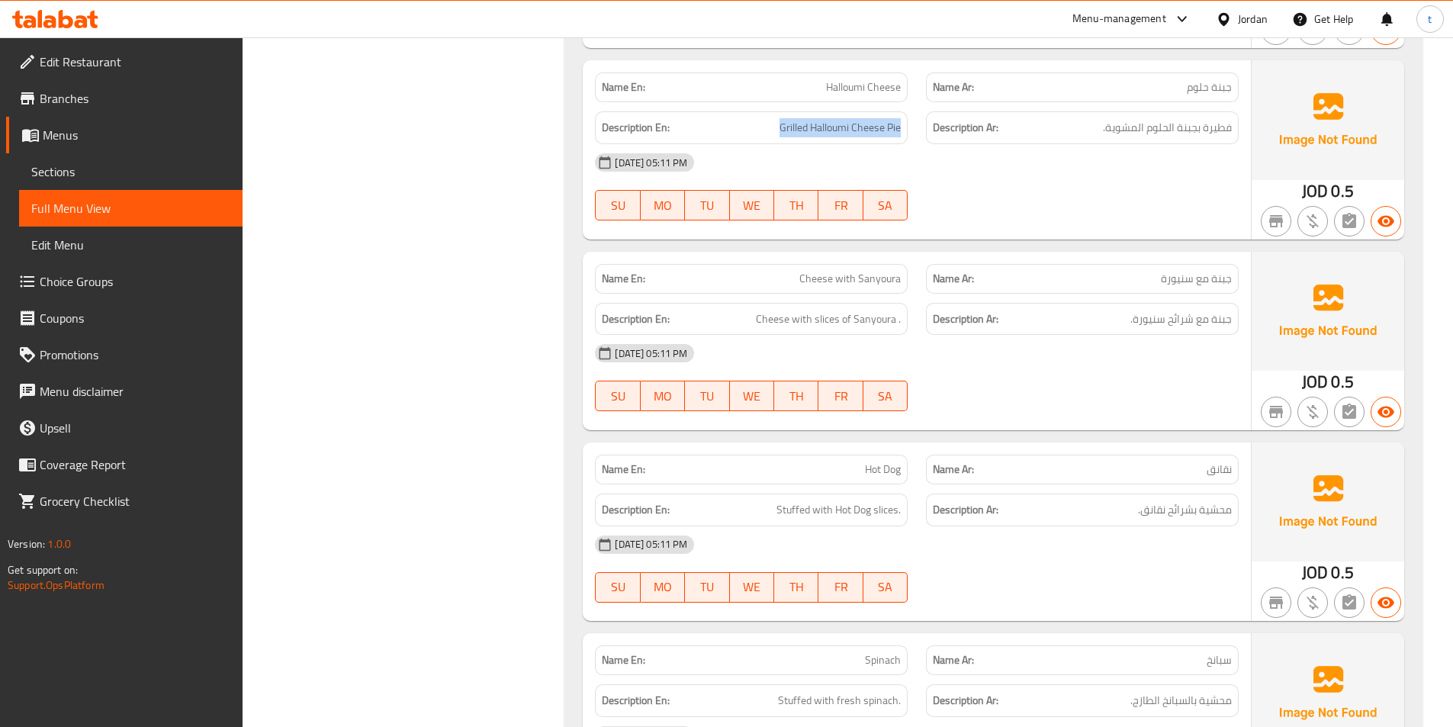
scroll to position [4908, 0]
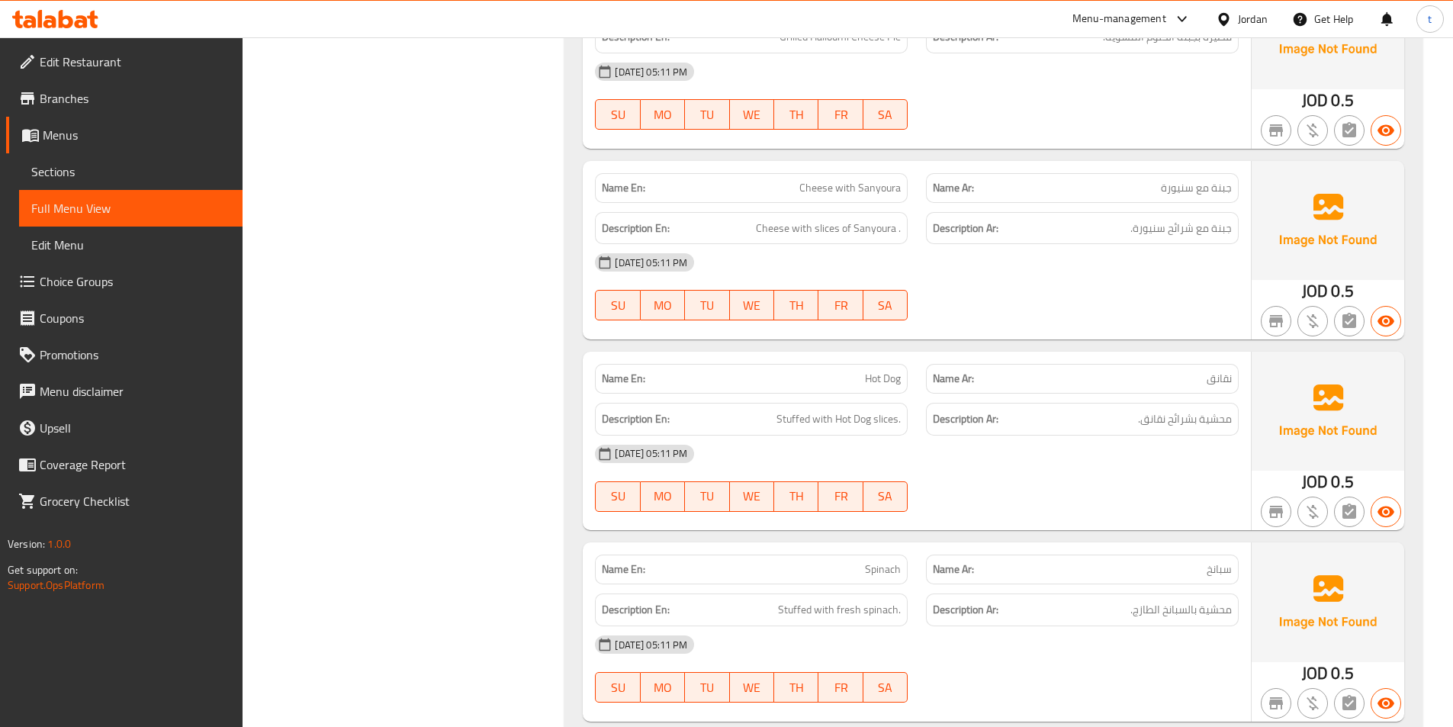
click at [1227, 203] on div "Description Ar: جبنة مع شرائح سنيورة." at bounding box center [1082, 228] width 331 height 51
click at [1221, 201] on div "Name Ar: جبنة مع سنيورة" at bounding box center [1082, 188] width 313 height 30
click at [1213, 195] on span "جبنة مع سنيورة" at bounding box center [1196, 188] width 71 height 16
click at [840, 182] on span "Cheese with Sanyoura" at bounding box center [849, 188] width 101 height 16
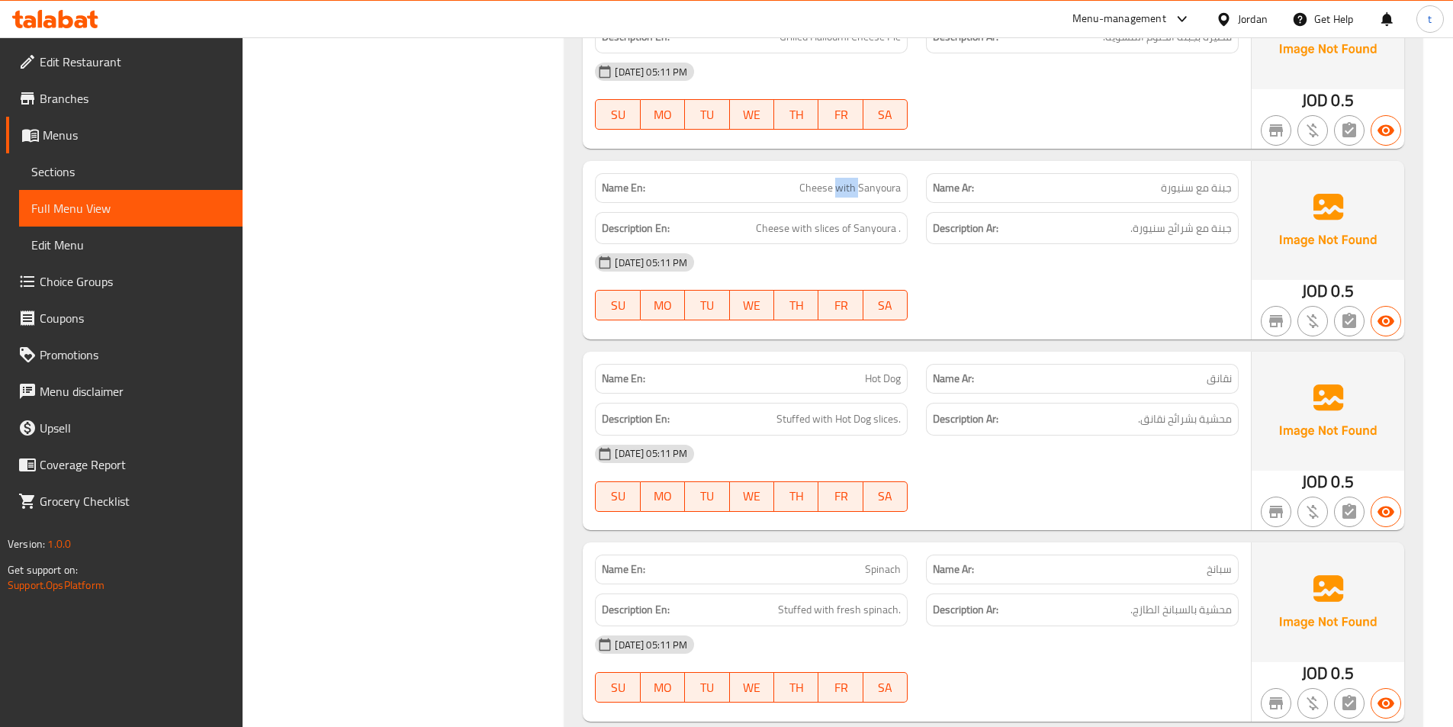
click at [840, 182] on span "Cheese with Sanyoura" at bounding box center [849, 188] width 101 height 16
drag, startPoint x: 756, startPoint y: 227, endPoint x: 908, endPoint y: 246, distance: 153.6
click at [908, 246] on div "Name En: Cheese with Sanyoura Name Ar: جبنة مع سنيورة Description En: Cheese wi…" at bounding box center [917, 250] width 668 height 178
click at [1220, 376] on span "نقانق" at bounding box center [1219, 379] width 25 height 16
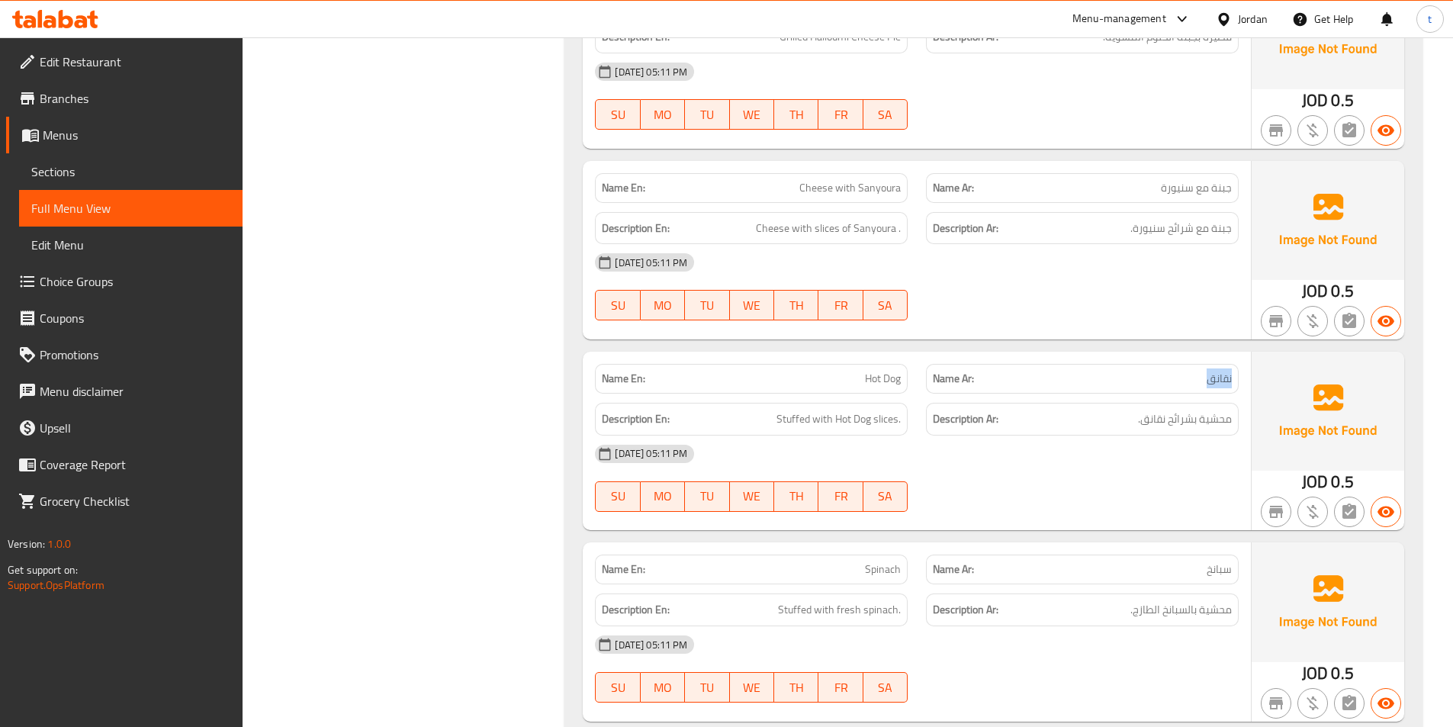
drag, startPoint x: 1220, startPoint y: 376, endPoint x: 912, endPoint y: 329, distance: 311.0
click at [1220, 375] on span "نقانق" at bounding box center [1219, 379] width 25 height 16
click at [896, 372] on span "Hot Dog" at bounding box center [883, 379] width 36 height 16
drag, startPoint x: 765, startPoint y: 413, endPoint x: 920, endPoint y: 414, distance: 154.8
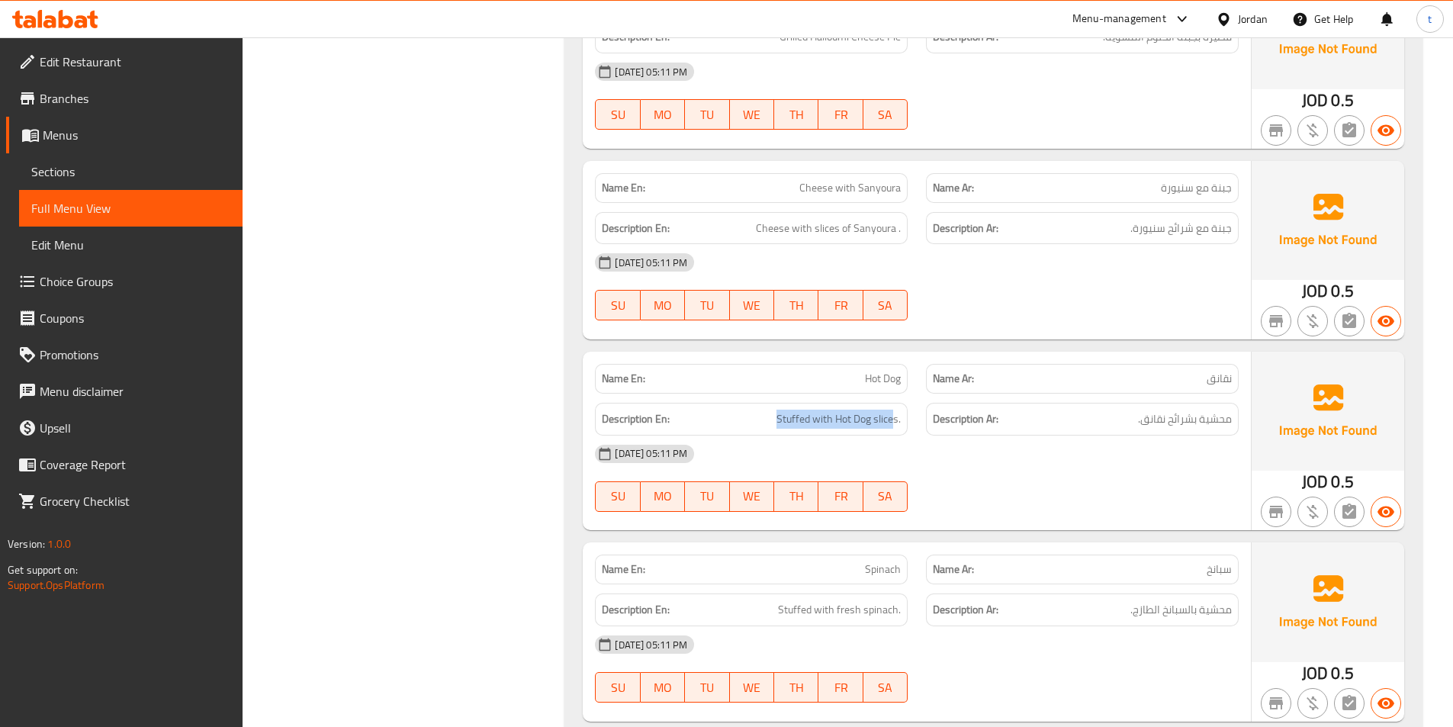
click at [902, 414] on div "Description En: Stuffed with Hot Dog slices." at bounding box center [751, 419] width 313 height 33
drag, startPoint x: 1215, startPoint y: 416, endPoint x: 1130, endPoint y: 432, distance: 86.2
click at [1138, 428] on span "محشية بشرائح نقانق." at bounding box center [1185, 419] width 94 height 19
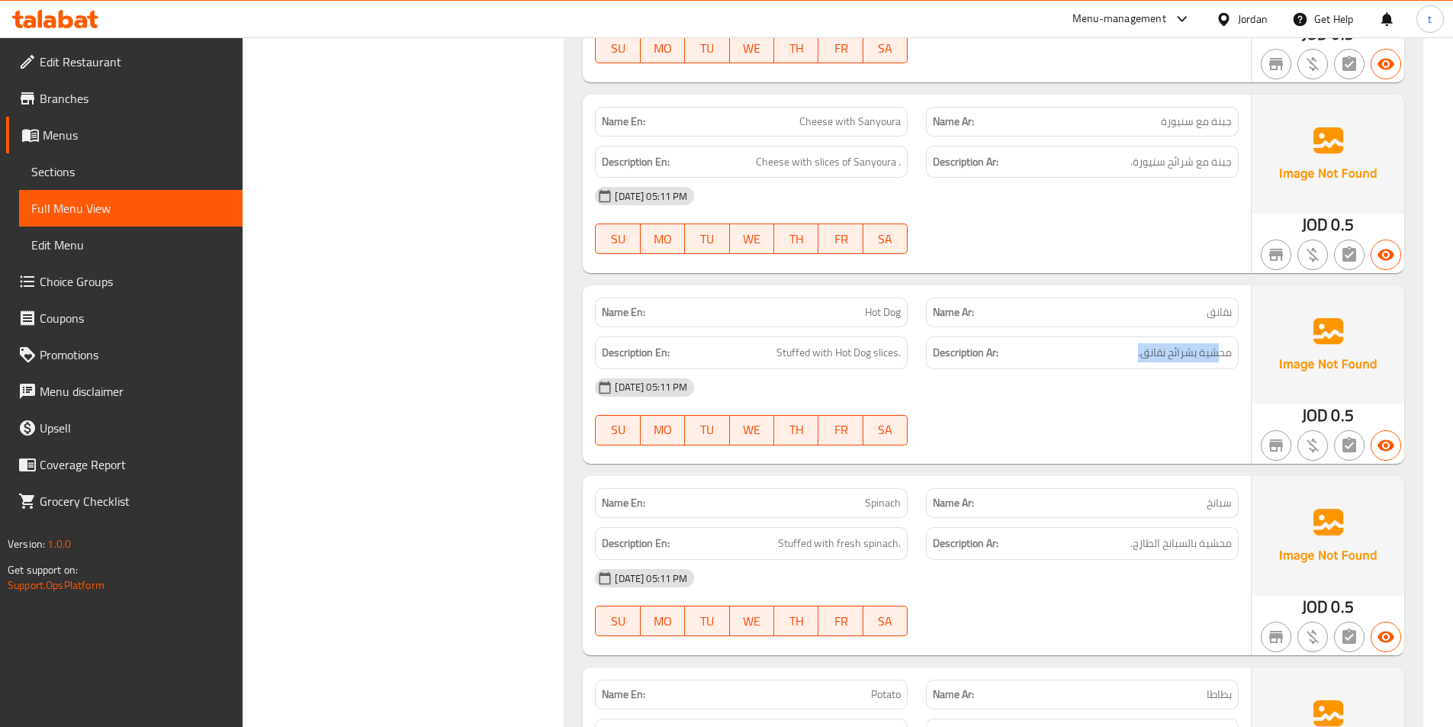
scroll to position [5136, 0]
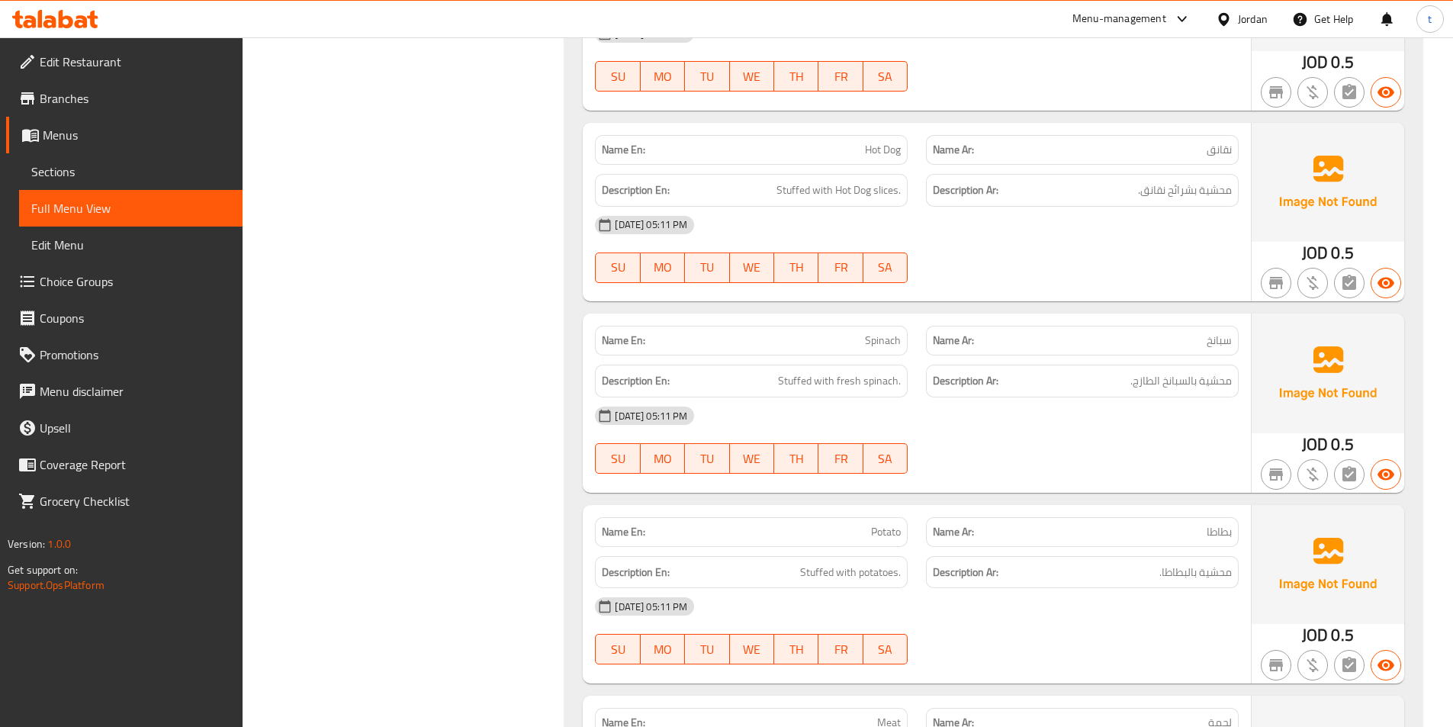
click at [1218, 346] on span "سبانخ" at bounding box center [1219, 341] width 25 height 16
click at [888, 337] on span "Spinach" at bounding box center [883, 341] width 36 height 16
drag, startPoint x: 830, startPoint y: 391, endPoint x: 966, endPoint y: 396, distance: 135.8
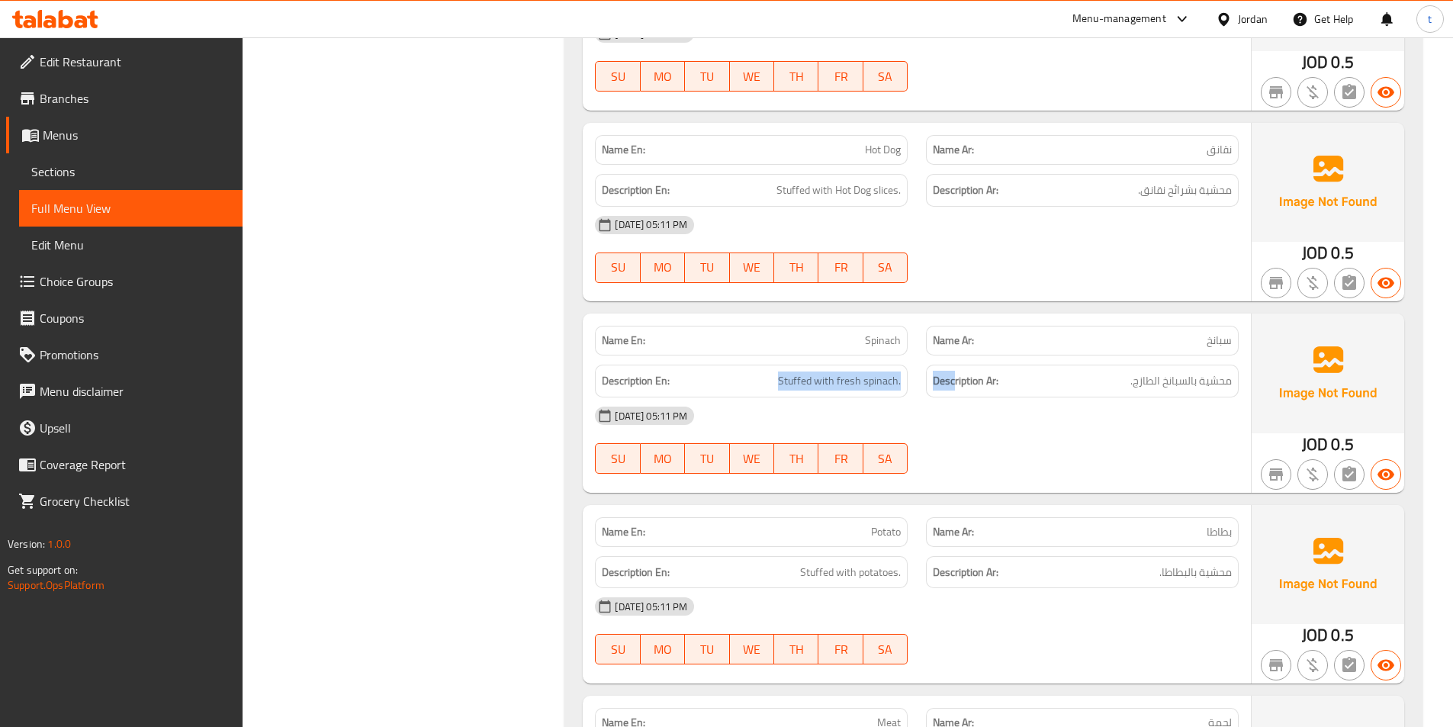
click at [966, 396] on div "Description En: Stuffed with fresh spinach. Description Ar: محشية بالسبانخ الطا…" at bounding box center [917, 380] width 662 height 51
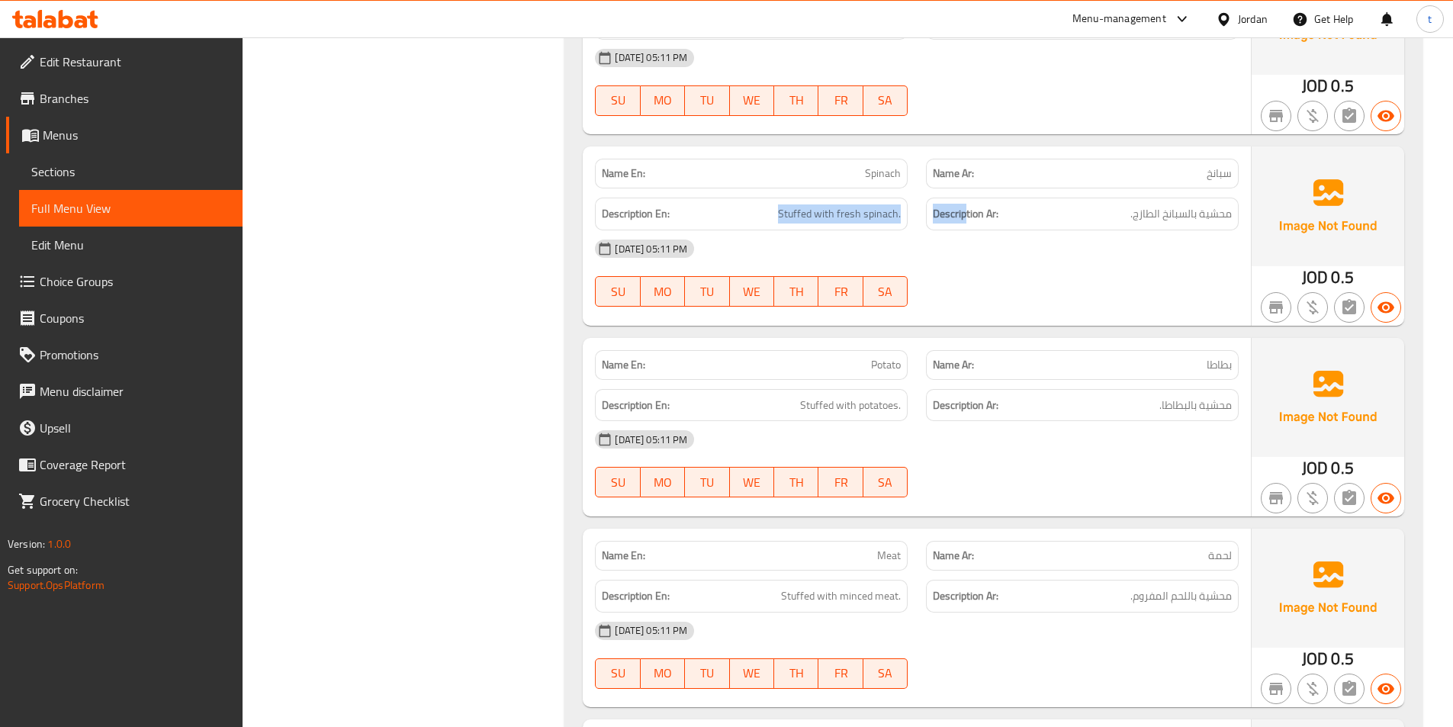
scroll to position [5365, 0]
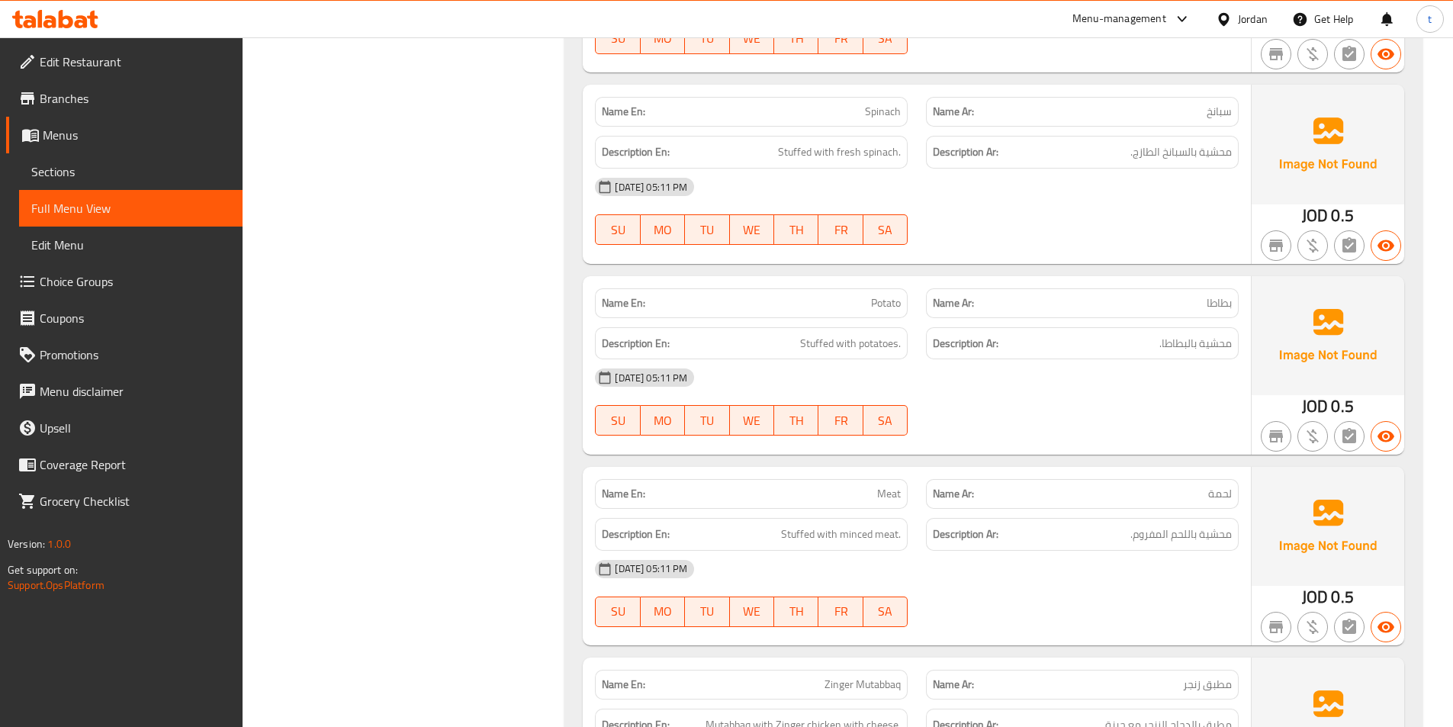
click at [1216, 311] on span "بطاطا" at bounding box center [1219, 303] width 25 height 16
click at [895, 299] on span "Potato" at bounding box center [886, 303] width 30 height 16
drag, startPoint x: 808, startPoint y: 343, endPoint x: 908, endPoint y: 343, distance: 99.9
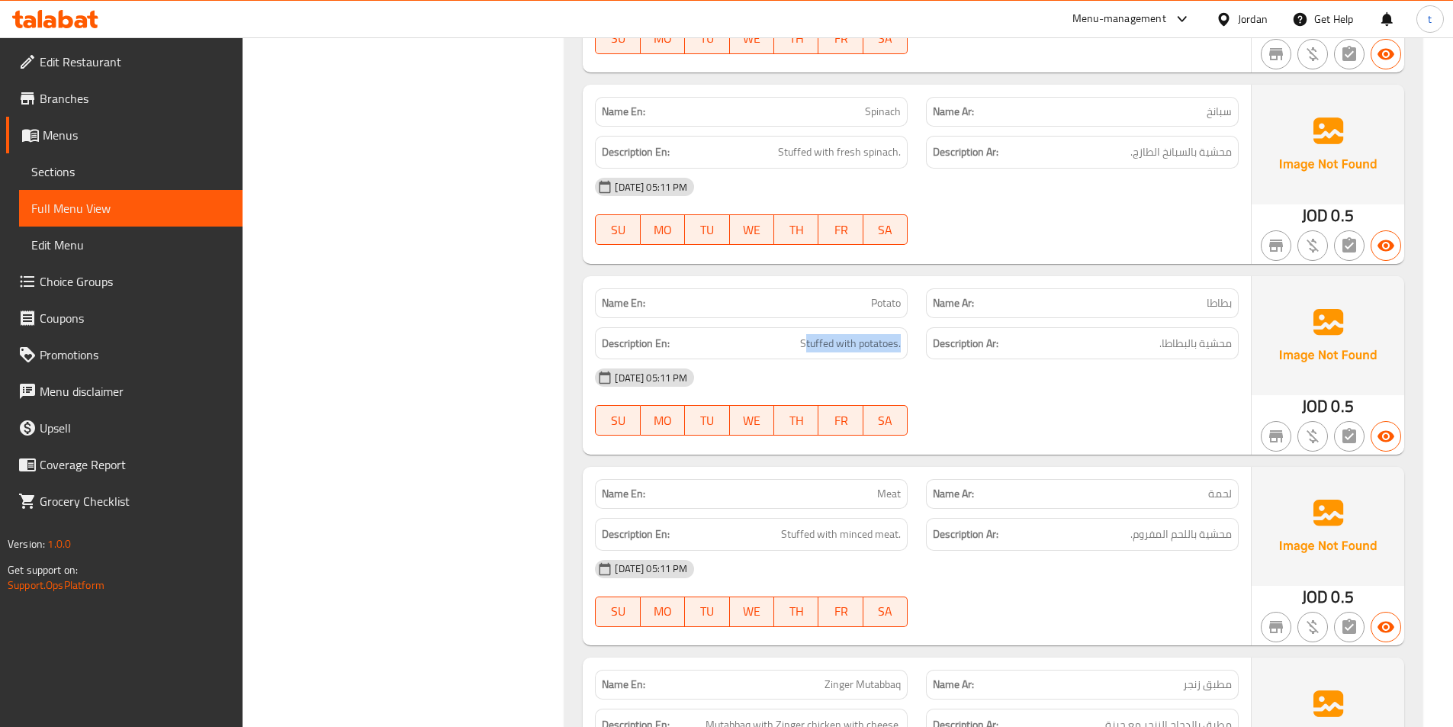
click at [908, 343] on div "Description En: Stuffed with potatoes." at bounding box center [751, 343] width 313 height 33
drag, startPoint x: 1231, startPoint y: 347, endPoint x: 1135, endPoint y: 354, distance: 96.4
click at [1141, 352] on h6 "Description Ar: محشية بالبطاطا." at bounding box center [1082, 343] width 299 height 19
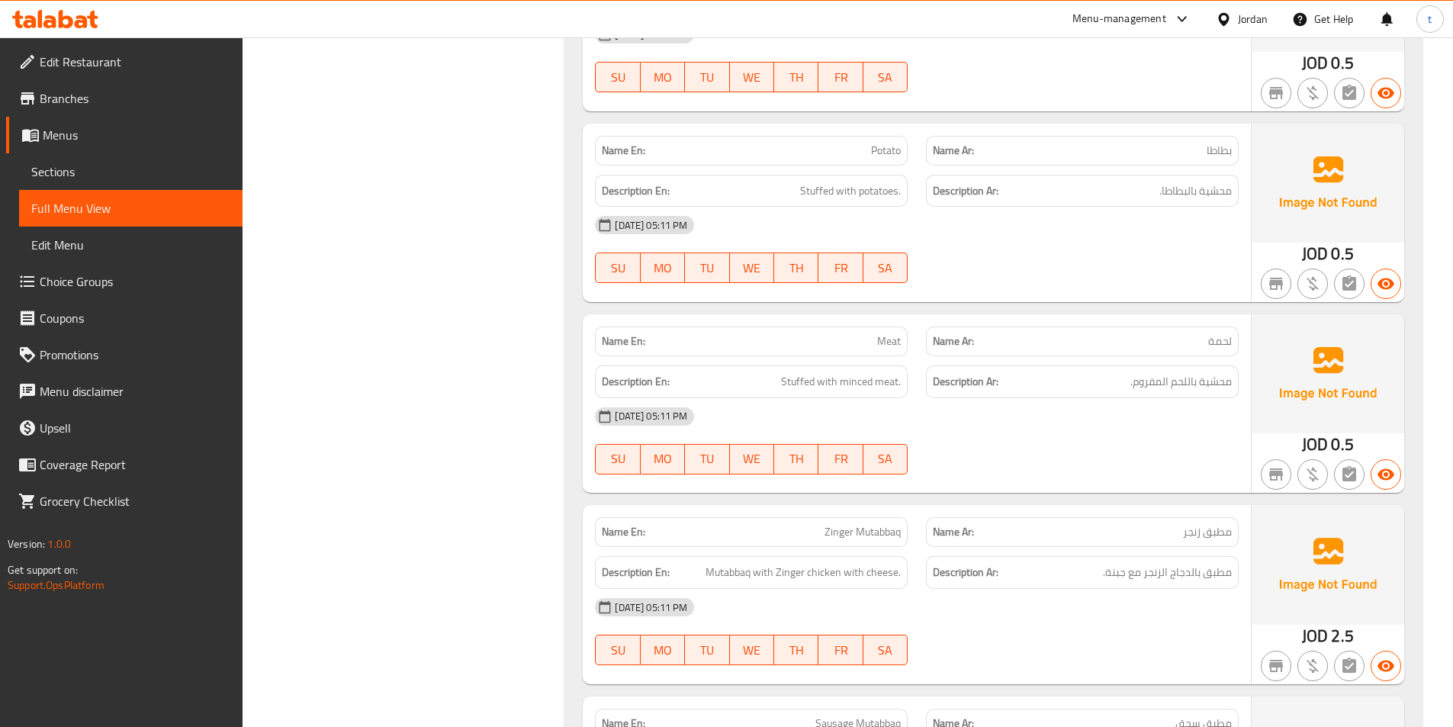
click at [1219, 340] on span "لحمة" at bounding box center [1220, 341] width 24 height 16
click at [869, 338] on p "Name En: Meat" at bounding box center [751, 341] width 299 height 16
click at [876, 339] on p "Name En: Meat" at bounding box center [751, 341] width 299 height 16
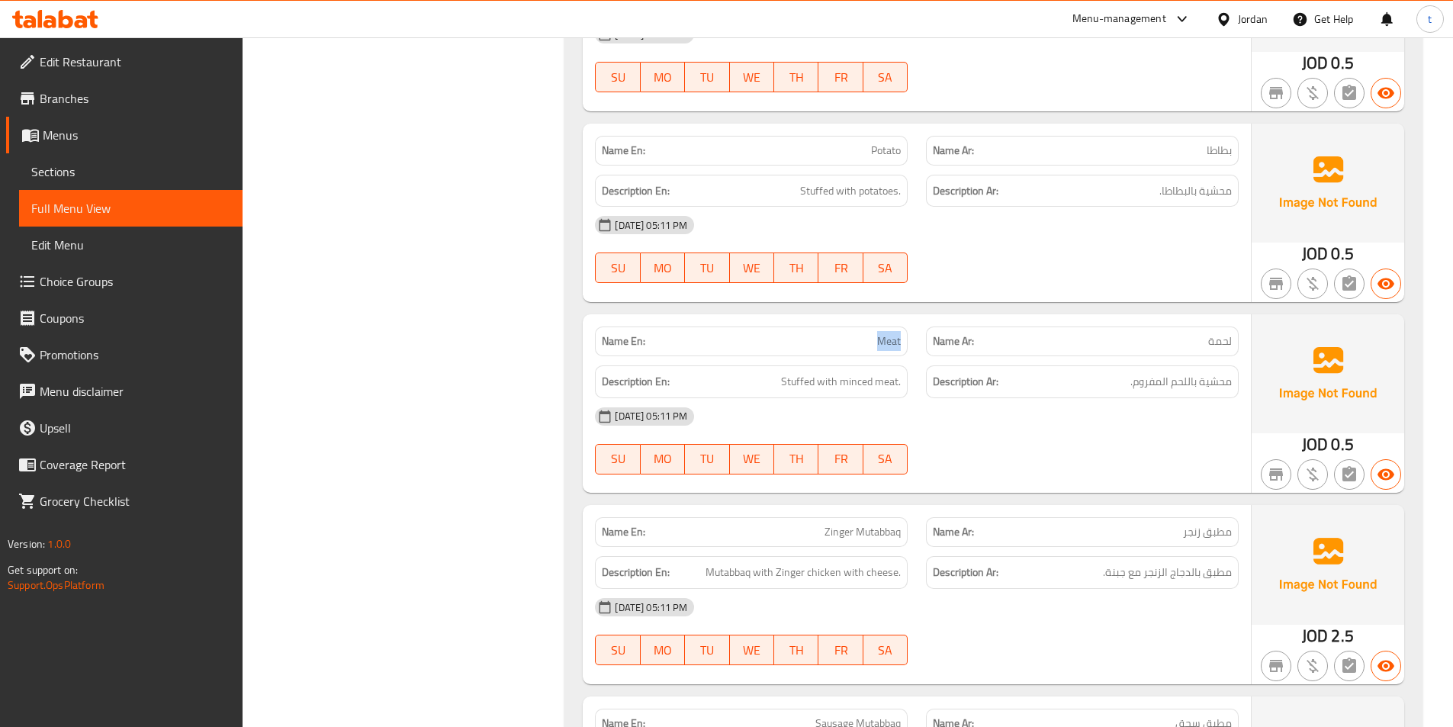
click at [876, 339] on p "Name En: Meat" at bounding box center [751, 341] width 299 height 16
drag, startPoint x: 782, startPoint y: 387, endPoint x: 891, endPoint y: 386, distance: 109.1
click at [891, 386] on h6 "Description En: Stuffed with minced meat." at bounding box center [751, 381] width 299 height 19
click at [1199, 384] on span "محشية باللحم المفروم." at bounding box center [1180, 381] width 101 height 19
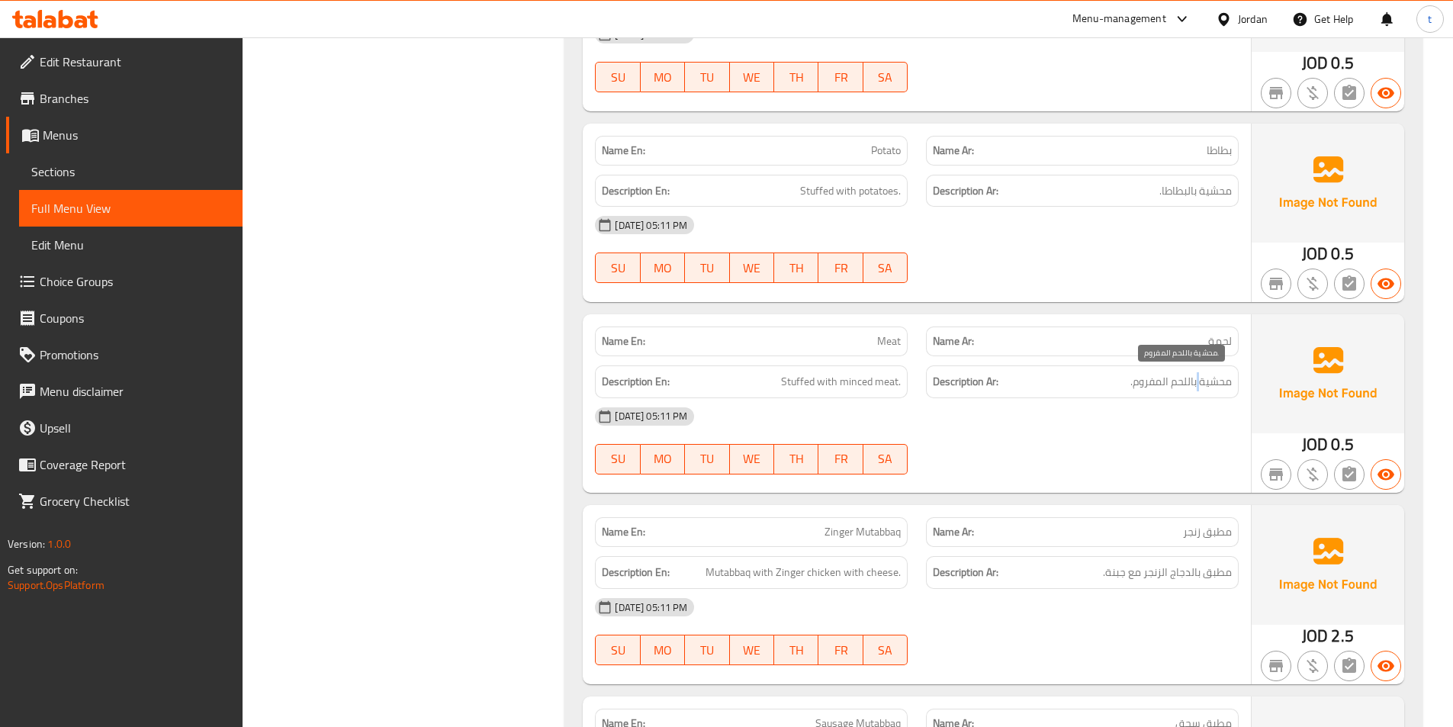
click at [1199, 384] on span "محشية باللحم المفروم." at bounding box center [1180, 381] width 101 height 19
click at [1221, 376] on span "محشية باللحم المفروم." at bounding box center [1180, 381] width 101 height 19
click at [1214, 381] on span "محشية باللحم المفروم." at bounding box center [1180, 381] width 101 height 19
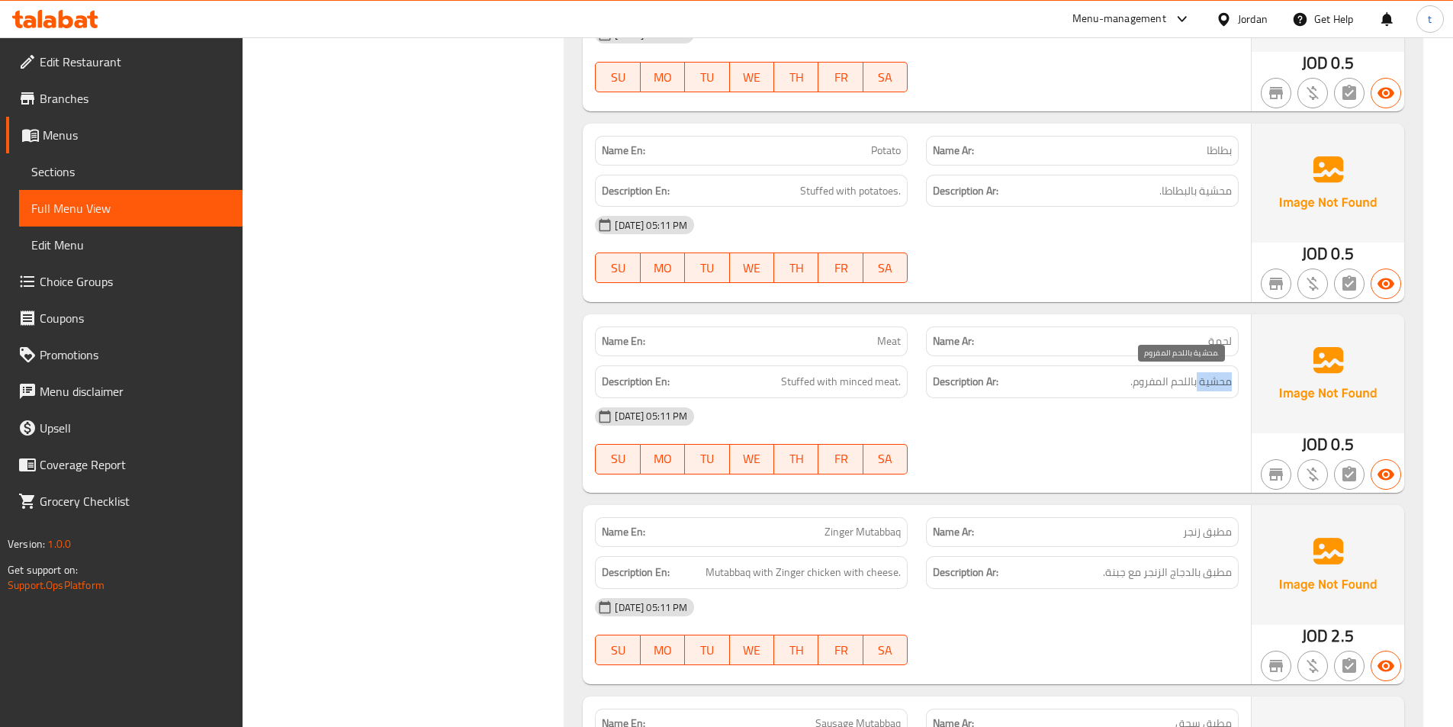
click at [1214, 381] on span "محشية باللحم المفروم." at bounding box center [1180, 381] width 101 height 19
click at [1210, 528] on span "مطبق زنجر" at bounding box center [1207, 532] width 49 height 16
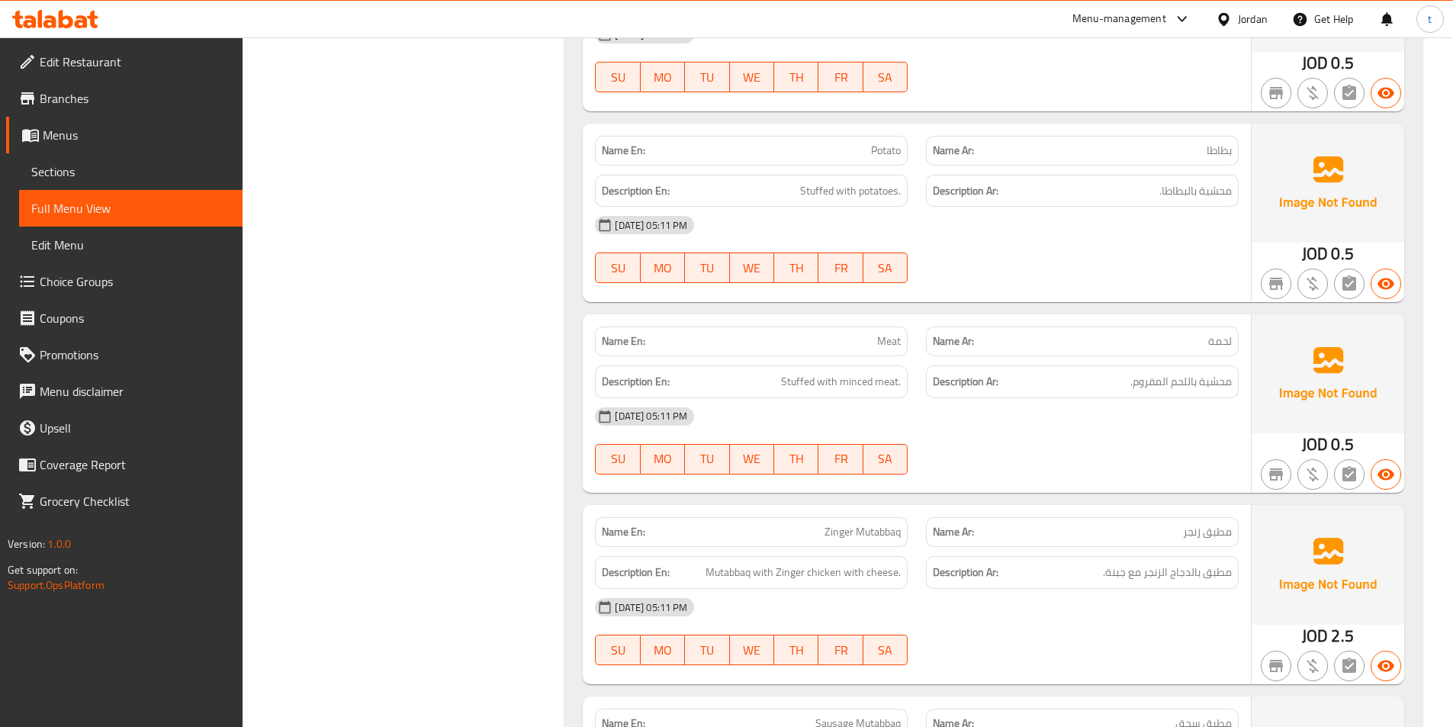
click at [836, 524] on span "Zinger Mutabbaq" at bounding box center [863, 532] width 76 height 16
drag, startPoint x: 710, startPoint y: 574, endPoint x: 892, endPoint y: 566, distance: 181.7
click at [892, 566] on span "Mutabbaq with Zinger chicken with cheese." at bounding box center [803, 572] width 195 height 19
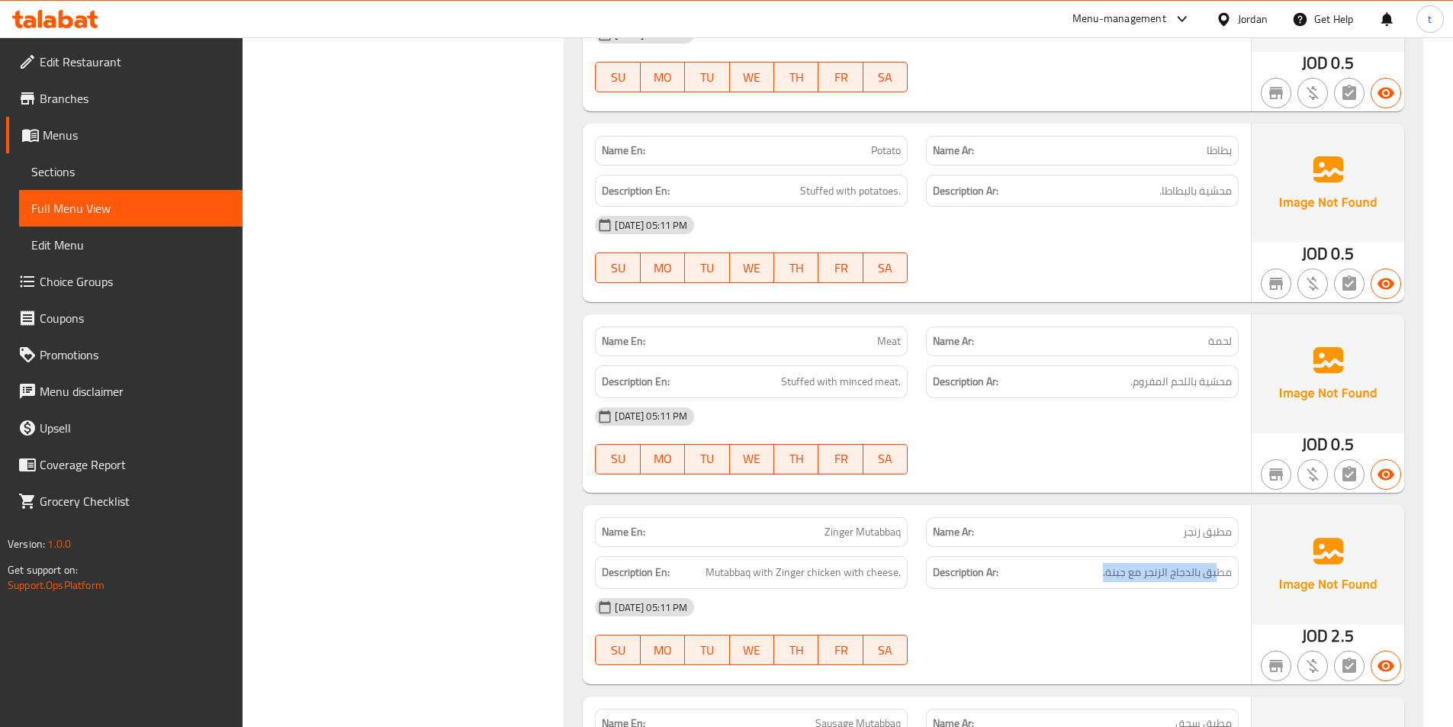
drag, startPoint x: 1220, startPoint y: 577, endPoint x: 1058, endPoint y: 578, distance: 162.5
click at [1059, 577] on h6 "Description Ar: مطبق بالدجاج الزنجر مع جبنة." at bounding box center [1082, 572] width 299 height 19
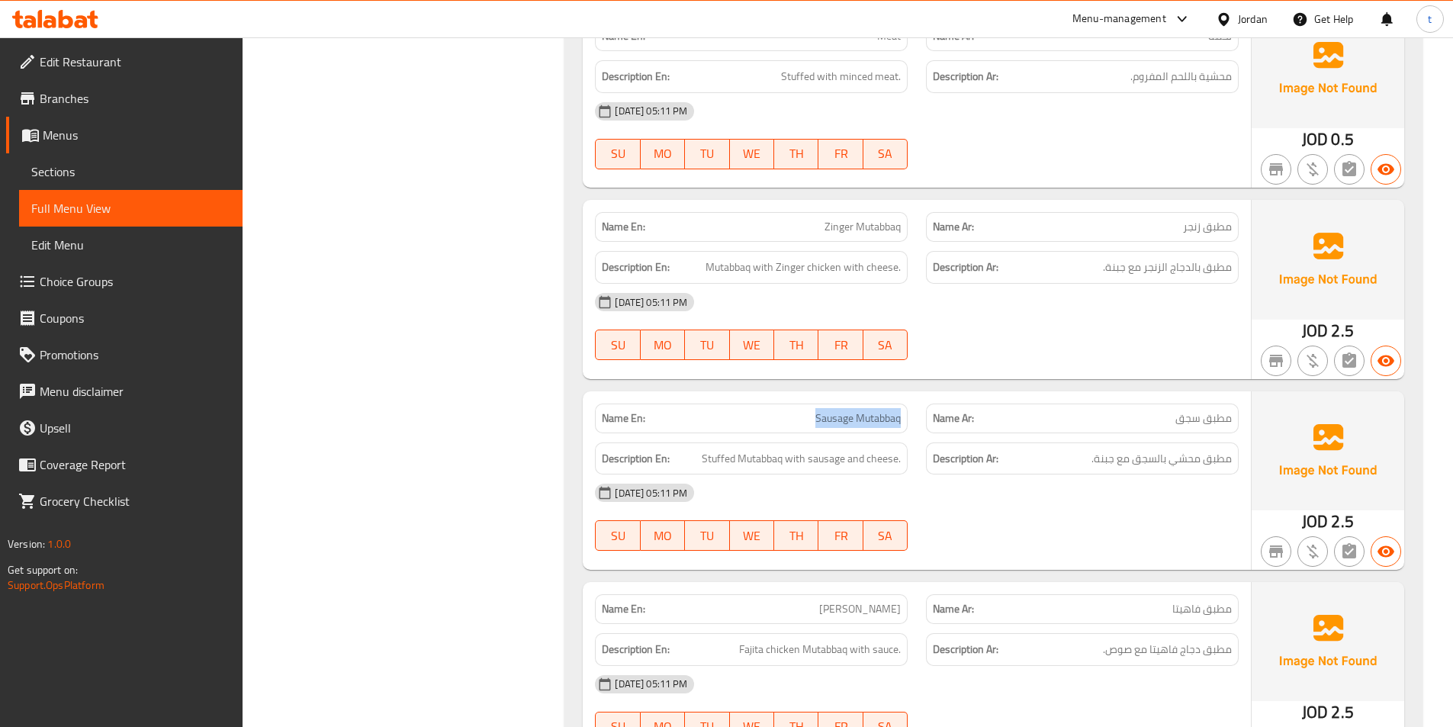
drag, startPoint x: 809, startPoint y: 419, endPoint x: 901, endPoint y: 420, distance: 92.3
click at [901, 420] on p "Name En: Sausage Mutabbaq" at bounding box center [751, 418] width 299 height 16
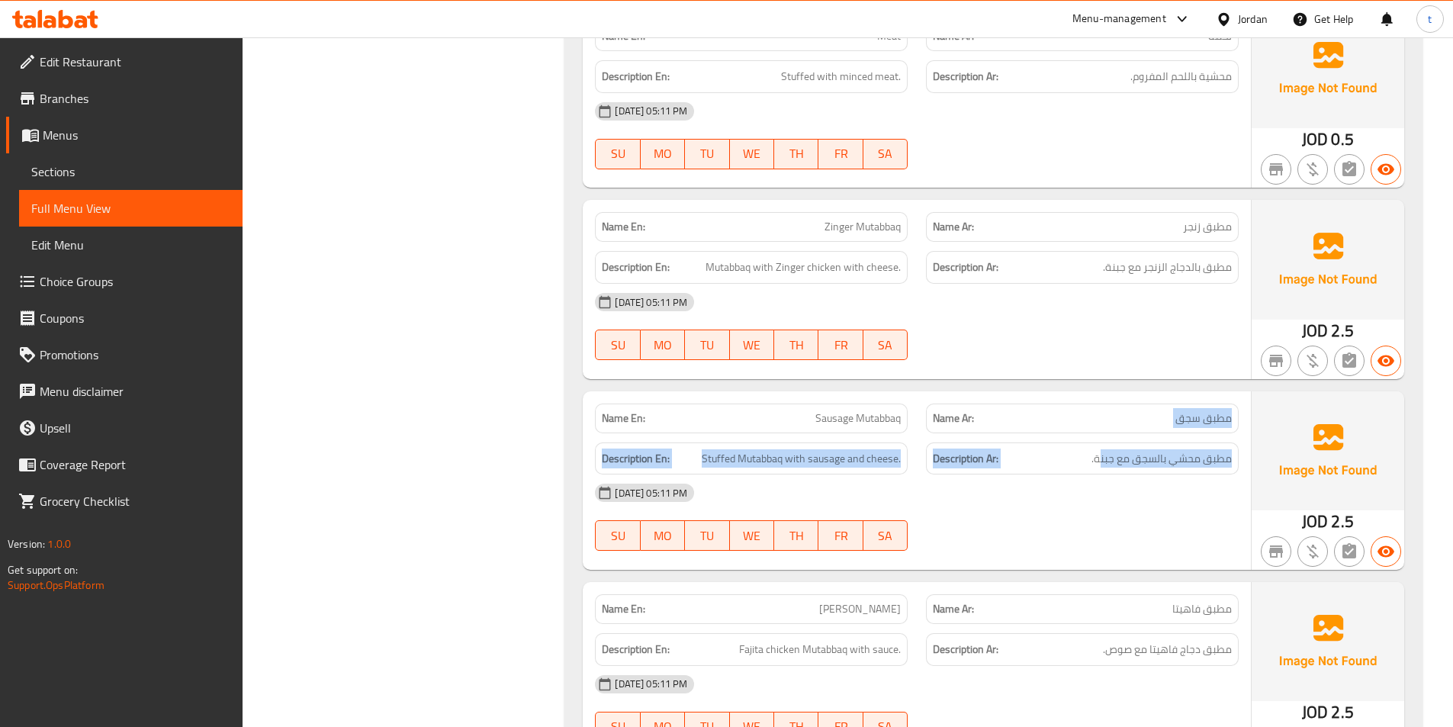
drag, startPoint x: 1211, startPoint y: 427, endPoint x: 1101, endPoint y: 444, distance: 111.9
click at [1101, 444] on div "Name En: Sausage Mutabbaq Name Ar: مطبق سجق Description En: Stuffed Mutabbaq wi…" at bounding box center [917, 480] width 668 height 178
click at [722, 463] on span "Stuffed Mutabbaq with sausage and cheese." at bounding box center [801, 458] width 199 height 19
drag, startPoint x: 706, startPoint y: 458, endPoint x: 906, endPoint y: 462, distance: 199.9
click at [906, 462] on div "Description En: Stuffed Mutabbaq with sausage and cheese." at bounding box center [751, 458] width 313 height 33
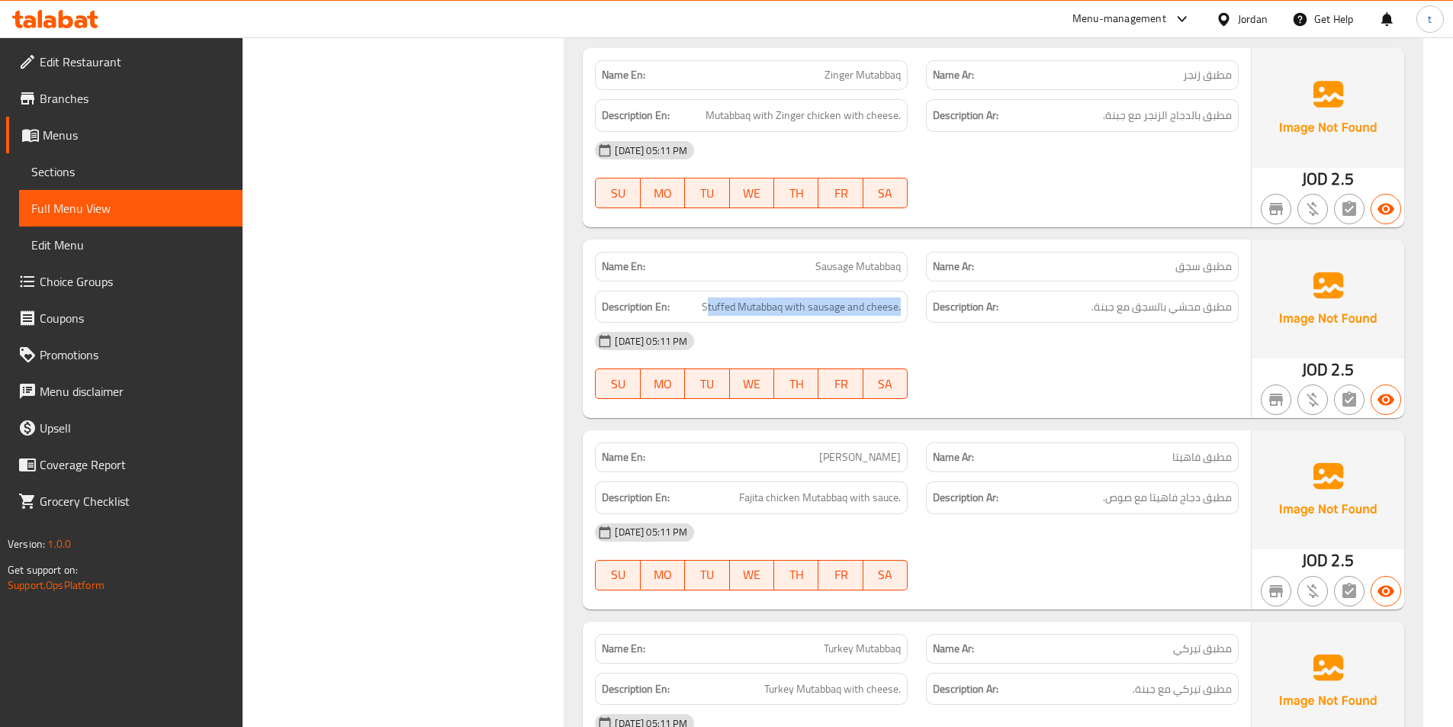
scroll to position [5976, 0]
drag, startPoint x: 1228, startPoint y: 458, endPoint x: 1149, endPoint y: 460, distance: 79.3
click at [1149, 460] on p "Name Ar: مطبق فاهيتا" at bounding box center [1082, 457] width 299 height 16
drag, startPoint x: 822, startPoint y: 465, endPoint x: 904, endPoint y: 461, distance: 81.7
click at [904, 461] on div "Name En: Fajita Mutabbaq" at bounding box center [751, 457] width 313 height 30
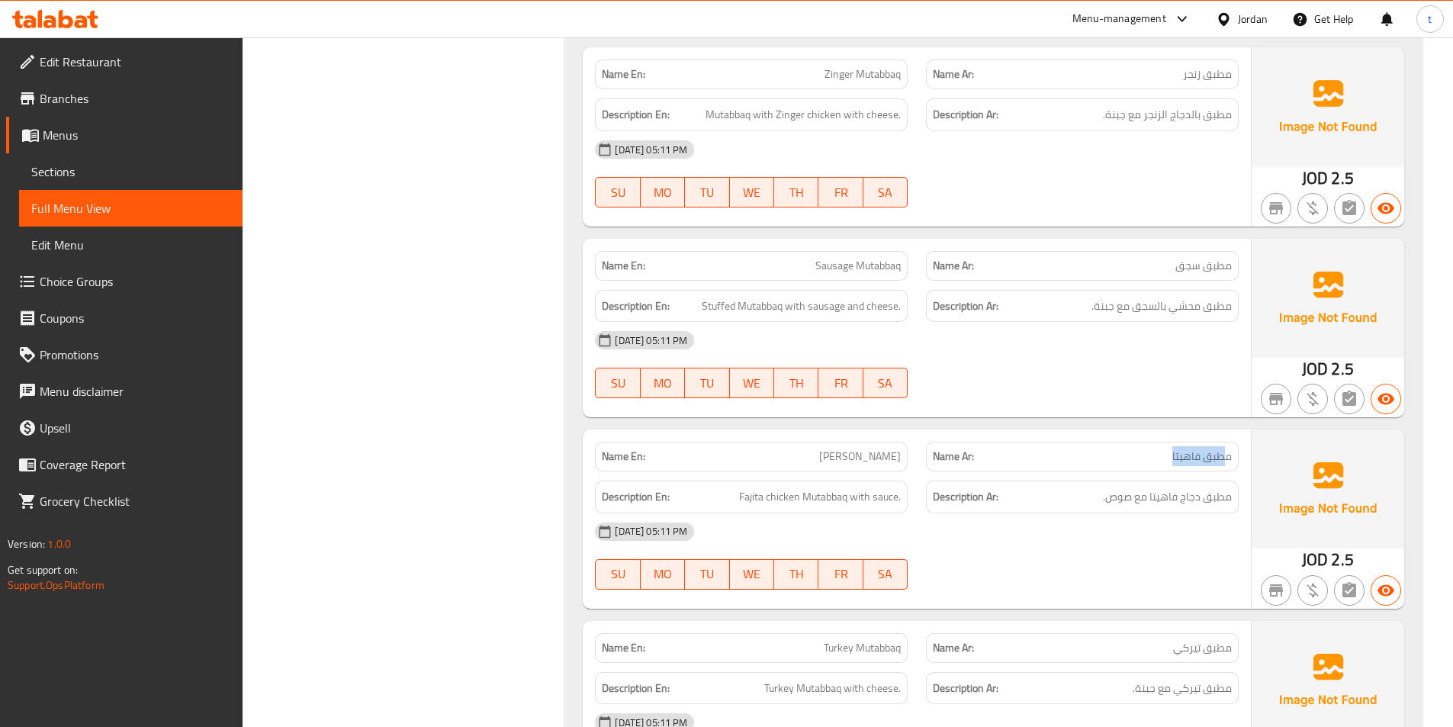
drag, startPoint x: 735, startPoint y: 494, endPoint x: 921, endPoint y: 514, distance: 187.3
click at [921, 514] on div "Name En: Fajita Mutabbaq Name Ar: مطبق فاهيتا Description En: Fajita chicken Mu…" at bounding box center [917, 518] width 668 height 178
click at [1121, 490] on span "مطبق دجاج فاهيتا مع صوص." at bounding box center [1167, 496] width 129 height 19
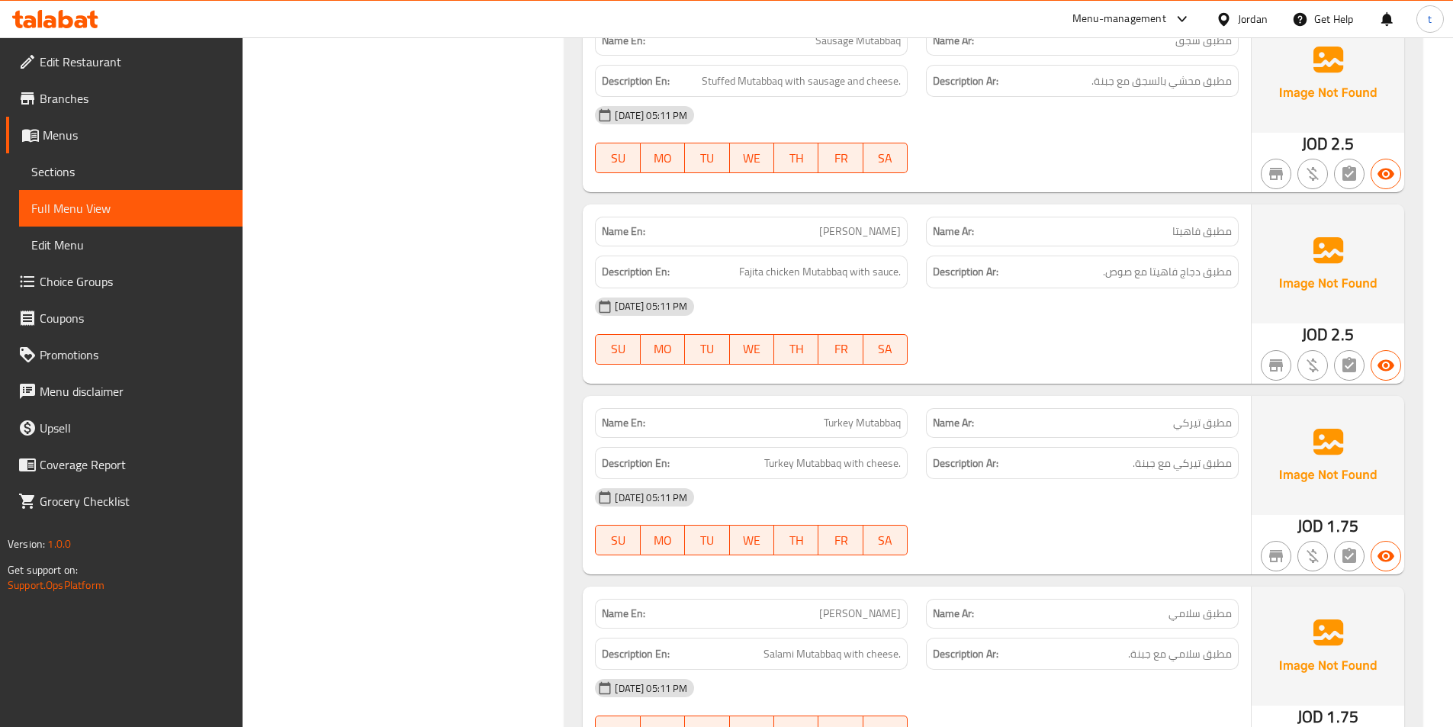
scroll to position [6204, 0]
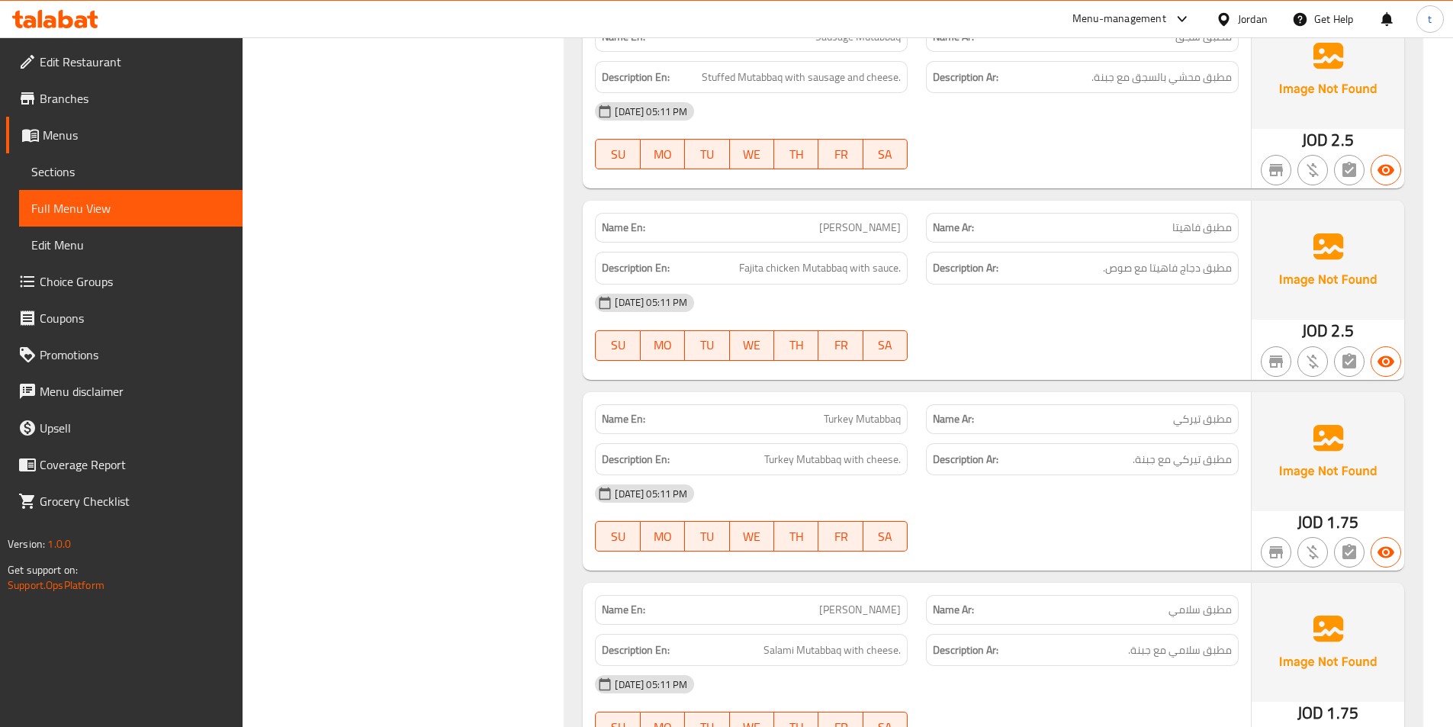
click at [1222, 429] on div "Name Ar: مطبق تيركي" at bounding box center [1082, 419] width 313 height 30
click at [854, 423] on span "Turkey Mutabbaq" at bounding box center [862, 419] width 77 height 16
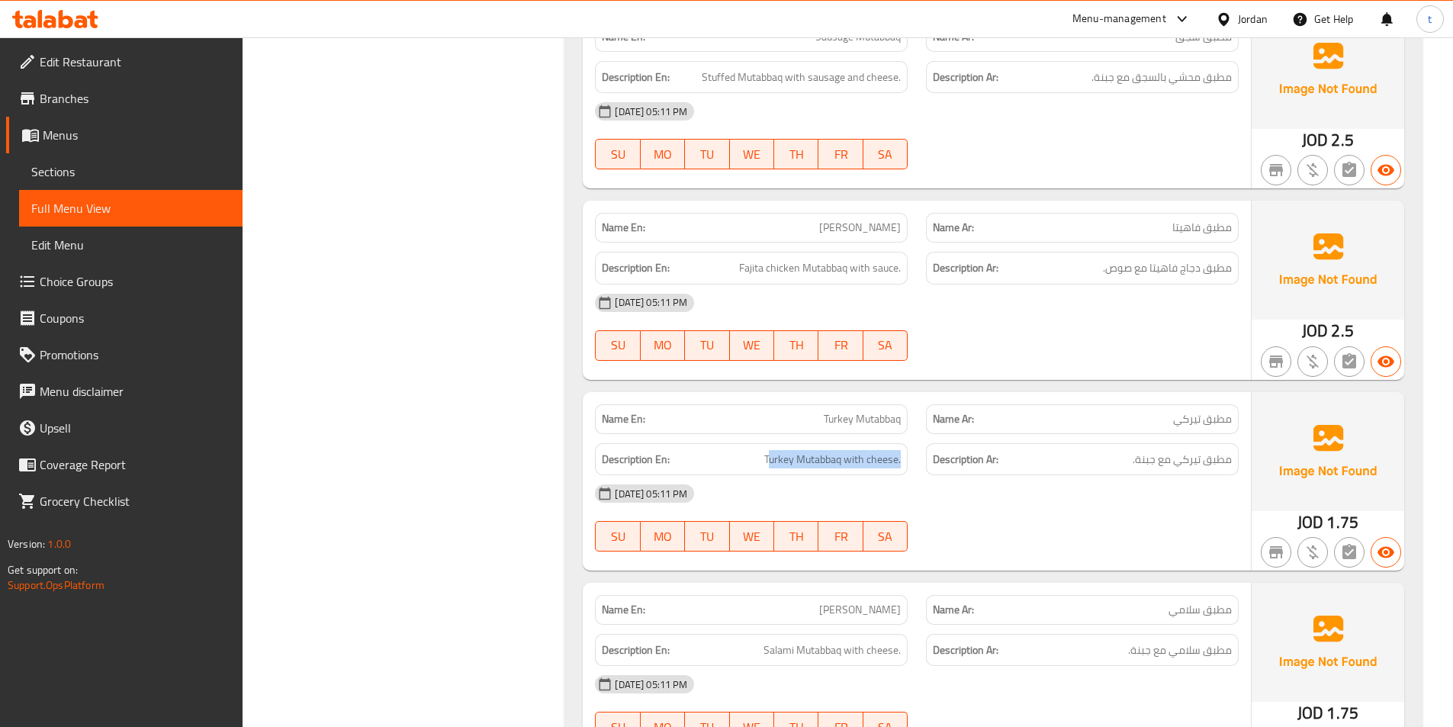
drag, startPoint x: 767, startPoint y: 461, endPoint x: 910, endPoint y: 473, distance: 143.1
click at [900, 473] on div "Description En: Turkey Mutabbaq with cheese." at bounding box center [751, 459] width 313 height 33
drag, startPoint x: 1219, startPoint y: 456, endPoint x: 1117, endPoint y: 478, distance: 103.8
click at [1121, 477] on div "Name En: Turkey Mutabbaq Name Ar: مطبق تيركي Description En: Turkey Mutabbaq wi…" at bounding box center [917, 481] width 668 height 178
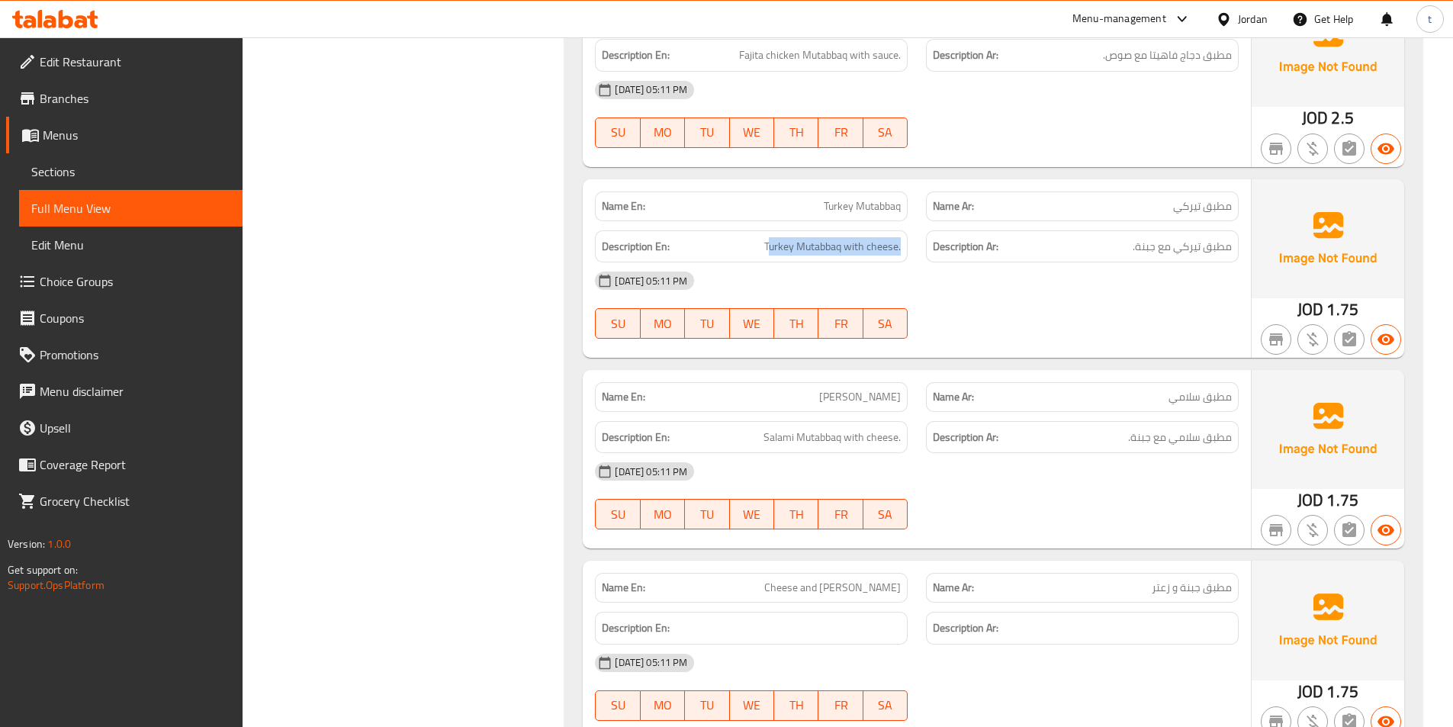
scroll to position [6433, 0]
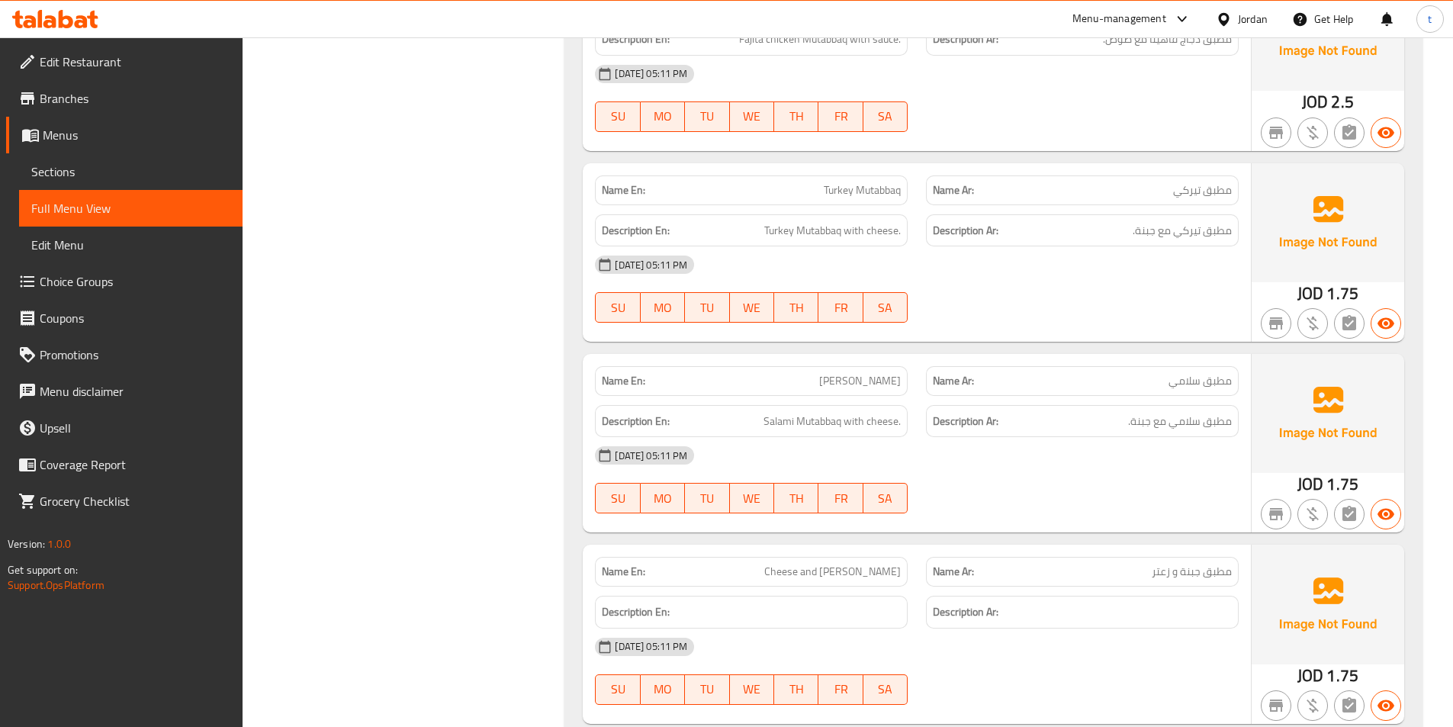
click at [813, 384] on p "Name En: Mutabbaq Salami" at bounding box center [751, 381] width 299 height 16
click at [1223, 384] on span "مطبق سلامي" at bounding box center [1200, 381] width 63 height 16
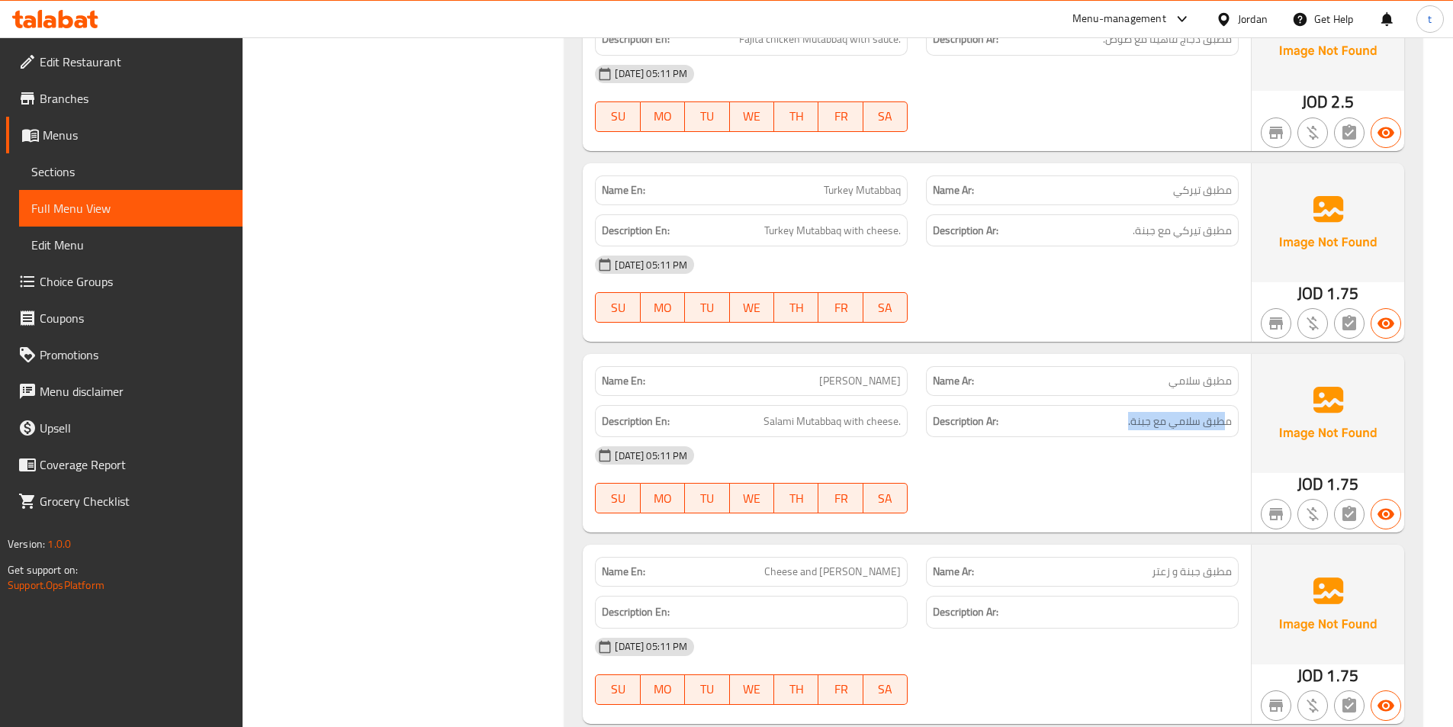
drag, startPoint x: 1227, startPoint y: 419, endPoint x: 1125, endPoint y: 431, distance: 102.2
click at [1125, 431] on div "Description Ar: مطبق سلامي مع جبنة." at bounding box center [1082, 421] width 313 height 33
drag, startPoint x: 760, startPoint y: 421, endPoint x: 895, endPoint y: 422, distance: 135.8
click at [895, 422] on h6 "Description En: Salami Mutabbaq with cheese." at bounding box center [751, 421] width 299 height 19
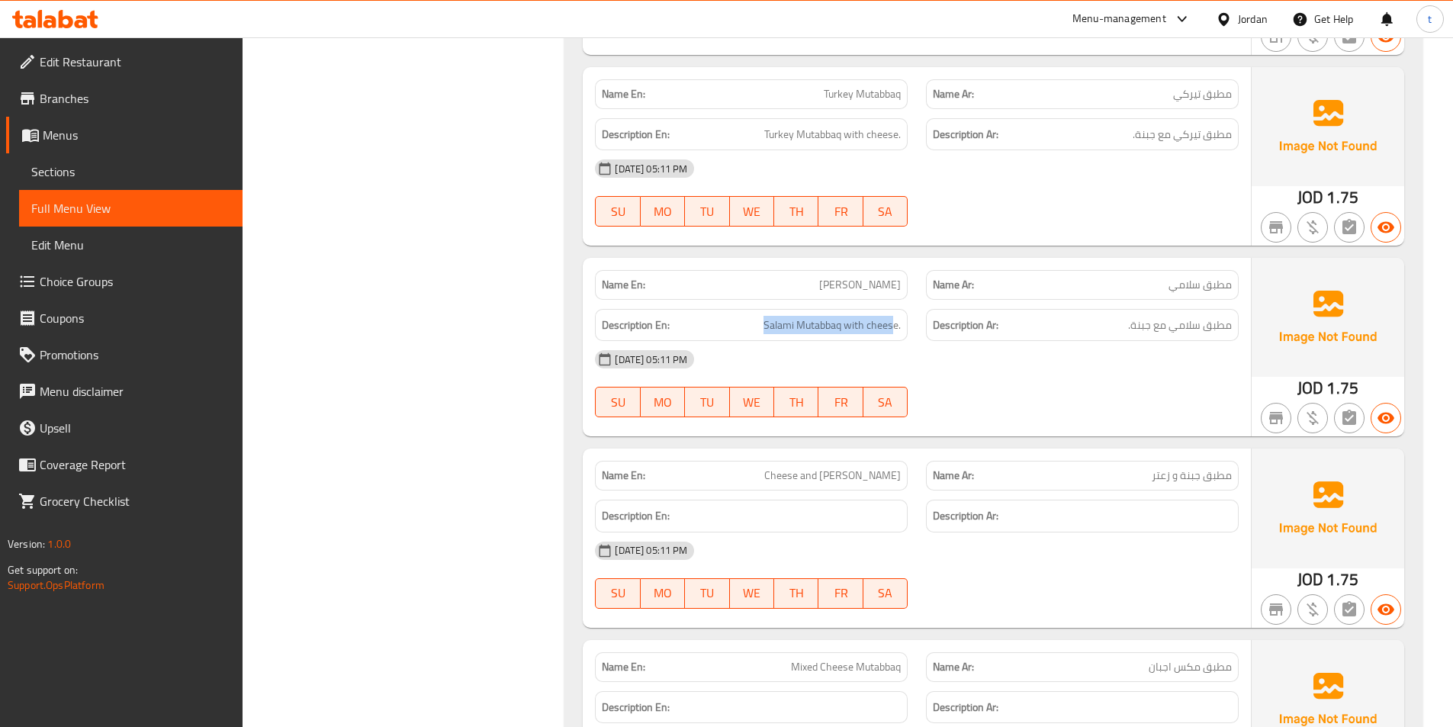
scroll to position [6662, 0]
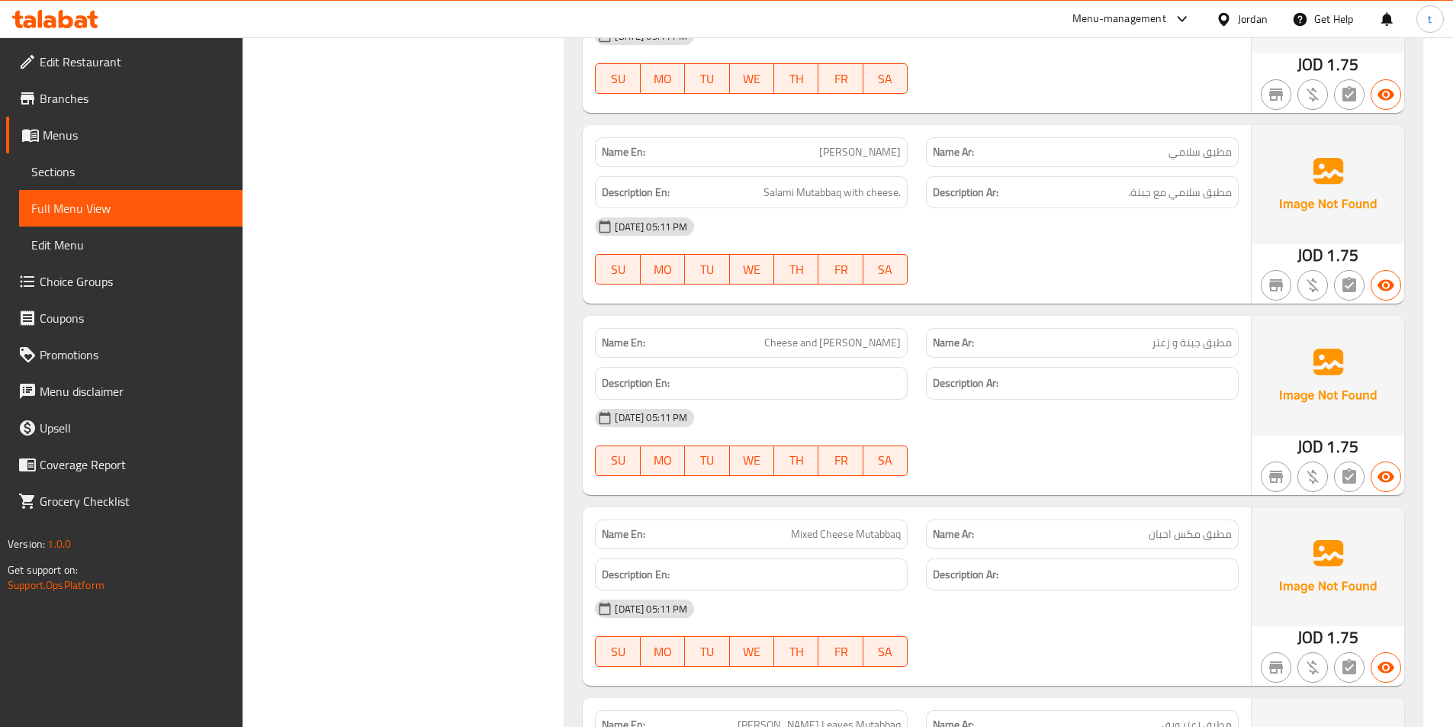
click at [1189, 347] on span "مطبق جبنة و زعتر" at bounding box center [1192, 343] width 80 height 16
click at [789, 344] on span "Cheese and [PERSON_NAME]" at bounding box center [832, 343] width 137 height 16
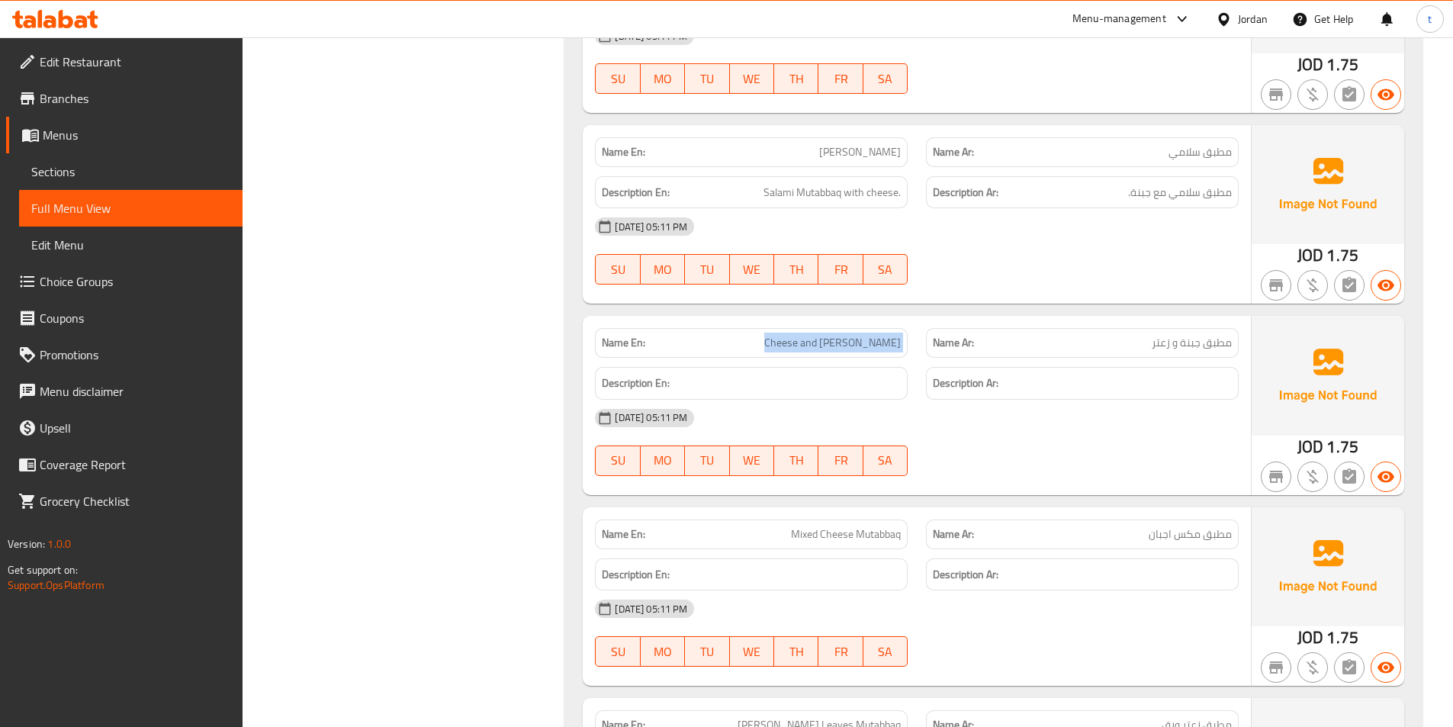
click at [789, 344] on span "Cheese and [PERSON_NAME]" at bounding box center [832, 343] width 137 height 16
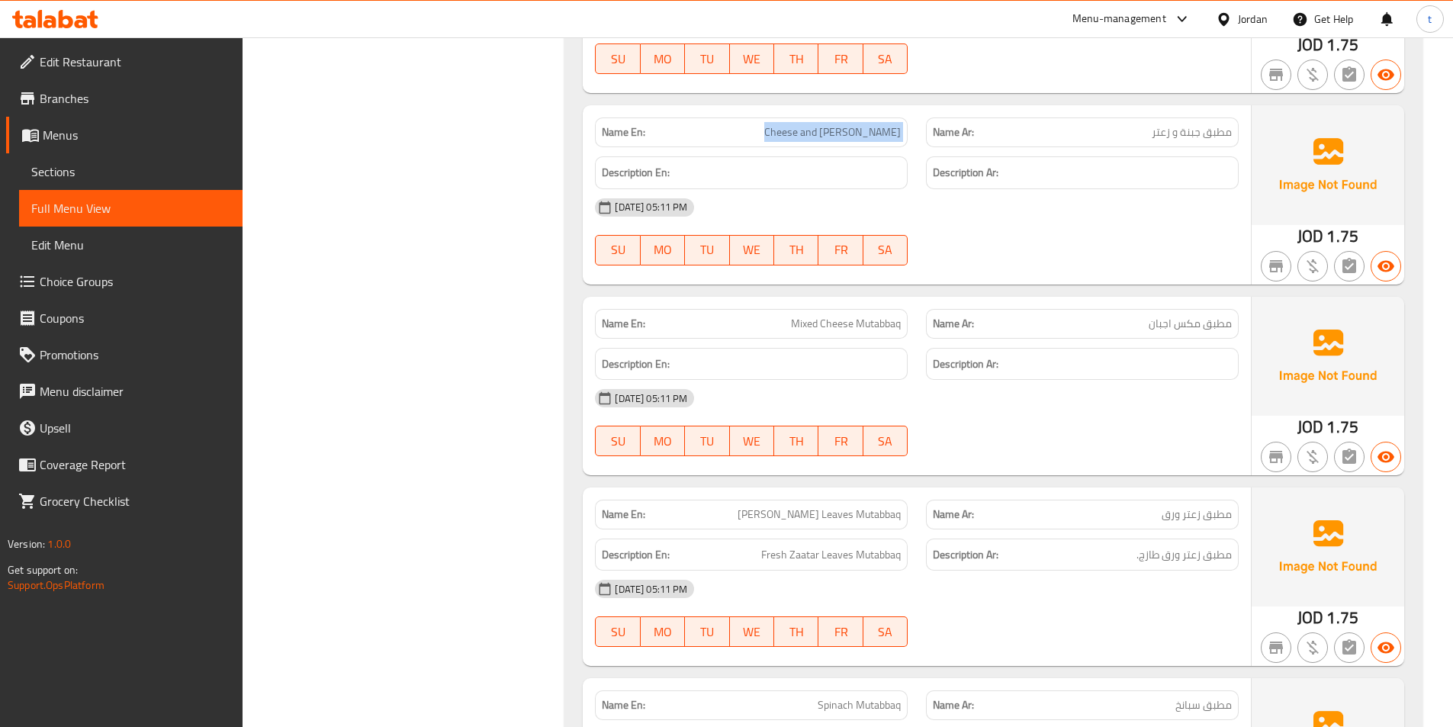
scroll to position [6891, 0]
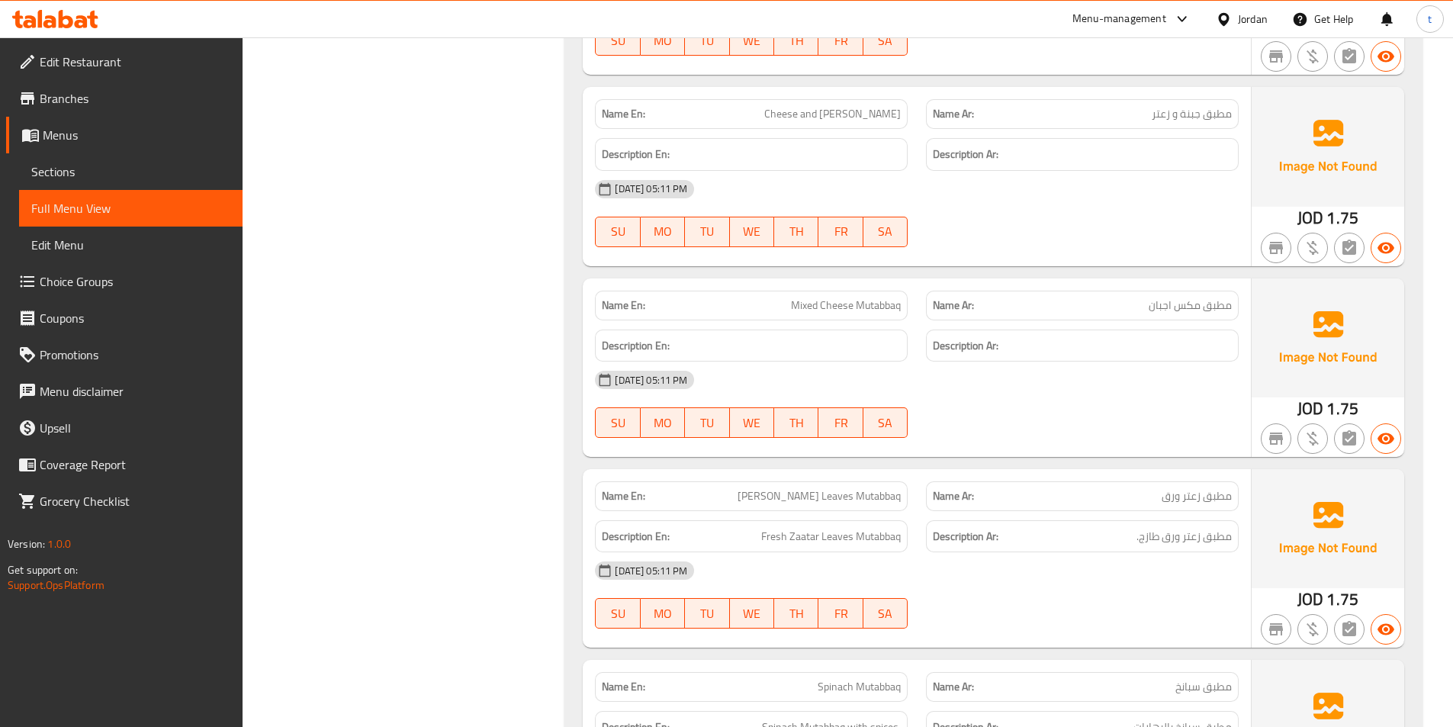
click at [1239, 301] on div "Name Ar: مطبق مكس اجبان" at bounding box center [1082, 305] width 331 height 48
click at [1213, 308] on span "مطبق مكس اجبان" at bounding box center [1190, 305] width 83 height 16
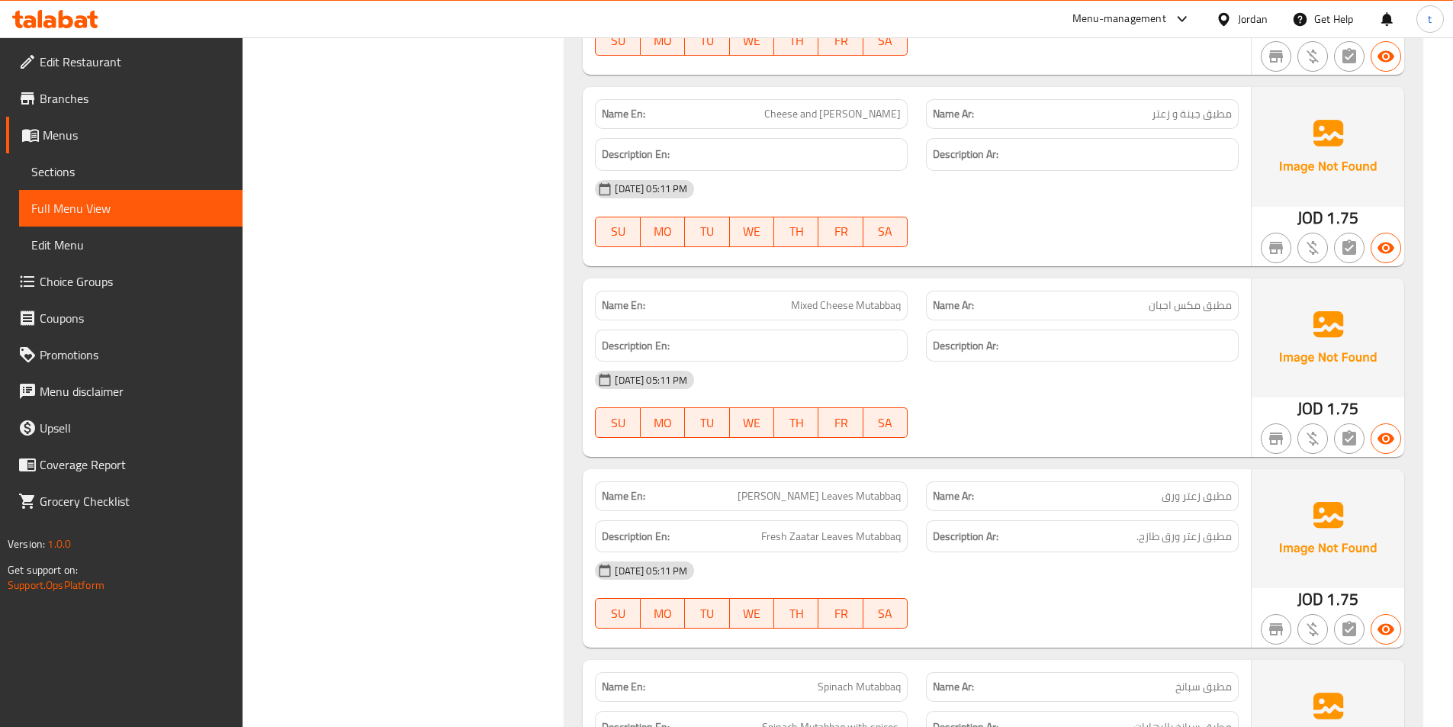
click at [802, 307] on span "Mixed Cheese Mutabbaq" at bounding box center [846, 305] width 110 height 16
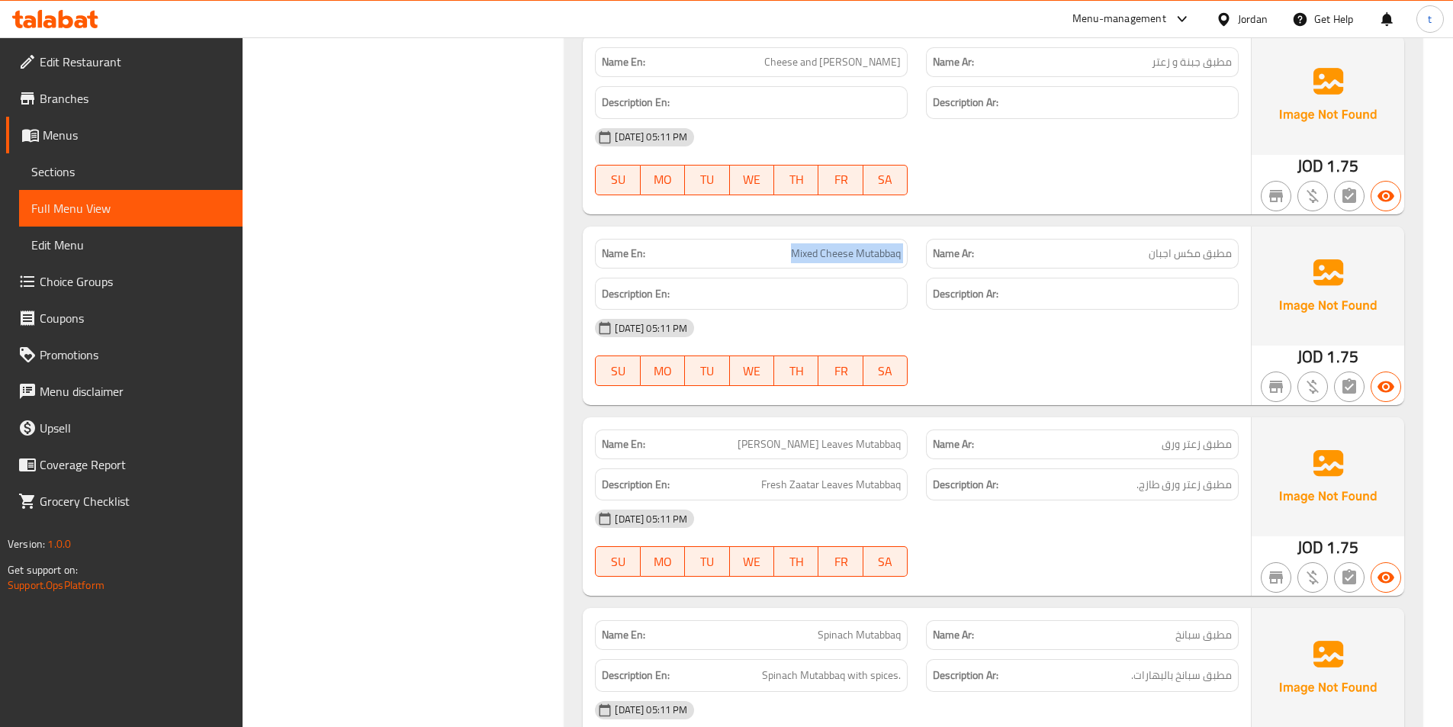
scroll to position [7043, 0]
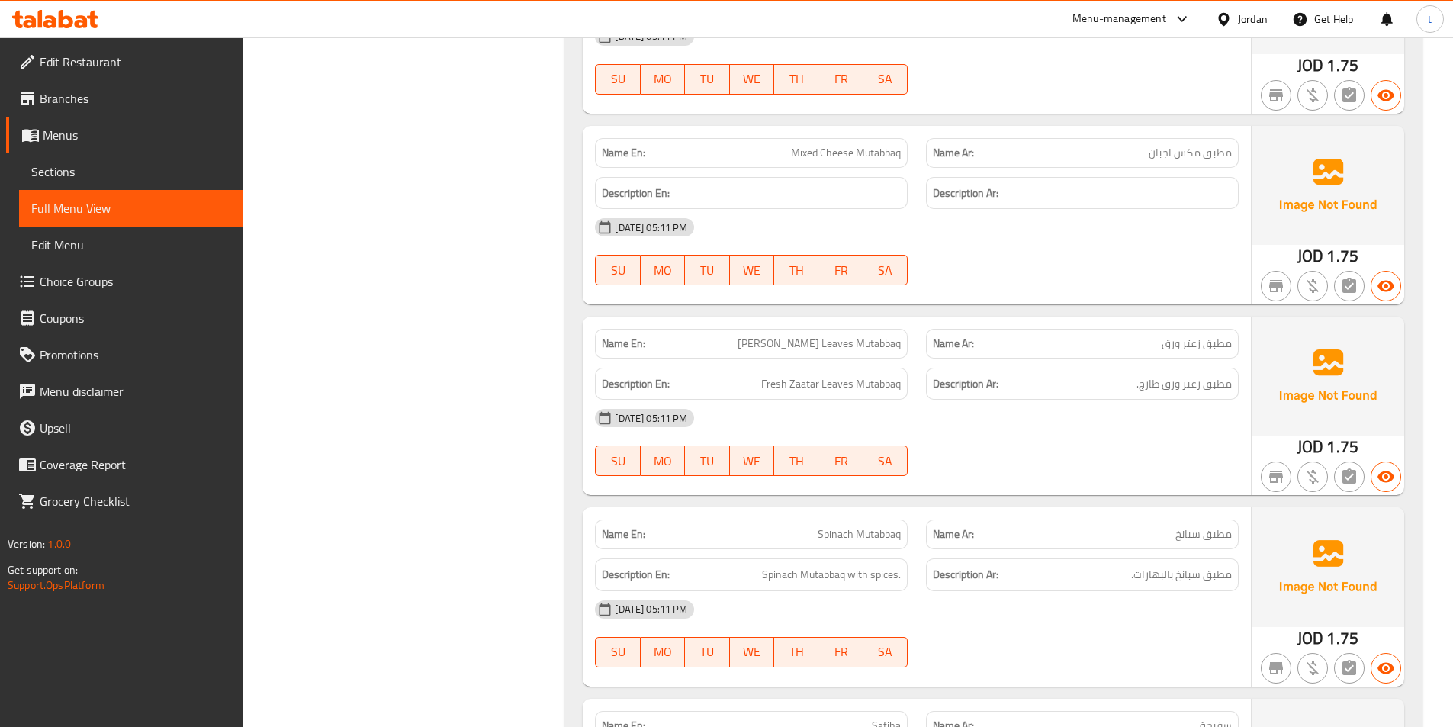
click at [1215, 337] on span "مطبق زعتر ورق" at bounding box center [1197, 344] width 70 height 16
drag, startPoint x: 781, startPoint y: 346, endPoint x: 913, endPoint y: 349, distance: 132.0
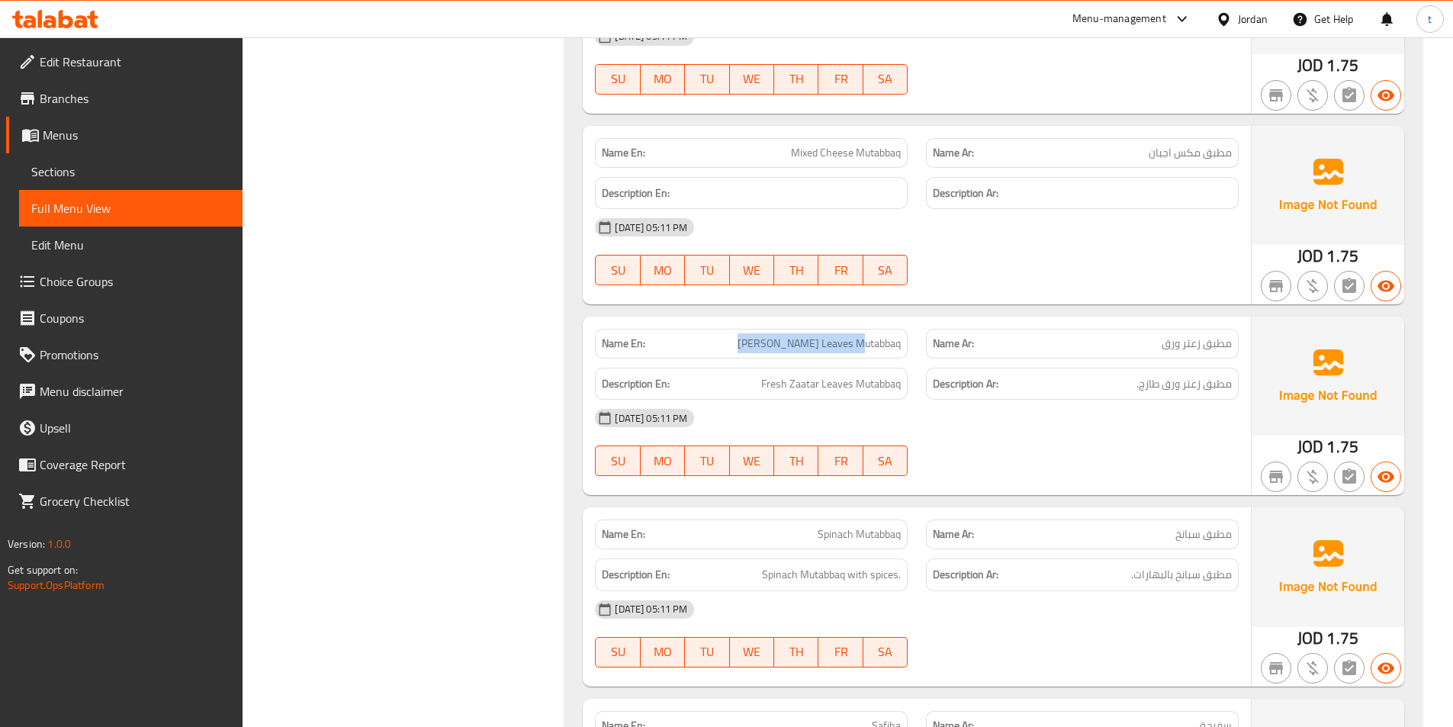
click at [913, 349] on div "Name En: Zaatar Leaves Mutabbaq" at bounding box center [751, 344] width 331 height 48
drag, startPoint x: 1225, startPoint y: 378, endPoint x: 1047, endPoint y: 388, distance: 178.8
click at [1112, 388] on h6 "Description Ar: مطبق زعتر ورق طازج." at bounding box center [1082, 384] width 299 height 19
drag, startPoint x: 769, startPoint y: 389, endPoint x: 933, endPoint y: 393, distance: 164.0
click at [933, 393] on div "Description En: Fresh Zaatar Leaves Mutabbaq Description Ar: مطبق زعتر ورق طازج." at bounding box center [917, 383] width 662 height 51
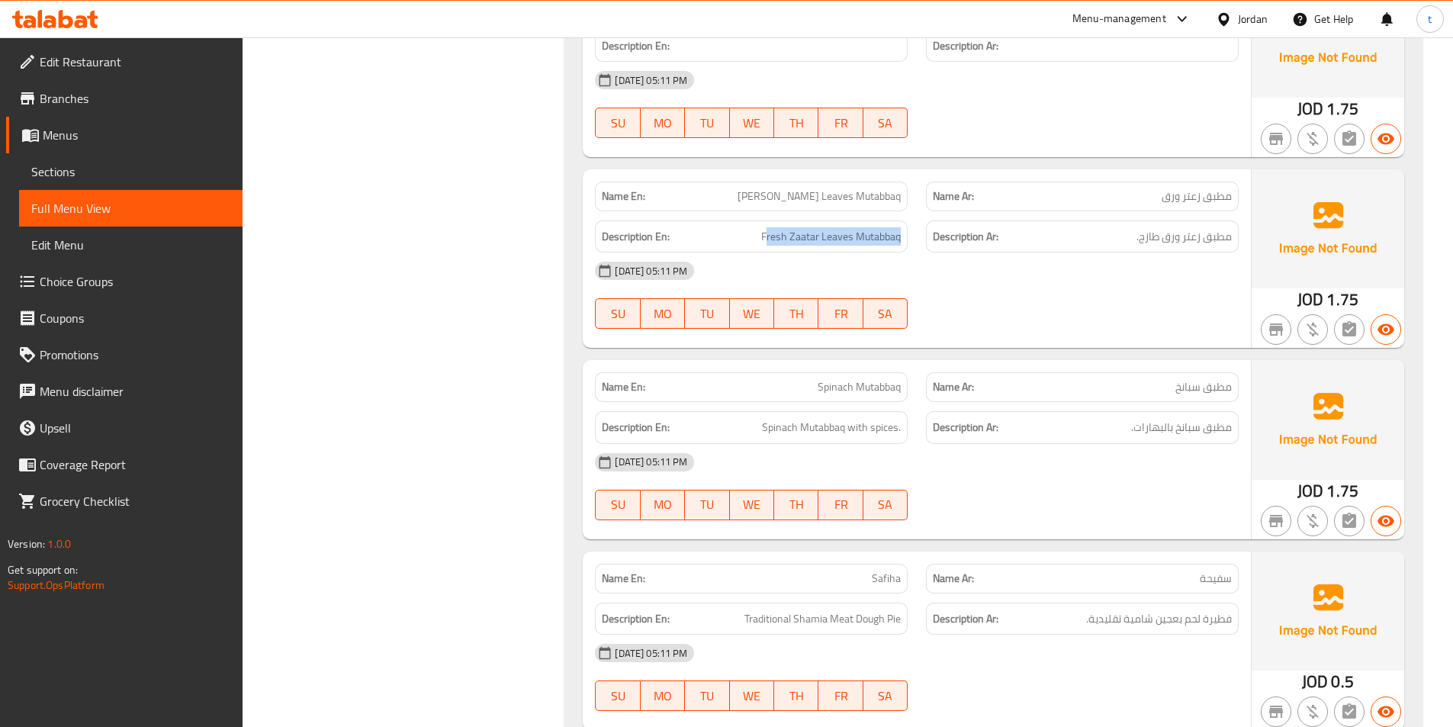
scroll to position [7196, 0]
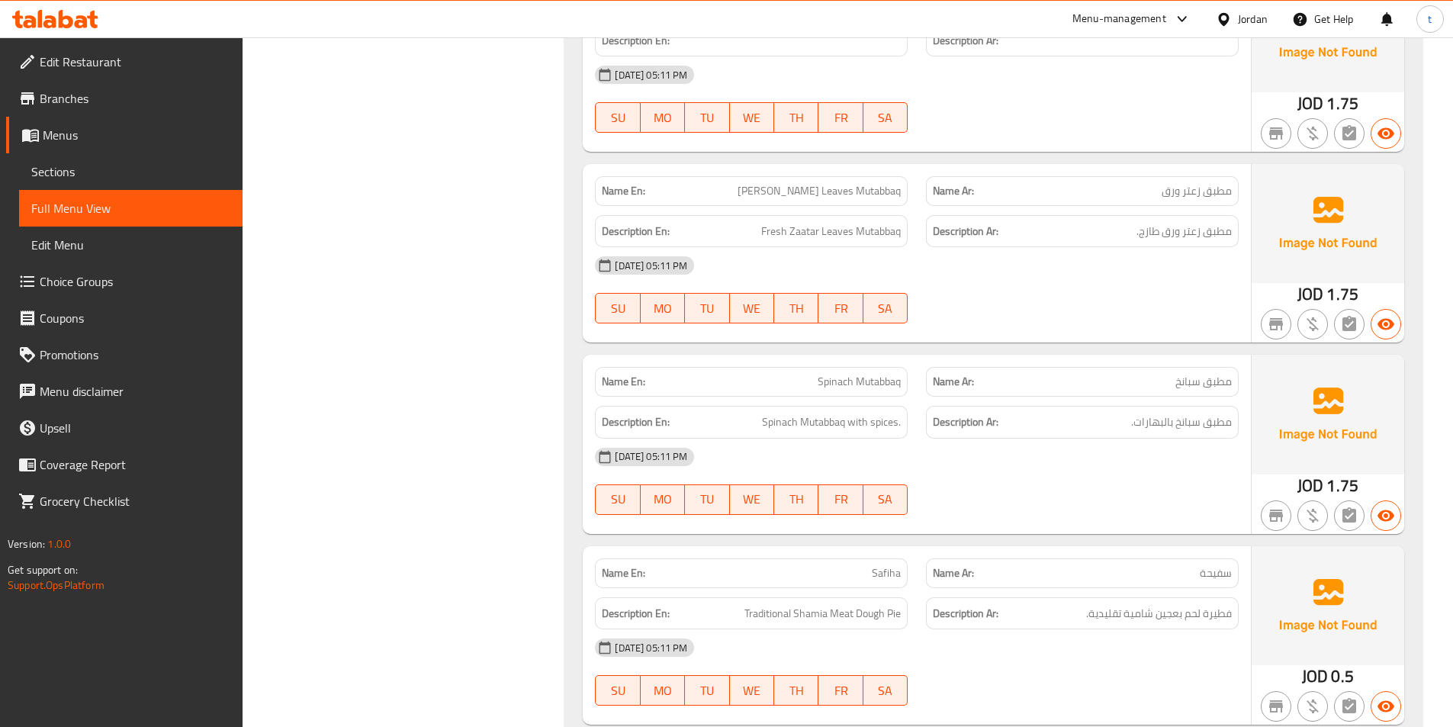
click at [1197, 390] on span "مطبق سبانخ" at bounding box center [1203, 382] width 56 height 16
click at [837, 378] on span "Spinach Mutabbaq" at bounding box center [859, 382] width 83 height 16
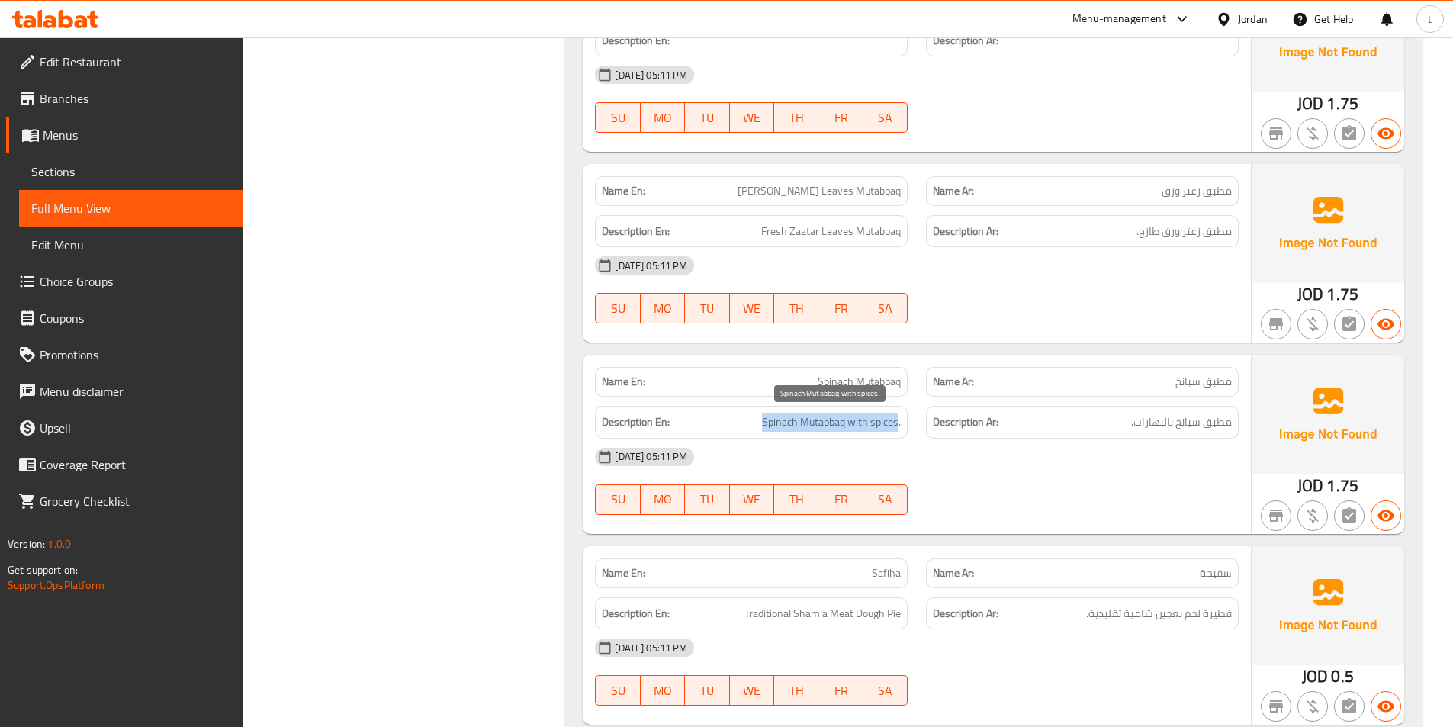
drag, startPoint x: 757, startPoint y: 424, endPoint x: 1044, endPoint y: 414, distance: 287.0
click at [899, 422] on h6 "Description En: Spinach Mutabbaq with spices." at bounding box center [751, 422] width 299 height 19
drag, startPoint x: 1223, startPoint y: 421, endPoint x: 1146, endPoint y: 426, distance: 78.0
click at [1146, 426] on span "مطبق سبانخ بالبهارات." at bounding box center [1181, 422] width 101 height 19
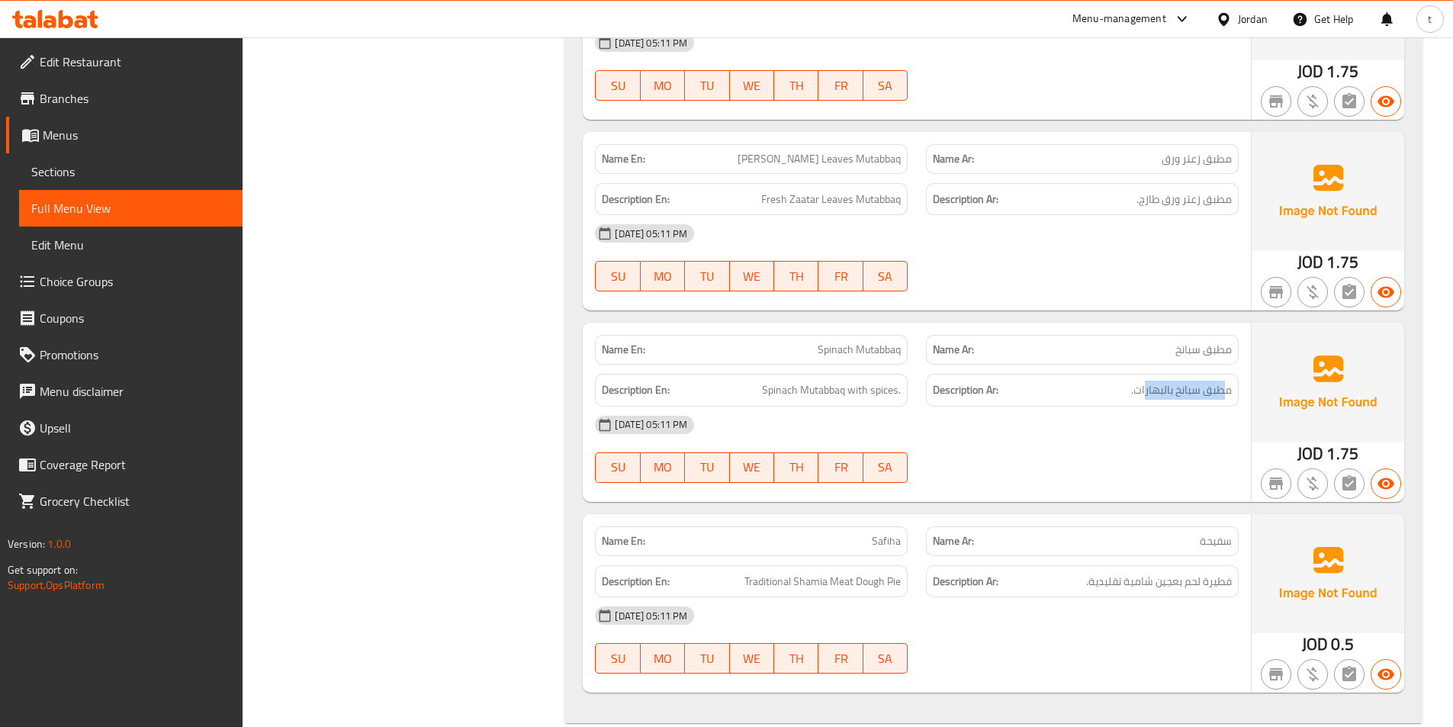
scroll to position [7255, 0]
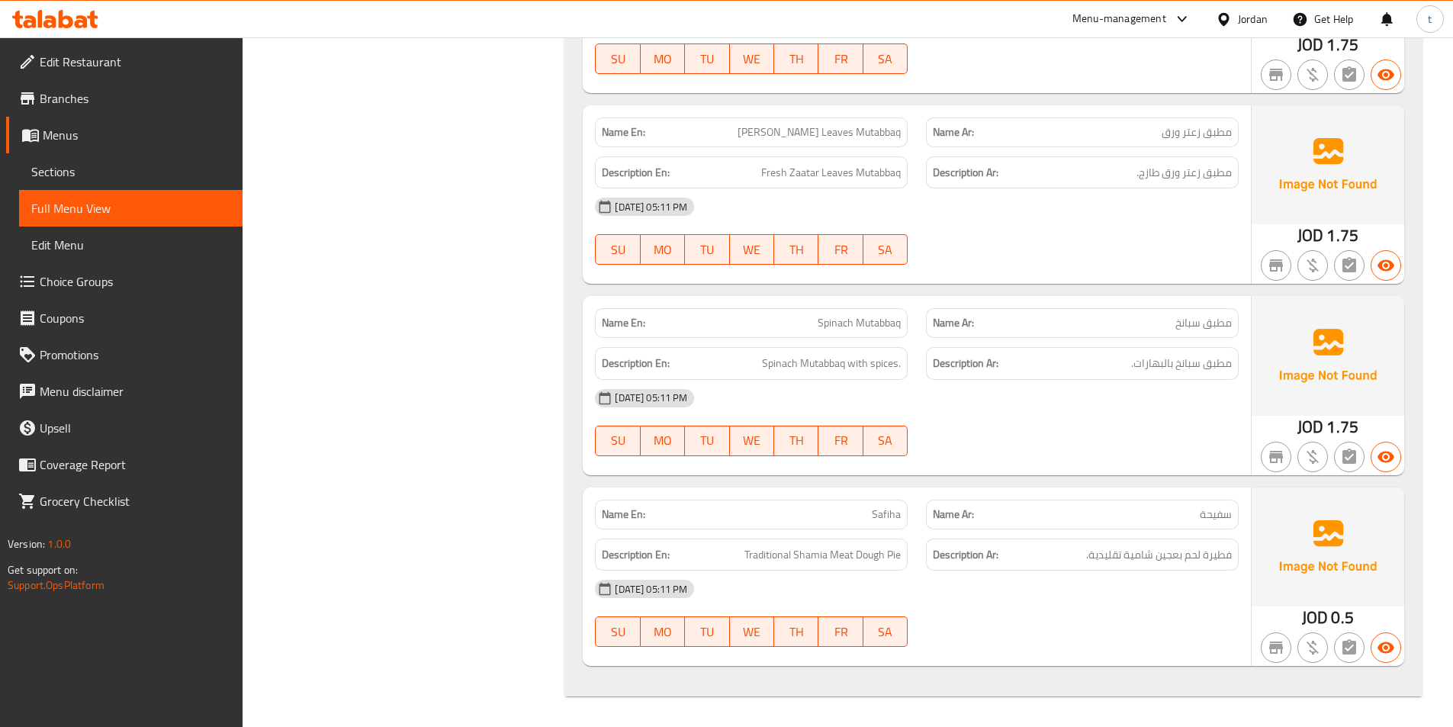
click at [883, 522] on span "Safiha" at bounding box center [886, 514] width 29 height 16
click at [1217, 522] on span "سفيحة" at bounding box center [1216, 514] width 32 height 16
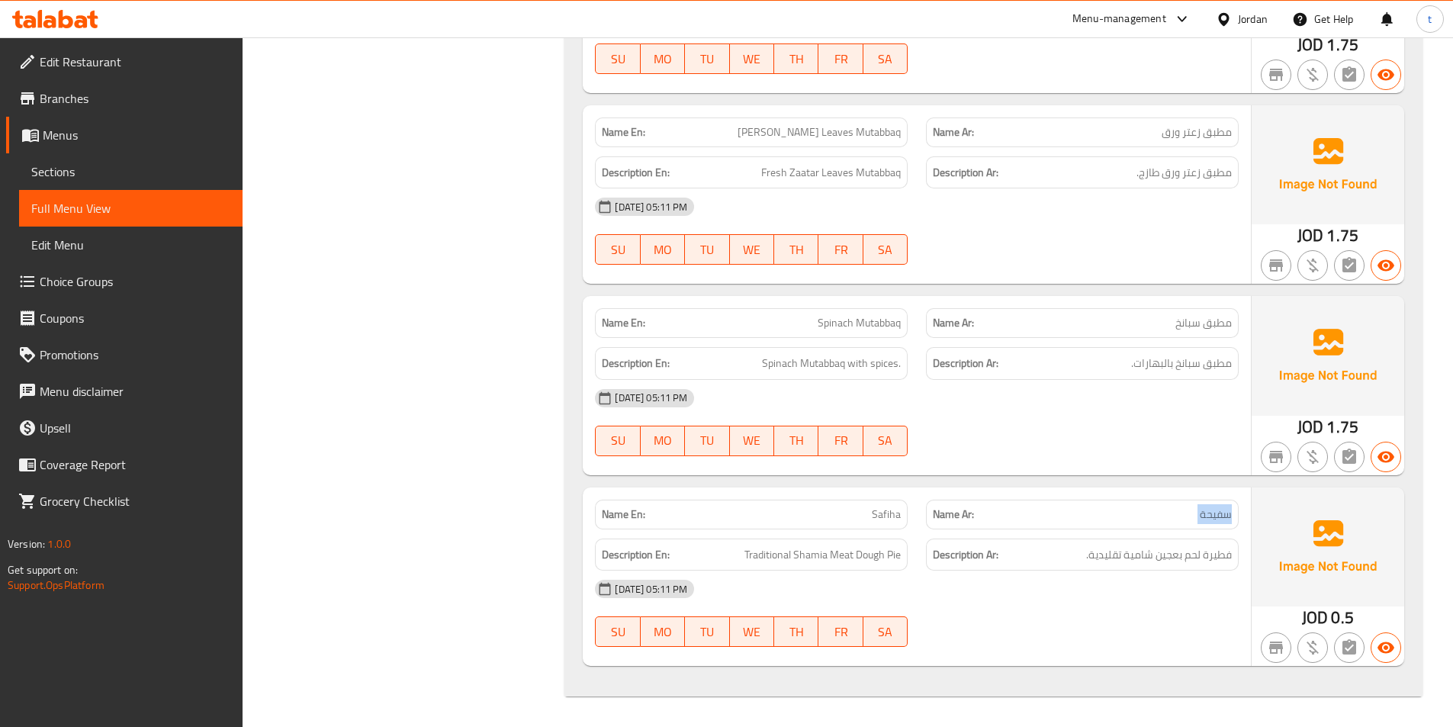
click at [1217, 522] on span "سفيحة" at bounding box center [1216, 514] width 32 height 16
drag, startPoint x: 1228, startPoint y: 558, endPoint x: 1050, endPoint y: 555, distance: 177.8
click at [1050, 555] on h6 "Description Ar: فطيرة لحم بعجين شامية تقليدية." at bounding box center [1082, 554] width 299 height 19
drag, startPoint x: 740, startPoint y: 548, endPoint x: 906, endPoint y: 557, distance: 166.5
click at [906, 557] on div "Description En: Traditional Shamia Meat Dough Pie" at bounding box center [751, 555] width 313 height 33
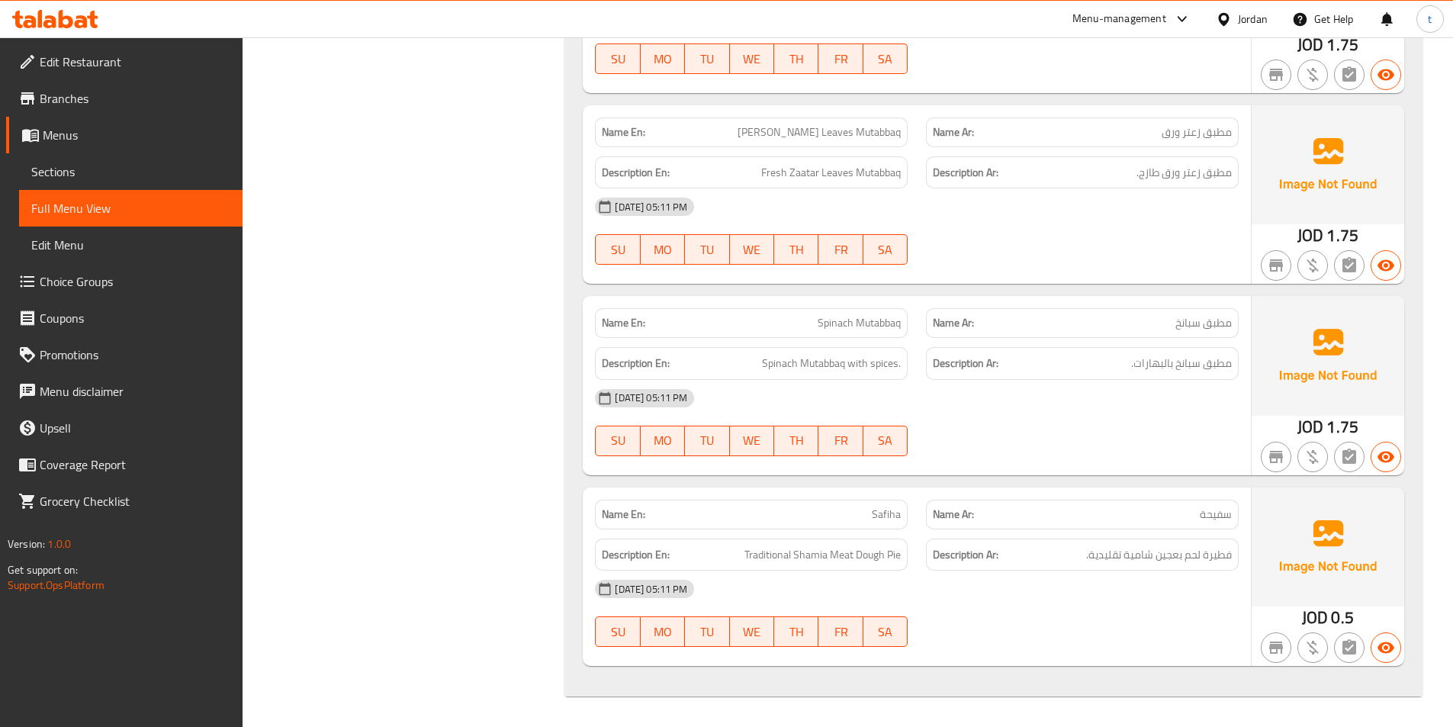
click at [966, 547] on strong "Description Ar:" at bounding box center [966, 554] width 66 height 19
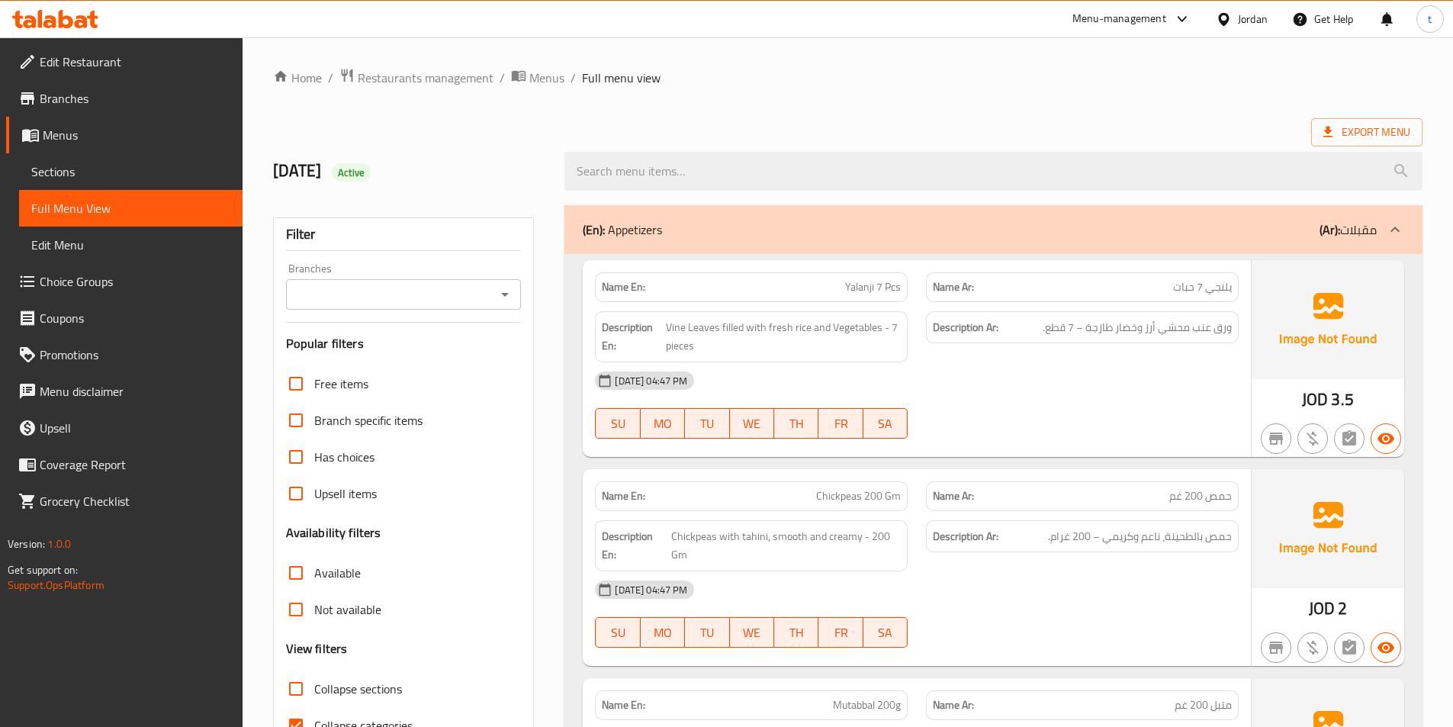
click at [34, 162] on span "Sections" at bounding box center [130, 171] width 199 height 18
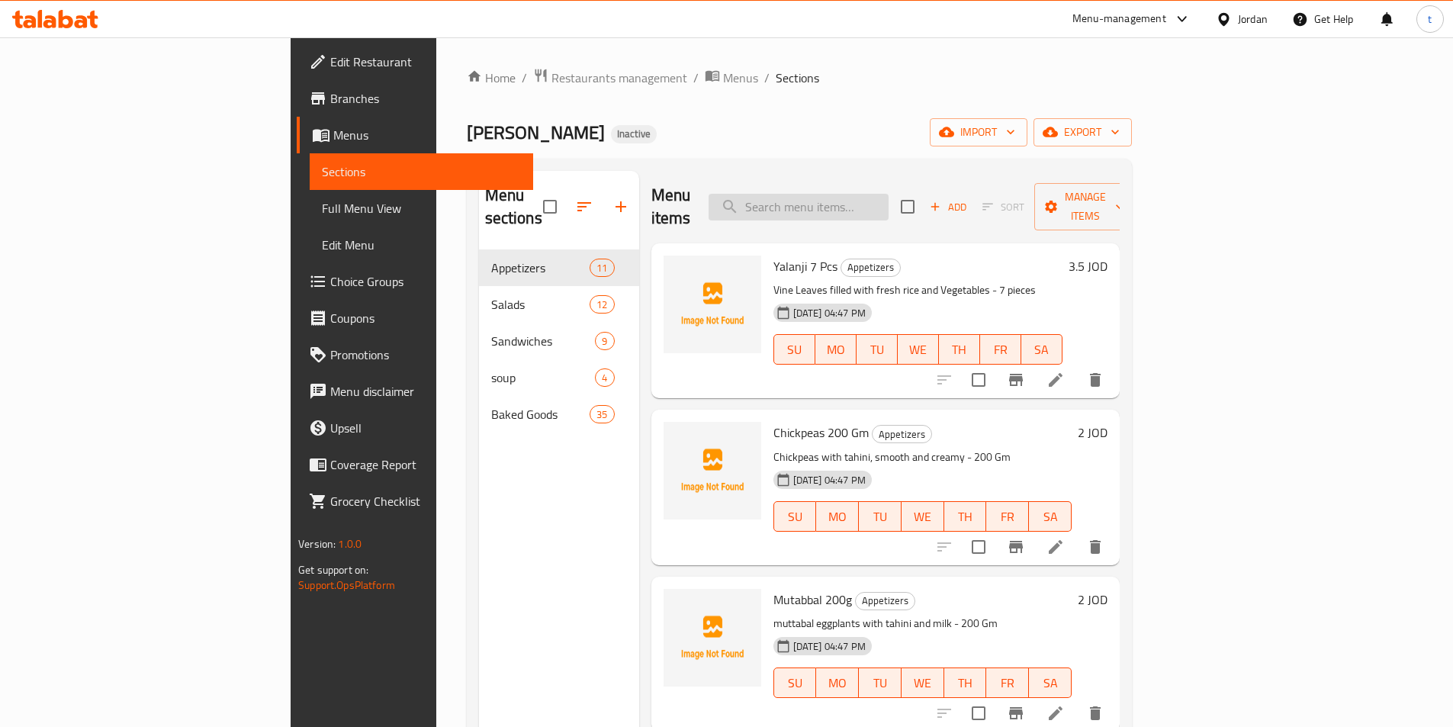
click at [889, 194] on input "search" at bounding box center [799, 207] width 180 height 27
paste input "Vermicelli Soup"
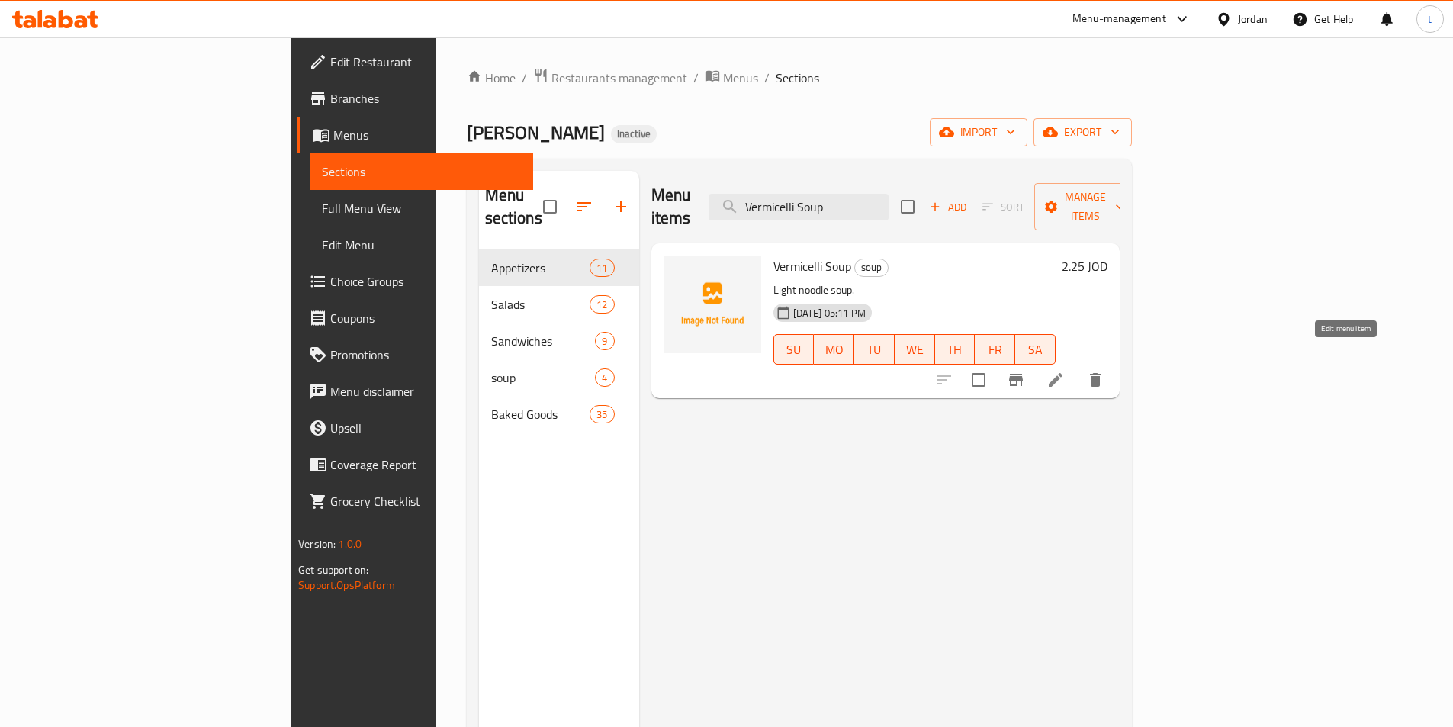
type input "Vermicelli Soup"
click at [1063, 373] on icon at bounding box center [1056, 380] width 14 height 14
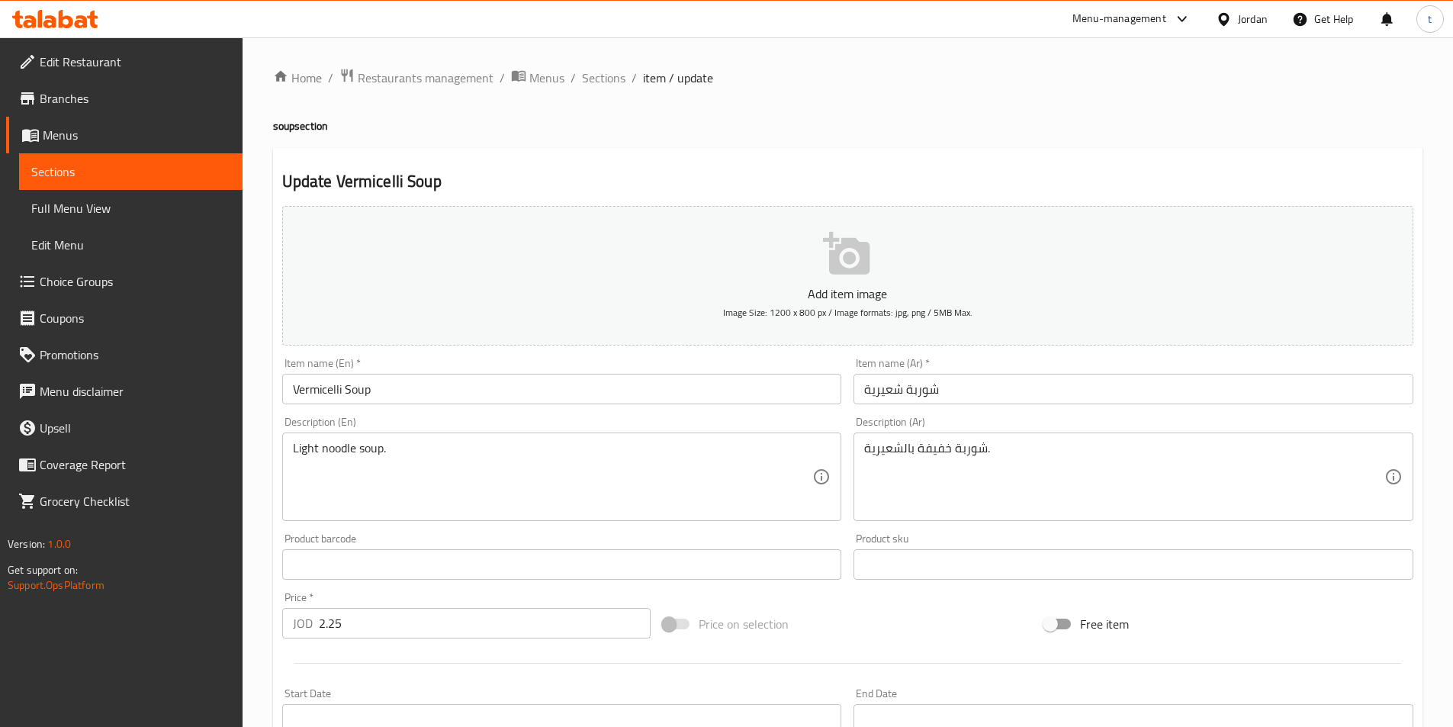
click at [327, 394] on input "Vermicelli Soup" at bounding box center [562, 389] width 560 height 31
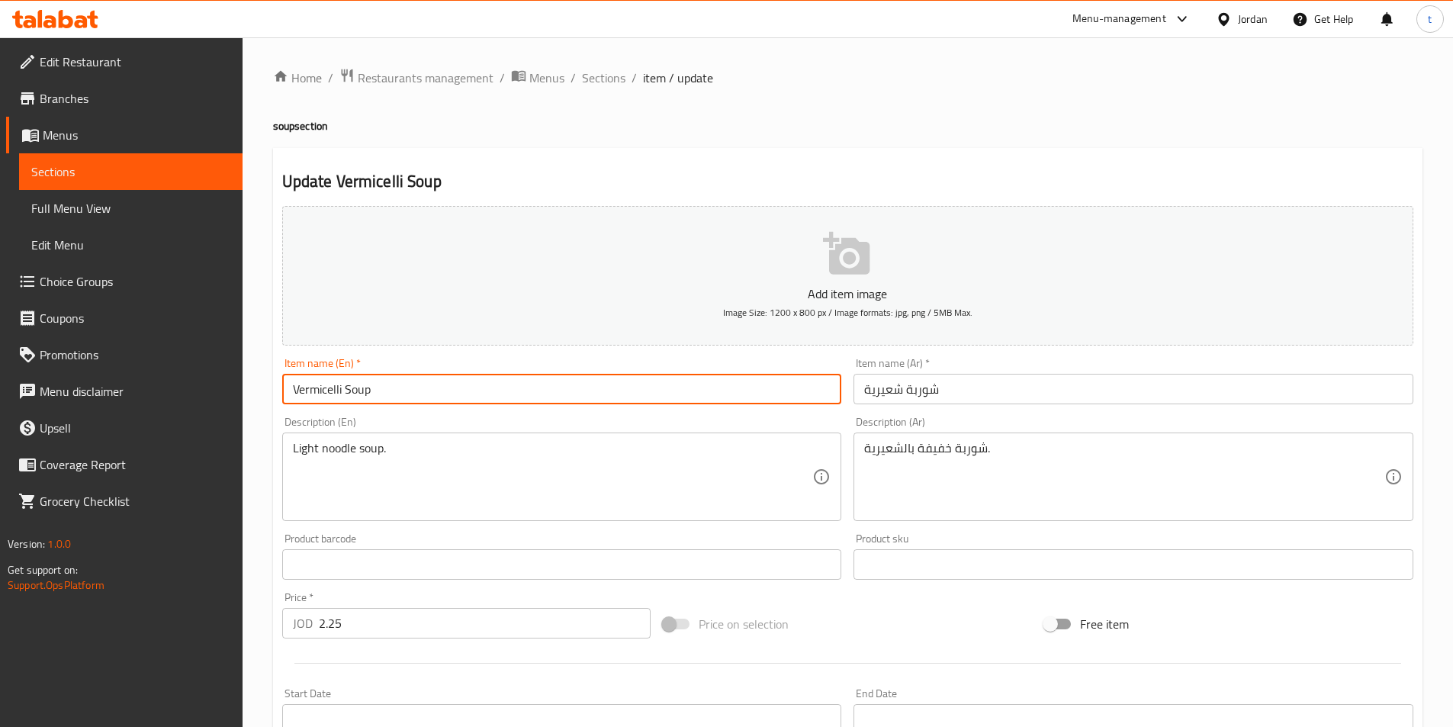
click at [326, 392] on input "Vermicelli Soup" at bounding box center [562, 389] width 560 height 31
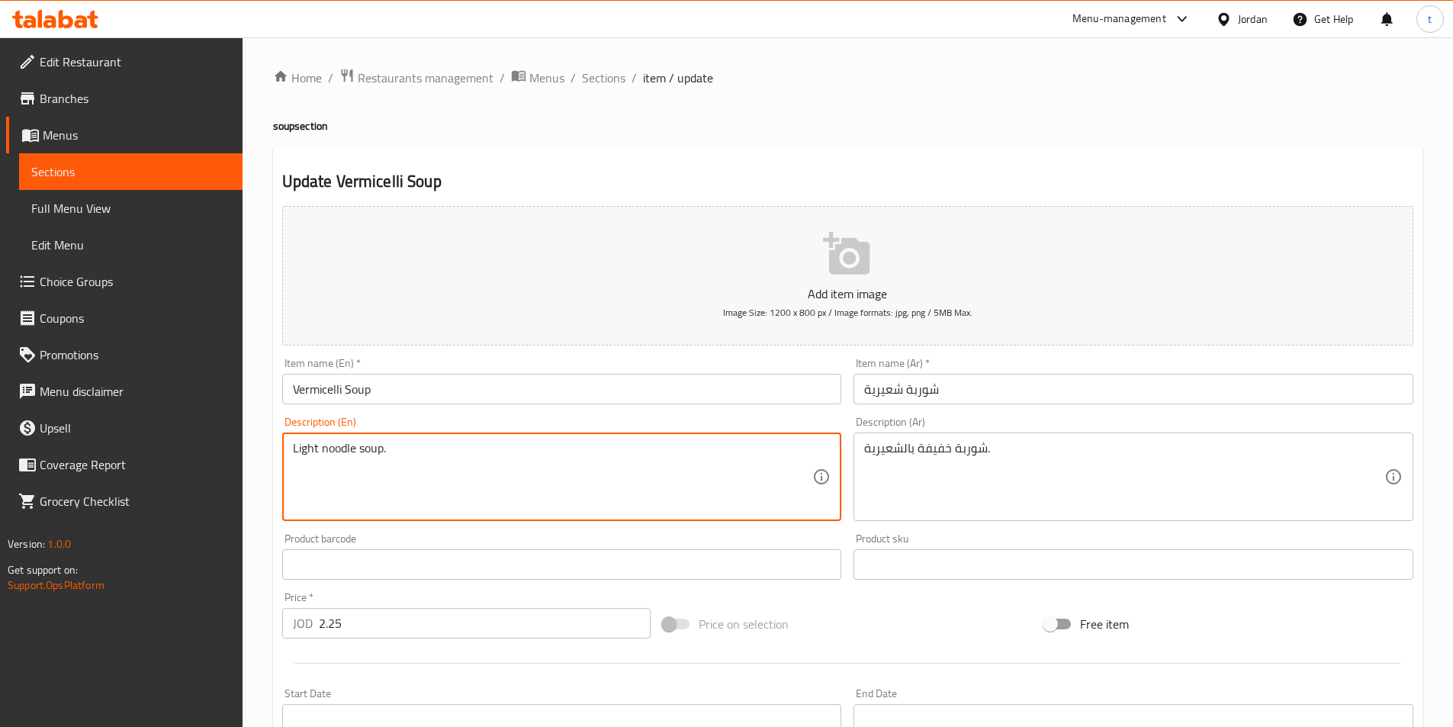
click at [339, 455] on textarea "Light noodle soup." at bounding box center [553, 477] width 520 height 72
paste textarea "Vermicelli"
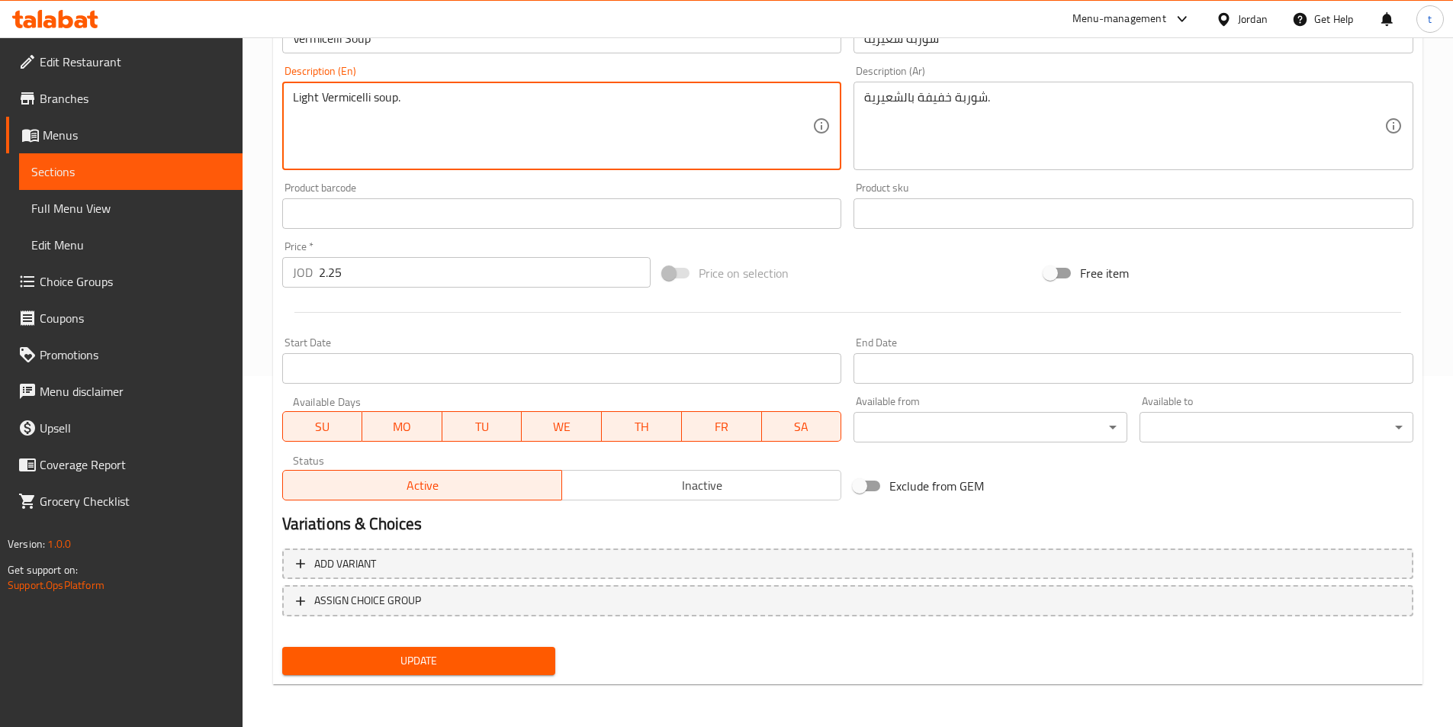
type textarea "Light Vermicelli soup."
click at [410, 651] on span "Update" at bounding box center [418, 660] width 249 height 19
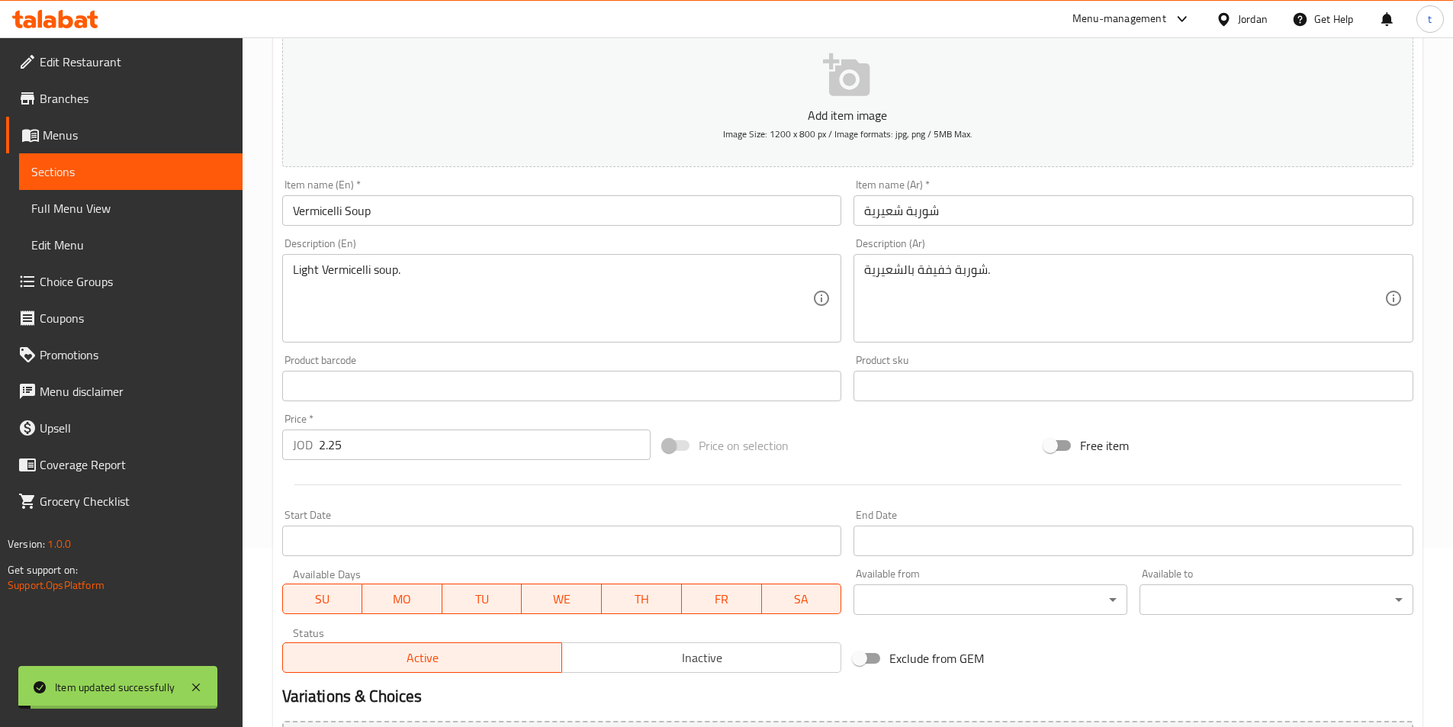
scroll to position [0, 0]
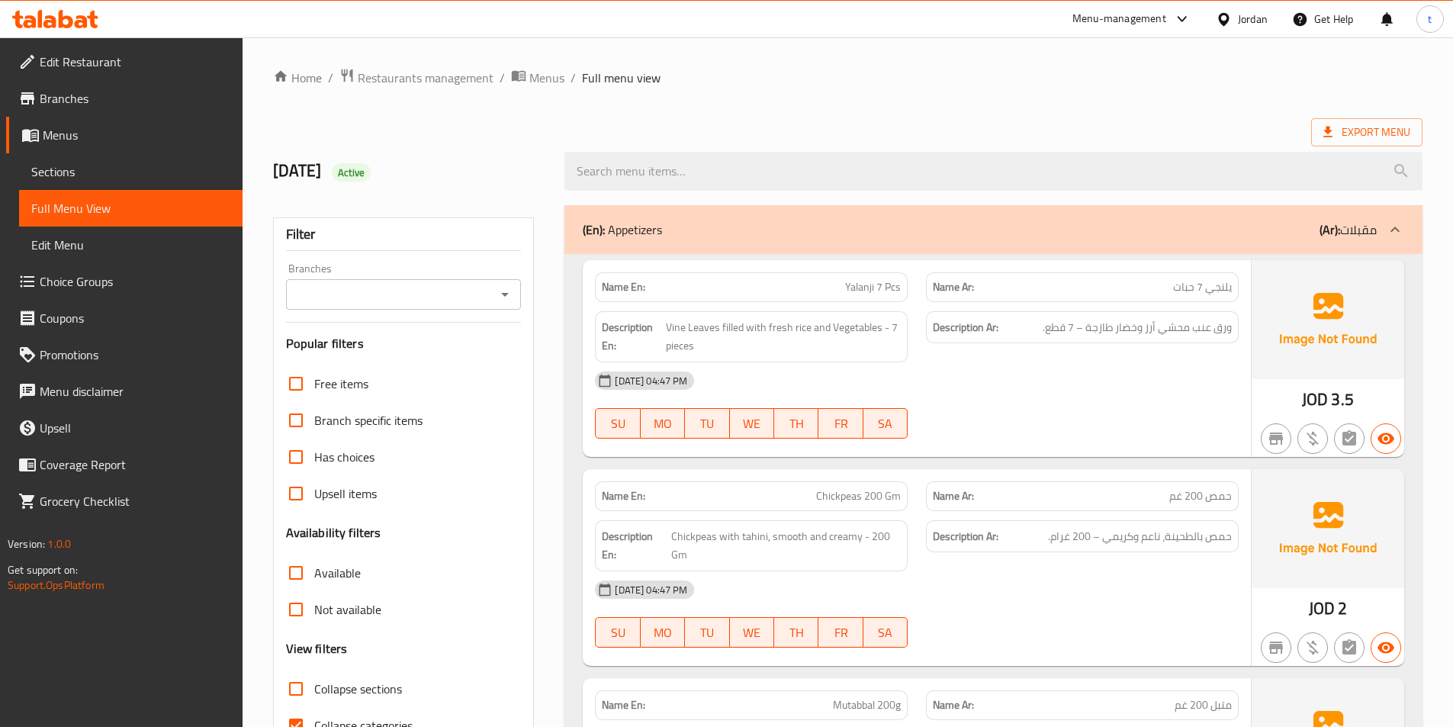
scroll to position [85, 0]
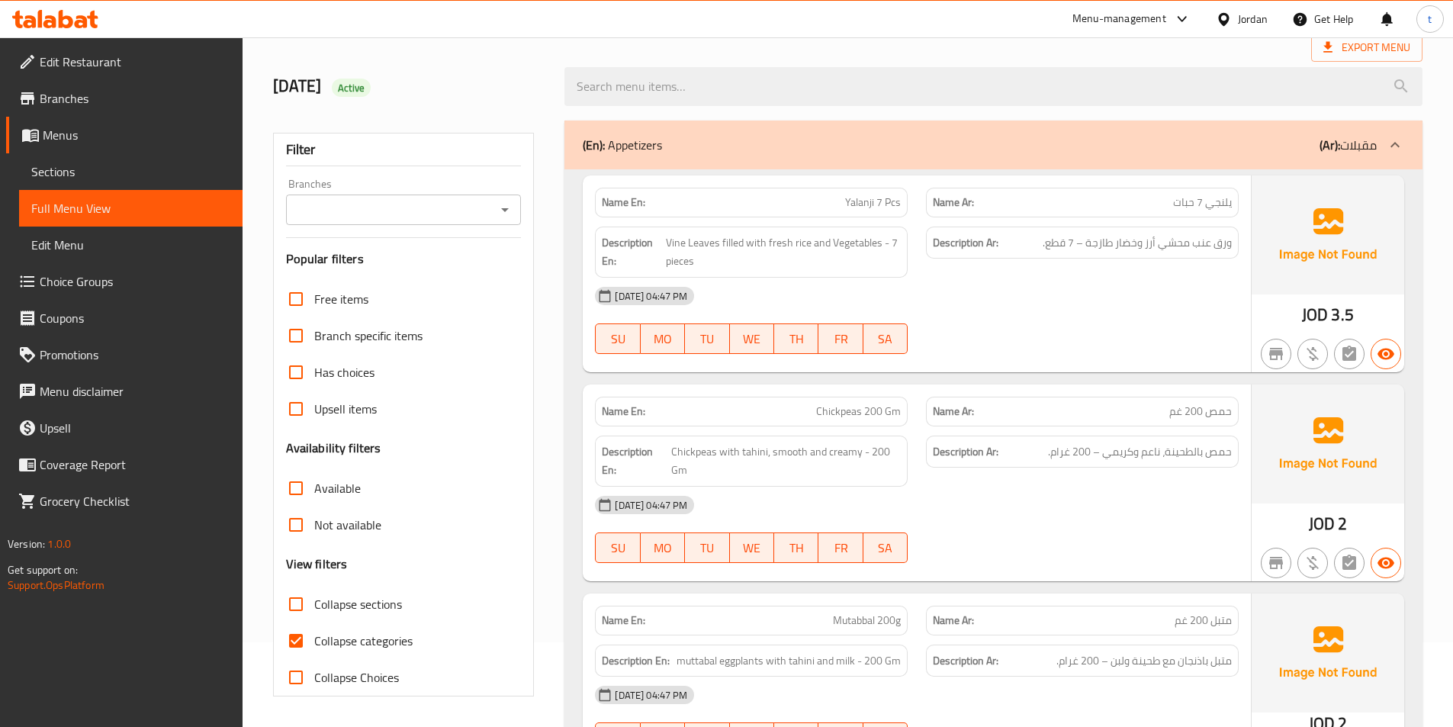
click at [294, 645] on input "Collapse categories" at bounding box center [296, 640] width 37 height 37
checkbox input "false"
click at [291, 594] on input "Collapse sections" at bounding box center [296, 604] width 37 height 37
checkbox input "true"
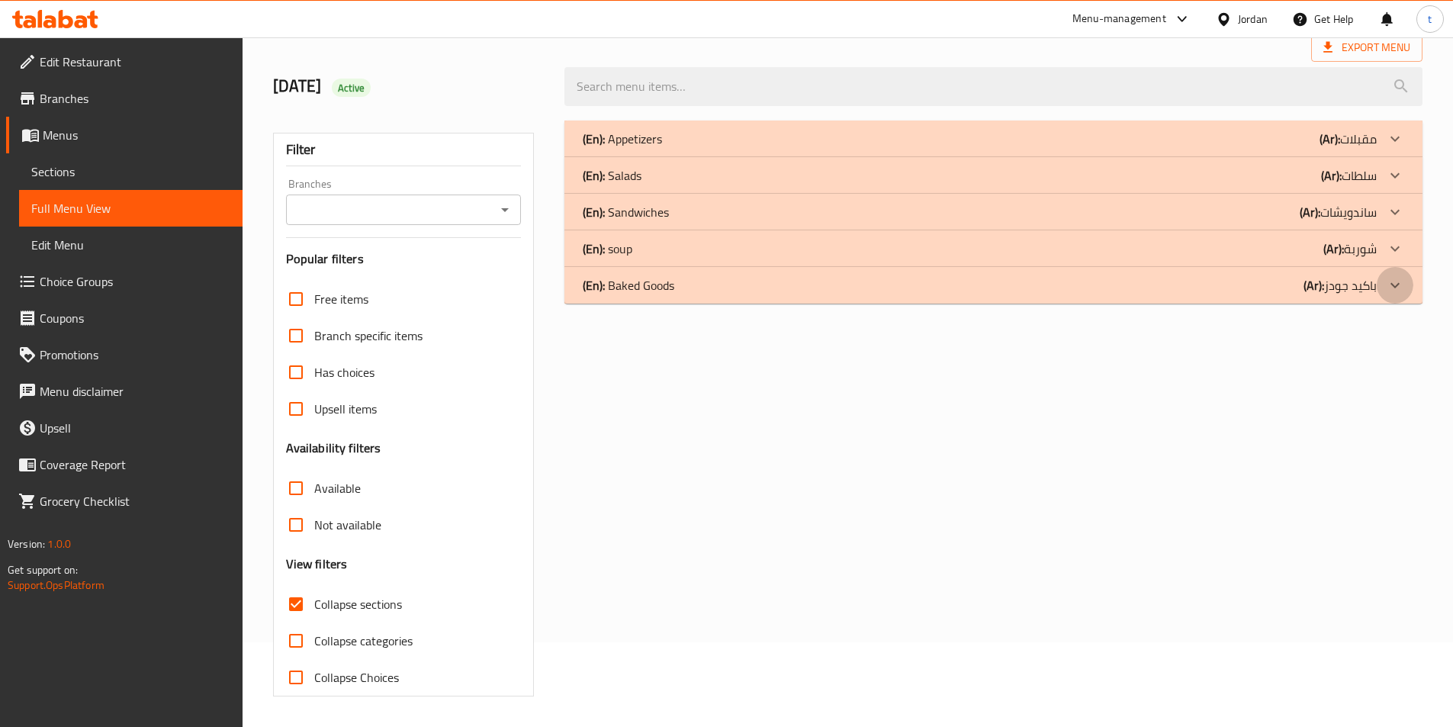
click at [1402, 288] on icon at bounding box center [1395, 285] width 18 height 18
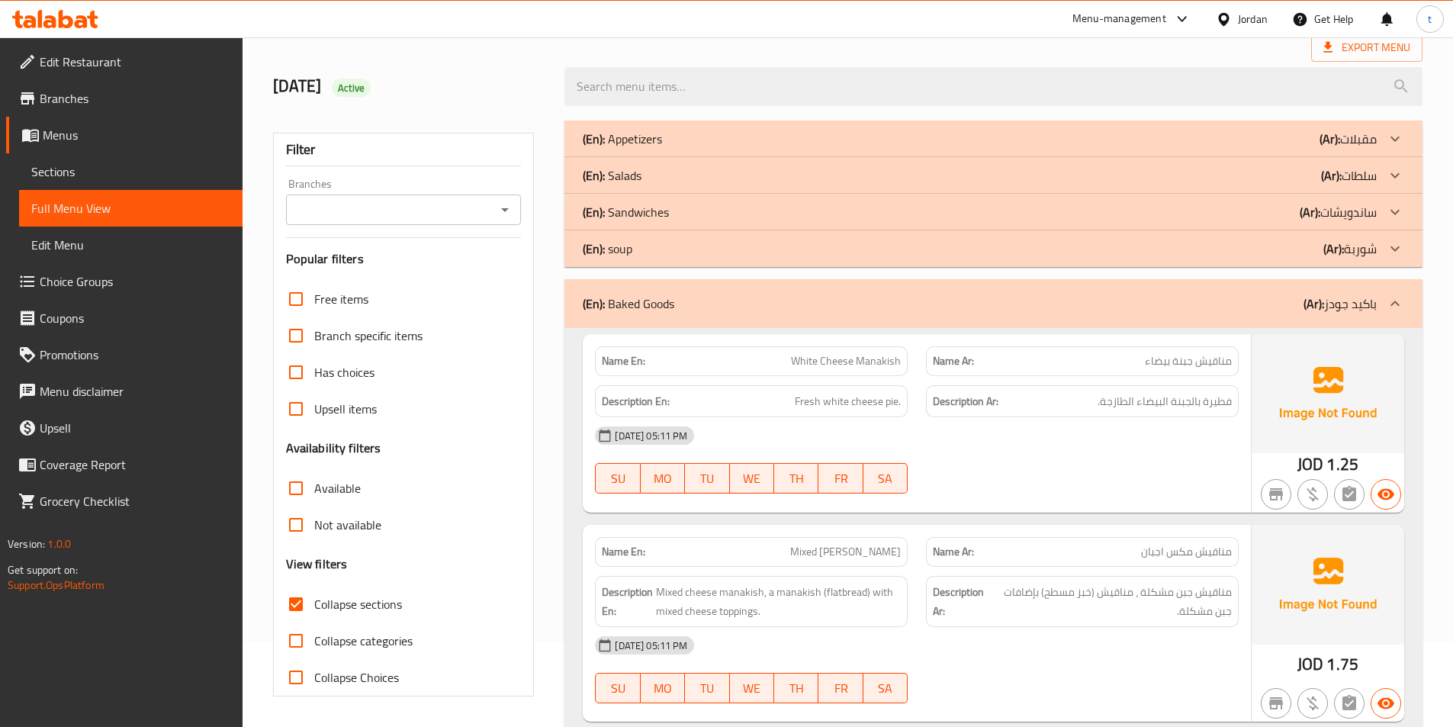
click at [1400, 252] on icon at bounding box center [1395, 249] width 18 height 18
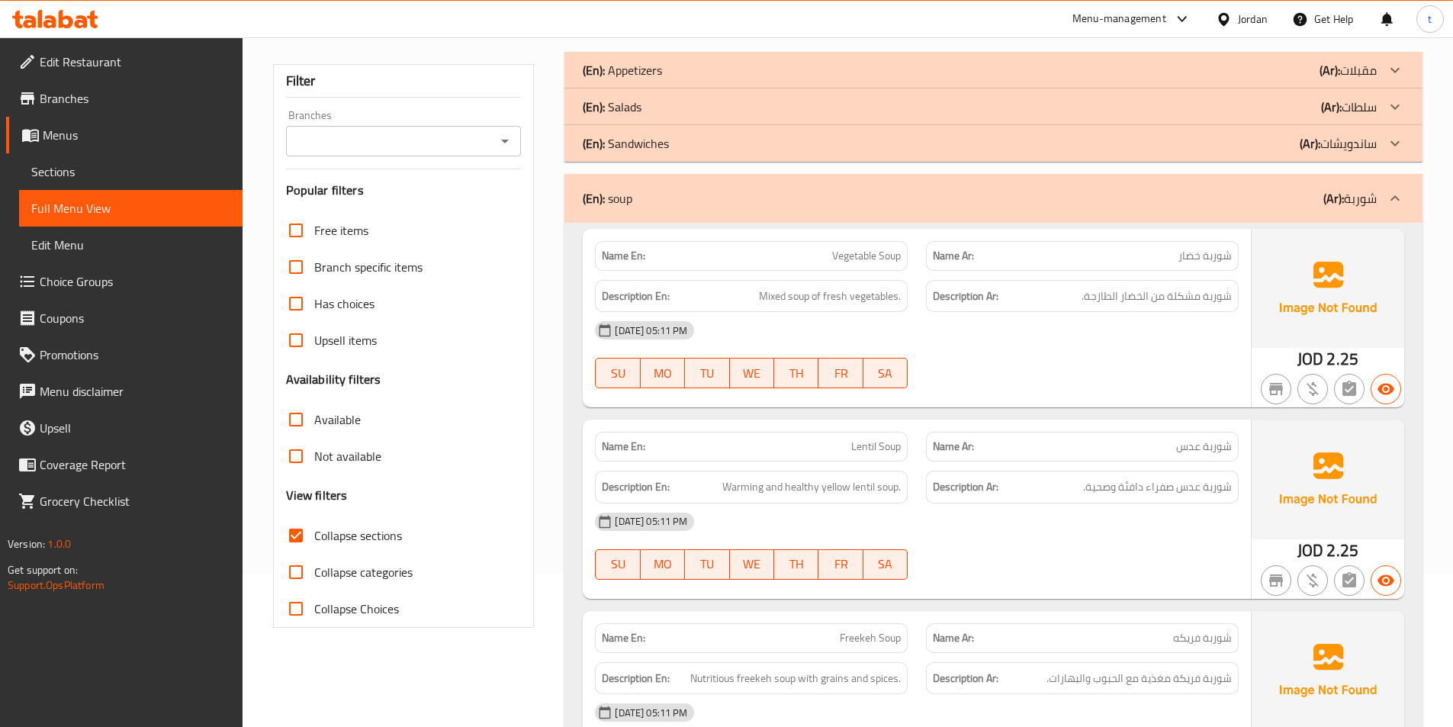
scroll to position [313, 0]
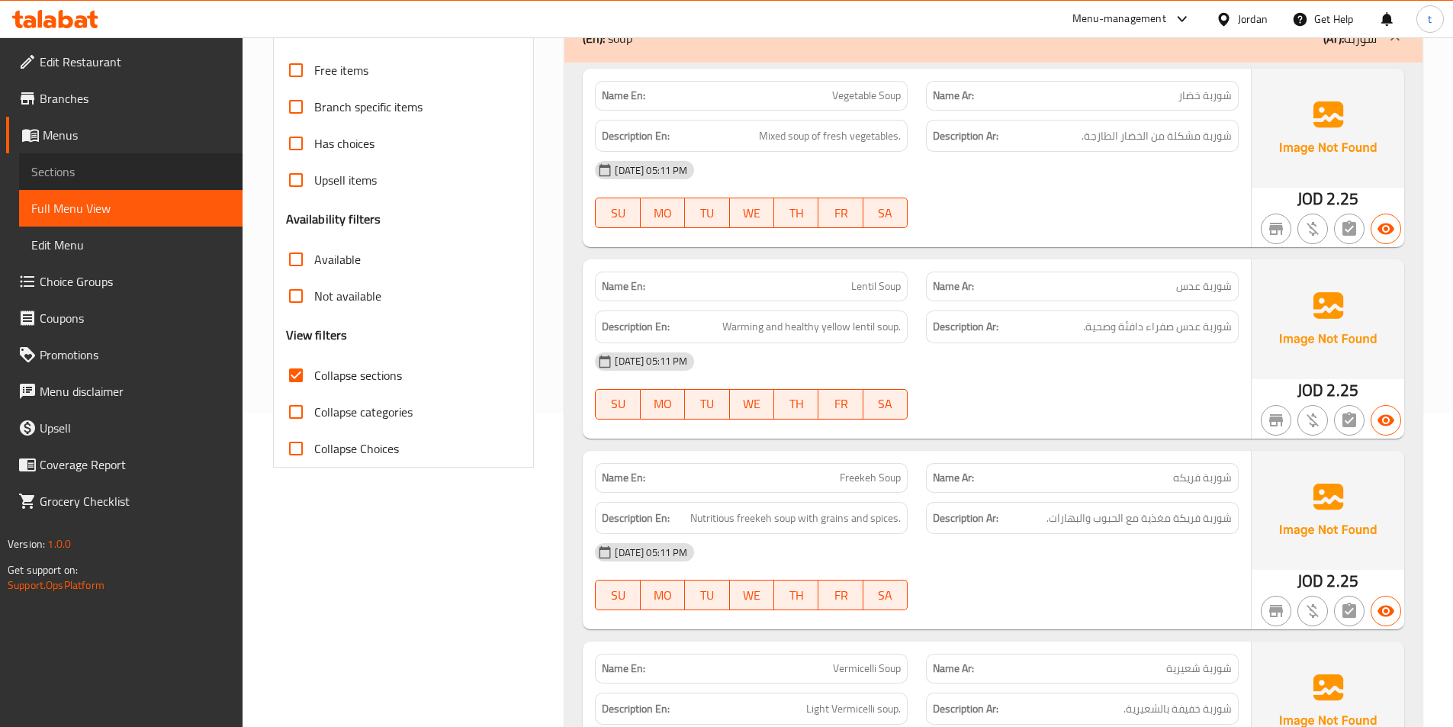
click at [110, 171] on span "Sections" at bounding box center [130, 171] width 199 height 18
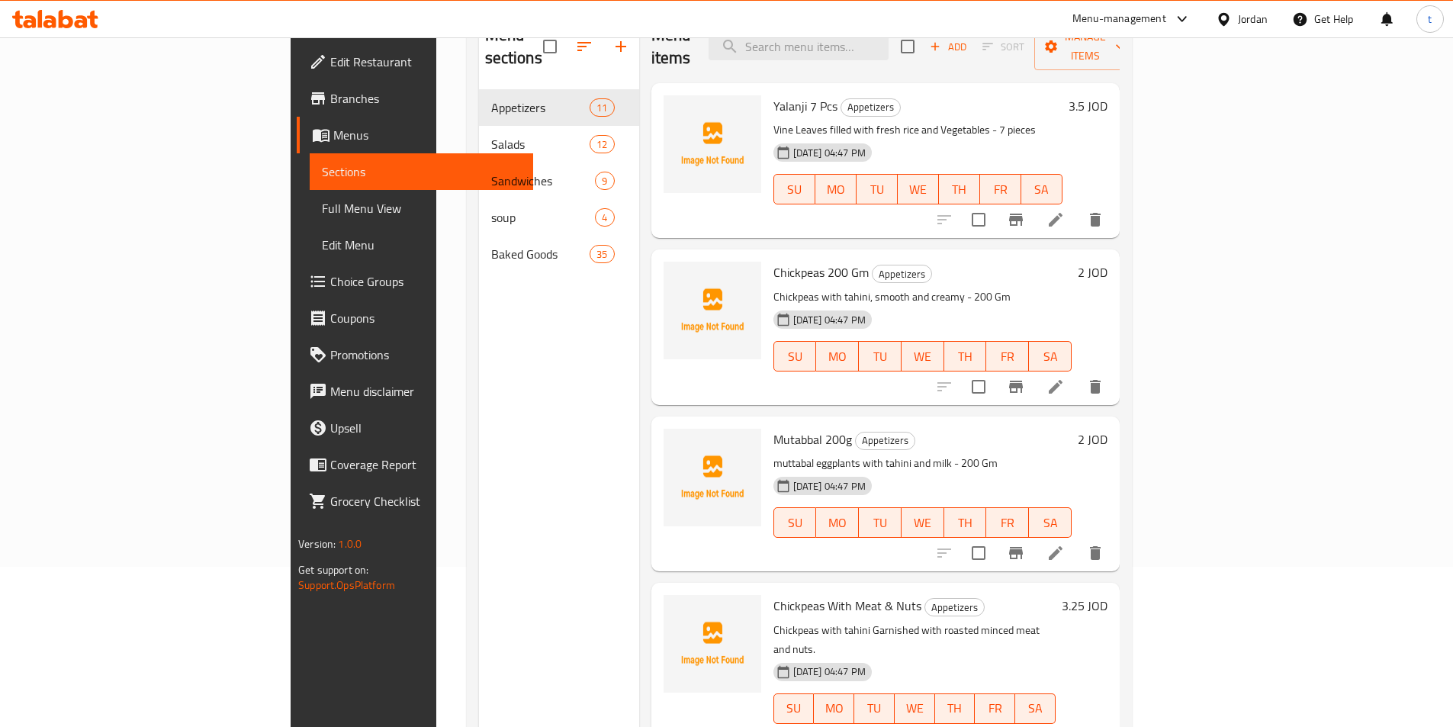
scroll to position [61, 0]
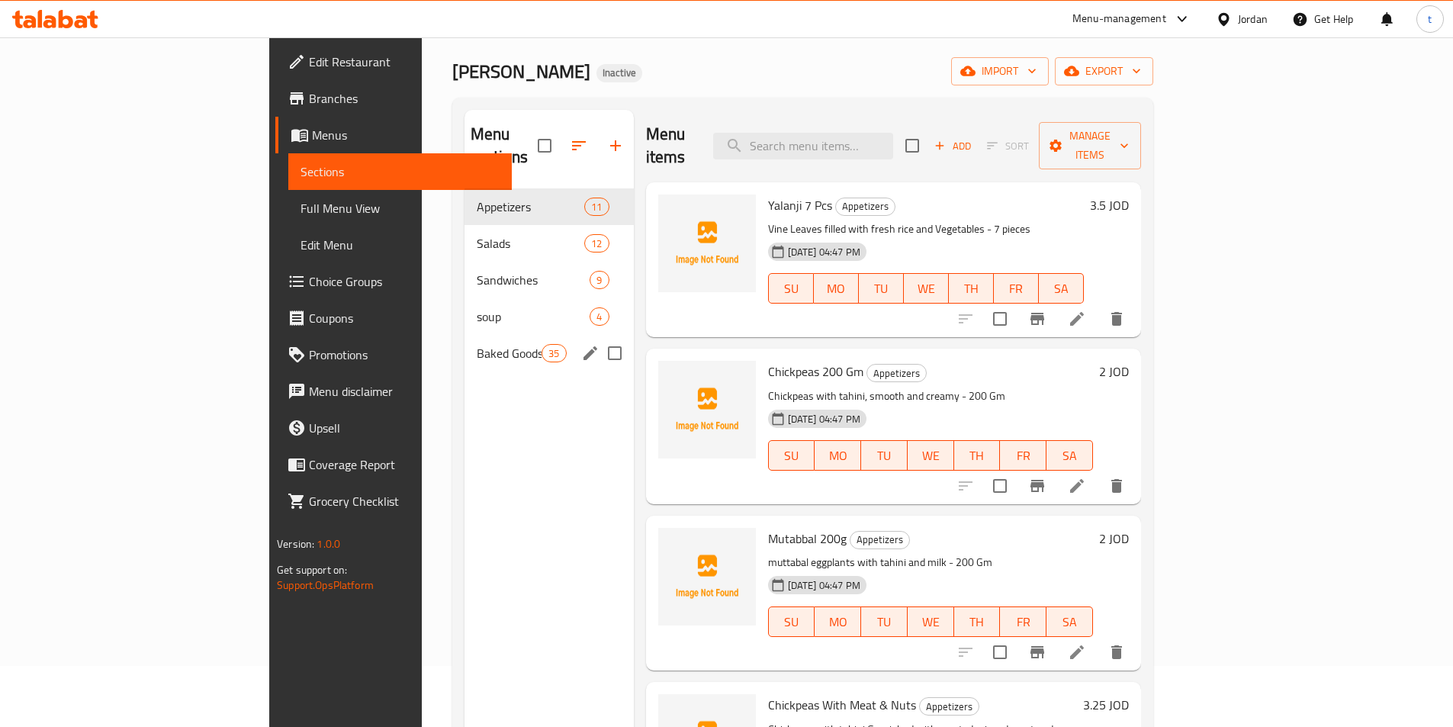
click at [581, 344] on icon "edit" at bounding box center [590, 353] width 18 height 18
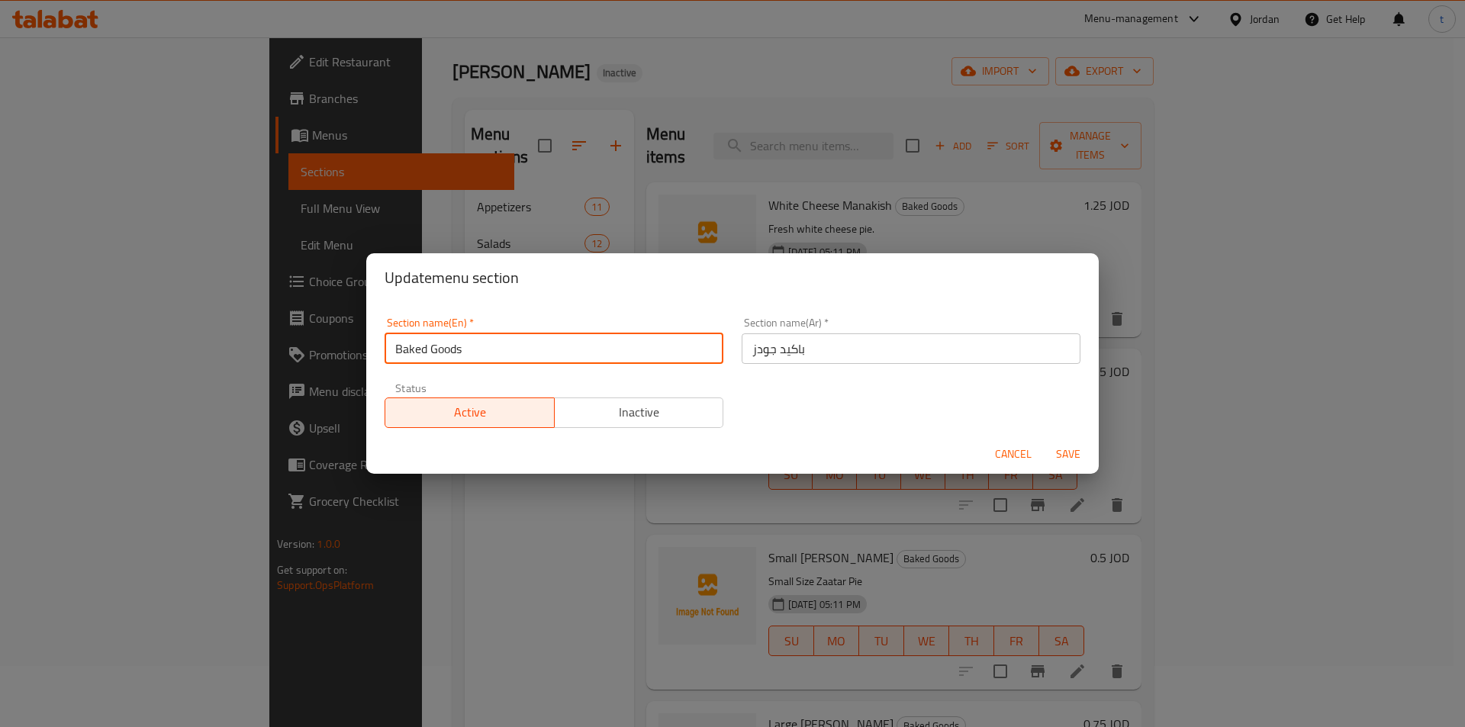
click at [473, 356] on input "Baked Goods" at bounding box center [553, 348] width 339 height 31
paste input "pastry"
type input "pastry"
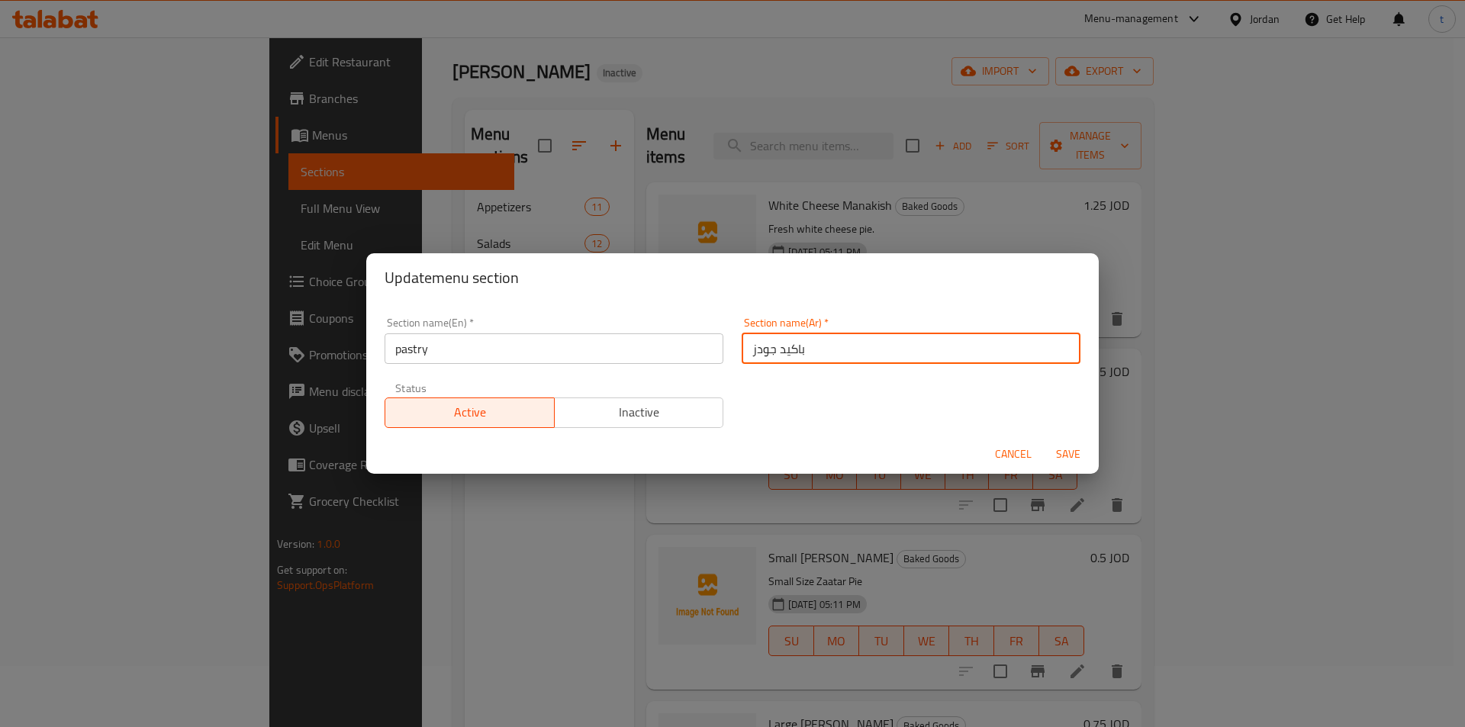
drag, startPoint x: 832, startPoint y: 342, endPoint x: 736, endPoint y: 342, distance: 96.1
click at [741, 342] on input "باكيد جودز" at bounding box center [910, 348] width 339 height 31
type input "مخبوزات"
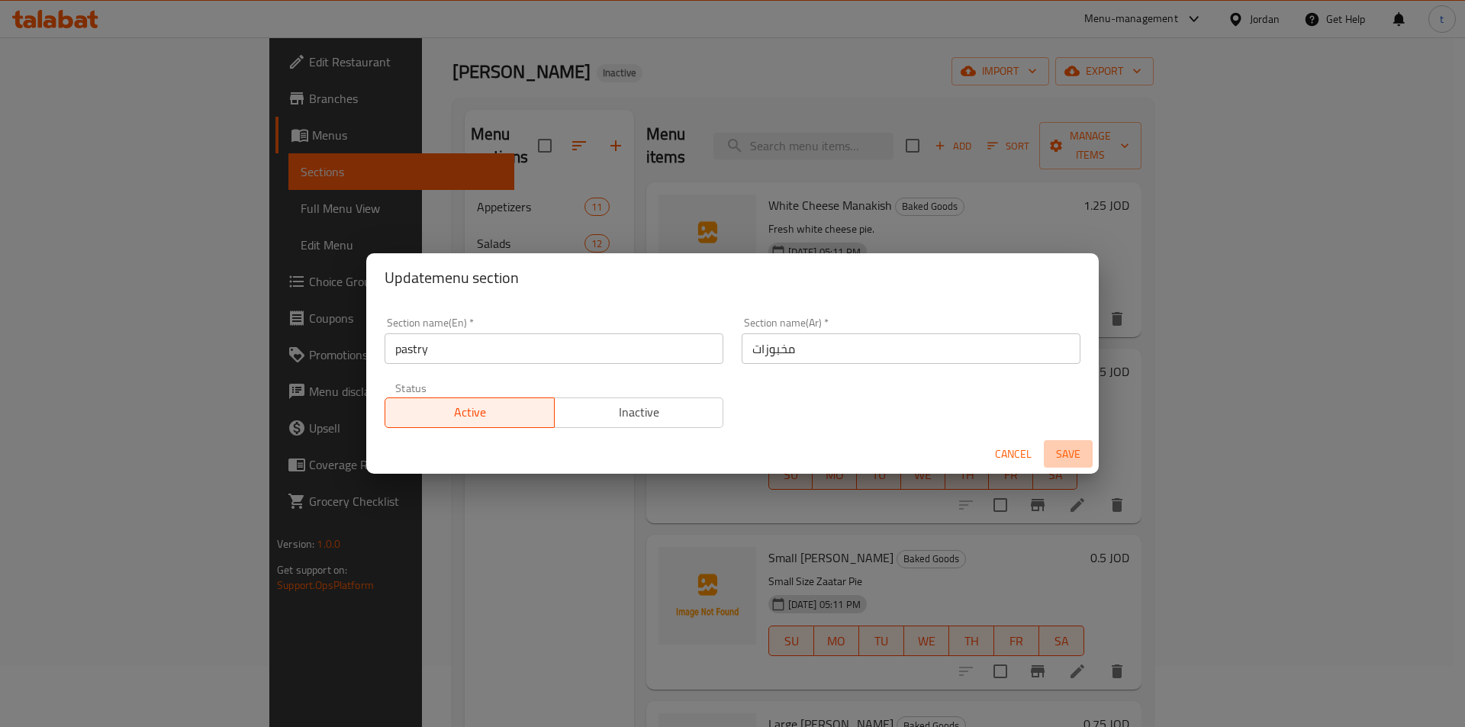
click at [1075, 454] on span "Save" at bounding box center [1068, 454] width 37 height 19
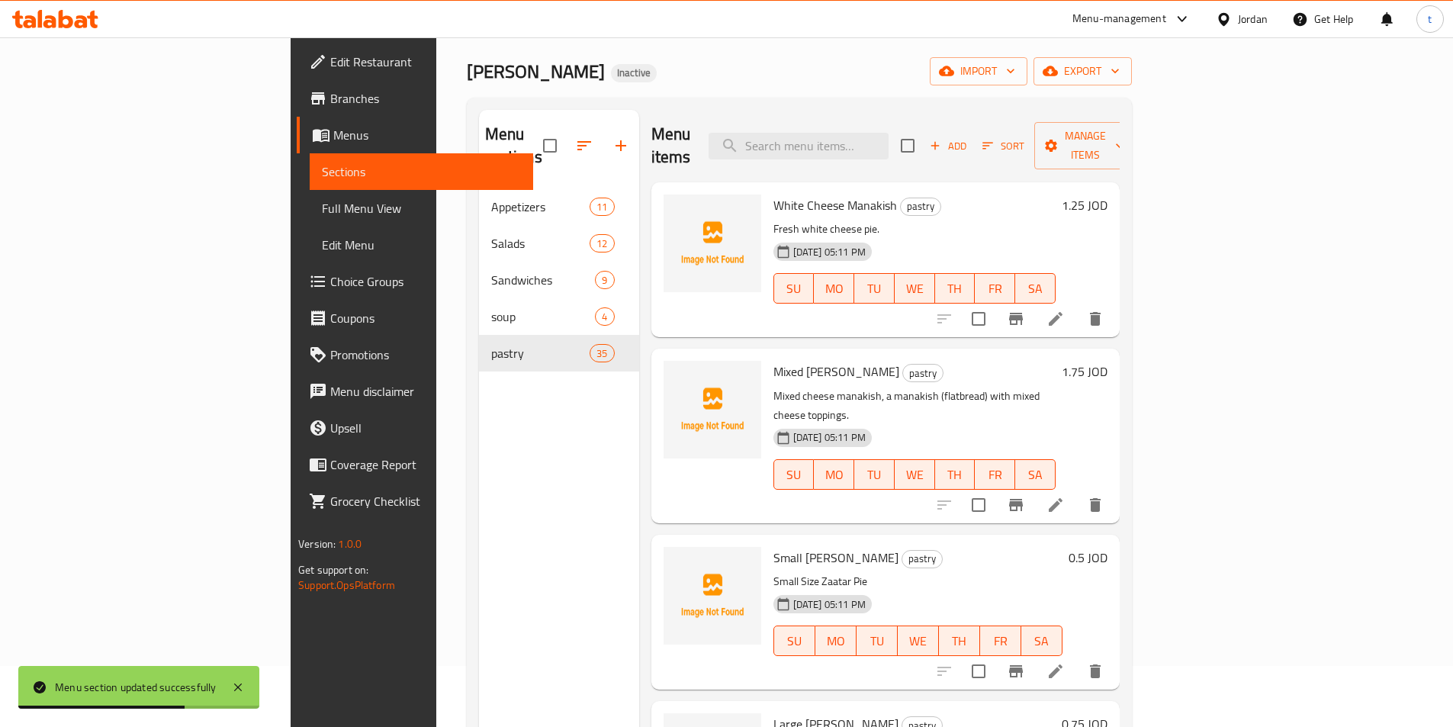
click at [310, 220] on link "Full Menu View" at bounding box center [421, 208] width 223 height 37
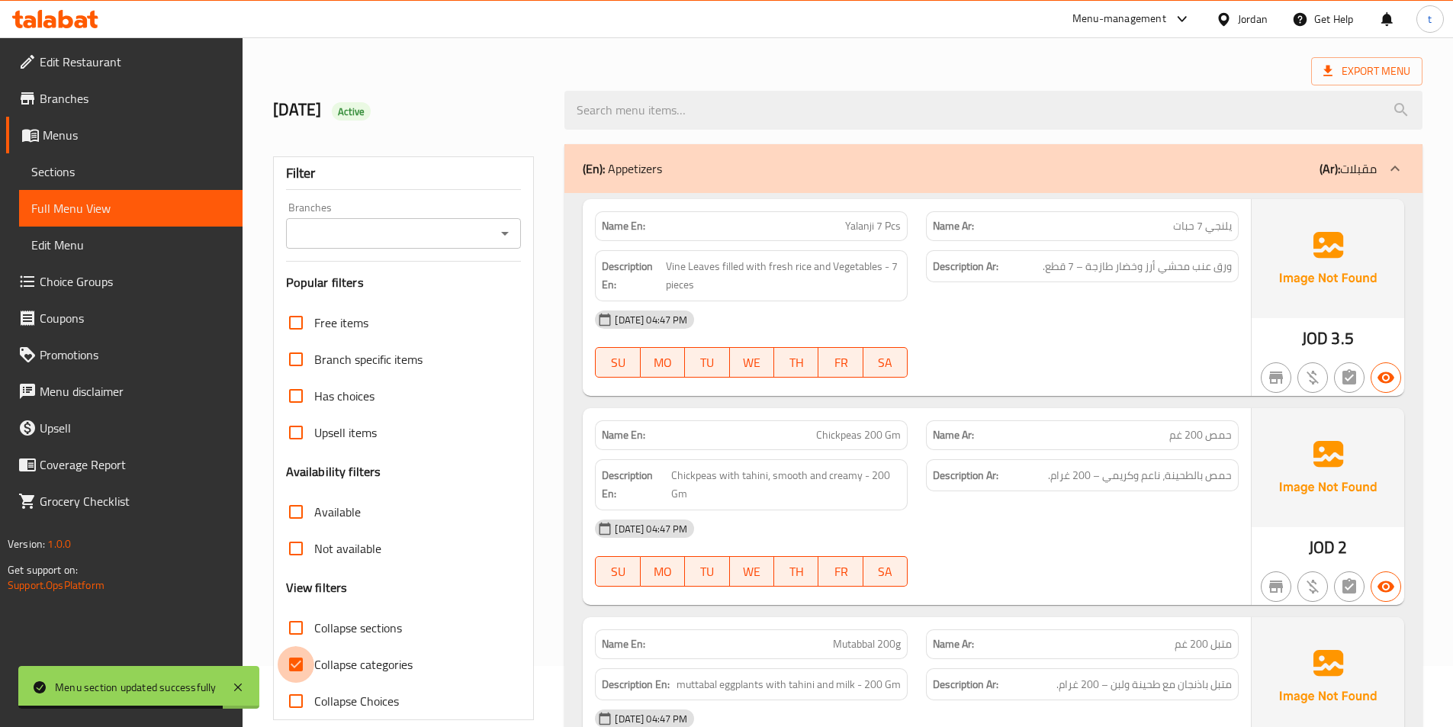
click at [304, 649] on input "Collapse categories" at bounding box center [296, 664] width 37 height 37
checkbox input "false"
click at [297, 616] on input "Collapse sections" at bounding box center [296, 627] width 37 height 37
checkbox input "true"
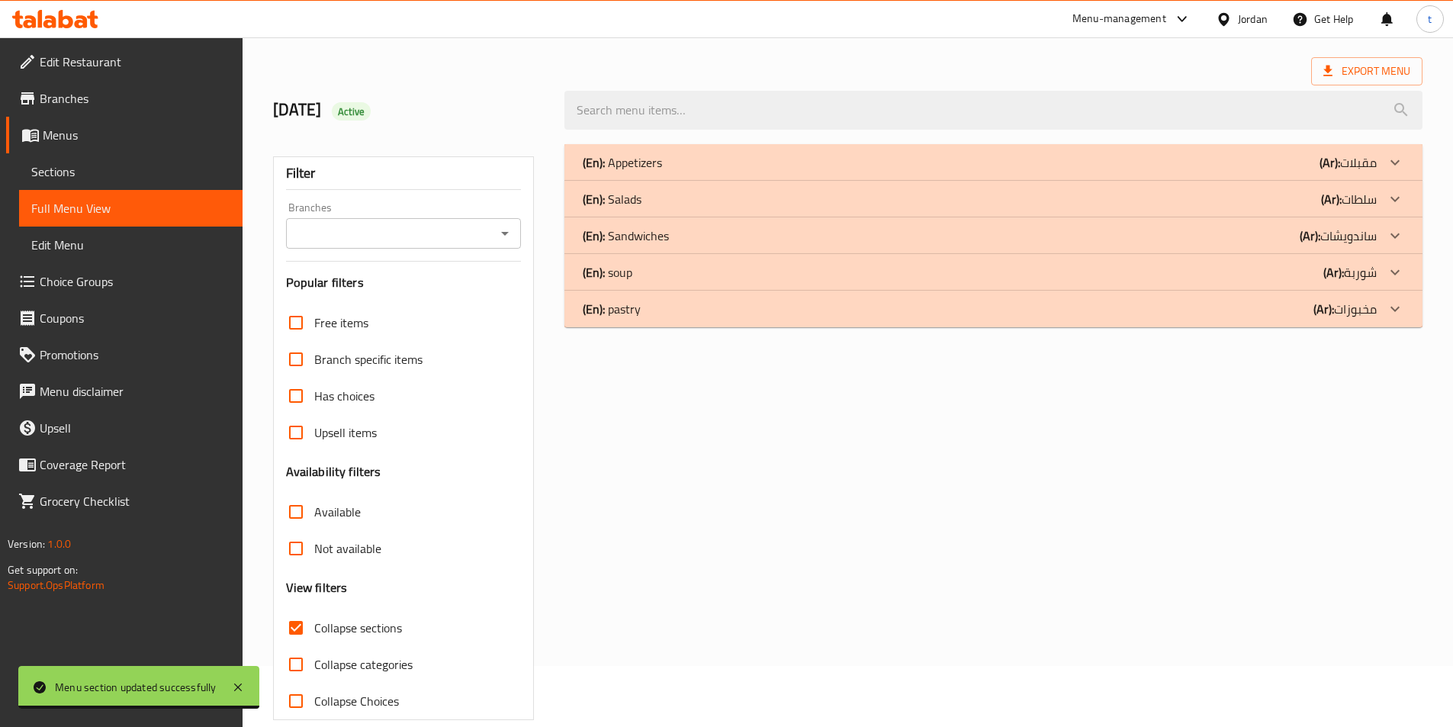
click at [1387, 307] on icon at bounding box center [1395, 309] width 18 height 18
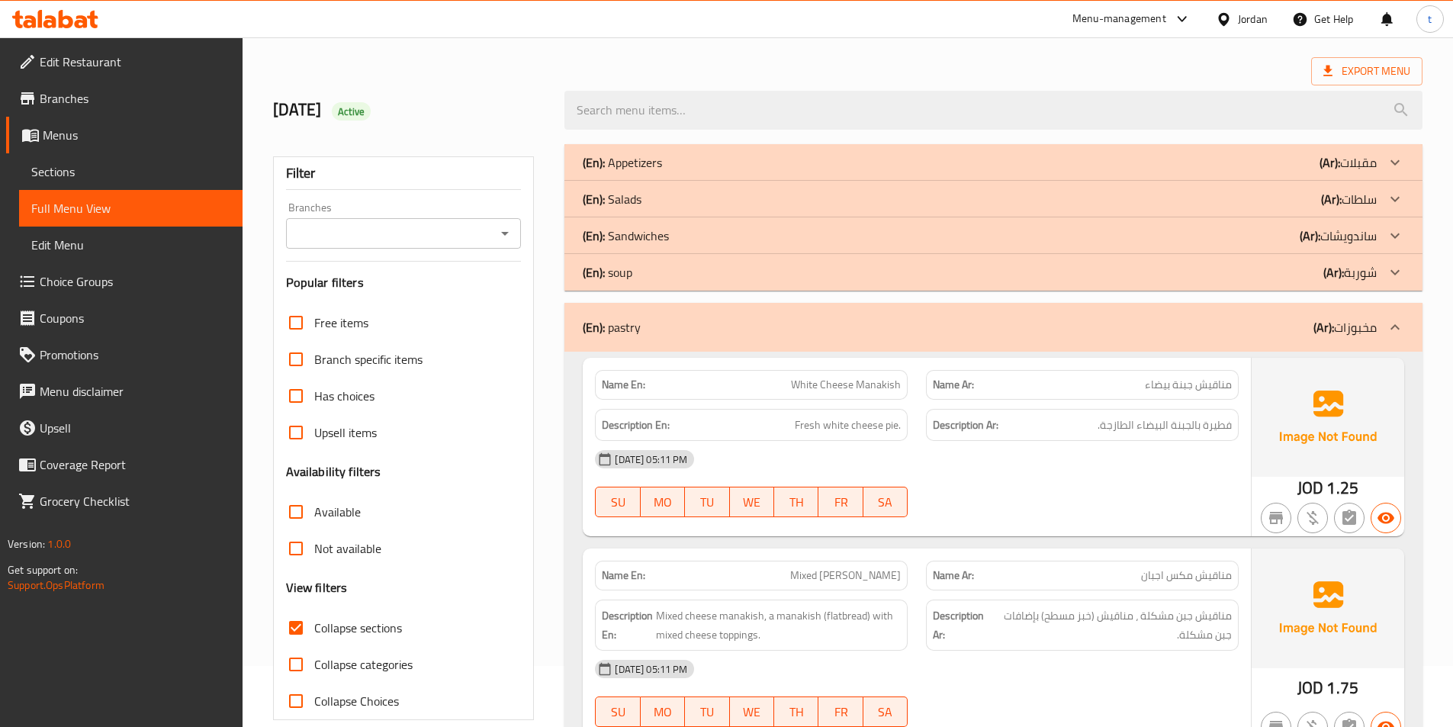
click at [1393, 278] on icon at bounding box center [1395, 272] width 18 height 18
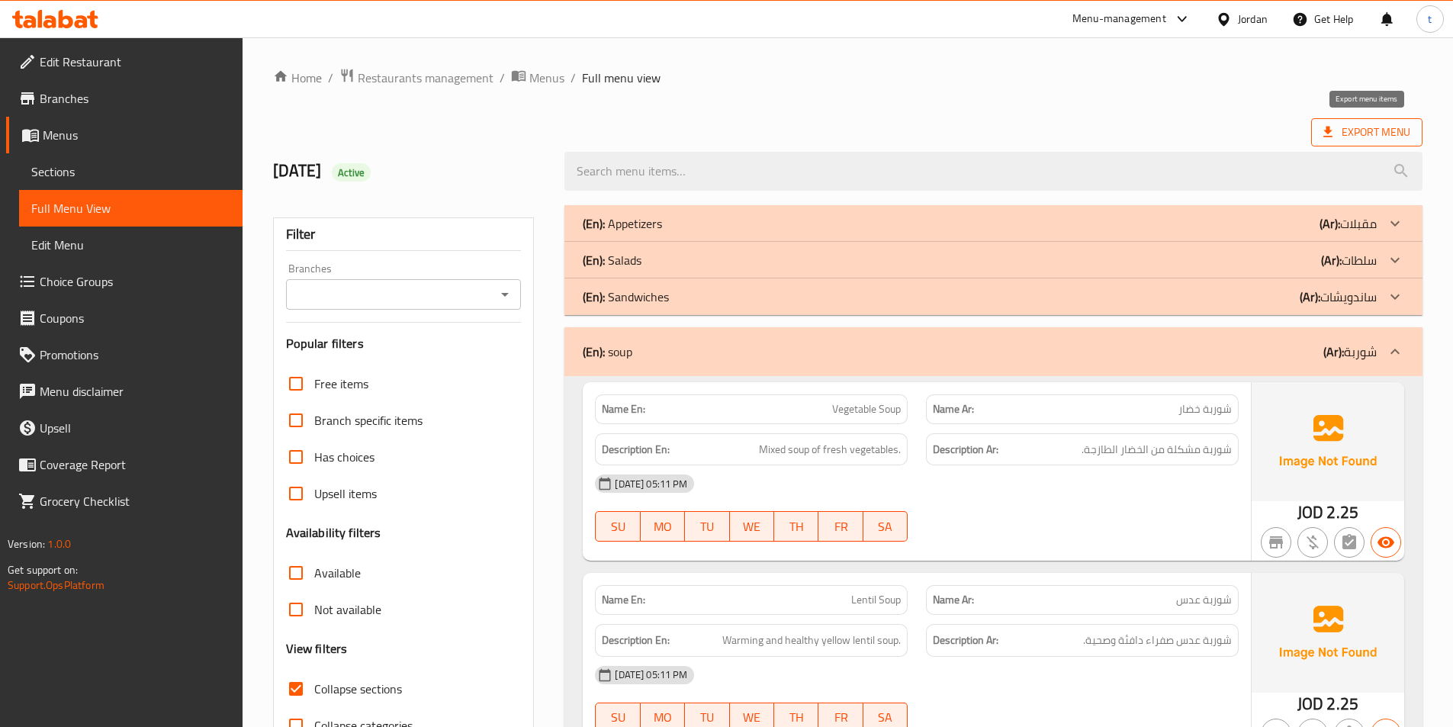
click at [1377, 133] on span "Export Menu" at bounding box center [1366, 132] width 87 height 19
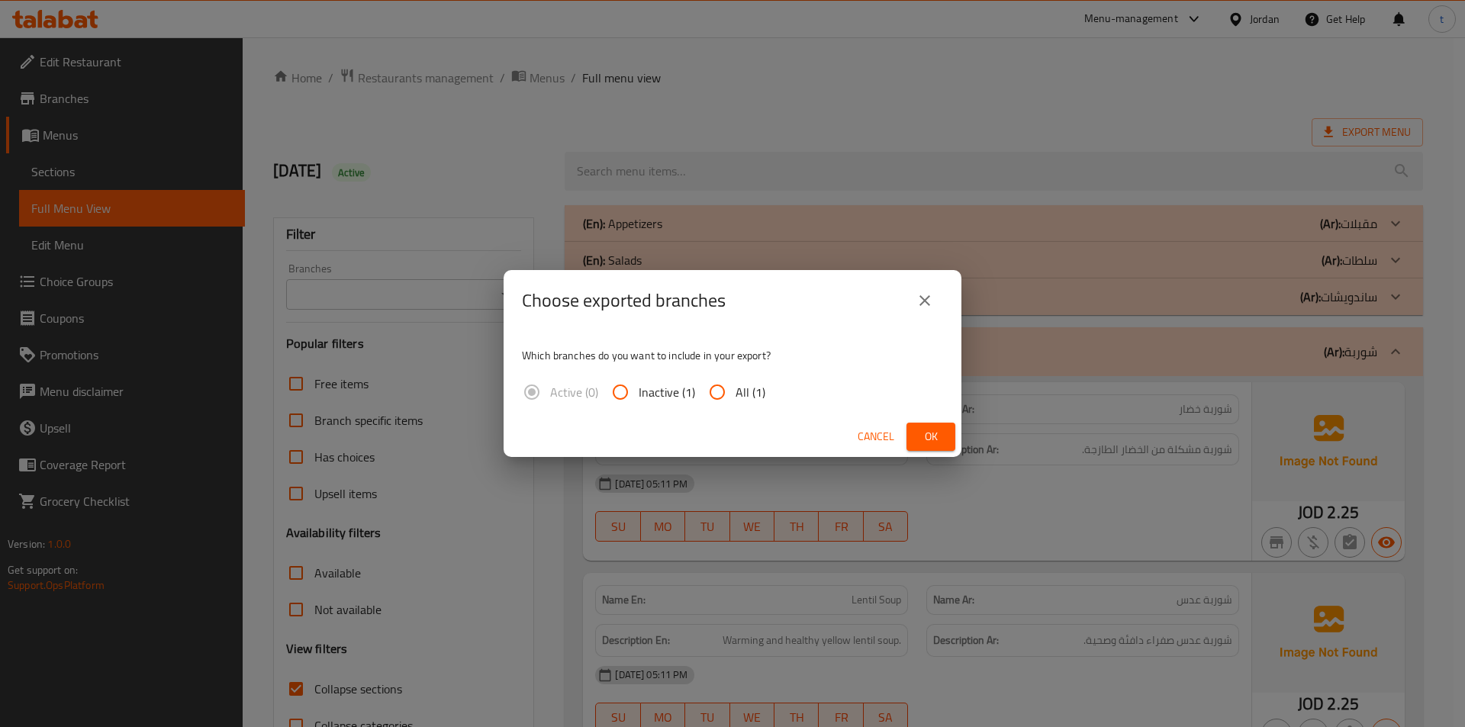
click at [750, 398] on span "All (1)" at bounding box center [750, 392] width 30 height 18
click at [735, 398] on input "All (1)" at bounding box center [717, 392] width 37 height 37
radio input "true"
click at [931, 432] on span "Ok" at bounding box center [930, 436] width 24 height 19
